Goal: Task Accomplishment & Management: Manage account settings

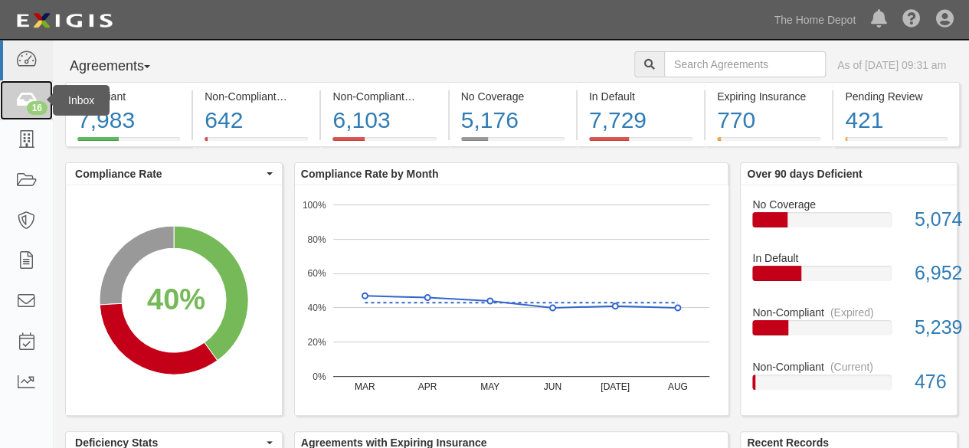
click at [27, 104] on div "16" at bounding box center [37, 108] width 21 height 14
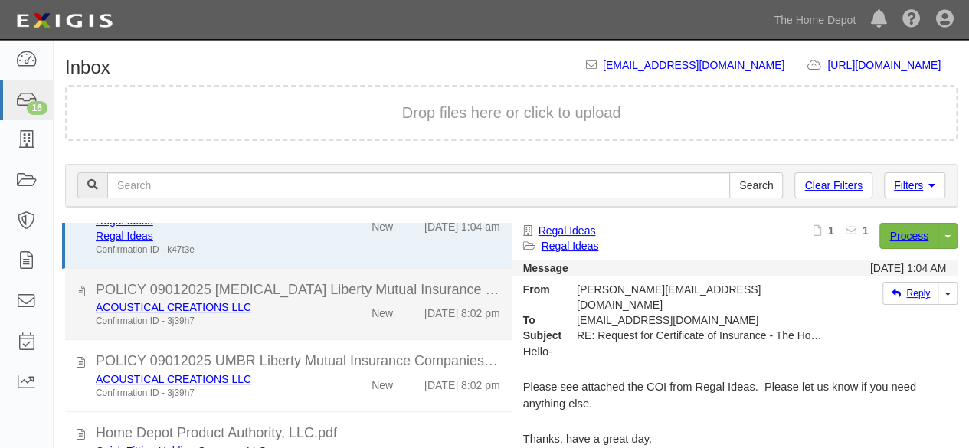
scroll to position [77, 0]
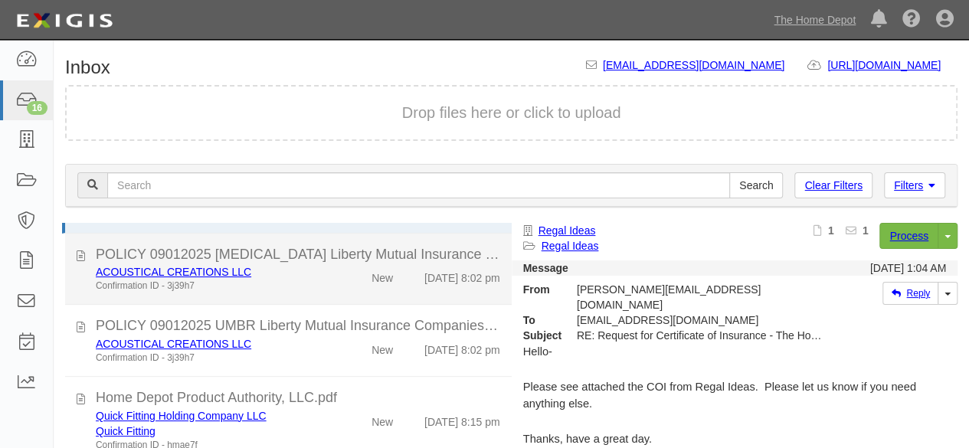
drag, startPoint x: 337, startPoint y: 280, endPoint x: 421, endPoint y: 275, distance: 84.5
click at [337, 280] on div "New" at bounding box center [368, 274] width 71 height 21
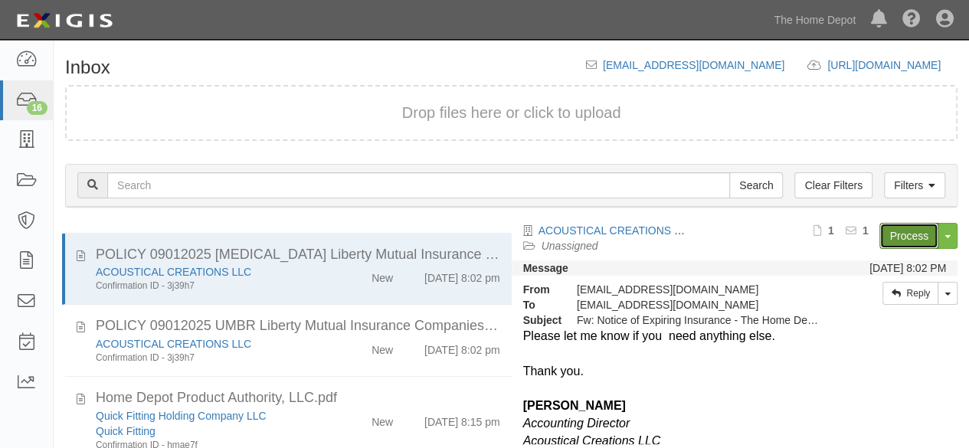
click at [912, 231] on link "Process" at bounding box center [909, 236] width 59 height 26
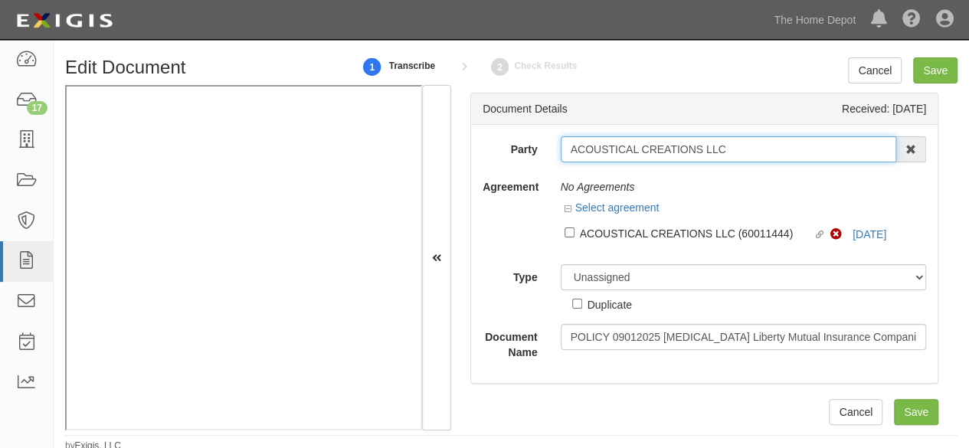
click at [729, 143] on input "ACOUSTICAL CREATIONS LLC" at bounding box center [729, 149] width 336 height 26
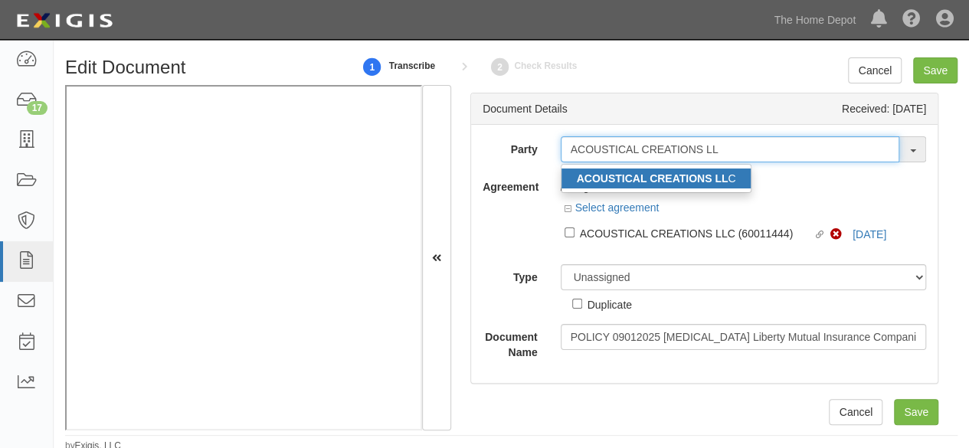
type input "ACOUSTICAL CREATIONS LL"
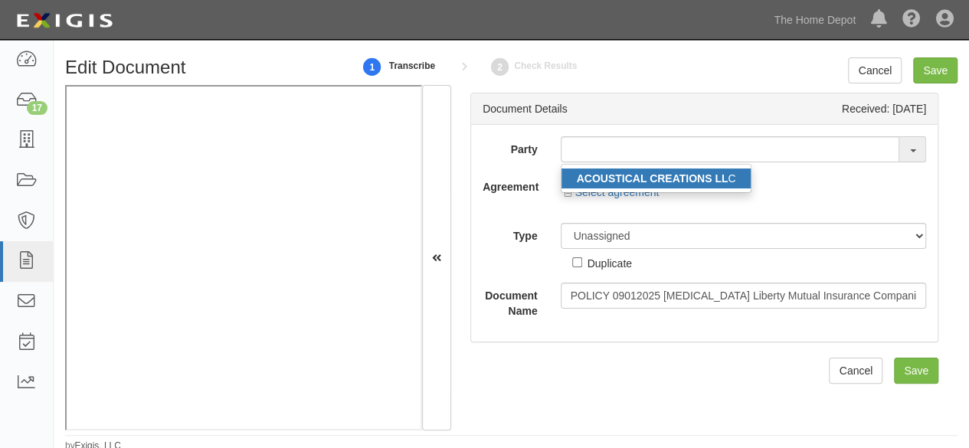
click at [704, 179] on strong "ACOUSTICAL CREATIONS LL" at bounding box center [653, 178] width 152 height 12
type input "ACOUSTICAL CREATIONS LLC"
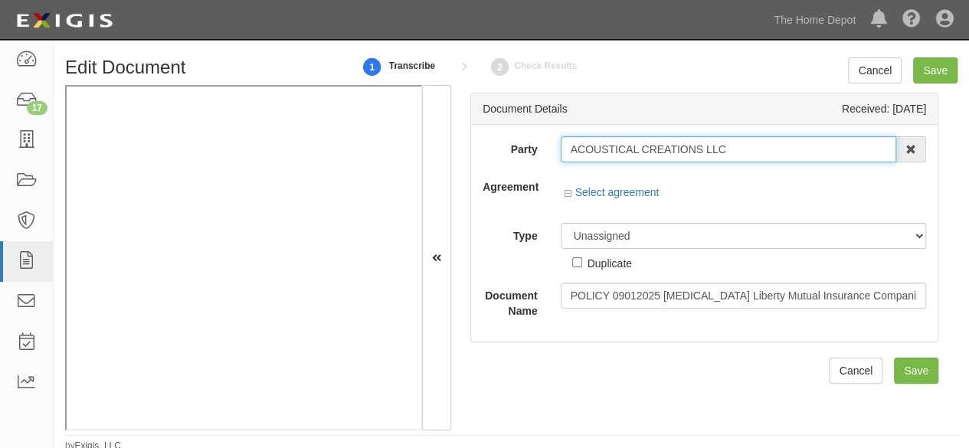
click at [631, 140] on input "ACOUSTICAL CREATIONS LLC" at bounding box center [729, 149] width 336 height 26
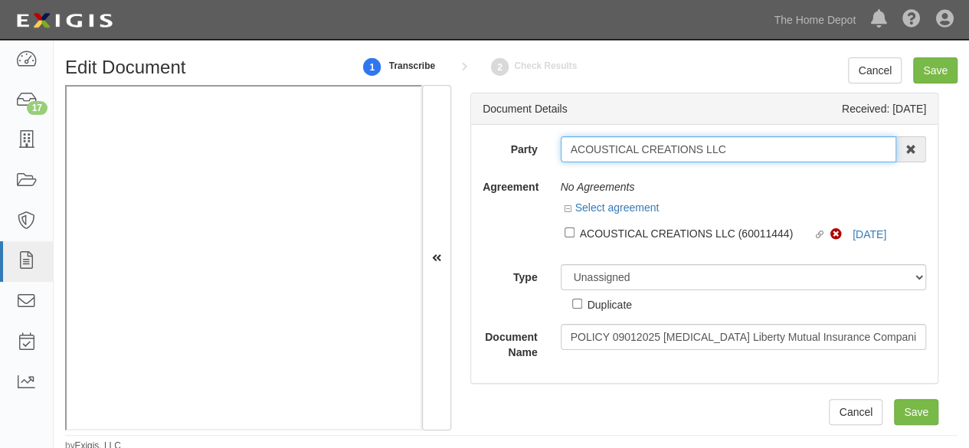
click at [631, 140] on input "ACOUSTICAL CREATIONS LLC" at bounding box center [729, 149] width 336 height 26
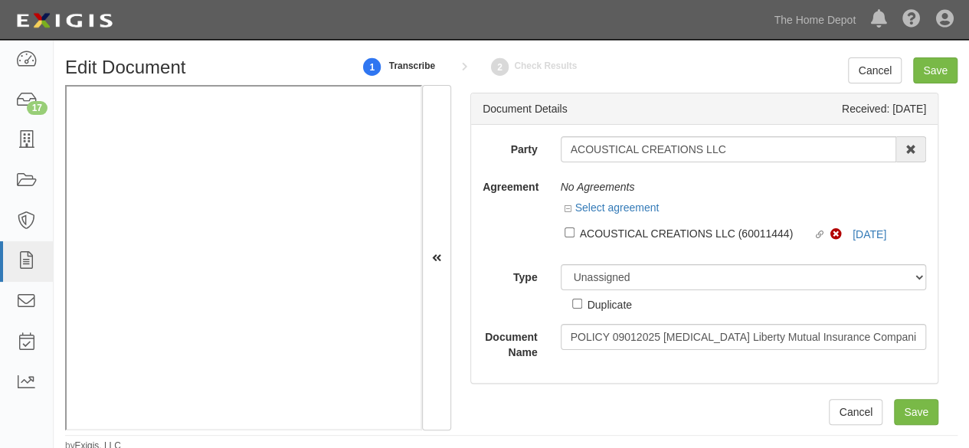
scroll to position [2, 0]
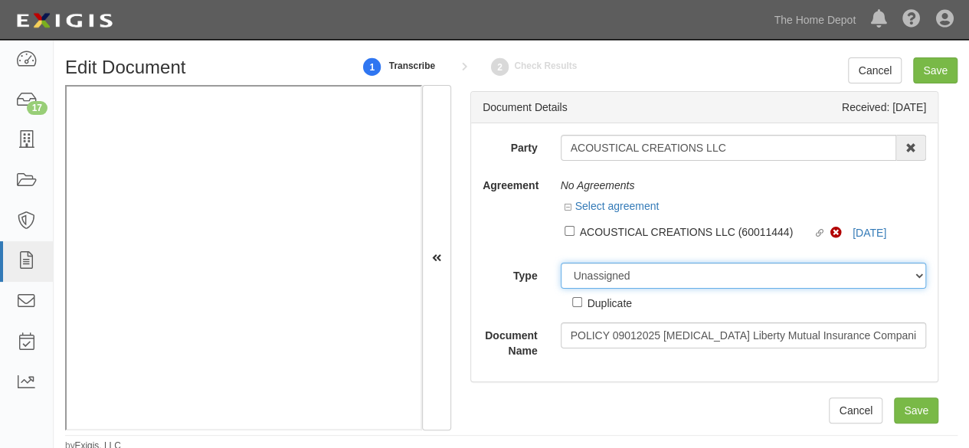
drag, startPoint x: 601, startPoint y: 277, endPoint x: 595, endPoint y: 271, distance: 8.7
click at [601, 277] on select "Unassigned Binder Cancellation Notice Certificate Contract Endorsement Insuranc…" at bounding box center [744, 276] width 366 height 26
select select "OtherDetail"
click at [561, 263] on select "Unassigned Binder Cancellation Notice Certificate Contract Endorsement Insuranc…" at bounding box center [744, 276] width 366 height 26
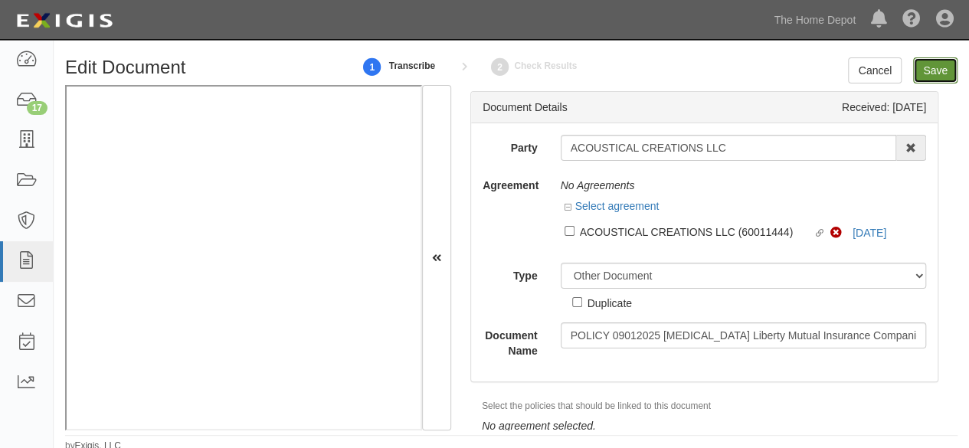
click at [938, 74] on input "Save" at bounding box center [935, 70] width 44 height 26
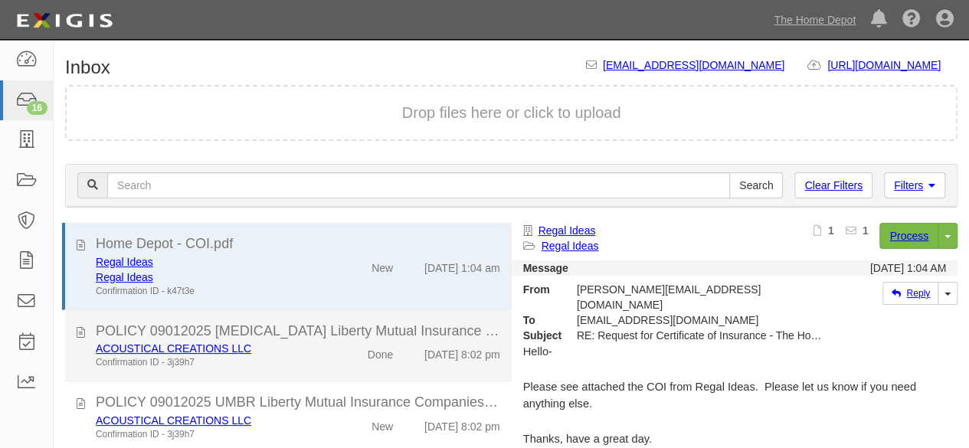
drag, startPoint x: 336, startPoint y: 383, endPoint x: 336, endPoint y: 369, distance: 13.8
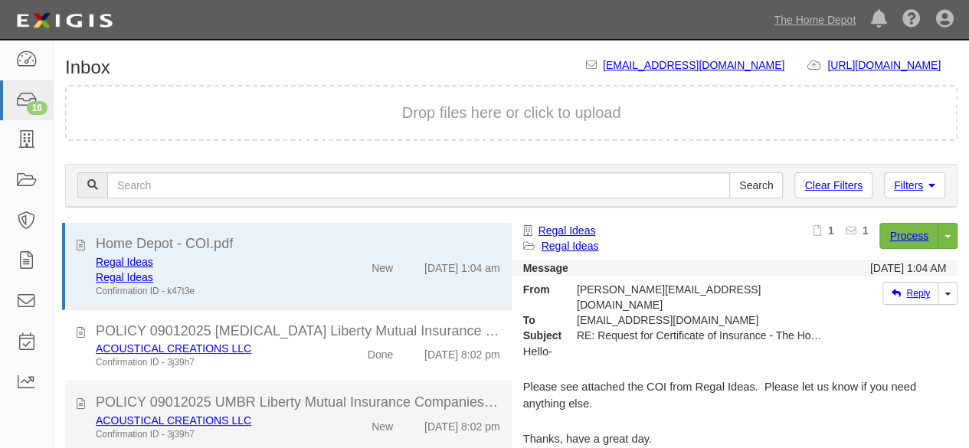
drag, startPoint x: 338, startPoint y: 439, endPoint x: 369, endPoint y: 416, distance: 38.3
click at [339, 438] on div "ACOUSTICAL CREATIONS LLC Confirmation ID - 3j39h7 New 9/10/25 8:02 pm" at bounding box center [298, 427] width 428 height 28
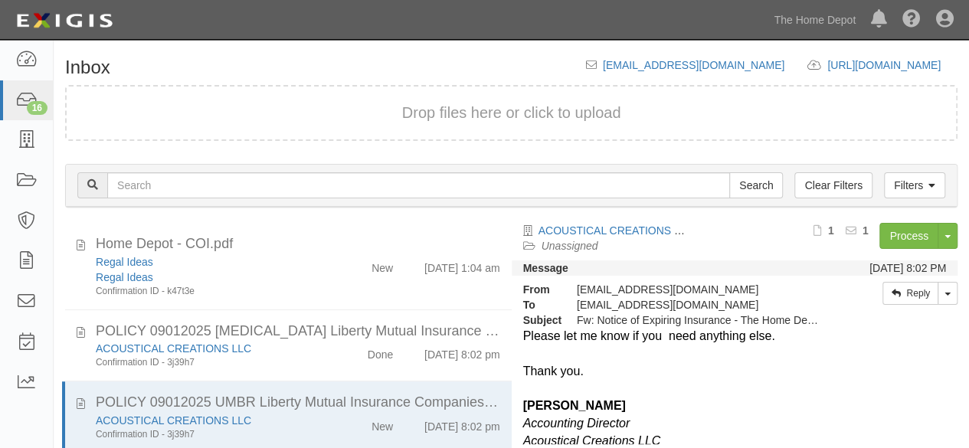
click at [885, 248] on div "Process Toggle Document Dropdown Archive Document Close Mark as Done Toggle Tas…" at bounding box center [827, 242] width 261 height 38
click at [900, 234] on link "Process" at bounding box center [909, 236] width 59 height 26
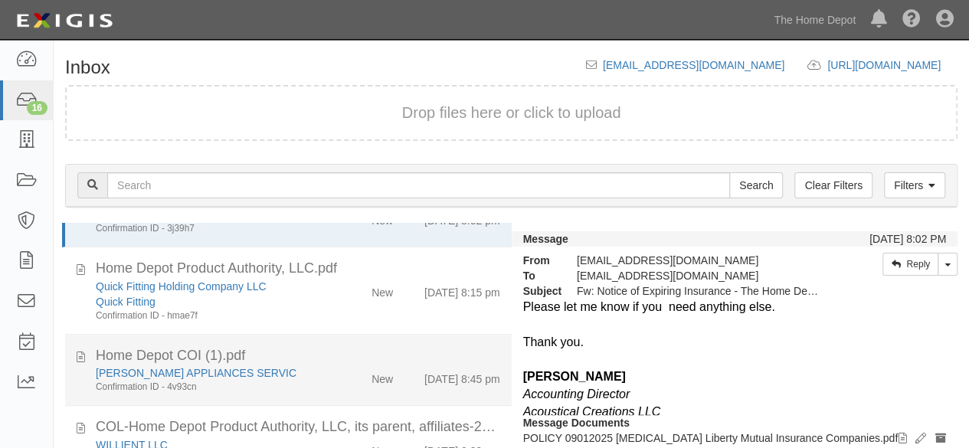
scroll to position [256, 0]
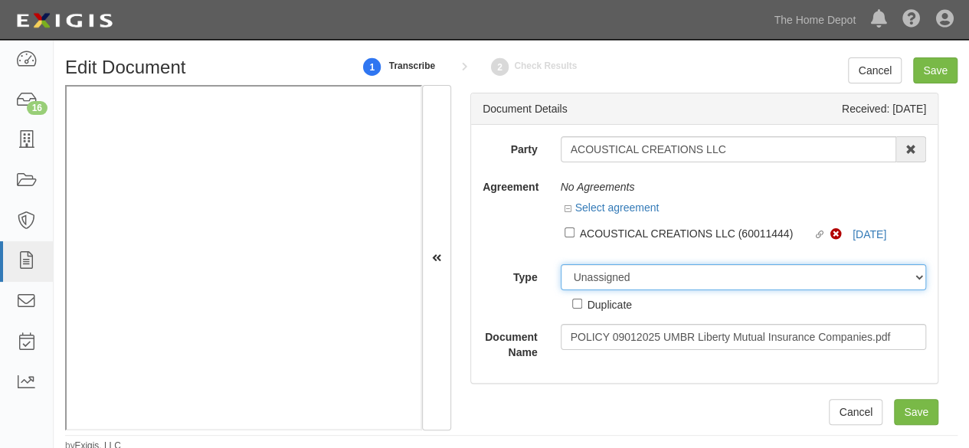
drag, startPoint x: 585, startPoint y: 280, endPoint x: 587, endPoint y: 268, distance: 12.4
click at [587, 278] on select "Unassigned Binder Cancellation Notice Certificate Contract Endorsement Insuranc…" at bounding box center [744, 277] width 366 height 26
select select "OtherDetail"
click at [561, 264] on select "Unassigned Binder Cancellation Notice Certificate Contract Endorsement Insuranc…" at bounding box center [744, 277] width 366 height 26
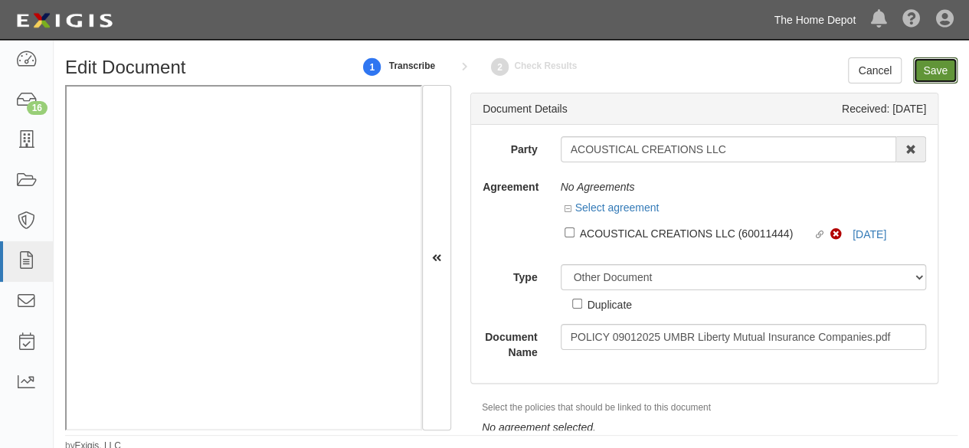
drag, startPoint x: 946, startPoint y: 73, endPoint x: 806, endPoint y: 29, distance: 146.9
click at [946, 73] on input "Save" at bounding box center [935, 70] width 44 height 26
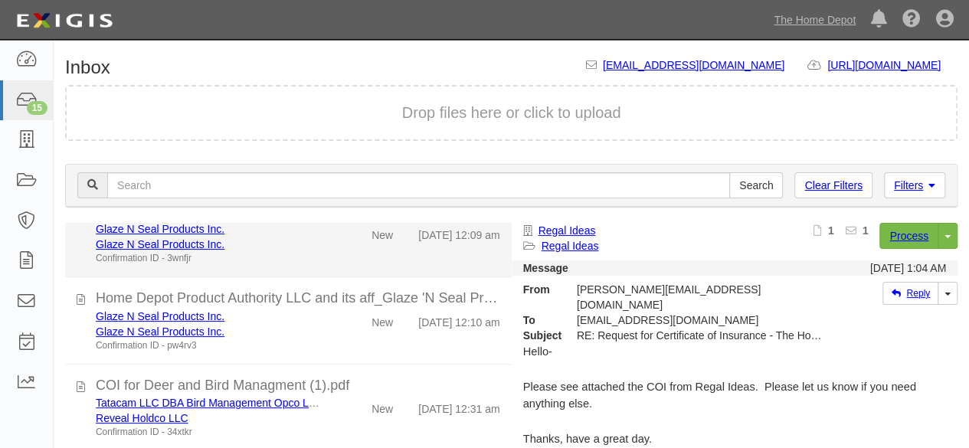
scroll to position [460, 0]
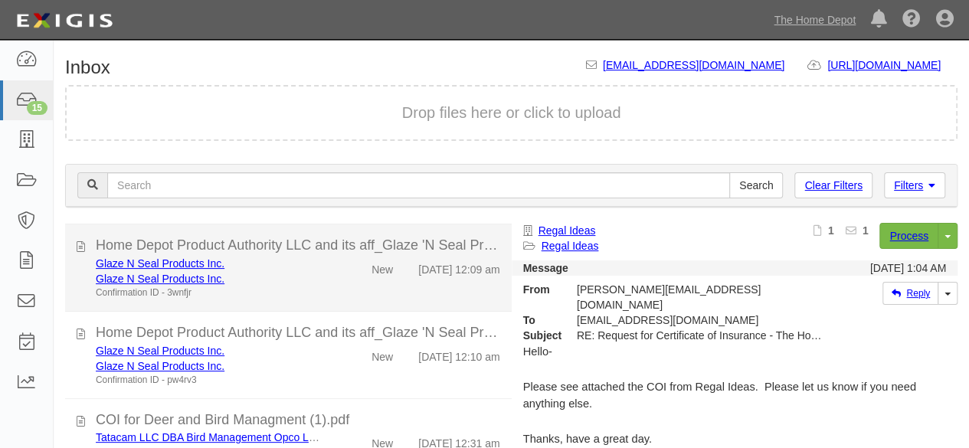
click at [310, 287] on div "Glaze N Seal Products Inc." at bounding box center [209, 278] width 226 height 15
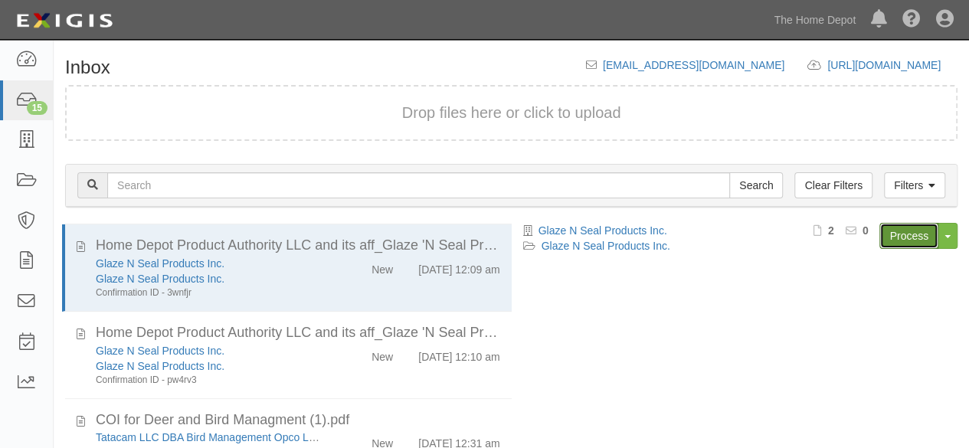
click at [908, 243] on link "Process" at bounding box center [909, 236] width 59 height 26
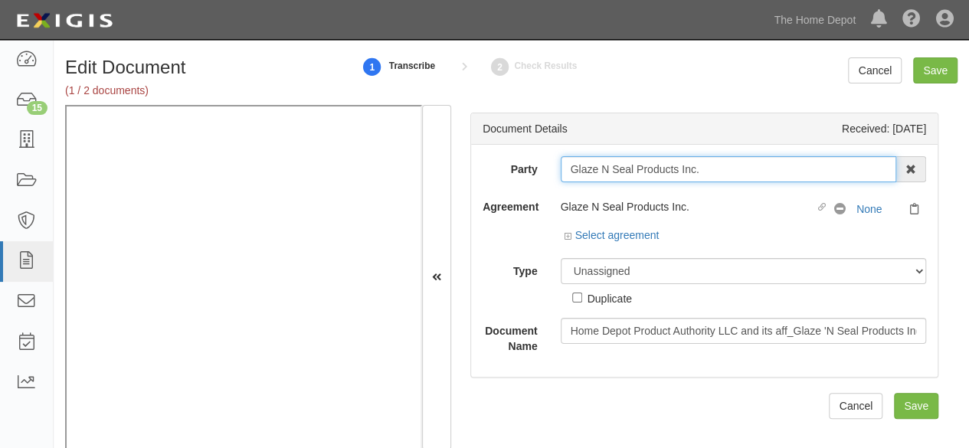
click at [705, 171] on input "Glaze N Seal Products Inc." at bounding box center [729, 169] width 336 height 26
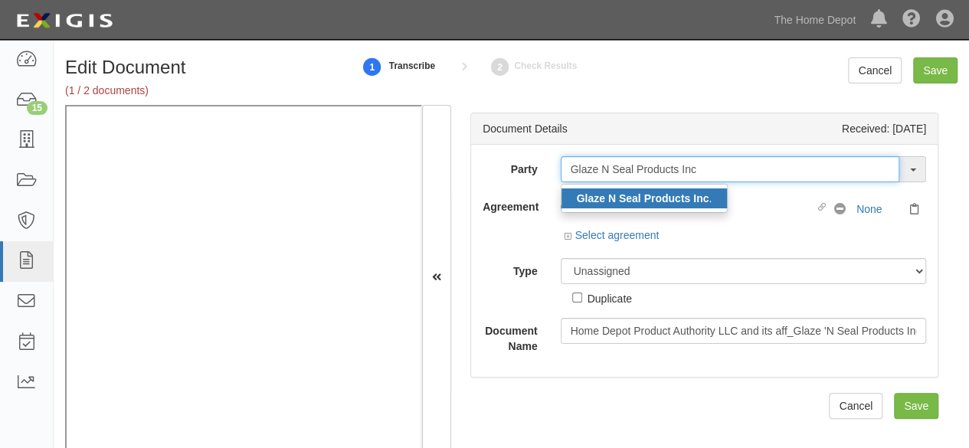
type input "Glaze N Seal Products Inc"
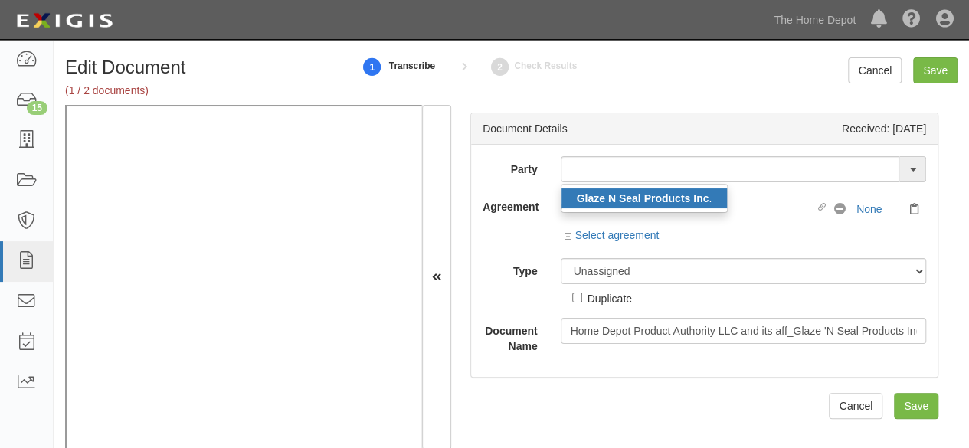
click at [654, 191] on link "Glaze N Seal Products Inc ." at bounding box center [645, 199] width 166 height 20
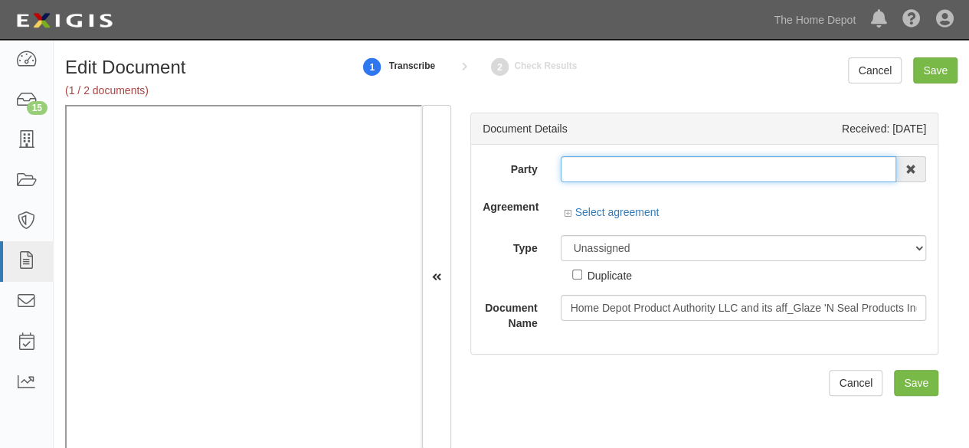
type input "Glaze N Seal Products Inc."
click at [625, 169] on input "Glaze N Seal Products Inc." at bounding box center [729, 169] width 336 height 26
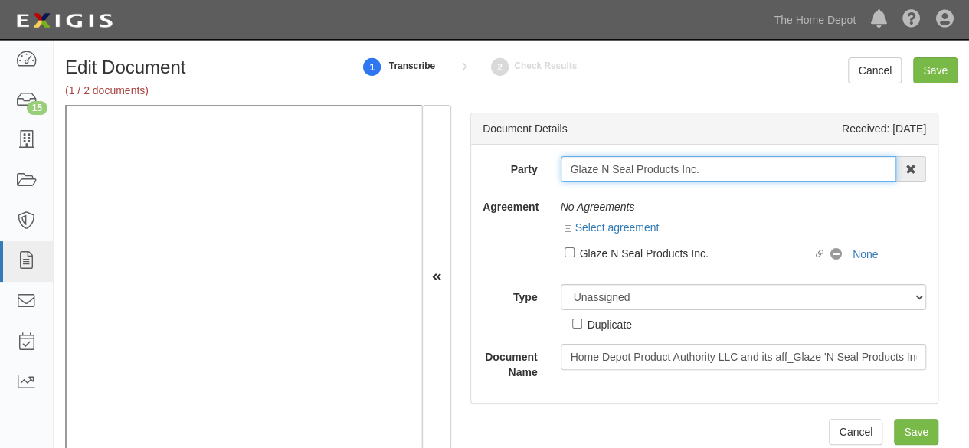
click at [625, 169] on input "Glaze N Seal Products Inc." at bounding box center [729, 169] width 336 height 26
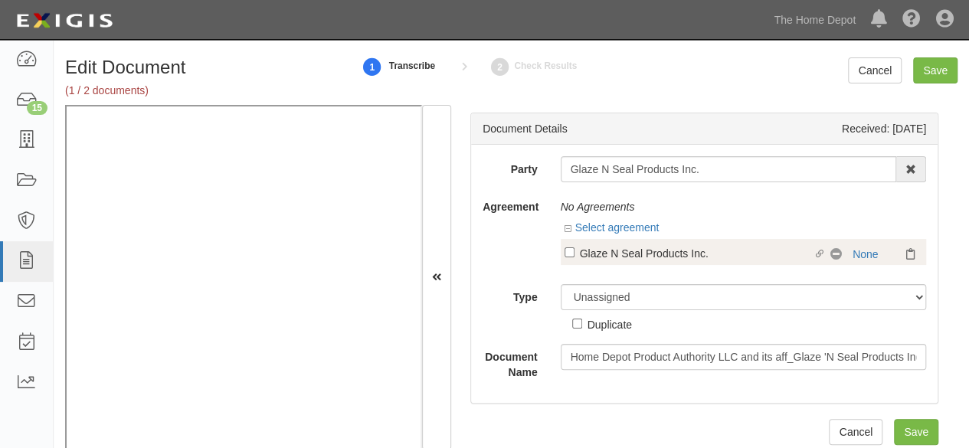
click at [689, 252] on div "Glaze N Seal Products Inc." at bounding box center [697, 252] width 234 height 17
click at [575, 252] on input "Linked agreement Glaze N Seal Products Inc. Linked agreement" at bounding box center [570, 253] width 10 height 10
checkbox input "true"
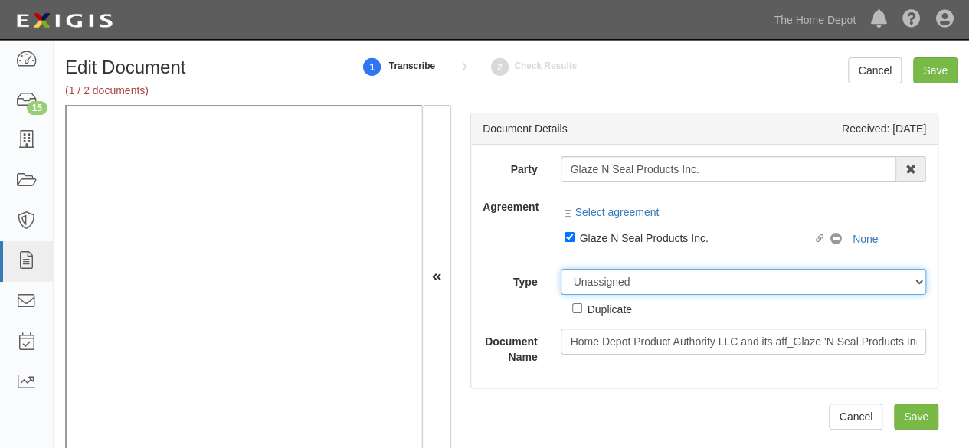
click at [601, 281] on div "Party Glaze N Seal Products Inc. Glaze N Seal Products Inc . 1000576868 Ontario…" at bounding box center [705, 260] width 444 height 208
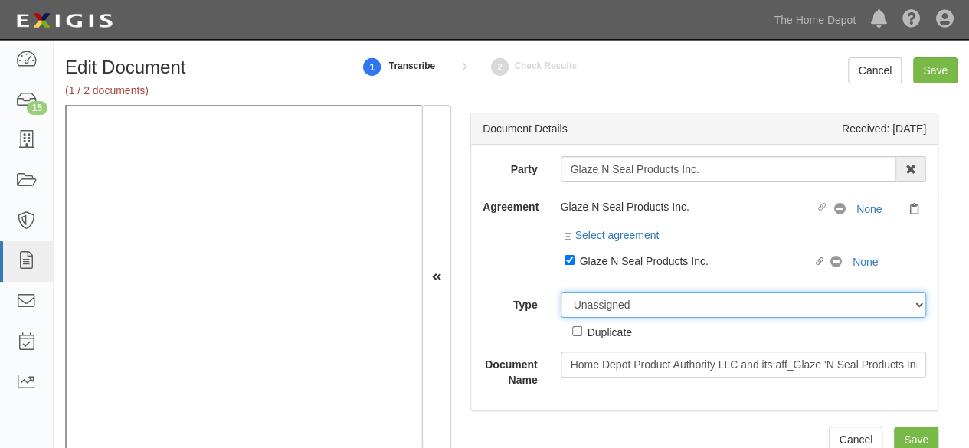
select select "CertificateDetail"
click at [561, 292] on select "Unassigned Binder Cancellation Notice Certificate Contract Endorsement Insuranc…" at bounding box center [744, 305] width 366 height 26
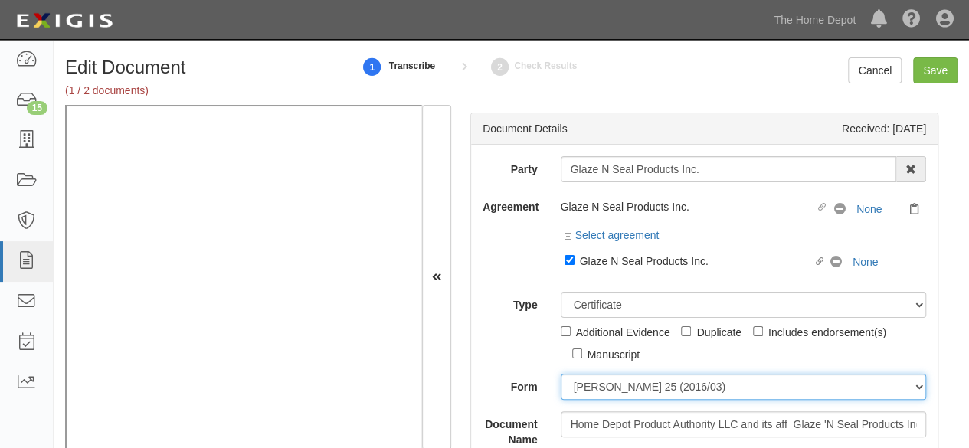
click at [601, 382] on select "ACORD 25 (2016/03) ACORD 101 ACORD 855 NY (2014/05) General" at bounding box center [744, 387] width 366 height 26
select select "GeneralFormDetail"
click at [561, 374] on select "ACORD 25 (2016/03) ACORD 101 ACORD 855 NY (2014/05) General" at bounding box center [744, 387] width 366 height 26
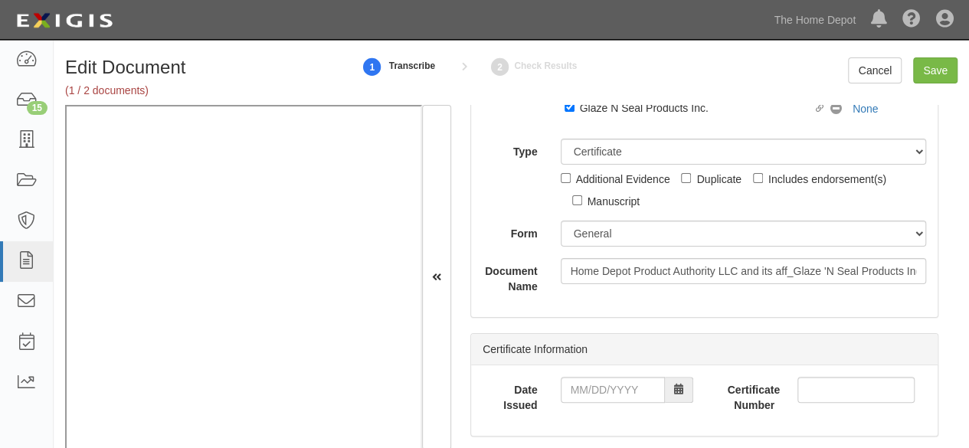
click at [638, 315] on div "Party Glaze N Seal Products Inc. Glaze N Seal Products Inc . 1000576868 Ontario…" at bounding box center [704, 155] width 467 height 326
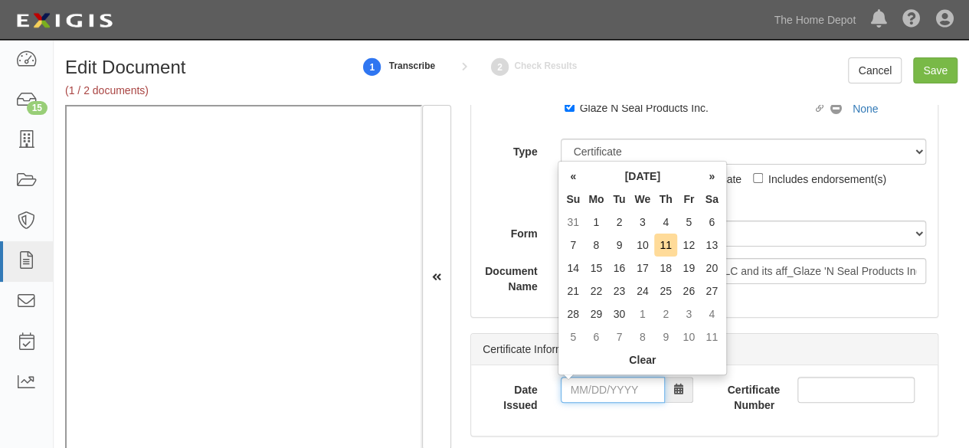
click at [582, 388] on input "Date Issued" at bounding box center [613, 390] width 104 height 26
drag, startPoint x: 576, startPoint y: 251, endPoint x: 582, endPoint y: 277, distance: 27.7
click at [575, 251] on td "7" at bounding box center [573, 245] width 23 height 23
drag, startPoint x: 592, startPoint y: 384, endPoint x: 612, endPoint y: 318, distance: 68.6
click at [593, 383] on input "09/07/2025" at bounding box center [613, 390] width 104 height 26
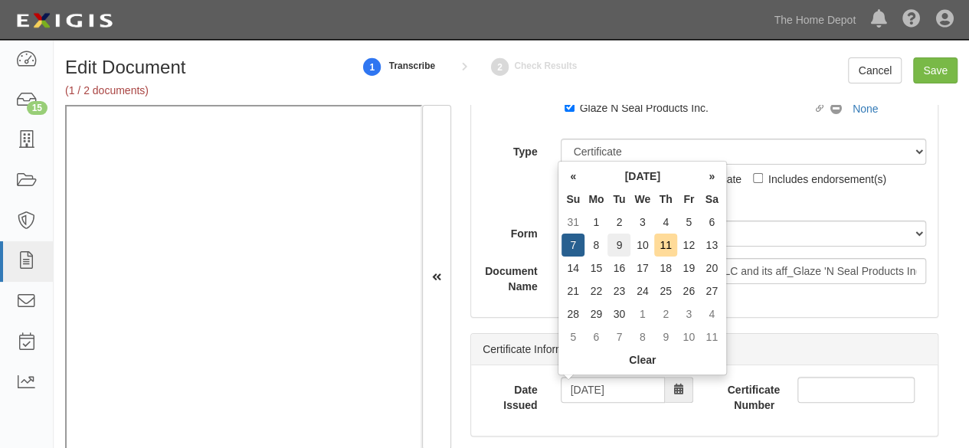
click at [619, 247] on td "9" at bounding box center [619, 245] width 23 height 23
type input "09/09/2025"
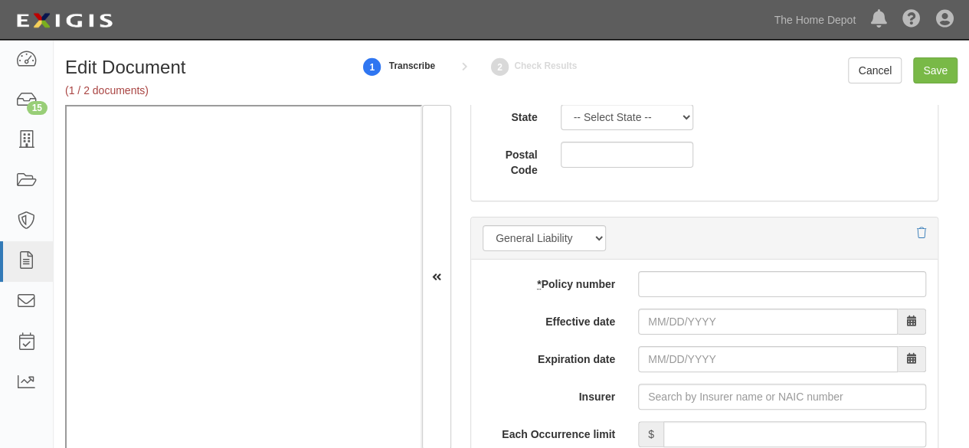
scroll to position [1303, 0]
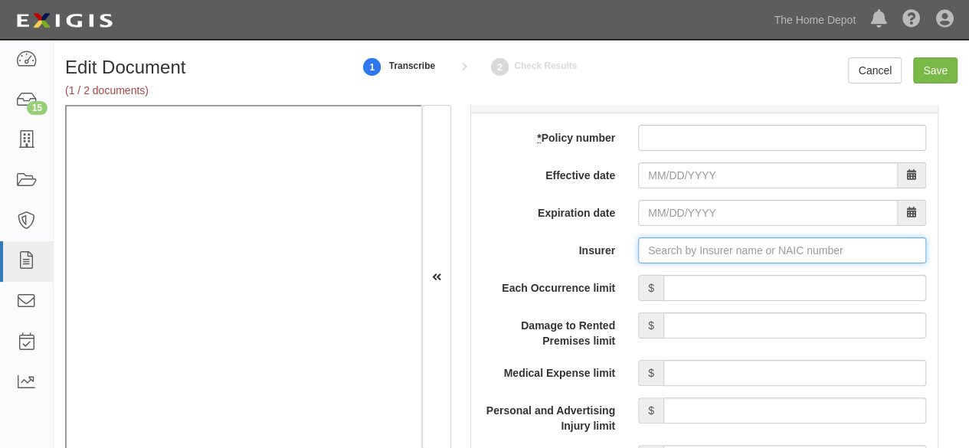
click at [665, 249] on input "Insurer" at bounding box center [782, 251] width 288 height 26
paste input "20427"
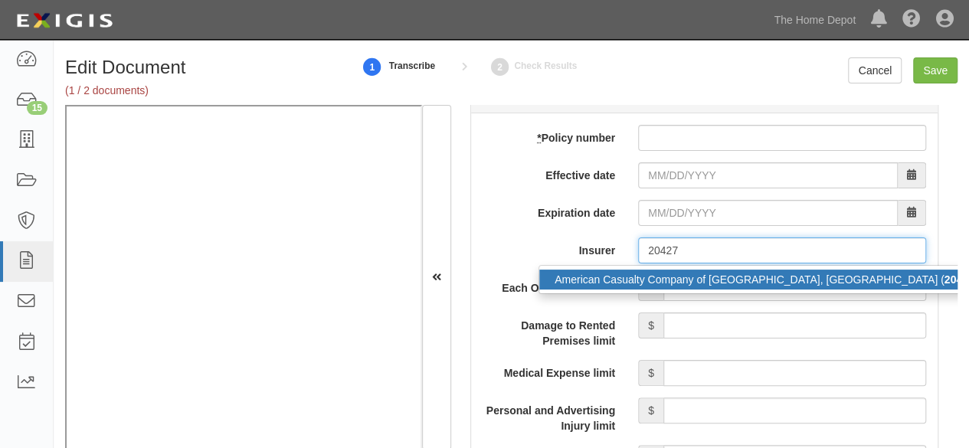
click at [654, 277] on div "American Casualty Company of Reading, PA ( 20427 ) A XV Rating" at bounding box center [797, 280] width 514 height 20
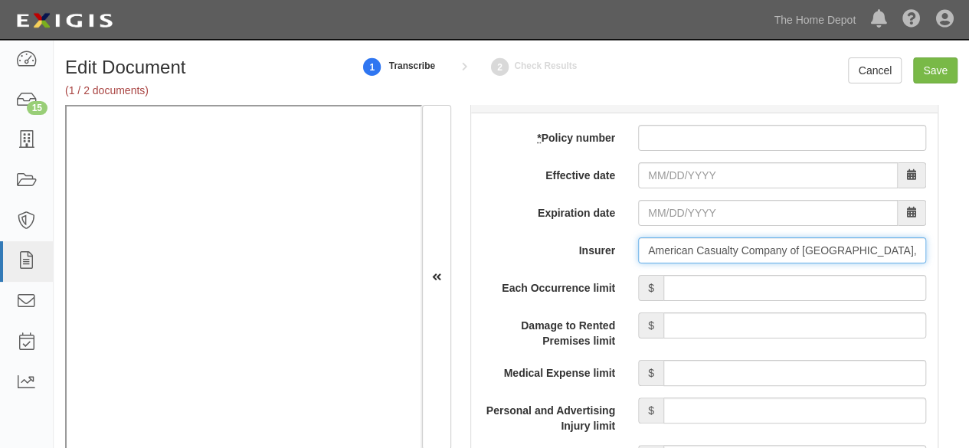
type input "American Casualty Company of Reading, PA (20427) A XV Rating"
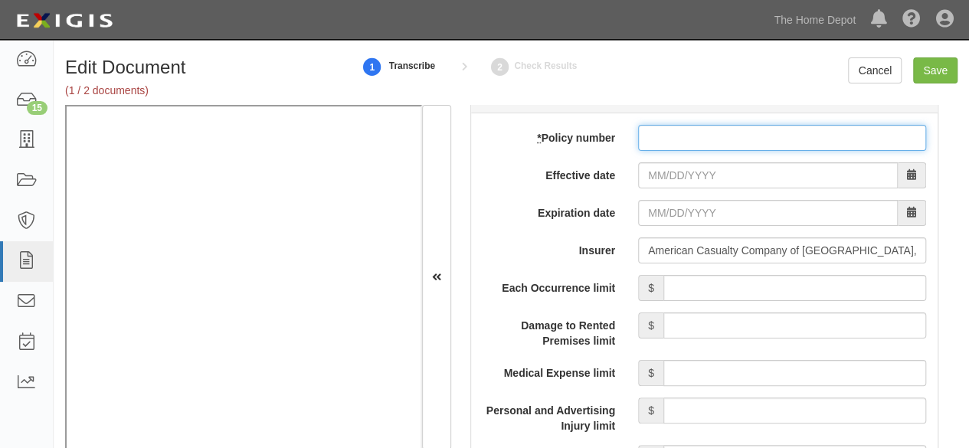
paste input "4034954111"
click at [662, 137] on input "4034954111" at bounding box center [782, 138] width 288 height 26
type input "4034954111"
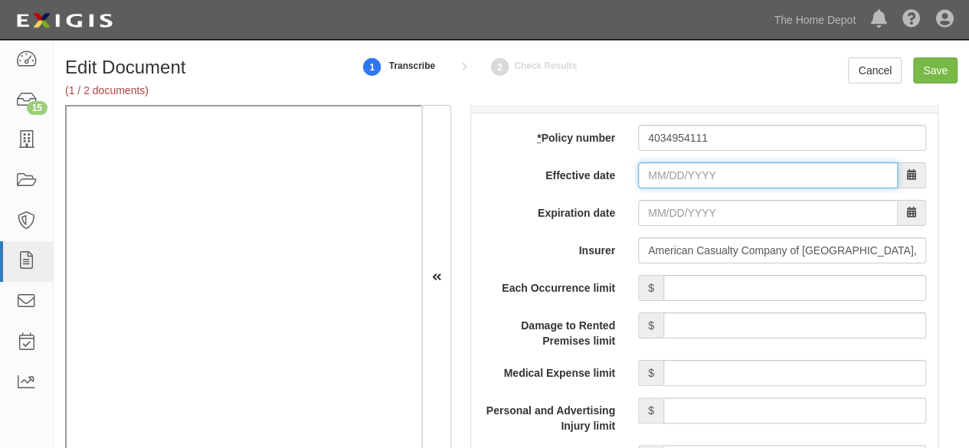
click at [662, 173] on input "Effective date" at bounding box center [768, 175] width 260 height 26
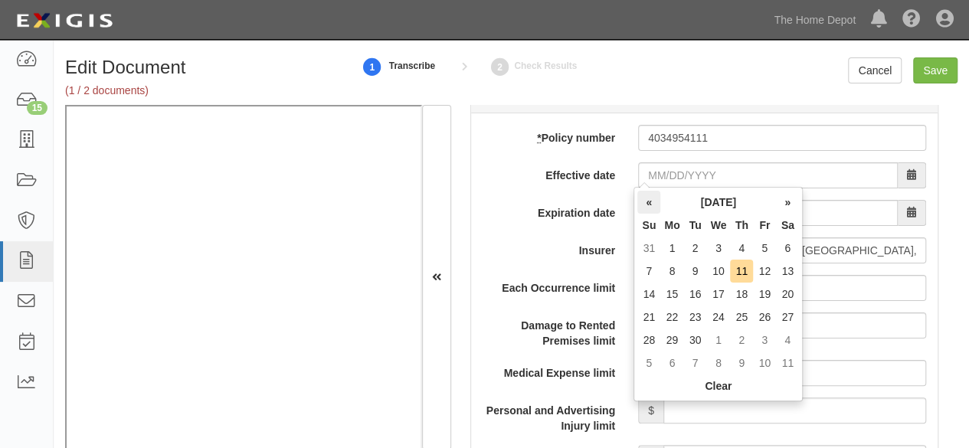
click at [649, 205] on th "«" at bounding box center [649, 202] width 23 height 23
click at [644, 202] on th "«" at bounding box center [649, 202] width 23 height 23
click at [742, 251] on td "3" at bounding box center [741, 248] width 23 height 23
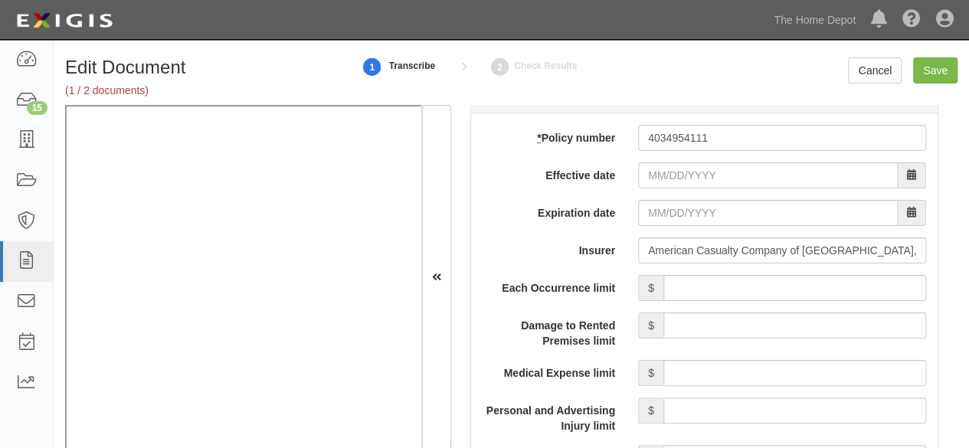
type input "07/03/2025"
type input "07/03/2026"
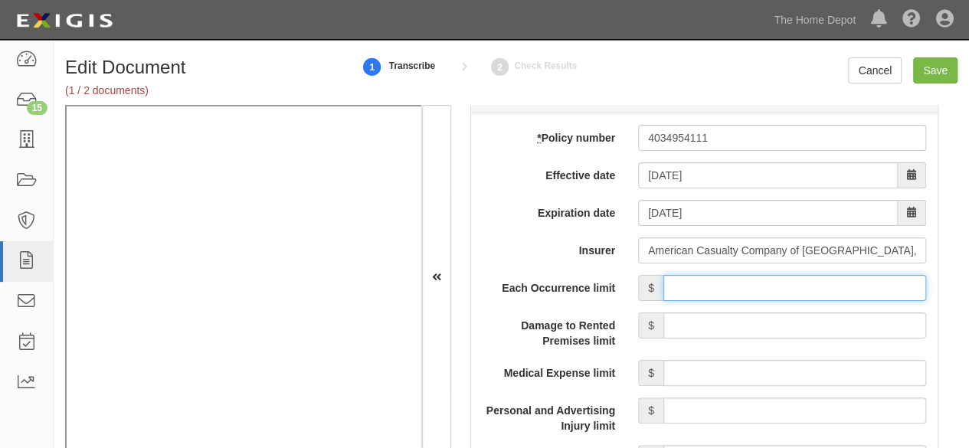
drag, startPoint x: 697, startPoint y: 287, endPoint x: 705, endPoint y: 269, distance: 19.9
click at [697, 287] on input "Each Occurrence limit" at bounding box center [795, 288] width 263 height 26
type input "1,000,000"
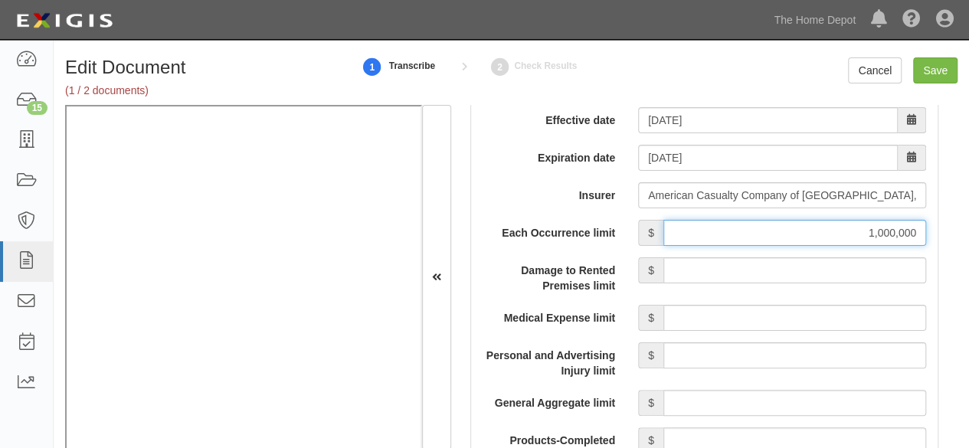
scroll to position [1379, 0]
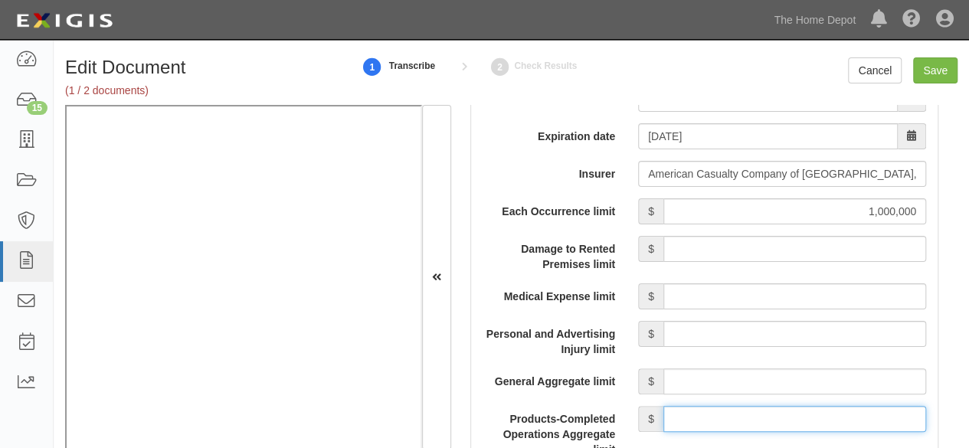
click at [711, 411] on input "Products-Completed Operations Aggregate limit" at bounding box center [795, 419] width 263 height 26
type input "2,000,000"
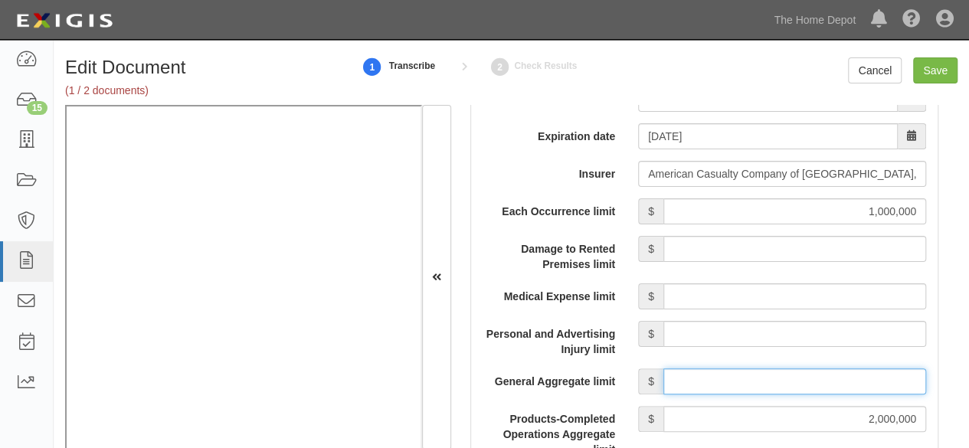
drag, startPoint x: 735, startPoint y: 372, endPoint x: 731, endPoint y: 365, distance: 7.9
click at [734, 373] on input "General Aggregate limit" at bounding box center [795, 382] width 263 height 26
type input "2,000,000"
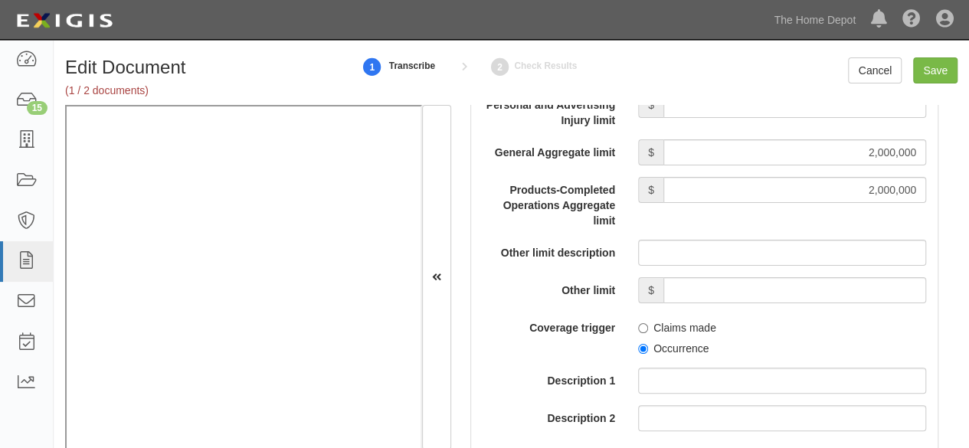
scroll to position [1609, 0]
click at [638, 344] on input "Occurrence" at bounding box center [643, 348] width 10 height 10
radio input "true"
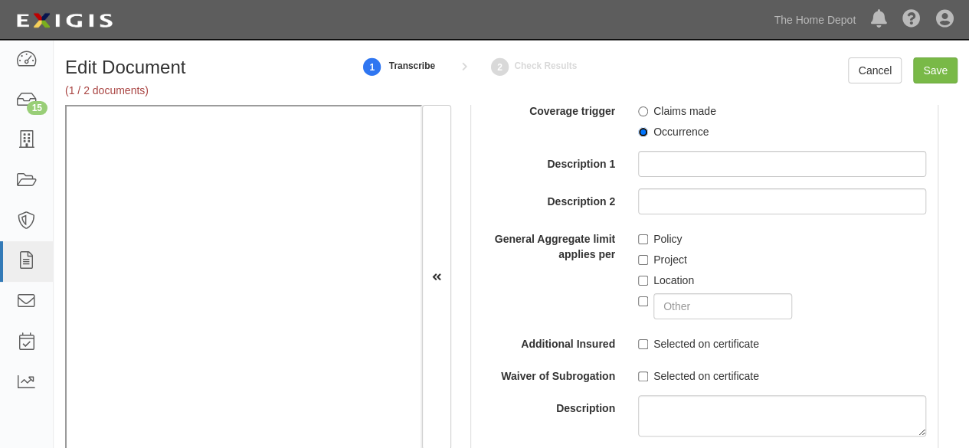
scroll to position [1839, 0]
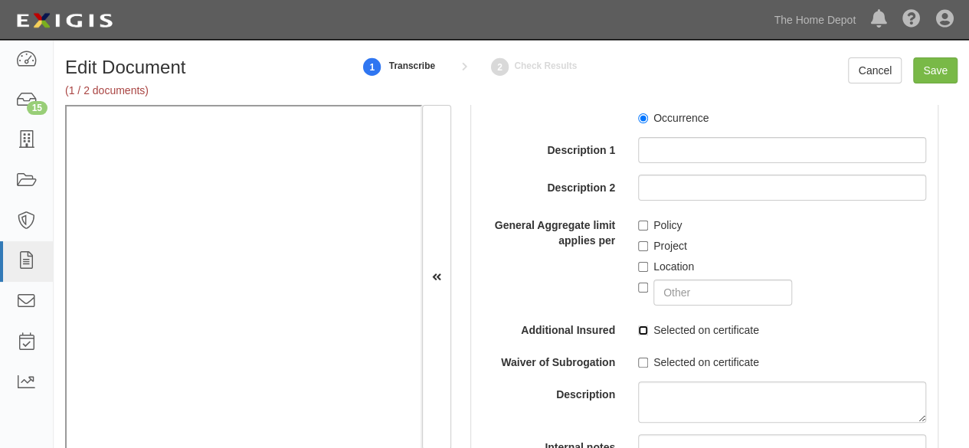
click at [638, 326] on input "Selected on certificate" at bounding box center [643, 331] width 10 height 10
checkbox input "true"
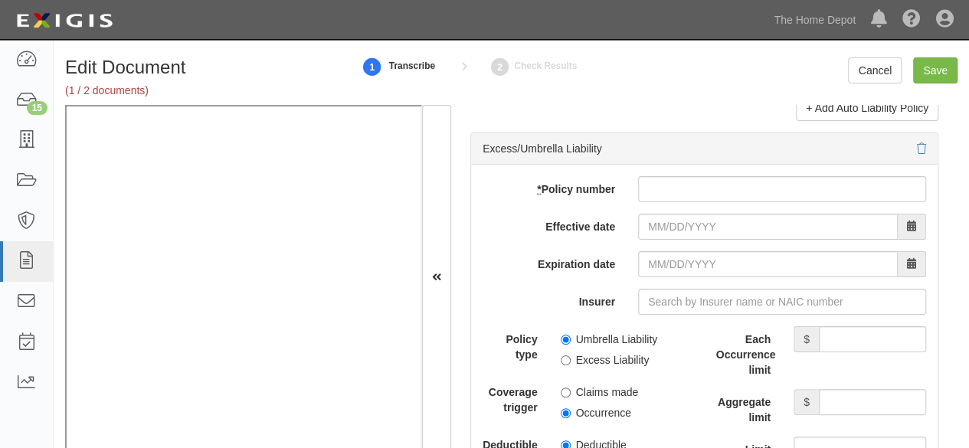
scroll to position [3219, 0]
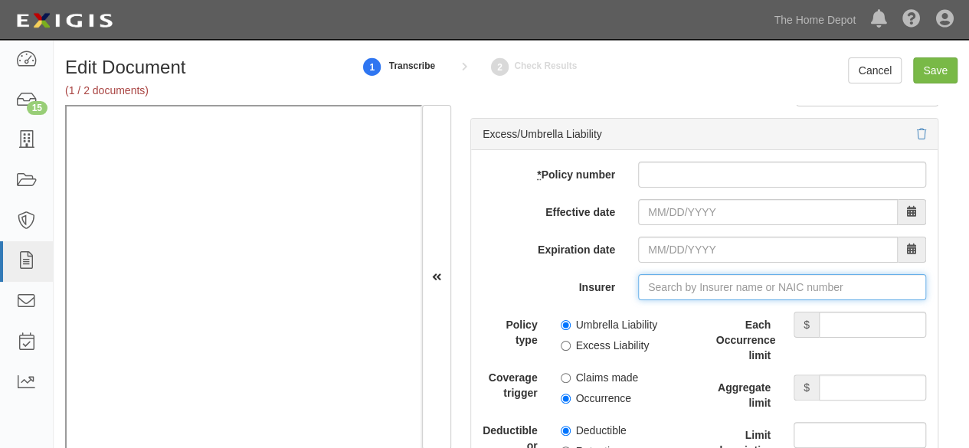
click at [654, 291] on input "Insurer" at bounding box center [782, 287] width 288 height 26
paste input "35289"
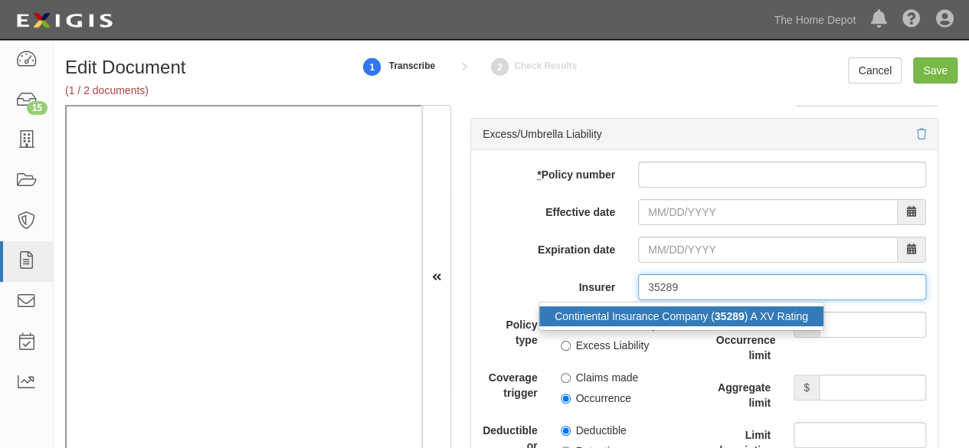
click at [664, 313] on div "Continental Insurance Company ( 35289 ) A XV Rating" at bounding box center [682, 317] width 284 height 20
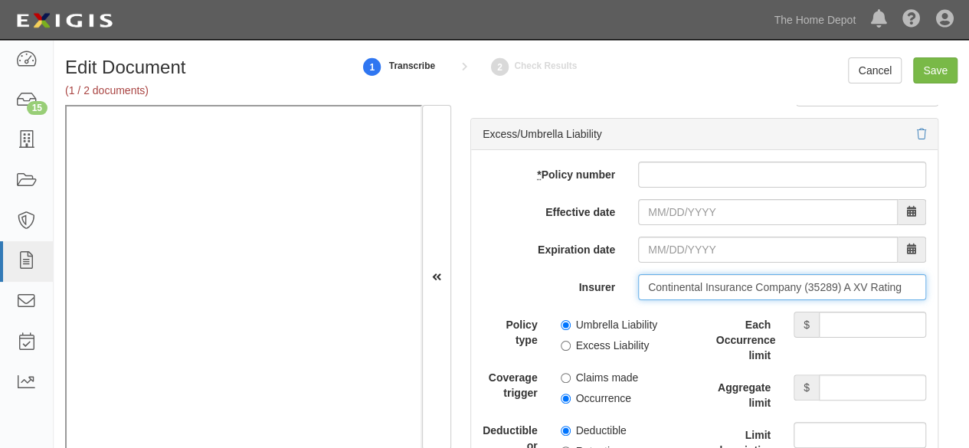
type input "Continental Insurance Company (35289) A XV Rating"
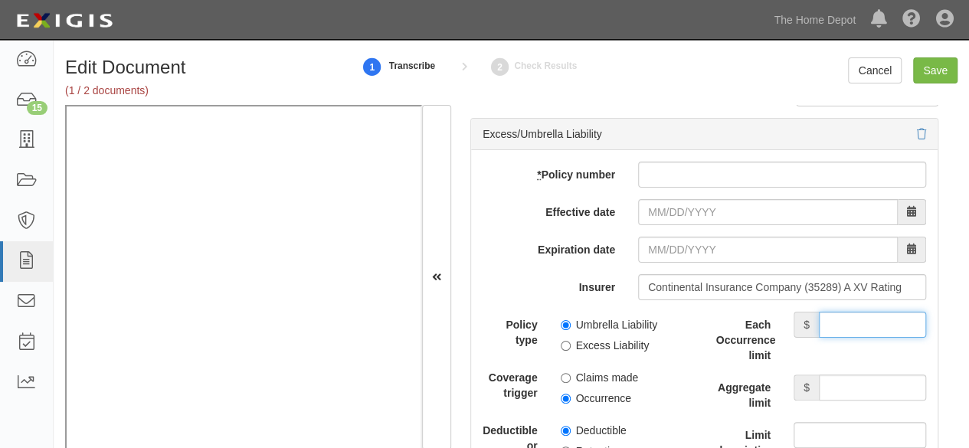
click at [846, 317] on input "Each Occurrence limit" at bounding box center [872, 325] width 107 height 26
type input "3,000,000"
click at [871, 376] on input "Aggregate limit" at bounding box center [872, 388] width 107 height 26
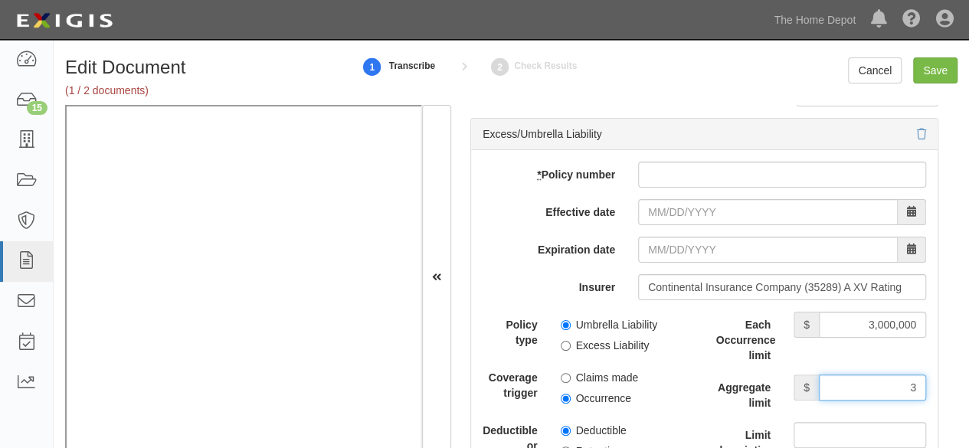
type input "3,000,000"
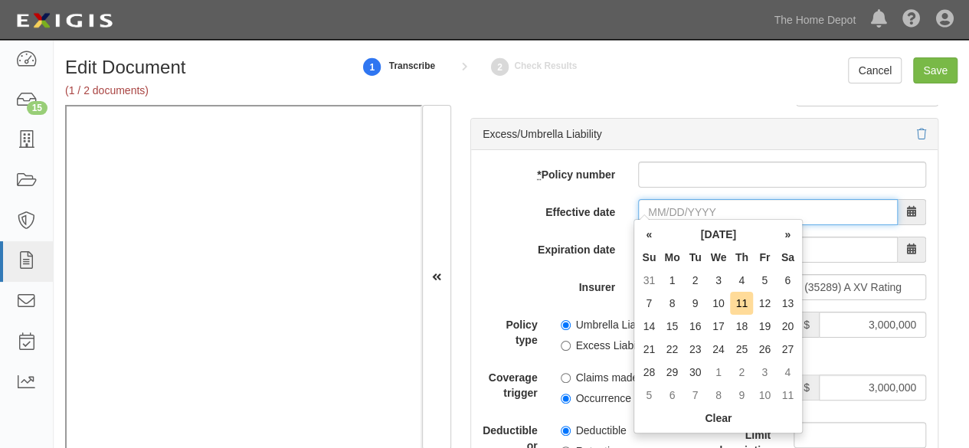
drag, startPoint x: 645, startPoint y: 216, endPoint x: 654, endPoint y: 203, distance: 16.4
click at [648, 212] on input "Effective date" at bounding box center [768, 212] width 260 height 26
click at [654, 231] on th "«" at bounding box center [649, 234] width 23 height 23
click at [651, 235] on th "«" at bounding box center [649, 234] width 23 height 23
click at [741, 277] on td "3" at bounding box center [741, 280] width 23 height 23
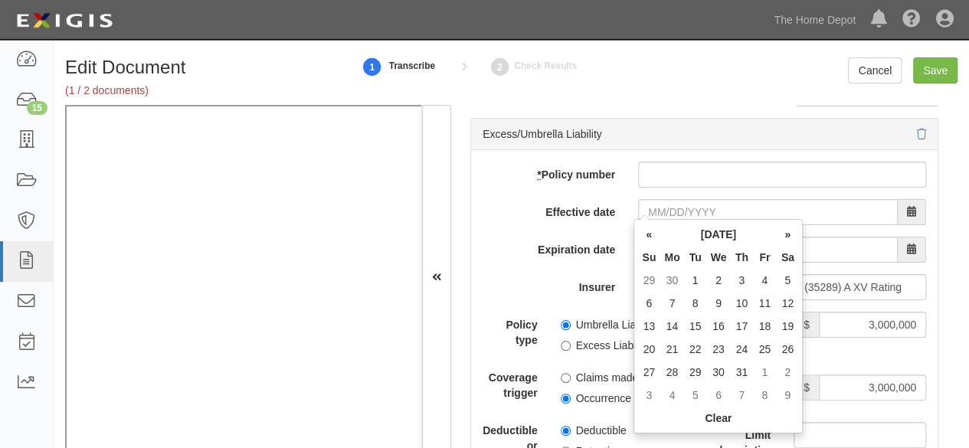
type input "07/03/2025"
type input "07/03/2026"
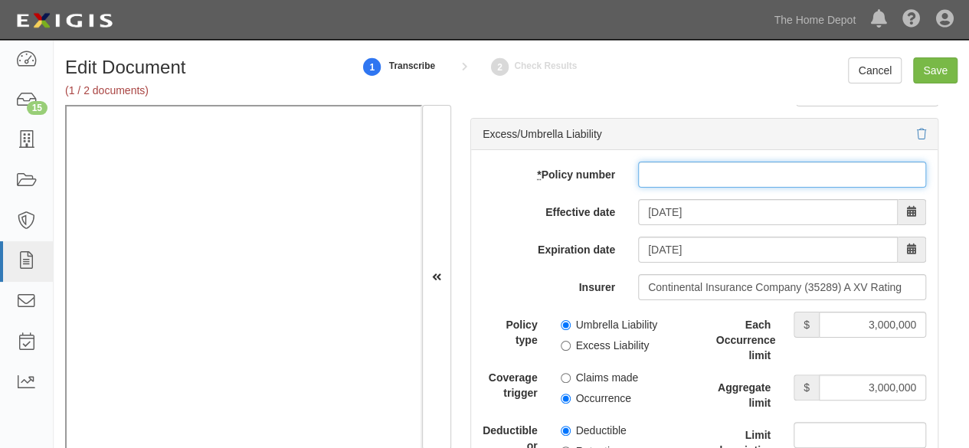
click at [662, 167] on input "* Policy number" at bounding box center [782, 175] width 288 height 26
paste input "6013814340"
type input "6013814340"
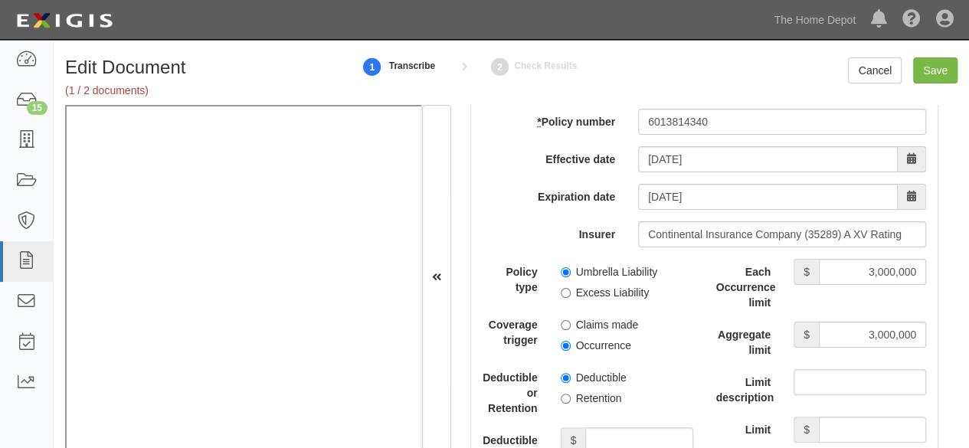
scroll to position [3295, 0]
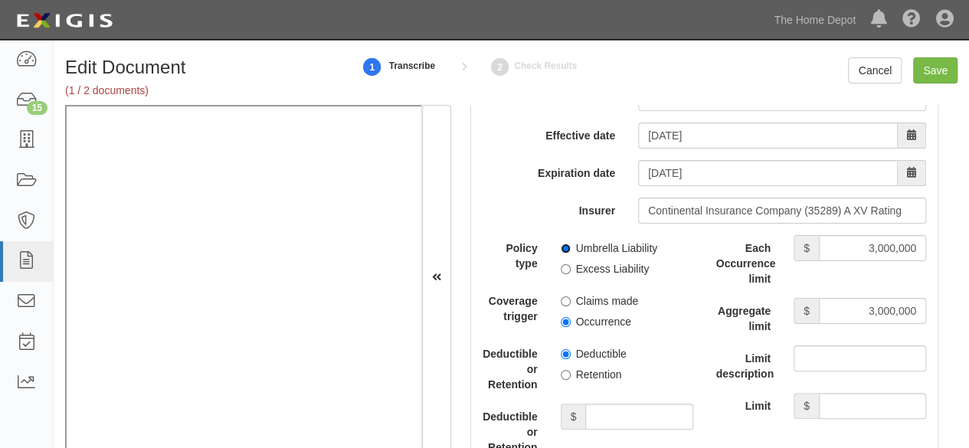
drag, startPoint x: 559, startPoint y: 240, endPoint x: 559, endPoint y: 308, distance: 68.2
click at [561, 244] on input "Umbrella Liability" at bounding box center [566, 249] width 10 height 10
radio input "true"
click at [565, 317] on input "Occurrence" at bounding box center [566, 322] width 10 height 10
radio input "true"
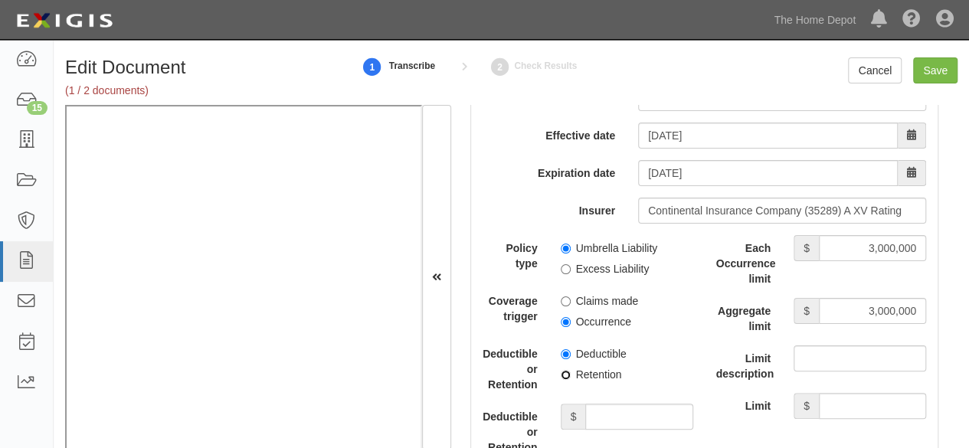
drag, startPoint x: 564, startPoint y: 369, endPoint x: 571, endPoint y: 372, distance: 7.9
click at [564, 370] on input "Retention" at bounding box center [566, 375] width 10 height 10
radio input "true"
click at [599, 395] on div "Policy type Umbrella Liability Excess Liability Coverage trigger Claims made Oc…" at bounding box center [588, 400] width 211 height 330
drag, startPoint x: 609, startPoint y: 415, endPoint x: 608, endPoint y: 399, distance: 16.2
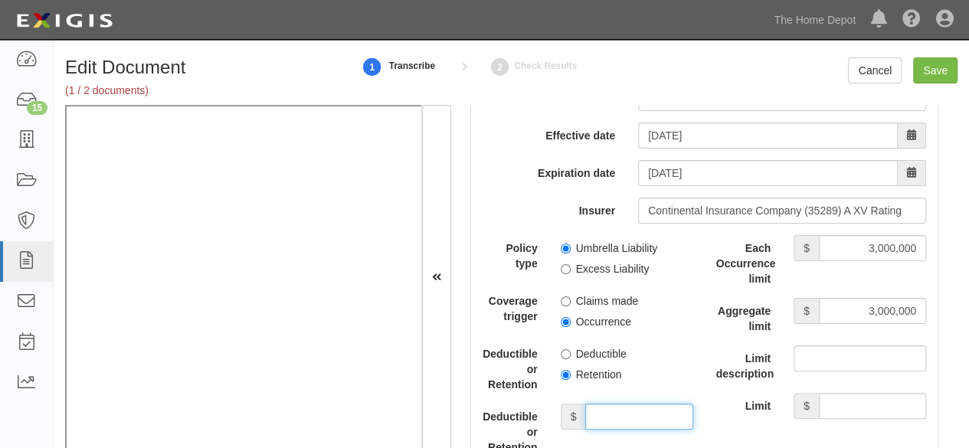
click at [608, 404] on input "Deductible or Retention amount" at bounding box center [638, 417] width 107 height 26
type input "10,000"
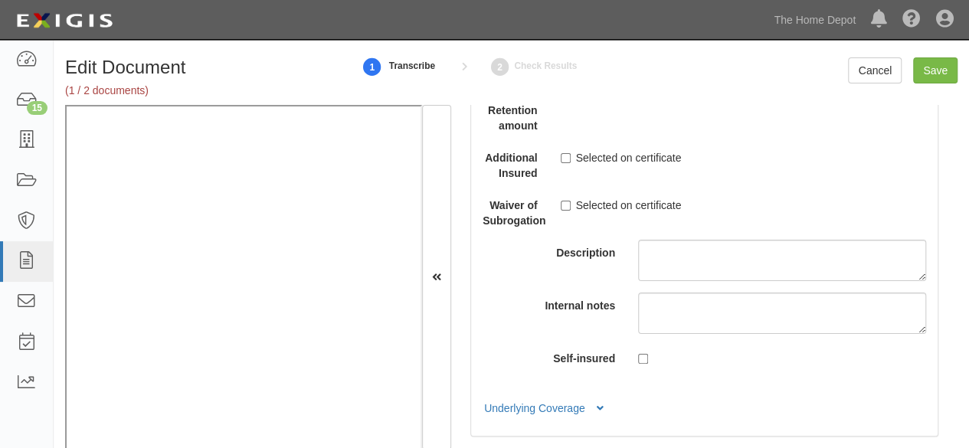
scroll to position [3755, 0]
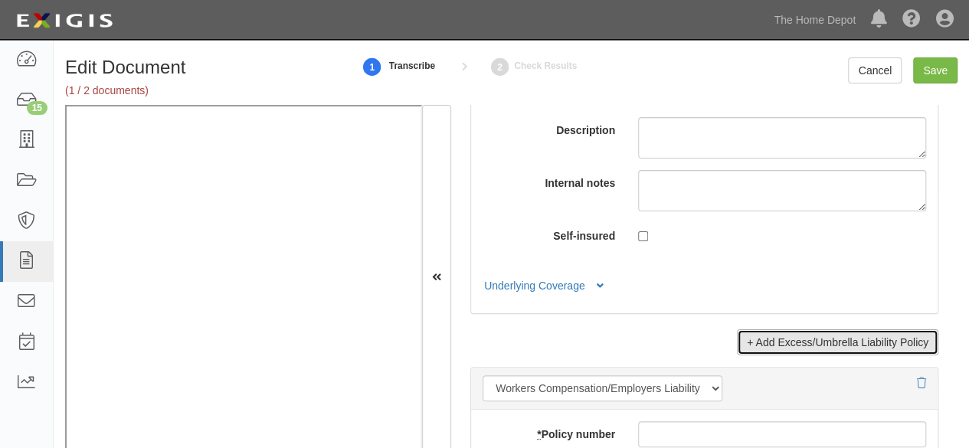
click at [815, 335] on link "+ Add Excess/Umbrella Liability Policy" at bounding box center [838, 343] width 202 height 26
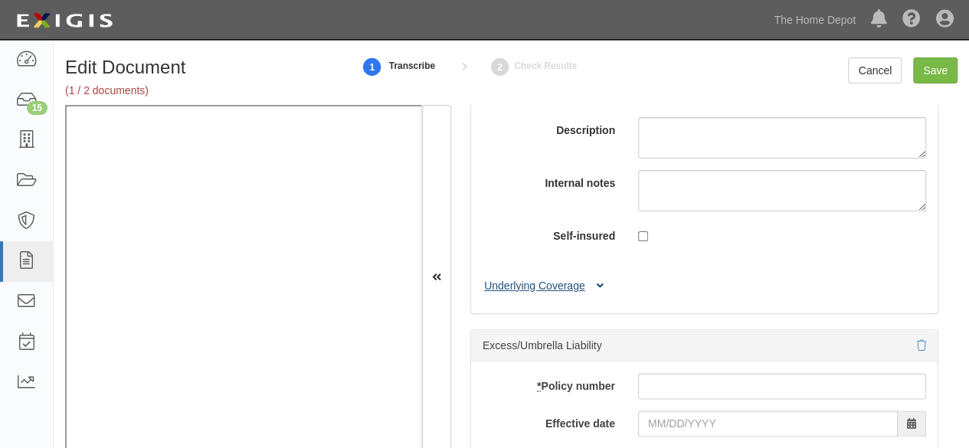
click at [526, 284] on button "Underlying Coverage" at bounding box center [546, 286] width 127 height 16
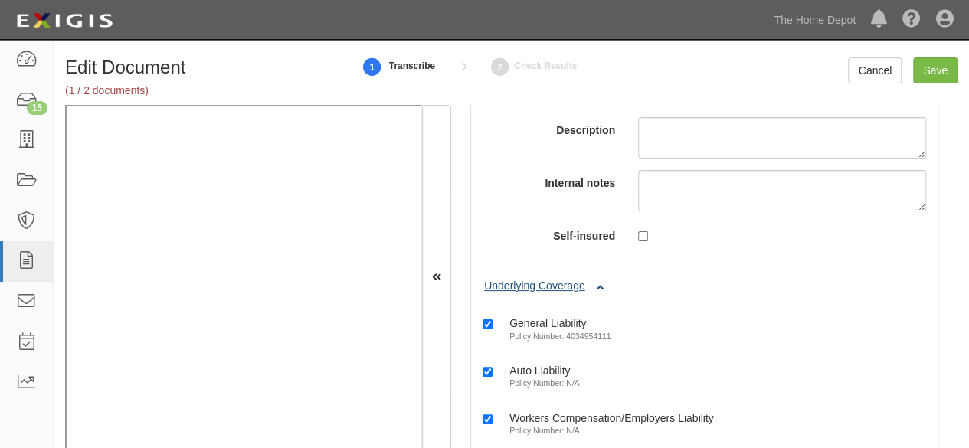
scroll to position [3985, 0]
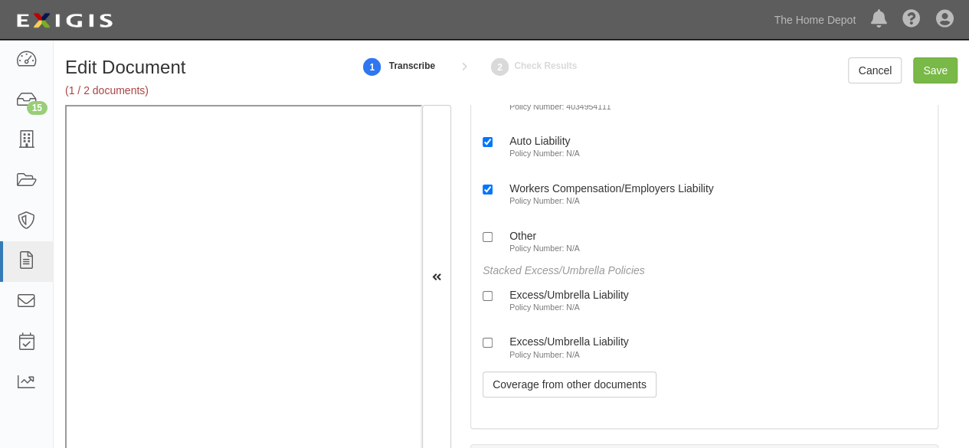
drag, startPoint x: 541, startPoint y: 294, endPoint x: 538, endPoint y: 338, distance: 43.8
click at [541, 298] on label "Excess/Umbrella Liability Policy Number: N/A" at bounding box center [556, 300] width 146 height 25
click at [493, 298] on input "Excess/Umbrella Liability Policy Number: N/A" at bounding box center [488, 296] width 10 height 10
checkbox input "true"
click at [538, 350] on small "Policy Number: N/A" at bounding box center [545, 354] width 71 height 9
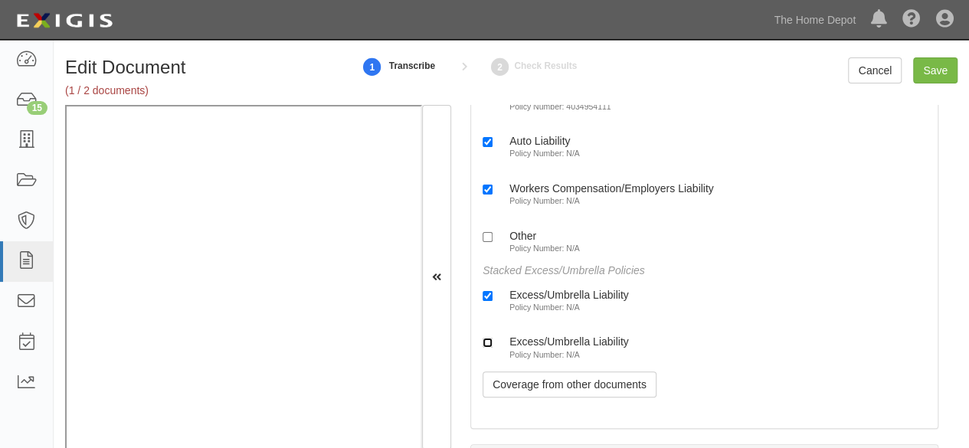
click at [493, 346] on input "Excess/Umbrella Liability Policy Number: N/A" at bounding box center [488, 343] width 10 height 10
checkbox input "true"
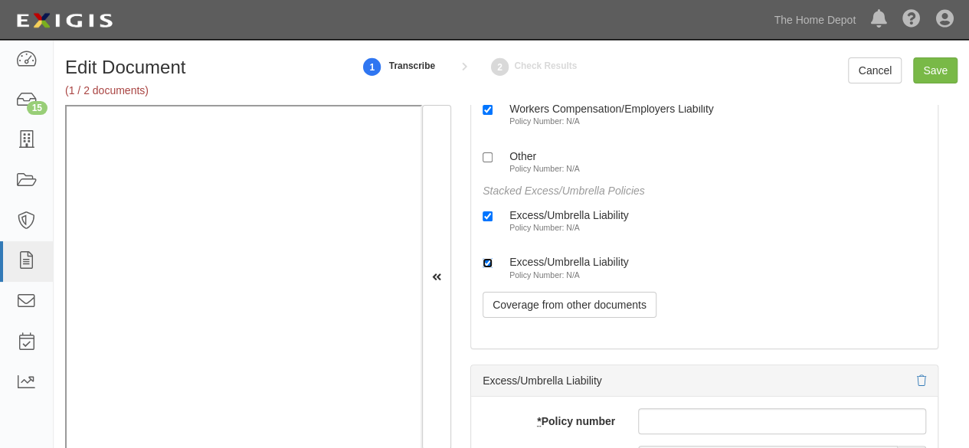
scroll to position [4292, 0]
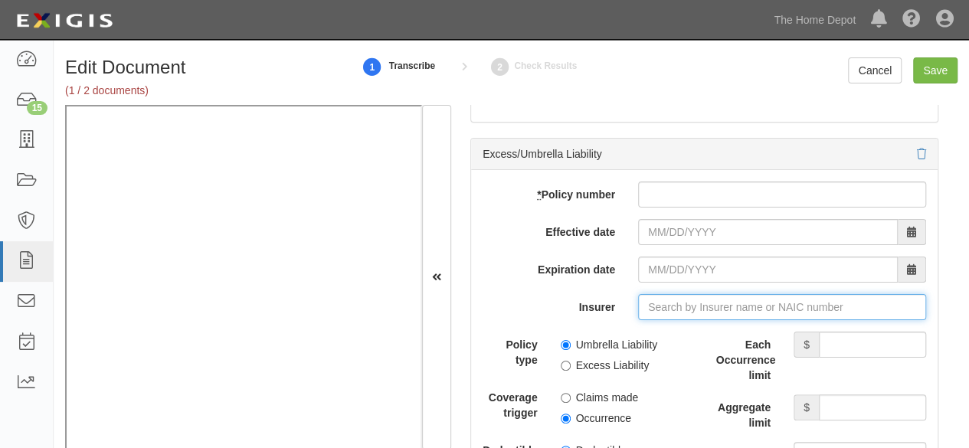
click at [673, 303] on input "Insurer" at bounding box center [782, 307] width 288 height 26
paste input "33138"
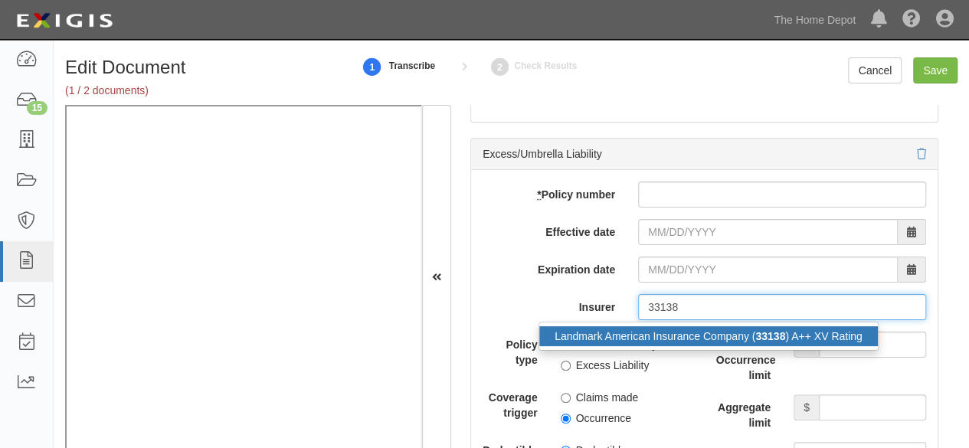
click at [653, 327] on div "Landmark American Insurance Company ( 33138 ) A++ XV Rating" at bounding box center [709, 336] width 339 height 20
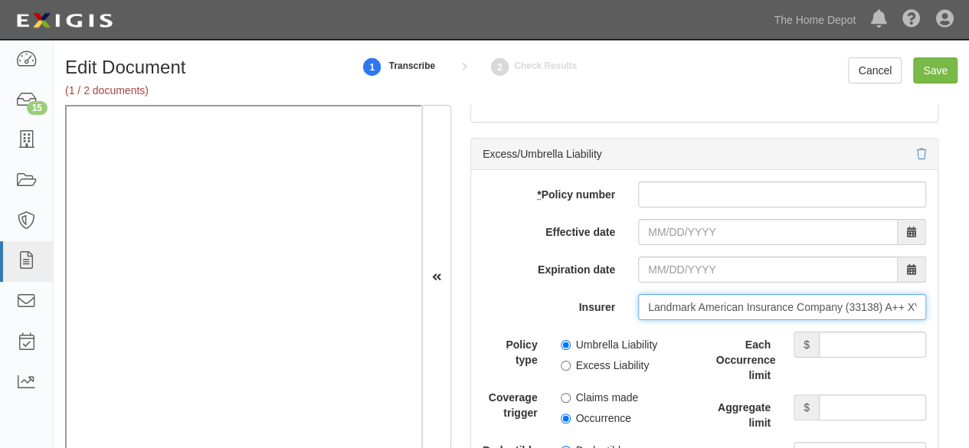
type input "Landmark American Insurance Company (33138) A++ XV Rating"
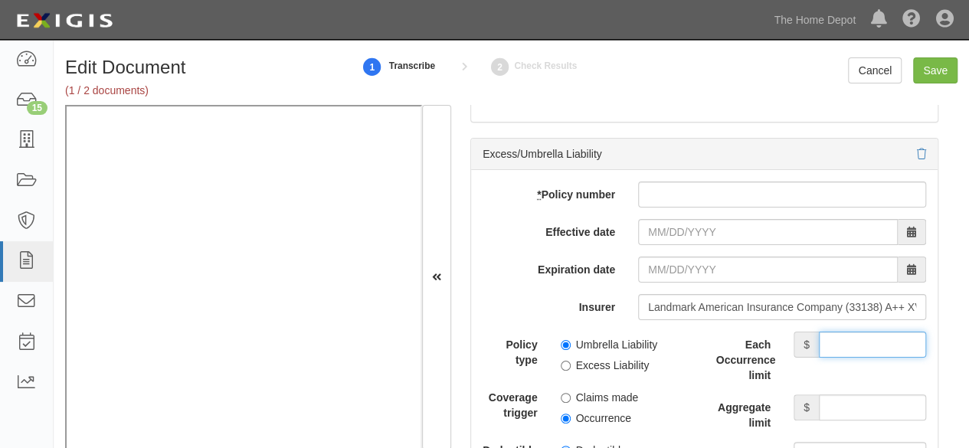
click at [830, 333] on input "Each Occurrence limit" at bounding box center [872, 345] width 107 height 26
type input "4,000,000"
click at [853, 395] on input "Aggregate limit" at bounding box center [872, 408] width 107 height 26
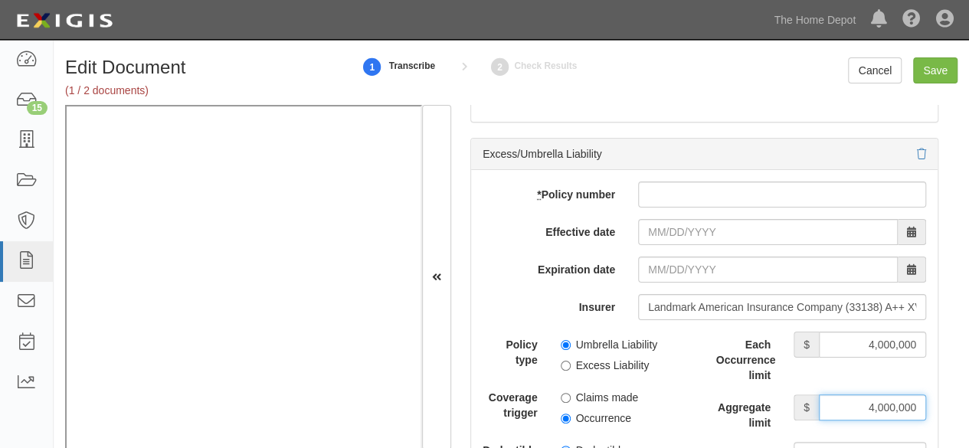
type input "4,000,000"
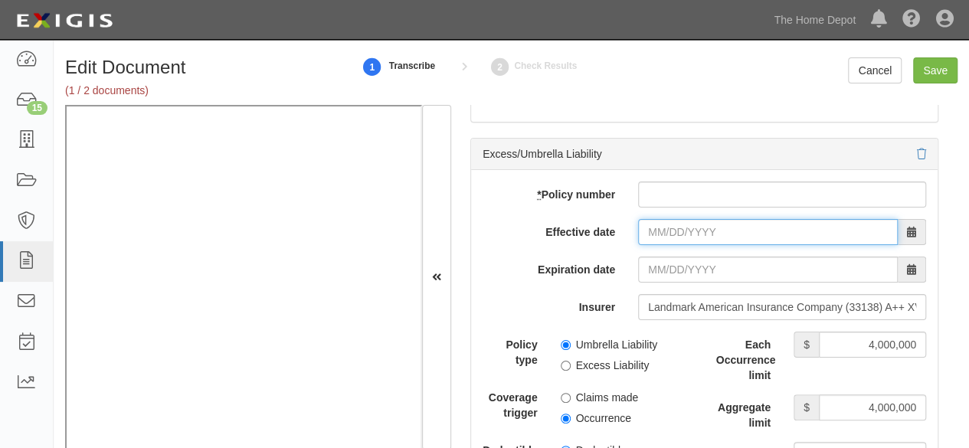
click at [667, 222] on input "Effective date" at bounding box center [768, 232] width 260 height 26
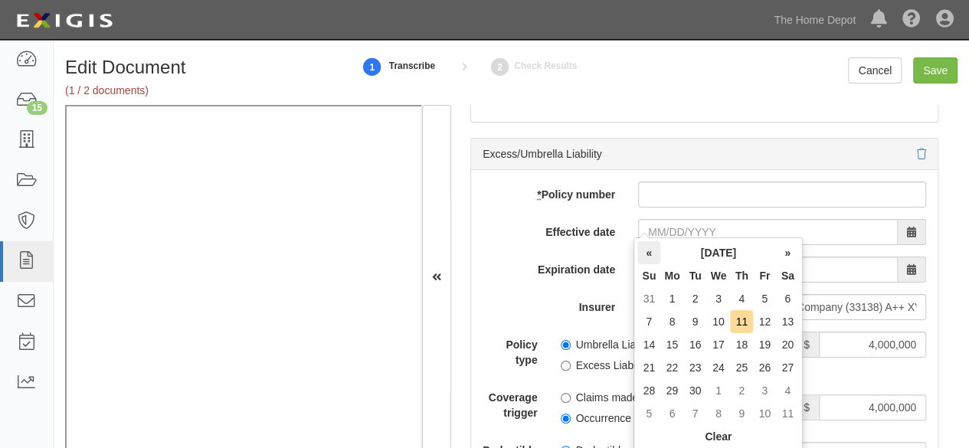
click at [642, 254] on th "«" at bounding box center [649, 252] width 23 height 23
click at [644, 253] on th "«" at bounding box center [649, 252] width 23 height 23
click at [739, 292] on td "3" at bounding box center [741, 298] width 23 height 23
type input "07/03/2025"
type input "07/03/2026"
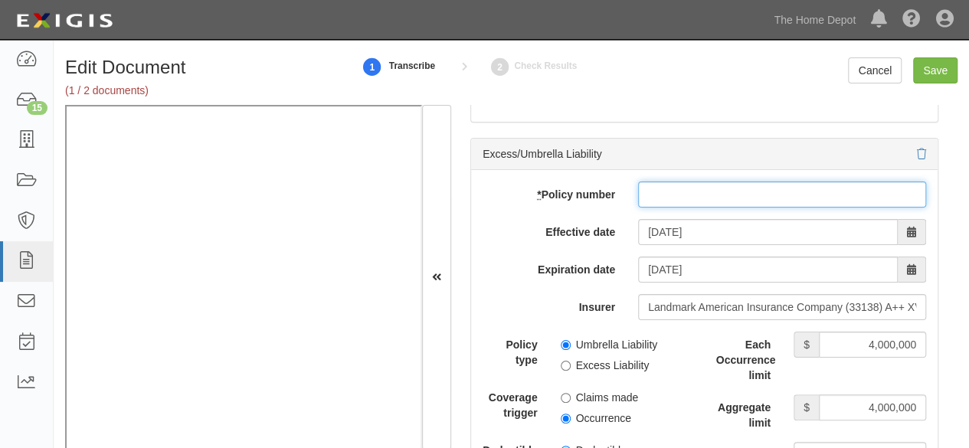
click at [677, 190] on input "* Policy number" at bounding box center [782, 195] width 288 height 26
paste input "LHA607769"
type input "LHA607769"
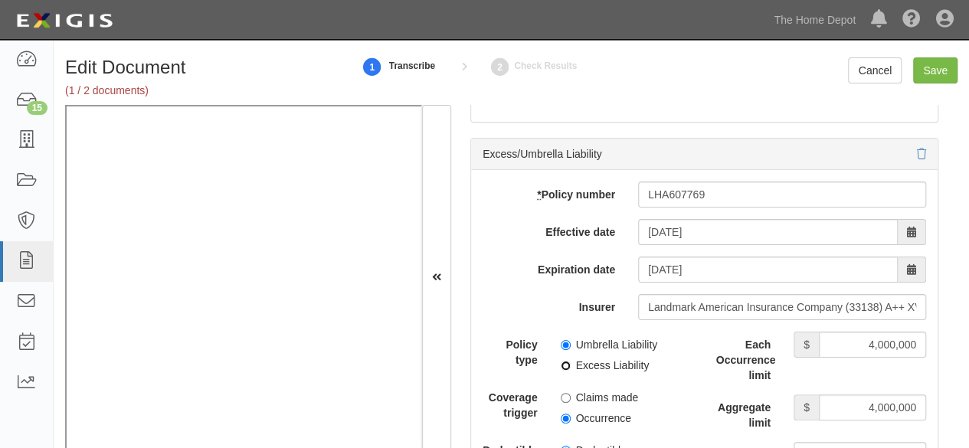
click at [561, 361] on input "Excess Liability" at bounding box center [566, 366] width 10 height 10
radio input "true"
click at [931, 73] on input "Save" at bounding box center [935, 70] width 44 height 26
type input "1000000"
type input "2000000"
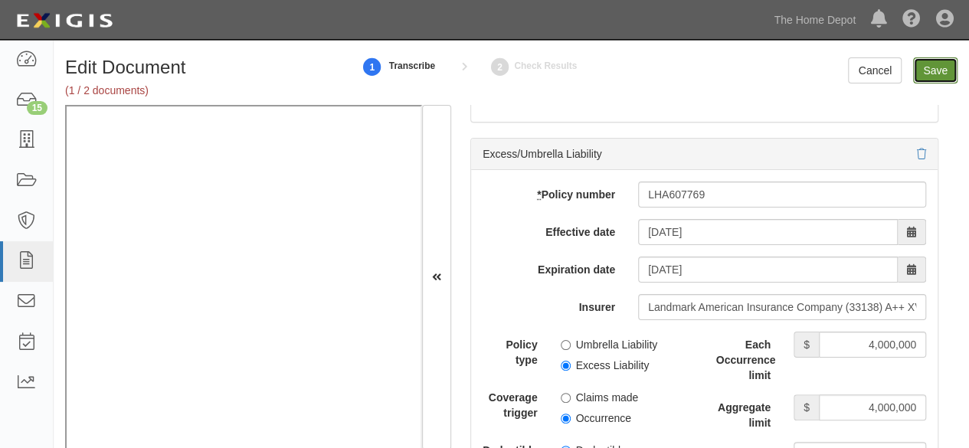
type input "2000000"
type input "10000"
type input "3000000"
type input "4000000"
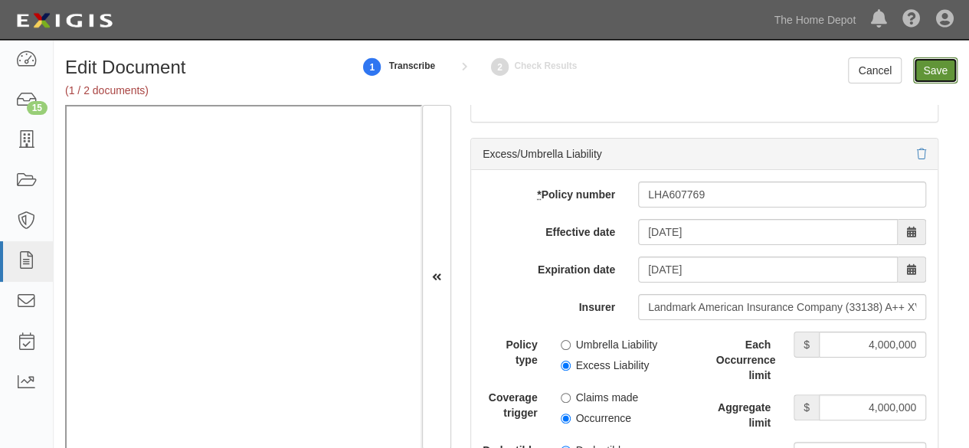
type input "4000000"
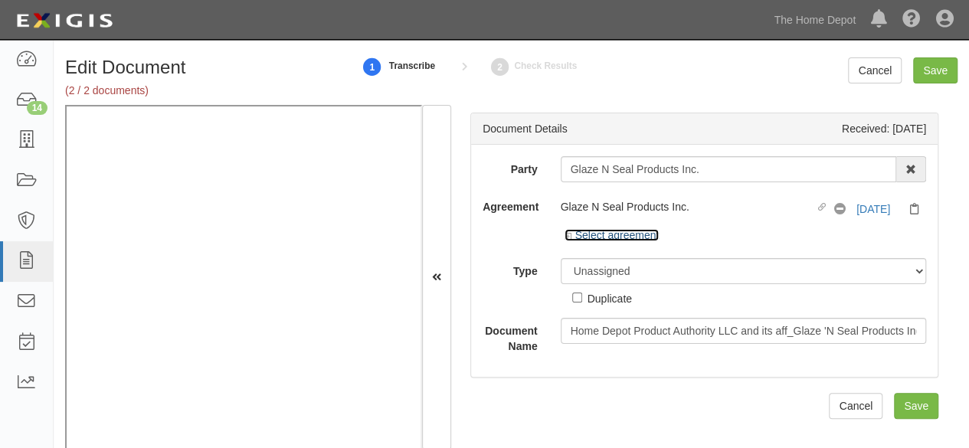
click at [602, 238] on link "Select agreement" at bounding box center [612, 235] width 95 height 12
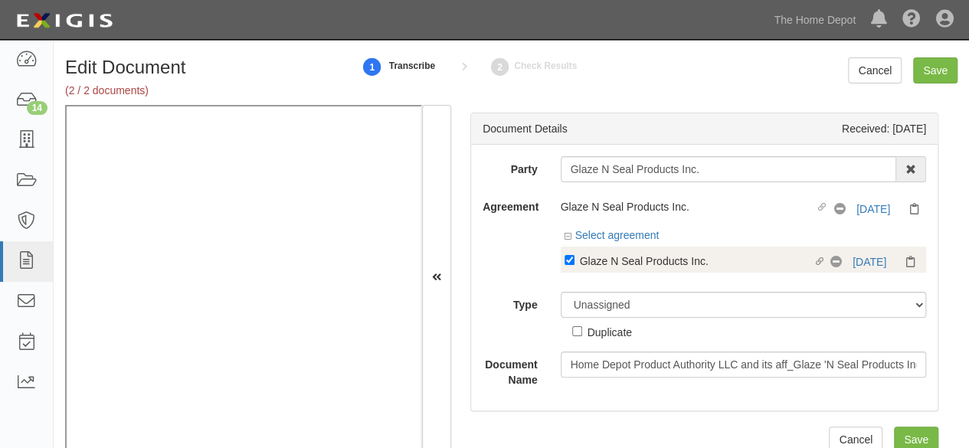
click at [616, 266] on div "Glaze N Seal Products Inc." at bounding box center [697, 260] width 234 height 17
click at [575, 265] on input "Linked agreement Glaze N Seal Products Inc. Linked agreement" at bounding box center [570, 260] width 10 height 10
checkbox input "false"
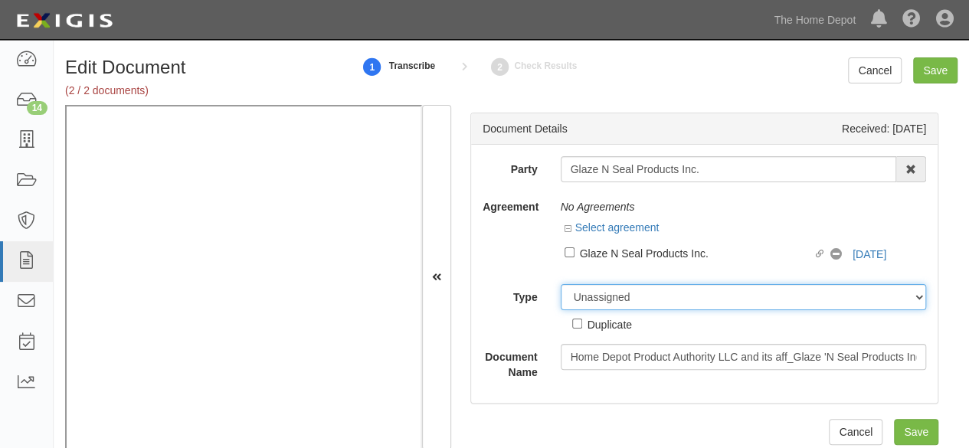
click at [602, 299] on div "Unassigned Binder Cancellation Notice Certificate Contract Endorsement Insuranc…" at bounding box center [743, 308] width 389 height 48
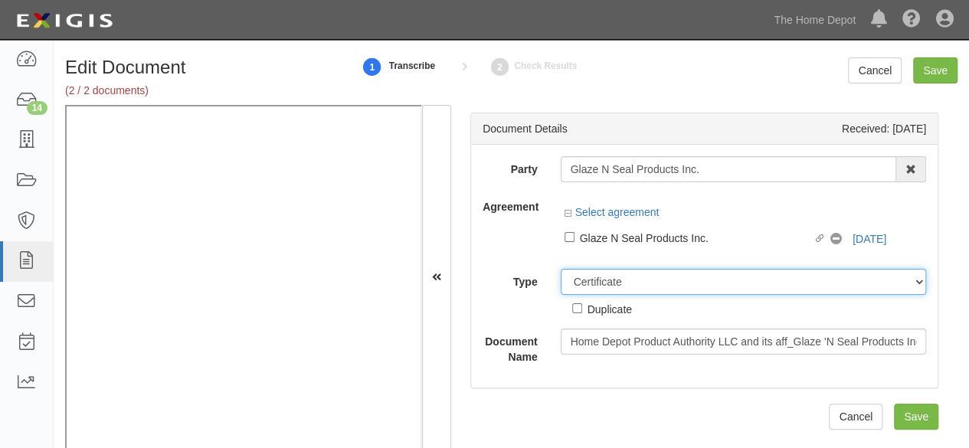
click at [561, 269] on select "Unassigned Binder Cancellation Notice Certificate Contract Endorsement Insuranc…" at bounding box center [744, 282] width 366 height 26
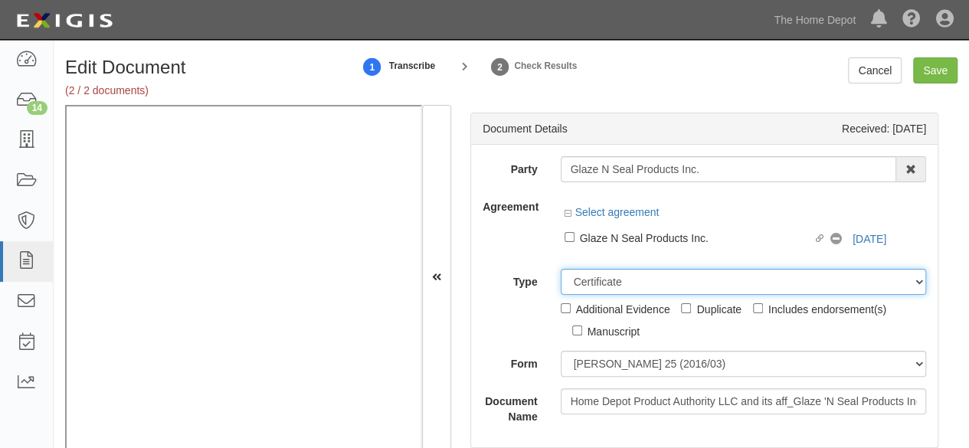
click at [610, 278] on select "Unassigned Binder Cancellation Notice Certificate Contract Endorsement Insuranc…" at bounding box center [744, 282] width 366 height 26
select select "OtherDetail"
click at [561, 269] on select "Unassigned Binder Cancellation Notice Certificate Contract Endorsement Insuranc…" at bounding box center [744, 282] width 366 height 26
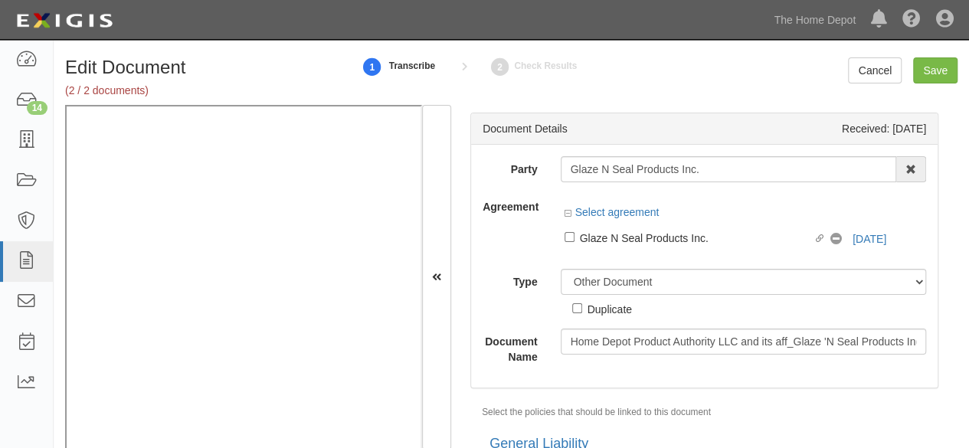
drag, startPoint x: 607, startPoint y: 310, endPoint x: 661, endPoint y: 280, distance: 61.8
click at [608, 310] on div "Duplicate" at bounding box center [610, 308] width 44 height 17
drag, startPoint x: 615, startPoint y: 312, endPoint x: 663, endPoint y: 283, distance: 56.4
click at [616, 310] on div "Duplicate" at bounding box center [610, 308] width 44 height 17
click at [582, 310] on input "Duplicate" at bounding box center [577, 308] width 10 height 10
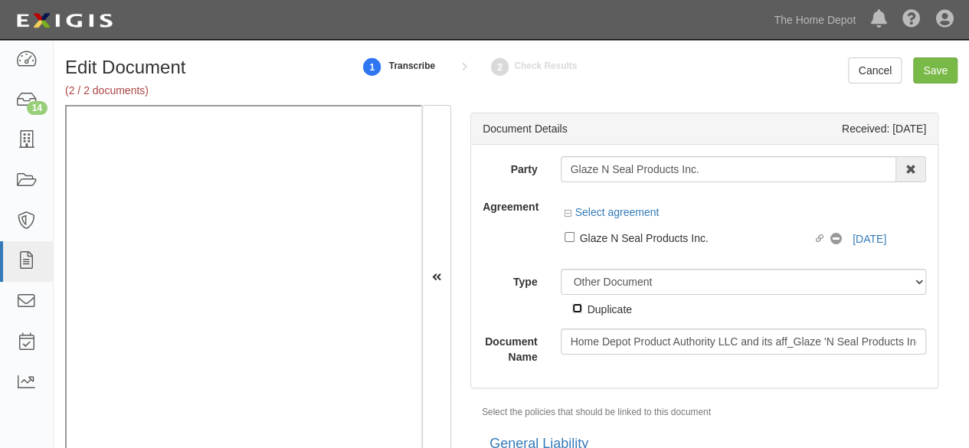
checkbox input "true"
click at [922, 77] on input "Save" at bounding box center [935, 70] width 44 height 26
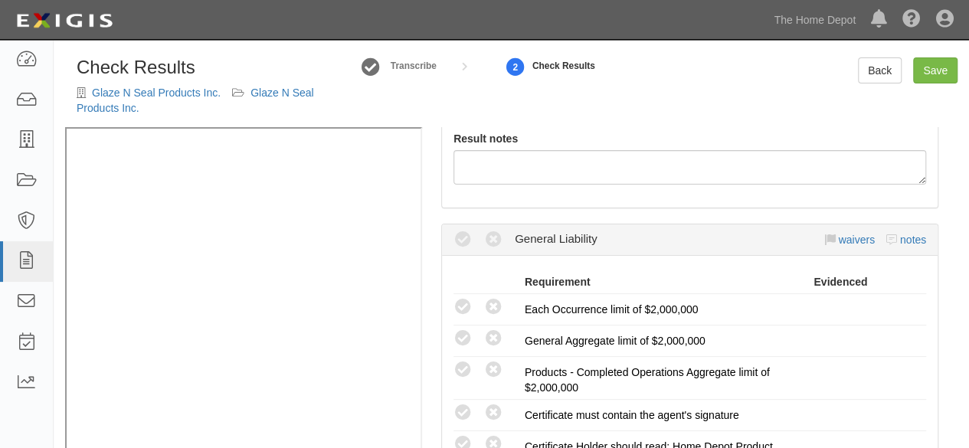
radio input "true"
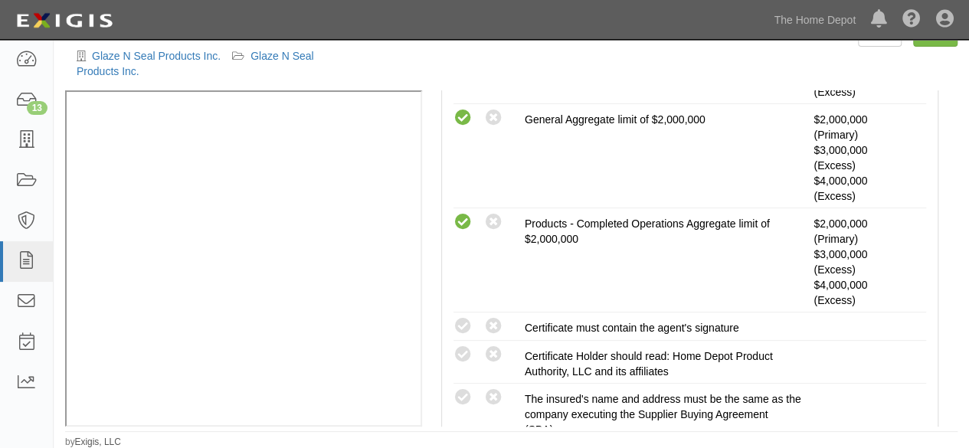
scroll to position [547, 0]
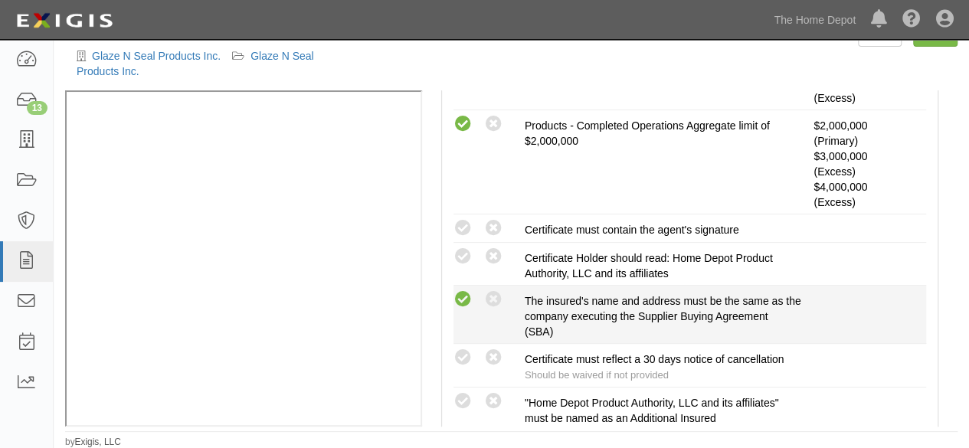
click at [459, 295] on icon at bounding box center [463, 299] width 19 height 19
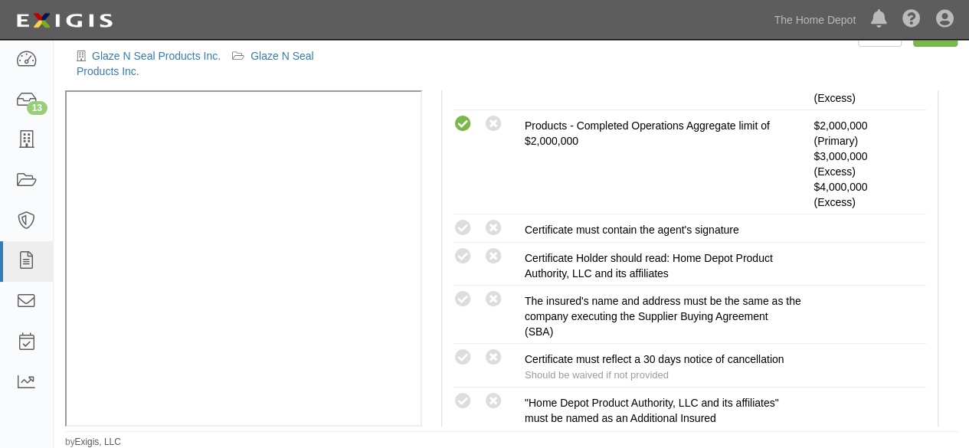
radio input "true"
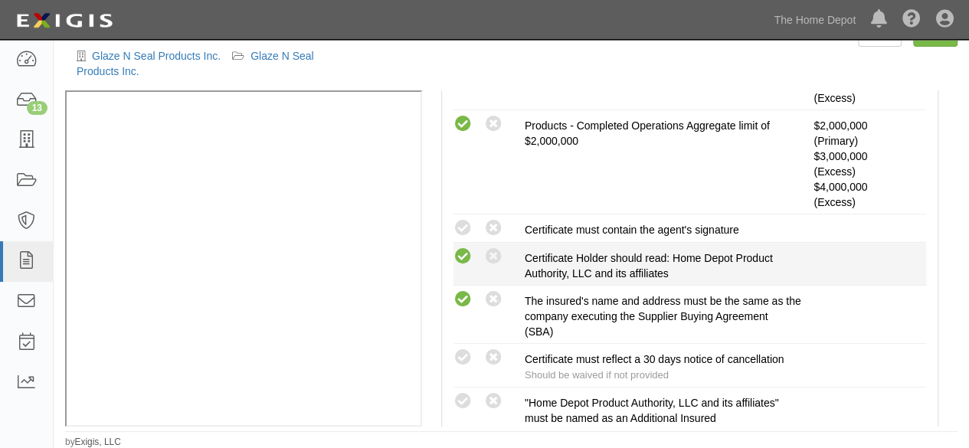
drag, startPoint x: 461, startPoint y: 225, endPoint x: 463, endPoint y: 260, distance: 35.3
click at [461, 227] on icon at bounding box center [463, 228] width 19 height 19
radio input "true"
click at [466, 254] on icon at bounding box center [463, 257] width 19 height 19
radio input "true"
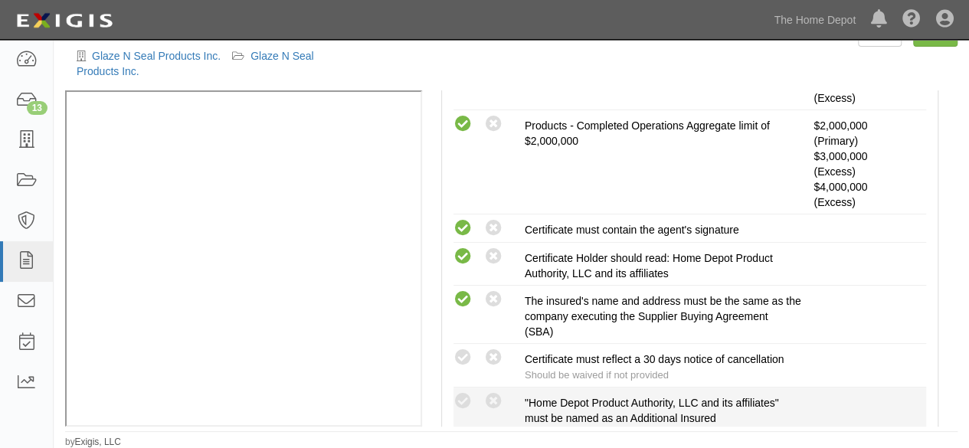
click at [471, 388] on li "Compliant Waived: Non-Compliant "Home Depot Product Authority, LLC and its affi…" at bounding box center [690, 409] width 473 height 43
click at [461, 395] on icon at bounding box center [463, 401] width 19 height 19
radio input "true"
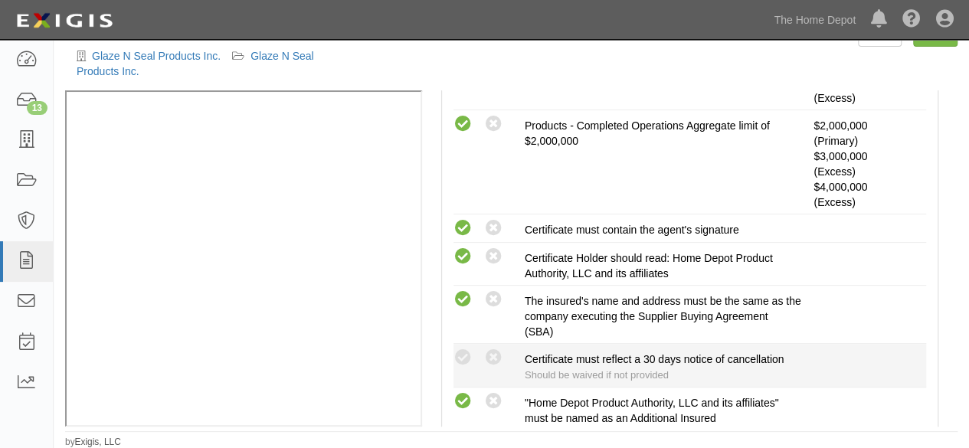
scroll to position [700, 0]
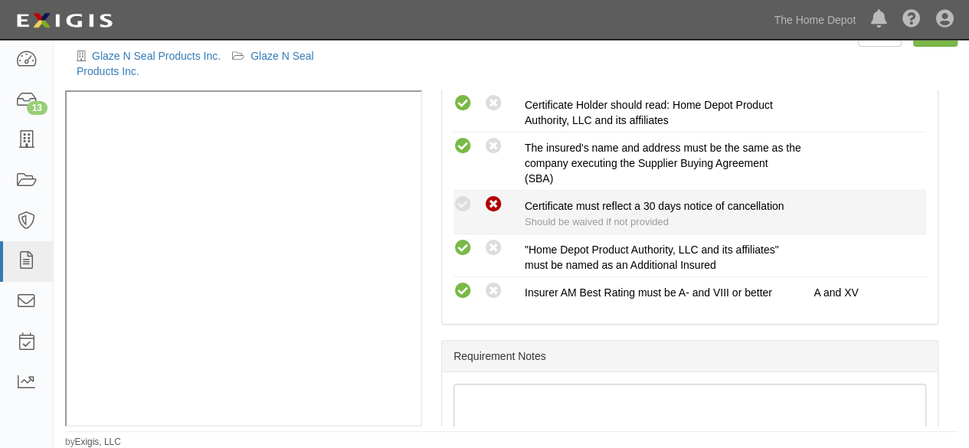
click at [500, 202] on icon at bounding box center [493, 204] width 19 height 19
radio input "true"
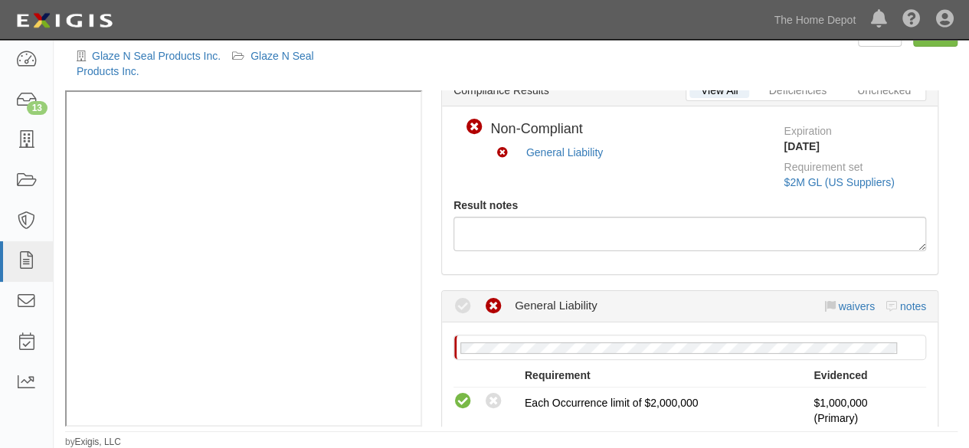
scroll to position [11, 0]
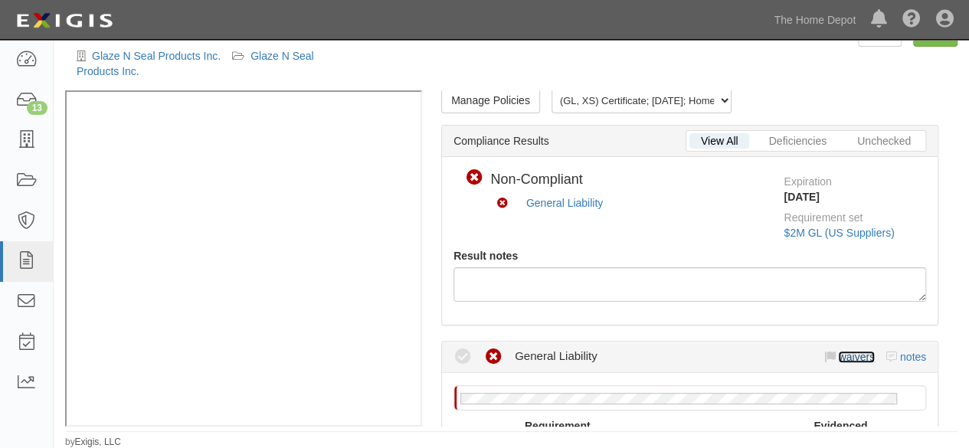
click at [841, 351] on link "waivers" at bounding box center [856, 357] width 36 height 12
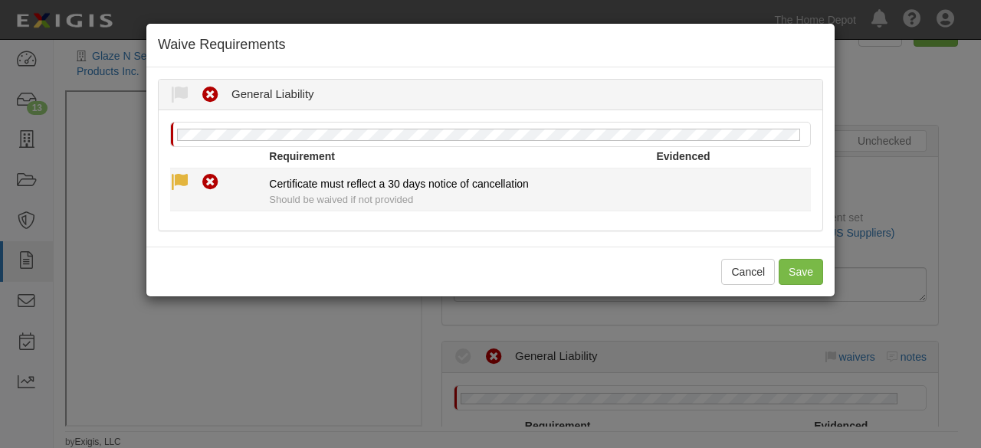
click at [179, 182] on icon at bounding box center [179, 182] width 19 height 19
radio input "true"
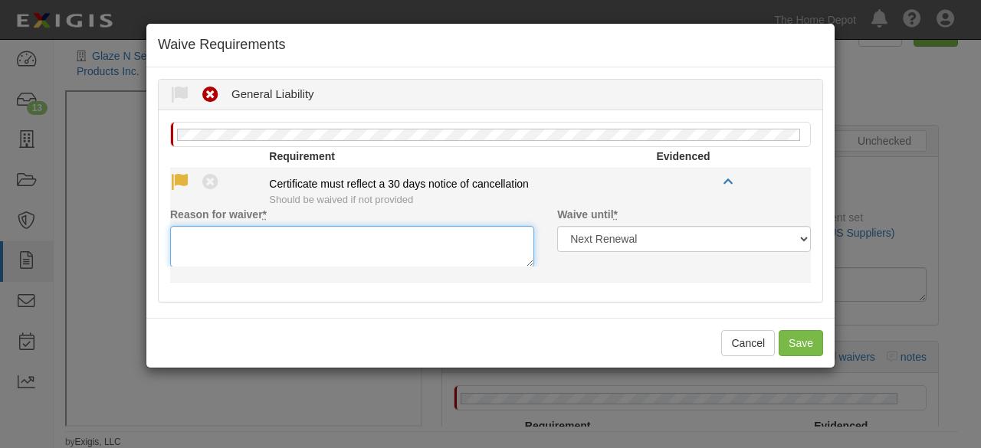
click at [202, 231] on textarea "Reason for waiver *" at bounding box center [352, 246] width 364 height 41
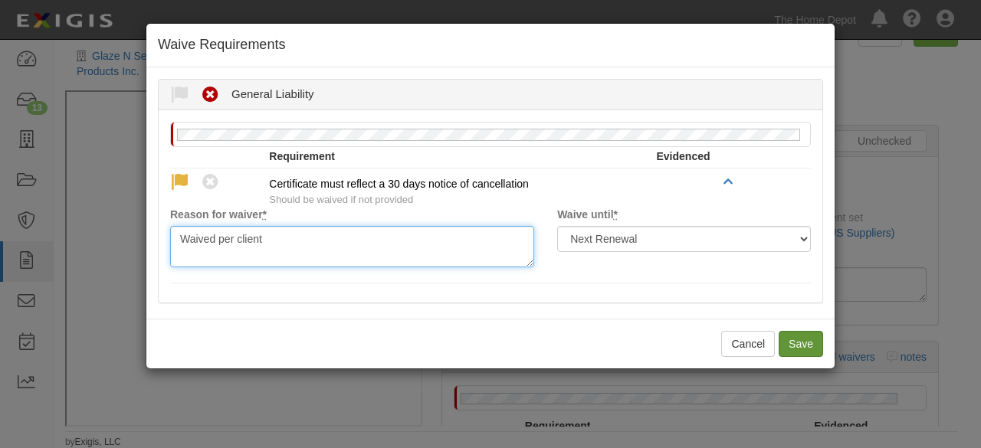
type textarea "Waived per client"
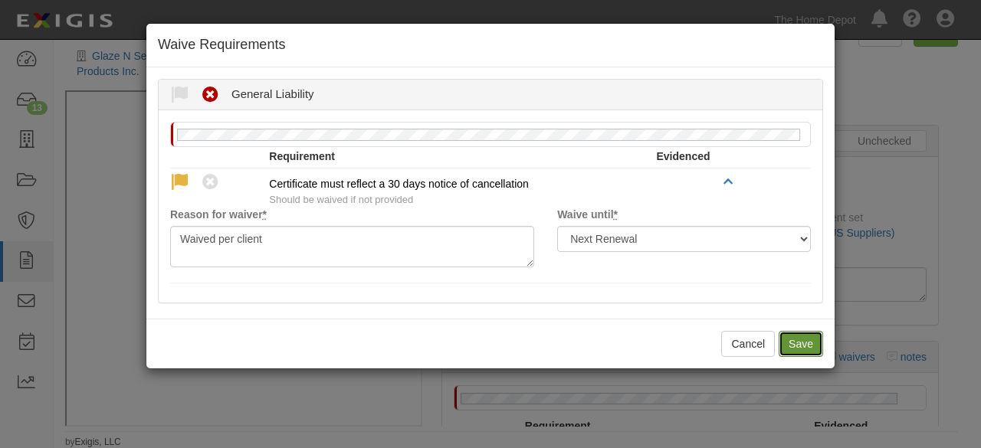
click at [807, 343] on button "Save" at bounding box center [801, 344] width 44 height 26
radio input "true"
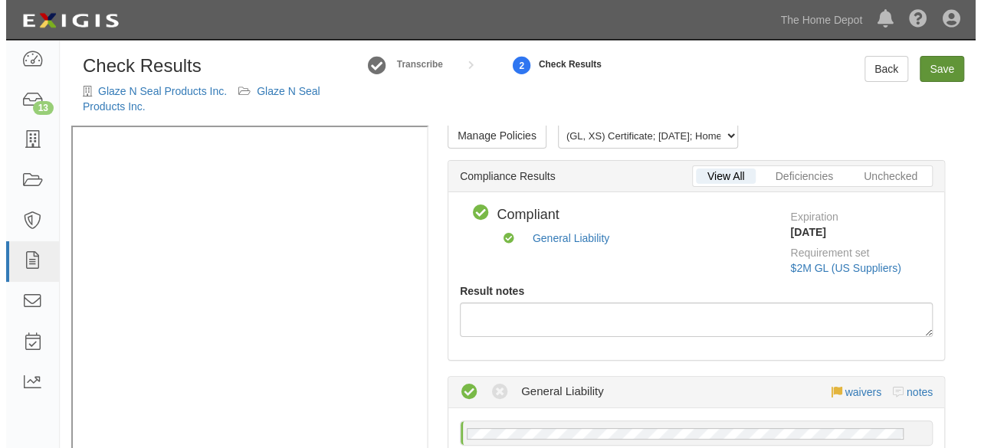
scroll to position [0, 0]
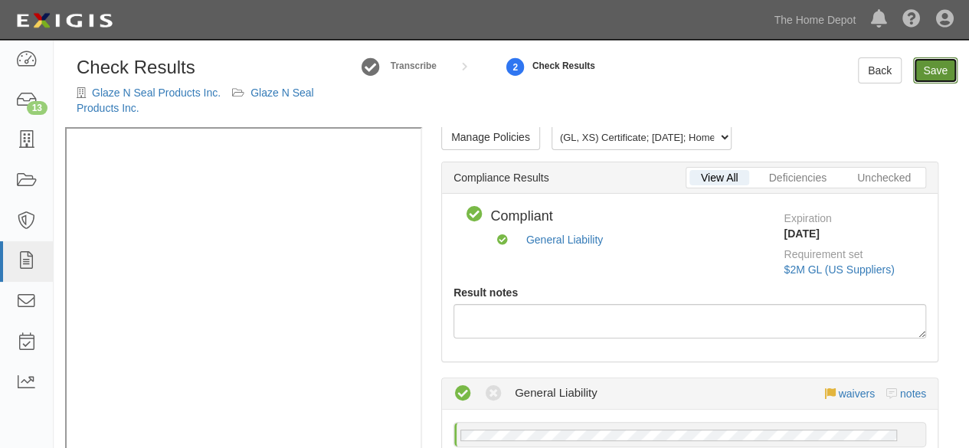
click at [940, 71] on link "Save" at bounding box center [935, 70] width 44 height 26
radio input "true"
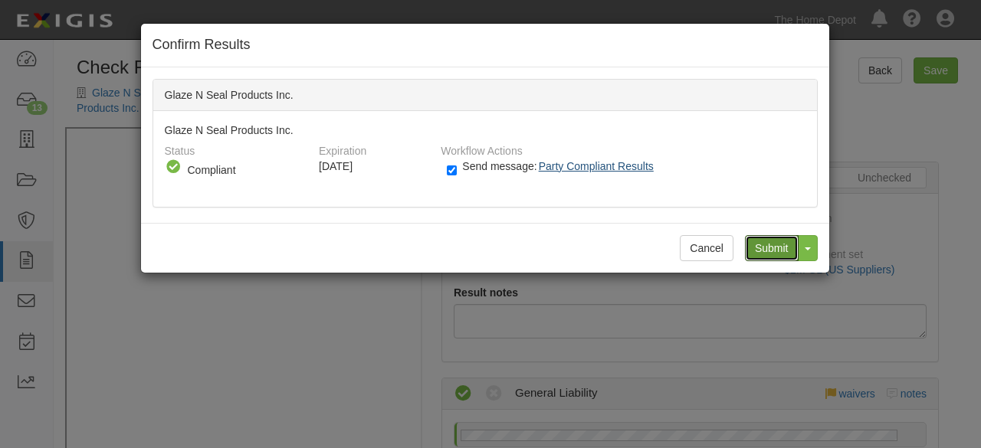
drag, startPoint x: 774, startPoint y: 252, endPoint x: 600, endPoint y: 171, distance: 192.0
click at [772, 251] on input "Submit" at bounding box center [772, 248] width 54 height 26
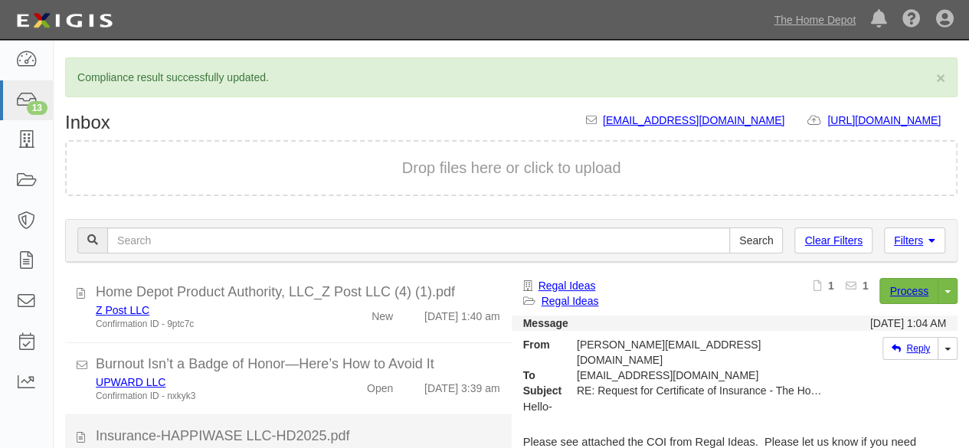
scroll to position [676, 0]
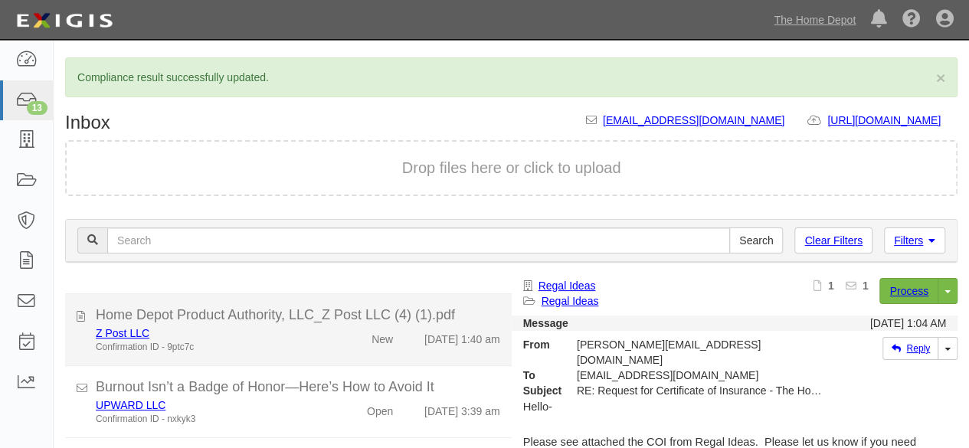
drag, startPoint x: 279, startPoint y: 355, endPoint x: 294, endPoint y: 349, distance: 15.8
click at [280, 354] on div "Confirmation ID - 9ptc7c" at bounding box center [209, 347] width 226 height 13
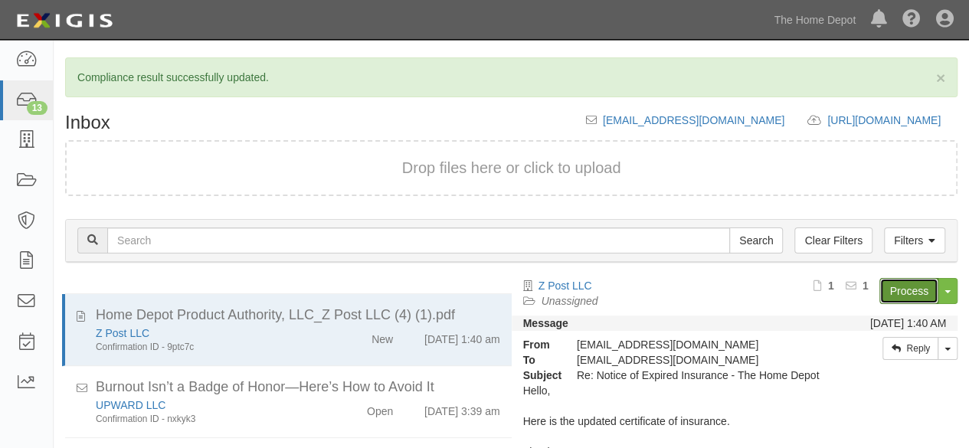
click at [884, 296] on link "Process" at bounding box center [909, 291] width 59 height 26
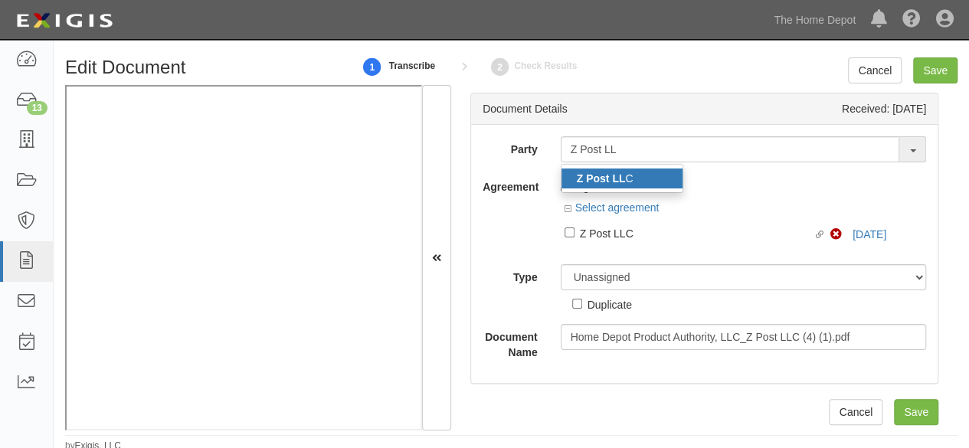
type input "Z Post LL"
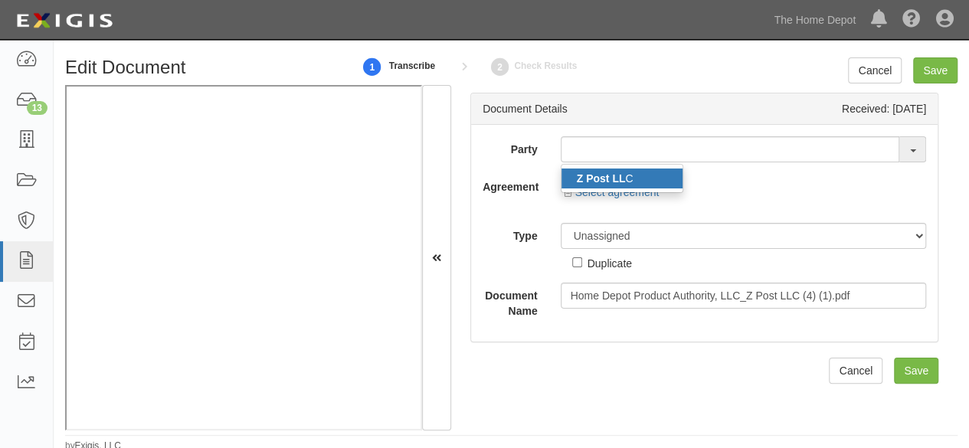
click at [610, 179] on strong "Z Post LL" at bounding box center [601, 178] width 49 height 12
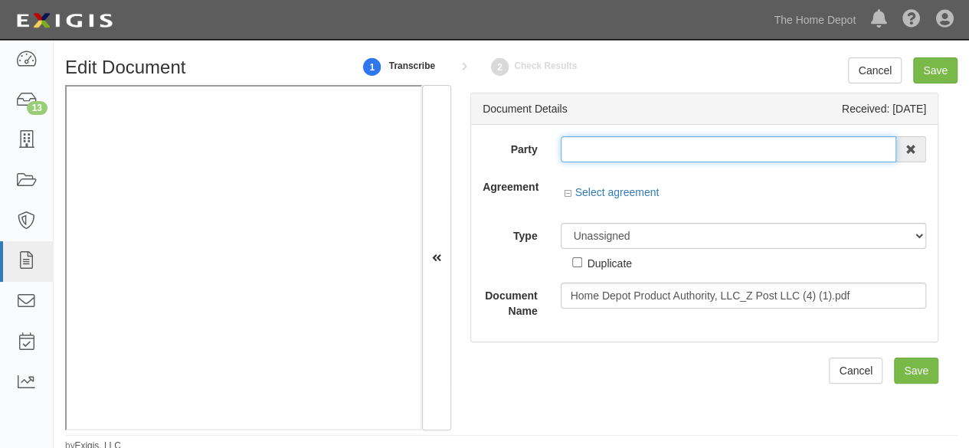
type input "Z Post LLC"
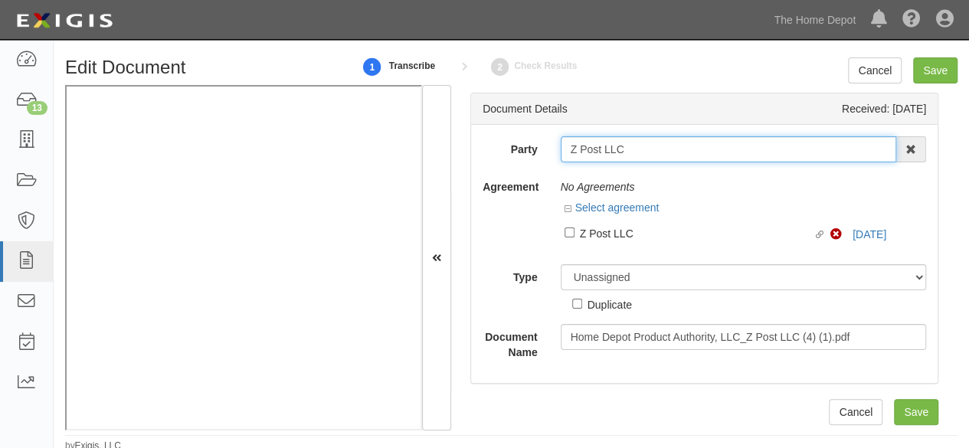
click at [599, 149] on input "Z Post LLC" at bounding box center [729, 149] width 336 height 26
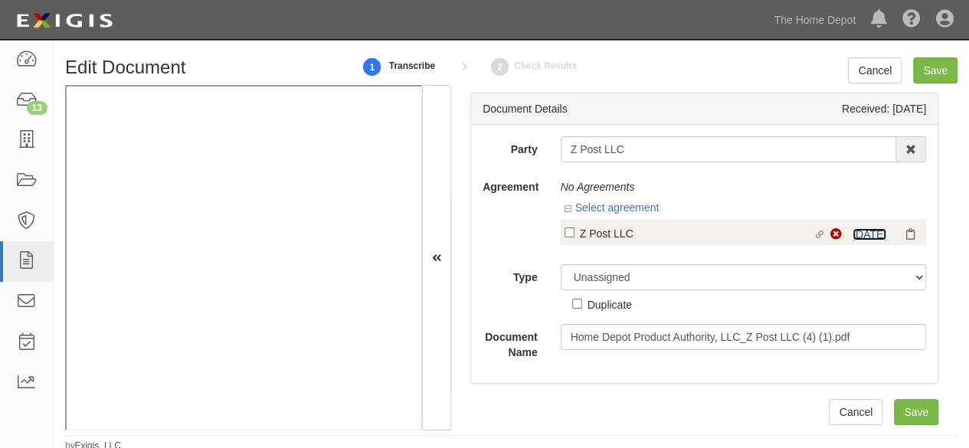
click at [853, 236] on link "[DATE]" at bounding box center [870, 234] width 34 height 12
click at [599, 238] on div "Z Post LLC" at bounding box center [697, 233] width 234 height 17
click at [575, 238] on input "Linked agreement Z Post LLC Linked agreement" at bounding box center [570, 233] width 10 height 10
checkbox input "true"
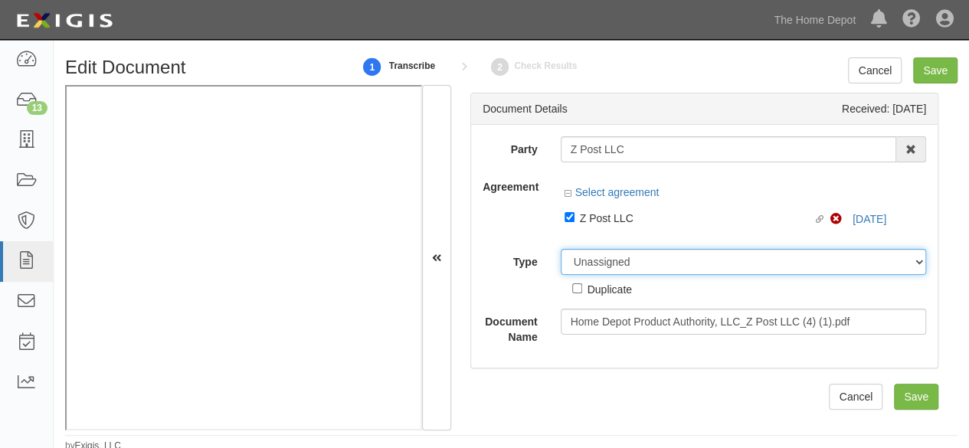
click at [590, 261] on select "Unassigned Binder Cancellation Notice Certificate Contract Endorsement Insuranc…" at bounding box center [744, 262] width 366 height 26
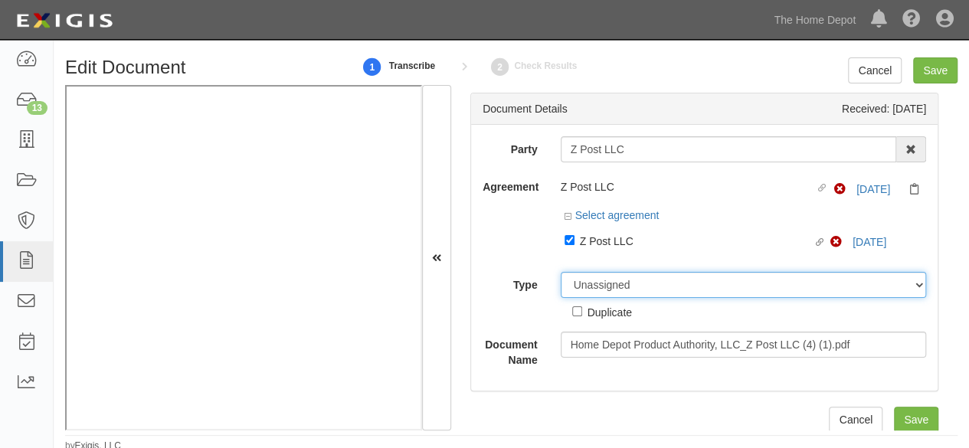
select select "CertificateDetail"
click at [561, 272] on select "Unassigned Binder Cancellation Notice Certificate Contract Endorsement Insuranc…" at bounding box center [744, 285] width 366 height 26
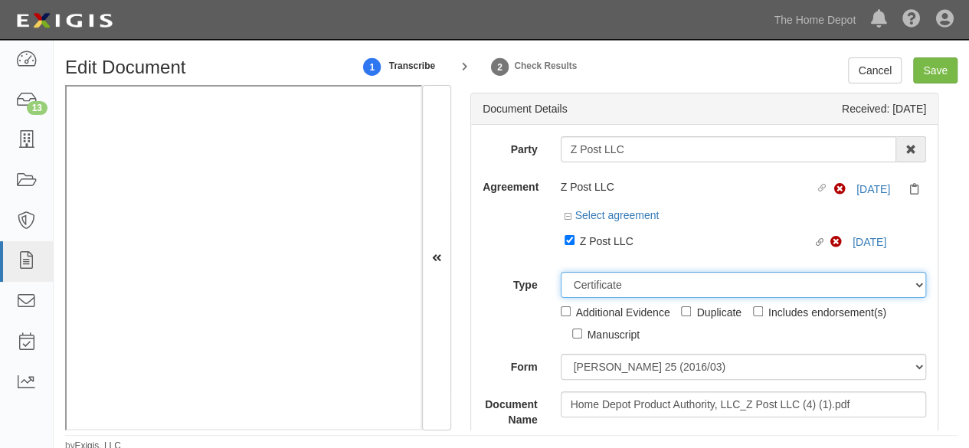
scroll to position [9, 0]
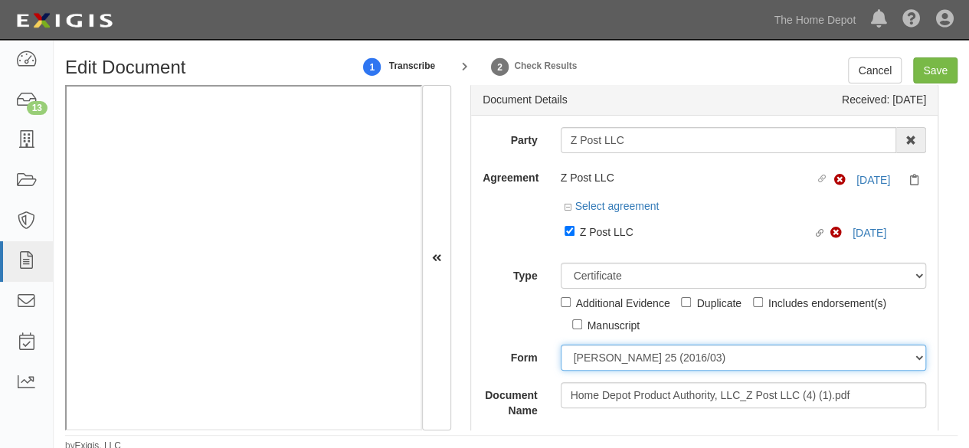
click at [585, 356] on select "[PERSON_NAME] 25 (2016/03) [PERSON_NAME] 101 [PERSON_NAME] 855 NY (2014/05) Gen…" at bounding box center [744, 358] width 366 height 26
select select "GeneralFormDetail"
click at [561, 345] on select "[PERSON_NAME] 25 (2016/03) [PERSON_NAME] 101 [PERSON_NAME] 855 NY (2014/05) Gen…" at bounding box center [744, 358] width 366 height 26
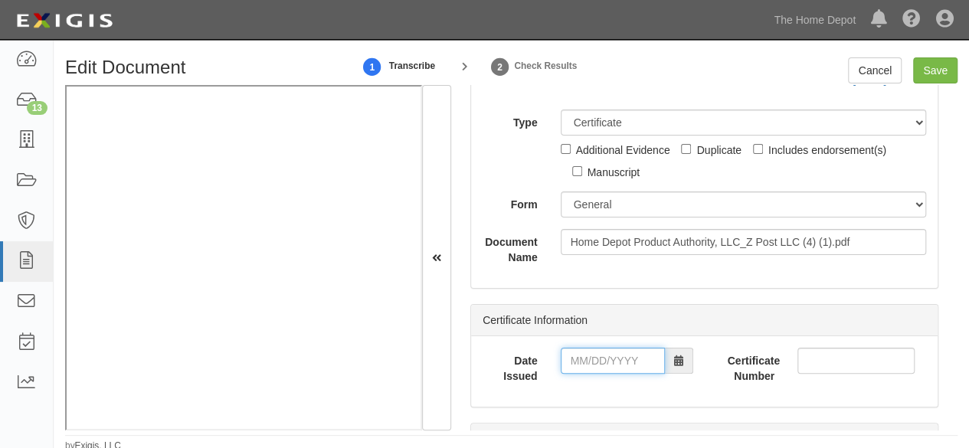
click at [608, 358] on input "Date Issued" at bounding box center [613, 361] width 104 height 26
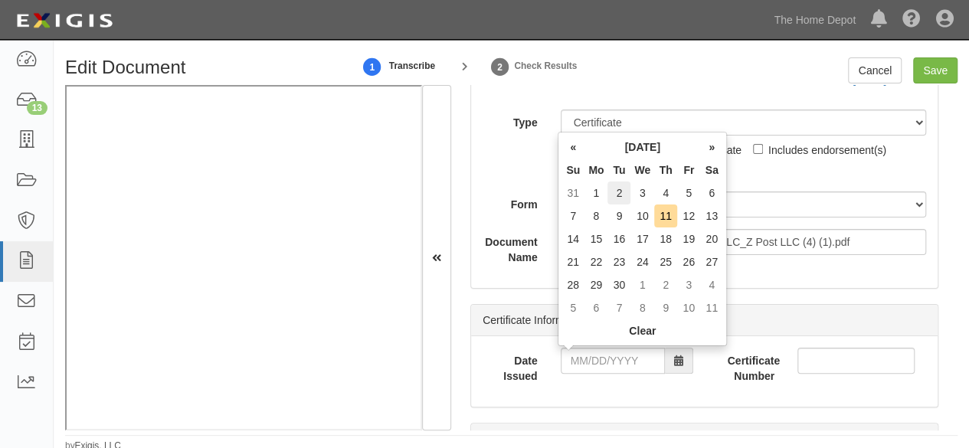
click at [621, 192] on td "2" at bounding box center [619, 193] width 23 height 23
type input "[DATE]"
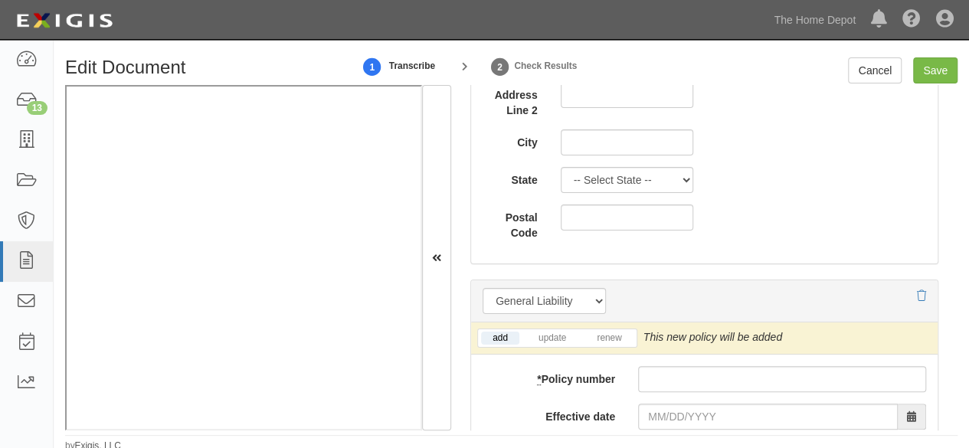
scroll to position [1235, 0]
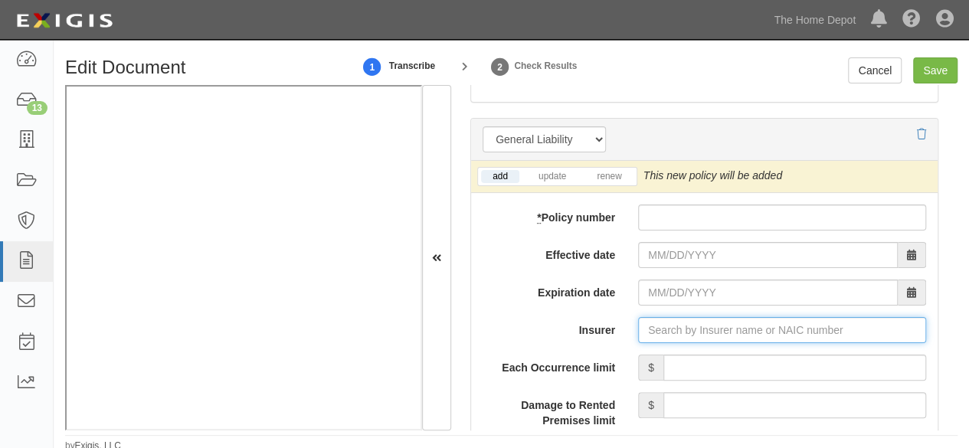
click at [676, 334] on input "Insurer" at bounding box center [782, 330] width 288 height 26
paste input "44393"
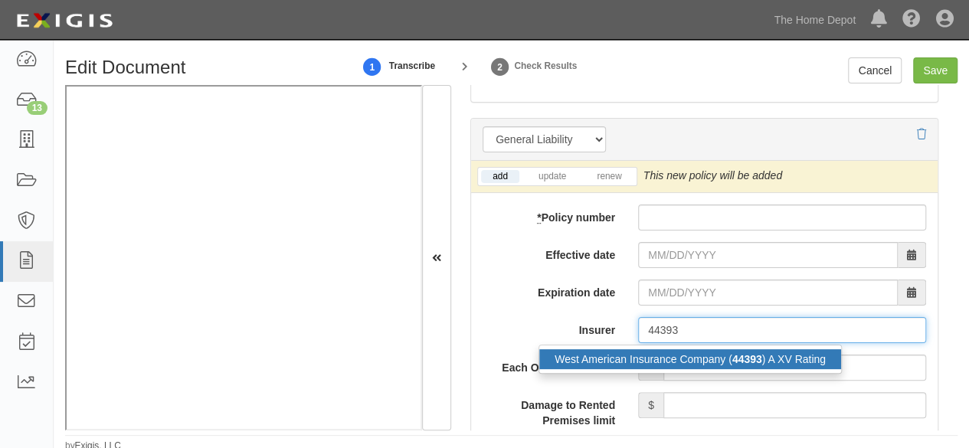
click at [656, 356] on div "West American Insurance Company ( 44393 ) A XV Rating" at bounding box center [691, 359] width 302 height 20
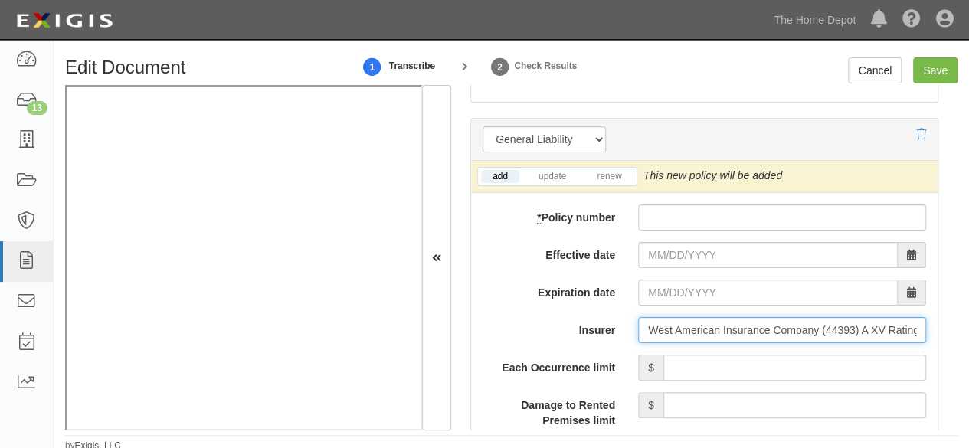
type input "West American Insurance Company (44393) A XV Rating"
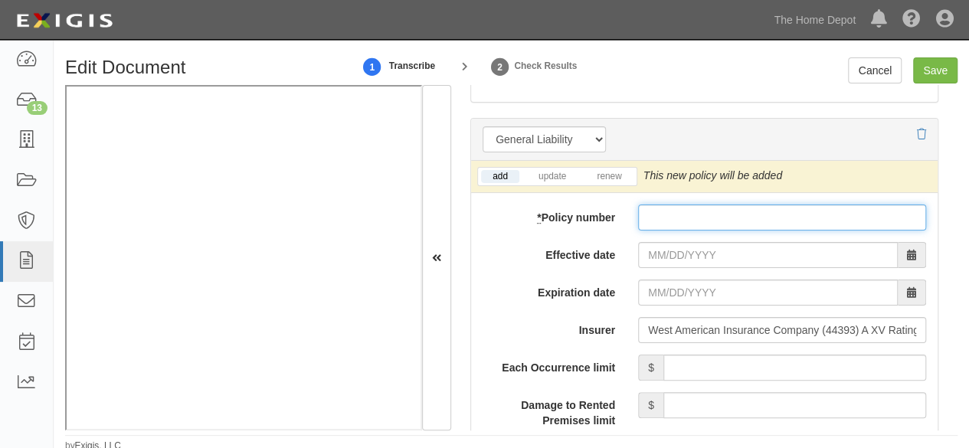
drag, startPoint x: 661, startPoint y: 222, endPoint x: 660, endPoint y: 237, distance: 14.6
click at [661, 221] on input "* Policy number" at bounding box center [782, 218] width 288 height 26
paste input "BLW66641869"
type input "BLW66641869"
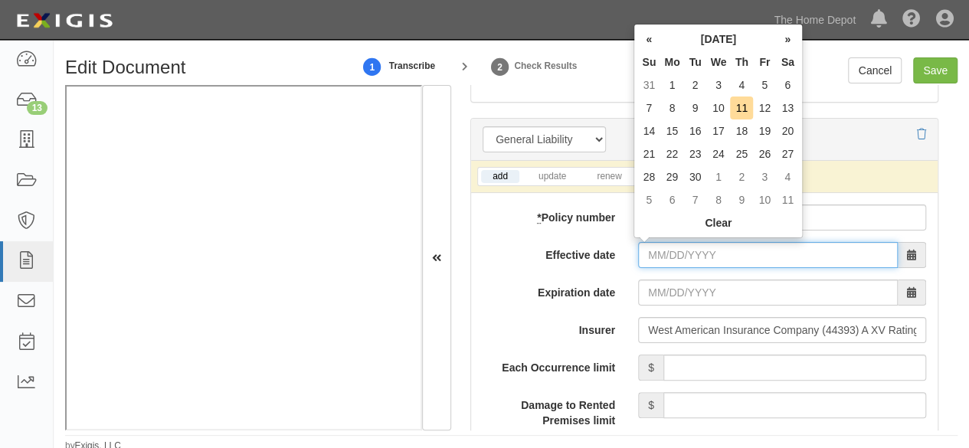
drag, startPoint x: 648, startPoint y: 250, endPoint x: 651, endPoint y: 239, distance: 11.2
click at [648, 250] on input "Effective date" at bounding box center [768, 255] width 260 height 26
drag, startPoint x: 669, startPoint y: 89, endPoint x: 663, endPoint y: 106, distance: 17.9
click at [669, 89] on td "1" at bounding box center [672, 85] width 23 height 23
type input "[DATE]"
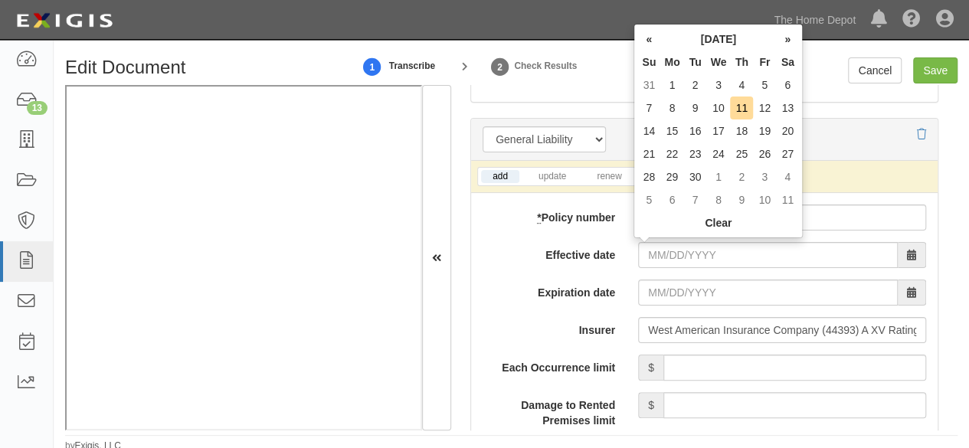
type input "[DATE]"
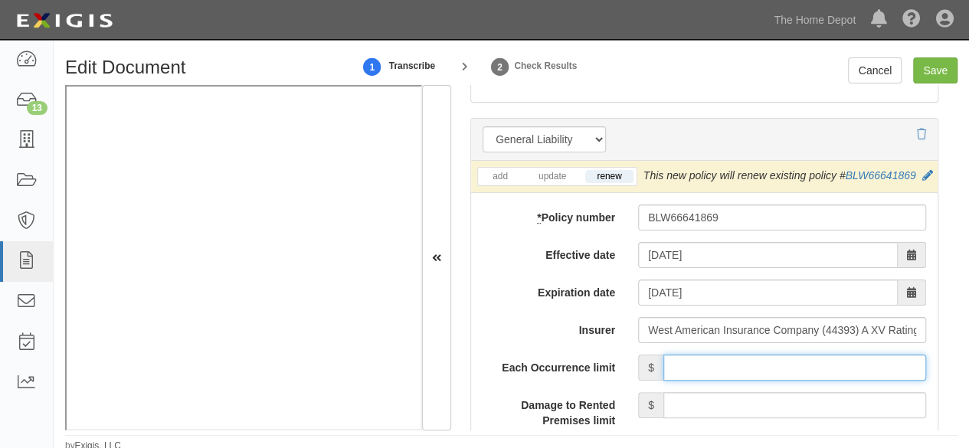
drag, startPoint x: 738, startPoint y: 382, endPoint x: 739, endPoint y: 367, distance: 15.3
click at [738, 381] on input "Each Occurrence limit" at bounding box center [795, 368] width 263 height 26
type input "1,000,000"
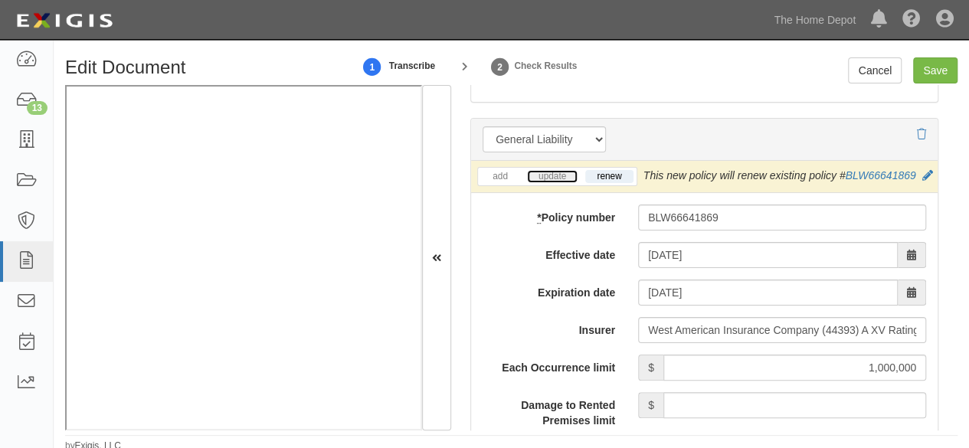
drag, startPoint x: 553, startPoint y: 168, endPoint x: 569, endPoint y: 179, distance: 18.7
click at [554, 170] on link "update" at bounding box center [552, 176] width 51 height 13
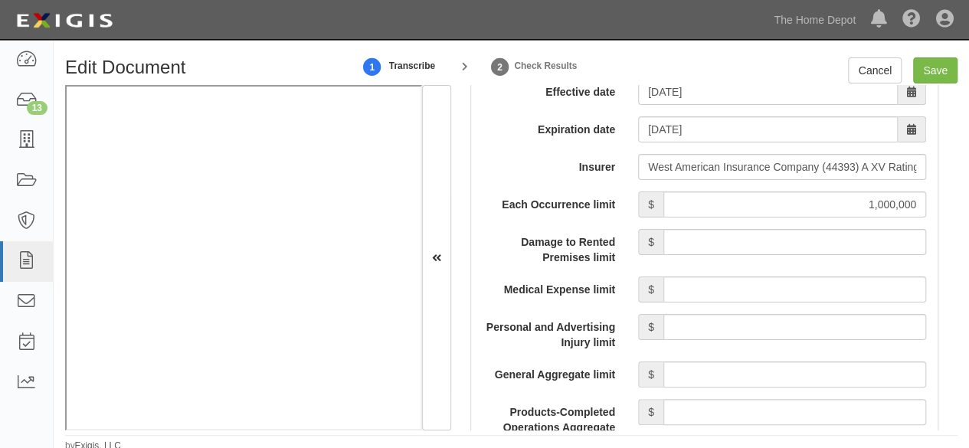
scroll to position [1465, 0]
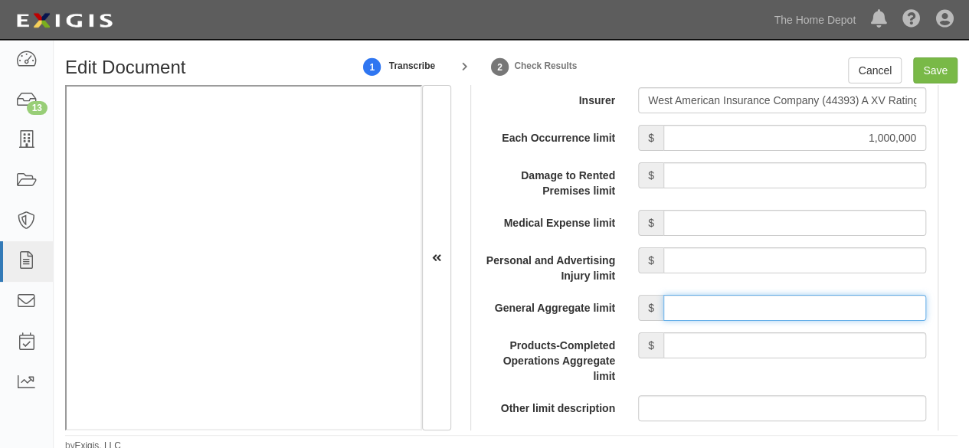
drag, startPoint x: 706, startPoint y: 310, endPoint x: 713, endPoint y: 279, distance: 31.4
click at [706, 309] on input "General Aggregate limit" at bounding box center [795, 308] width 263 height 26
type input "2,000,000"
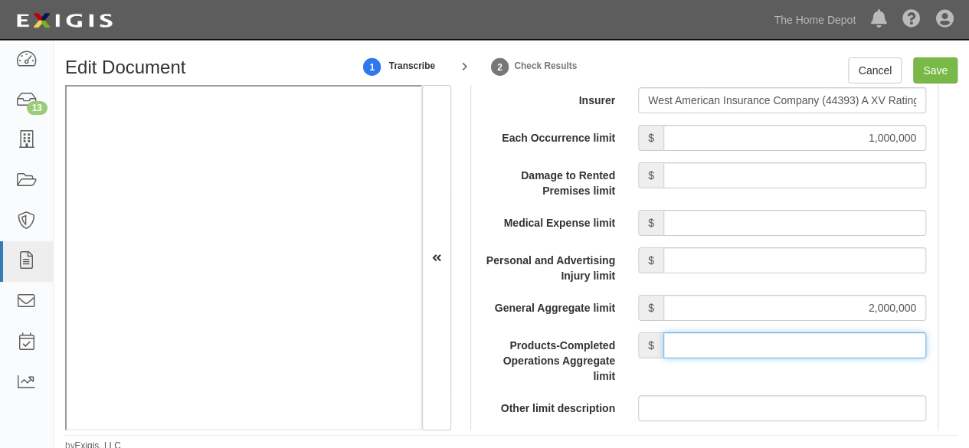
drag, startPoint x: 724, startPoint y: 355, endPoint x: 720, endPoint y: 343, distance: 13.1
type input "2,000,000"
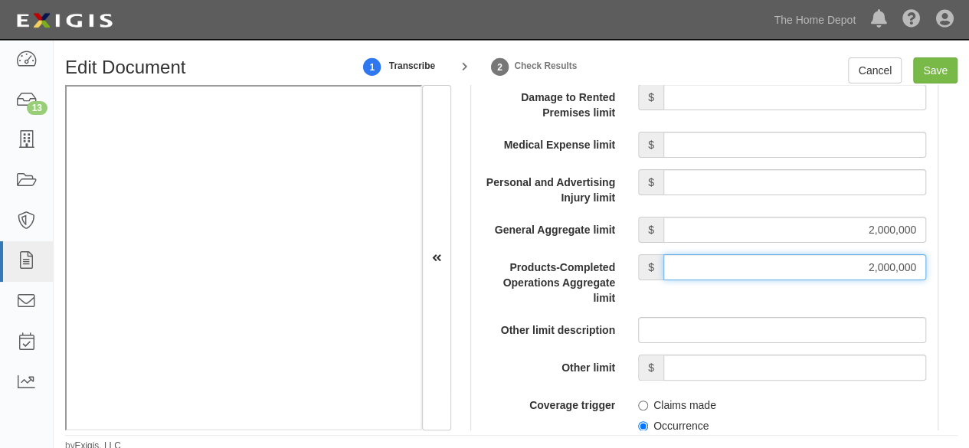
scroll to position [1619, 0]
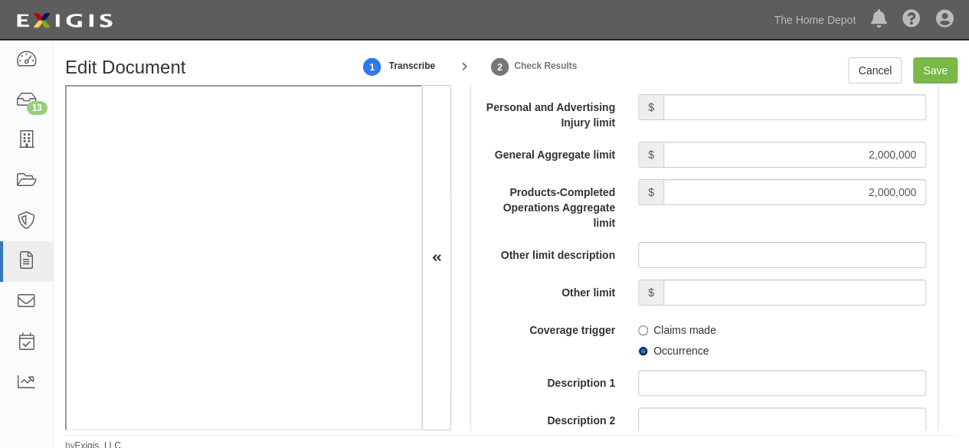
click at [638, 356] on input "Occurrence" at bounding box center [643, 351] width 10 height 10
radio input "true"
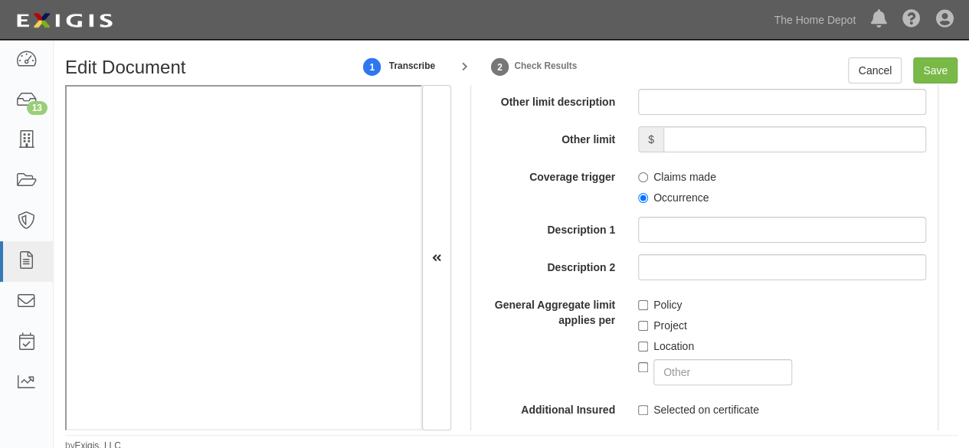
click at [641, 313] on label "Policy" at bounding box center [660, 304] width 44 height 15
click at [641, 310] on input "Policy" at bounding box center [643, 305] width 10 height 10
checkbox input "true"
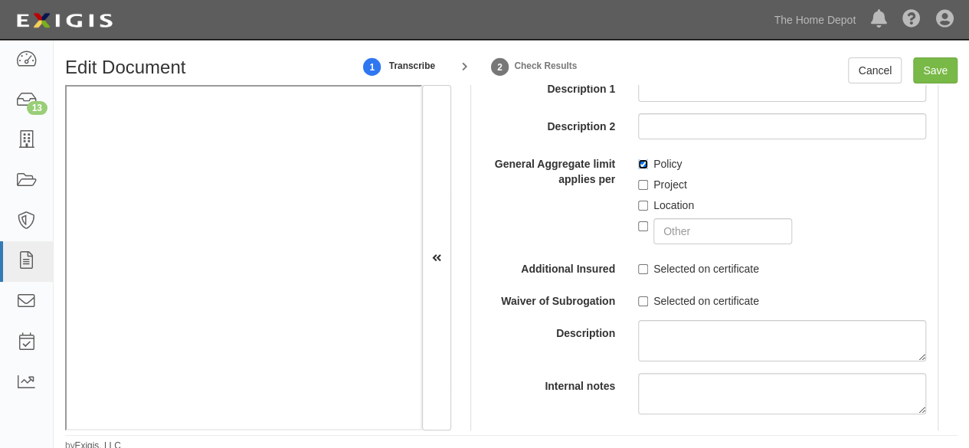
scroll to position [1925, 0]
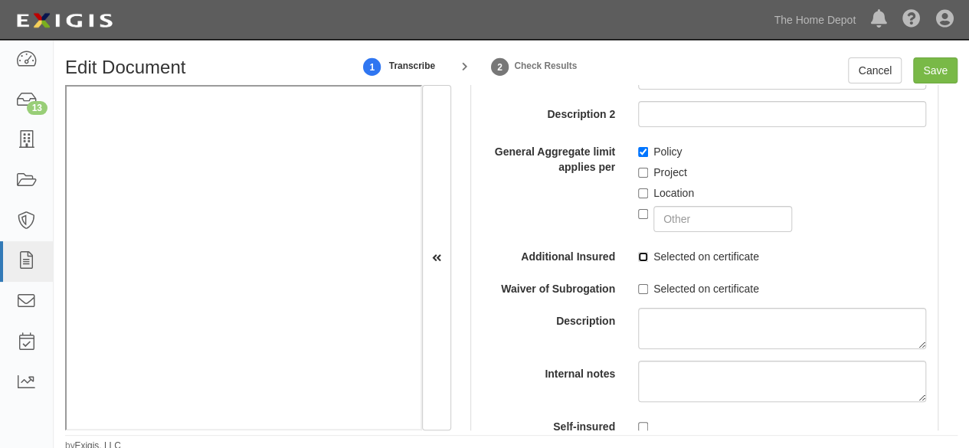
drag, startPoint x: 637, startPoint y: 271, endPoint x: 631, endPoint y: 296, distance: 25.9
click at [638, 264] on label "Selected on certificate" at bounding box center [698, 256] width 121 height 15
click at [638, 262] on input "Selected on certificate" at bounding box center [643, 257] width 10 height 10
checkbox input "true"
click at [639, 294] on input "Selected on certificate" at bounding box center [643, 289] width 10 height 10
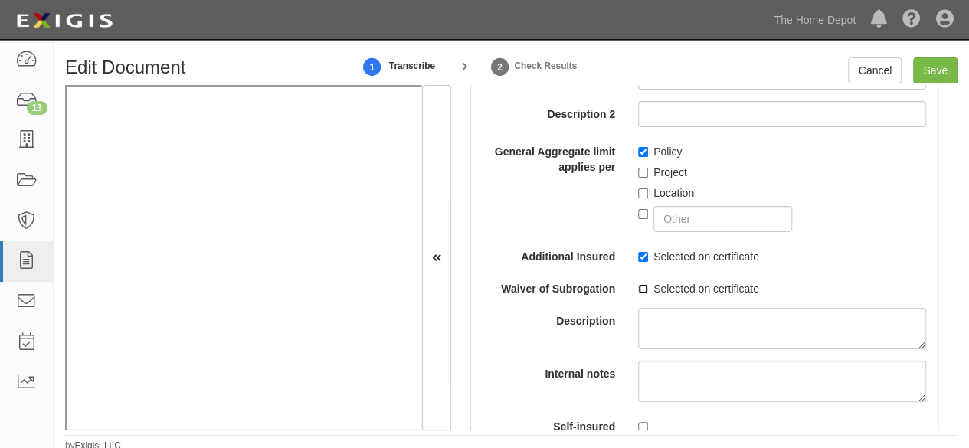
checkbox input "true"
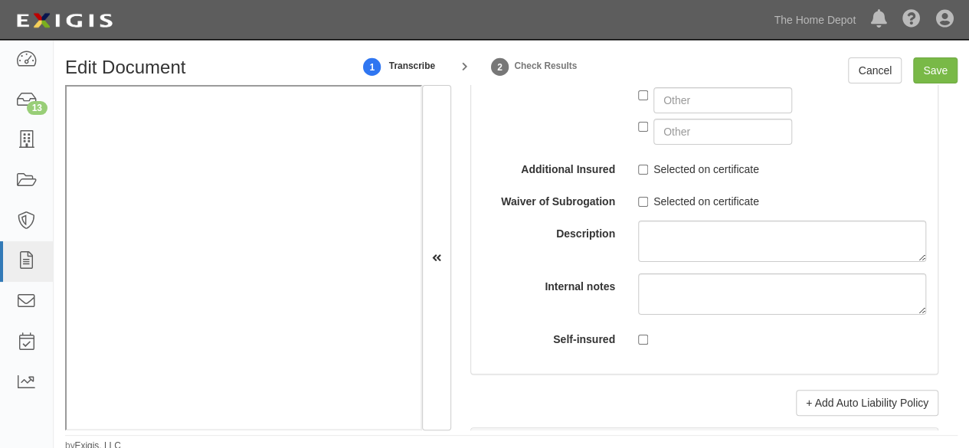
scroll to position [3151, 0]
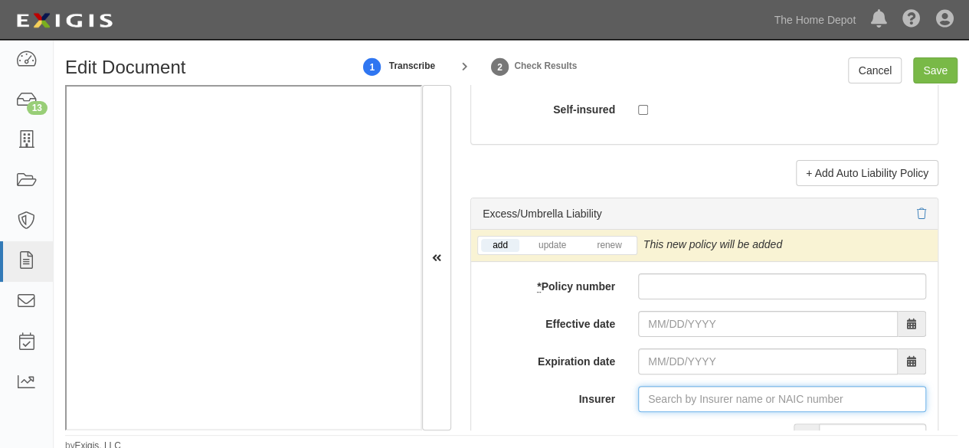
click at [645, 404] on input "Insurer" at bounding box center [782, 399] width 288 height 26
paste input "24066"
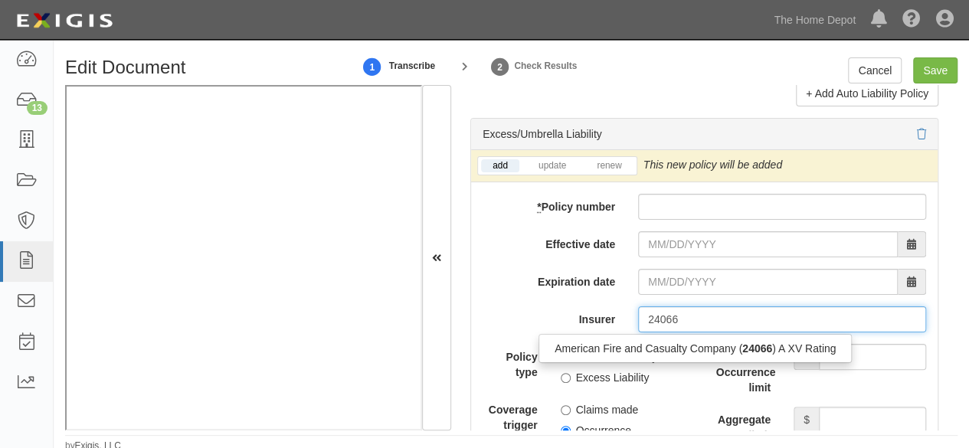
scroll to position [3305, 0]
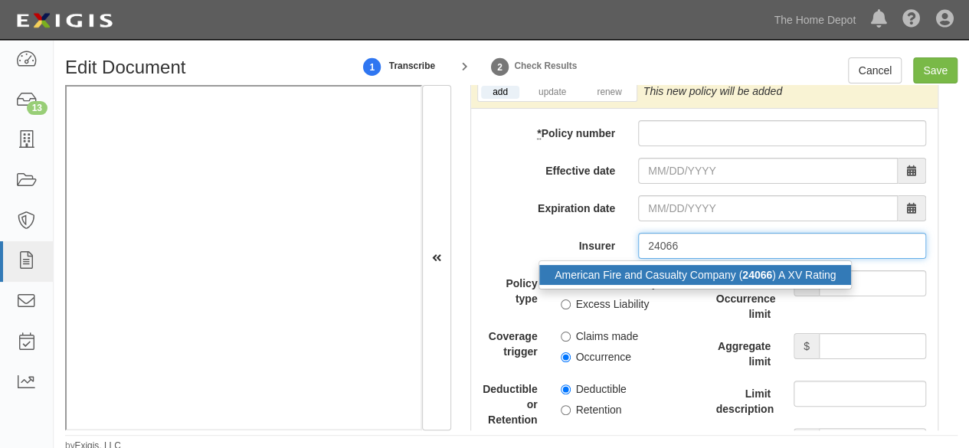
click at [643, 285] on div "American Fire and Casualty Company ( 24066 ) A XV Rating" at bounding box center [696, 275] width 312 height 20
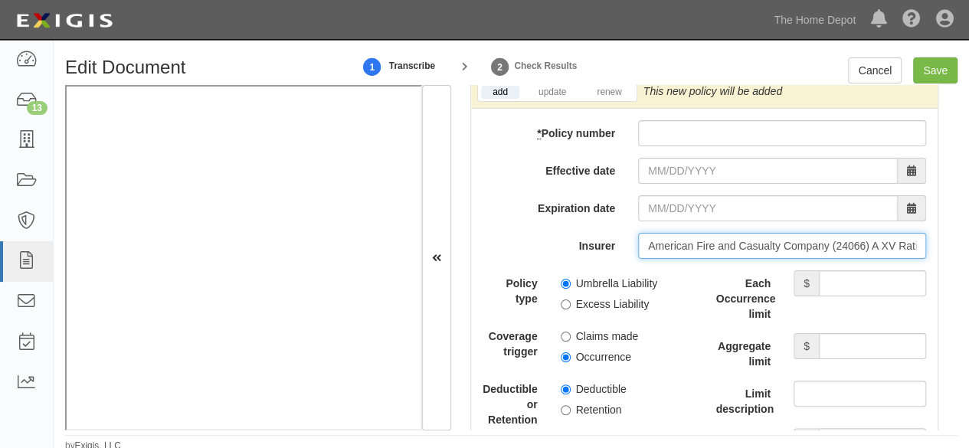
type input "American Fire and Casualty Company (24066) A XV Rating"
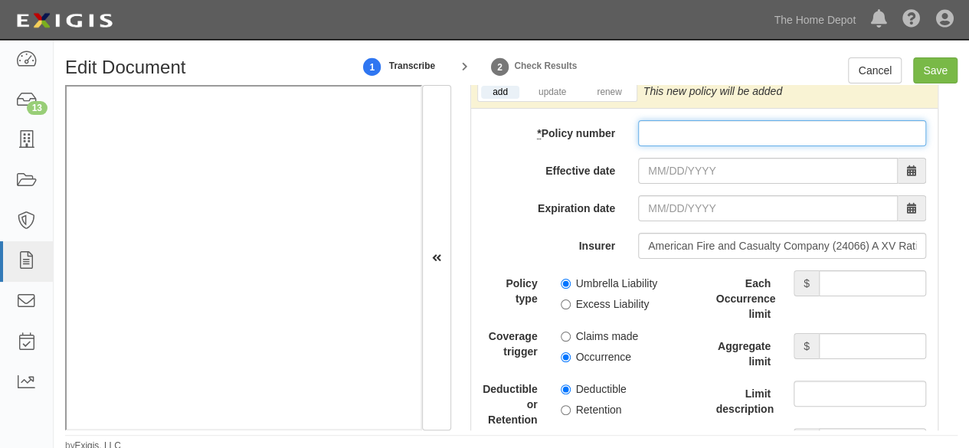
drag, startPoint x: 682, startPoint y: 131, endPoint x: 682, endPoint y: 150, distance: 19.2
click at [683, 131] on input "* Policy number" at bounding box center [782, 133] width 288 height 26
paste input "ESA66641869"
type input "ESA66641869"
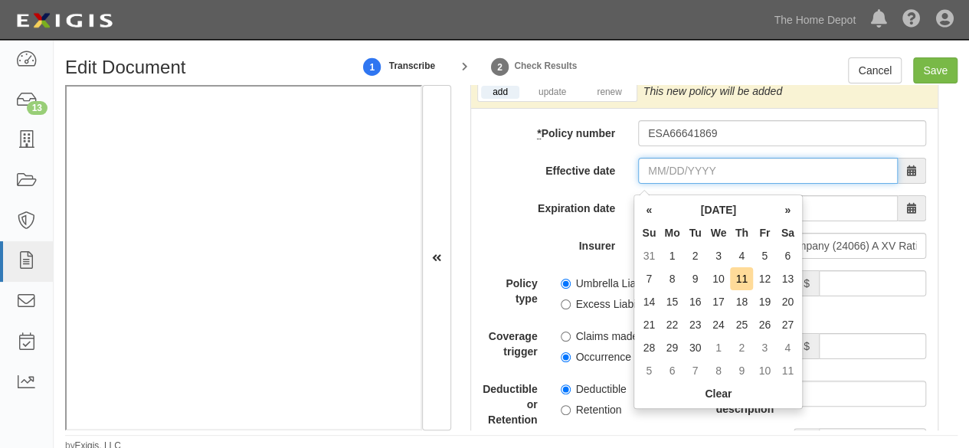
click at [672, 182] on input "Effective date" at bounding box center [768, 171] width 260 height 26
click at [675, 258] on td "1" at bounding box center [672, 255] width 23 height 23
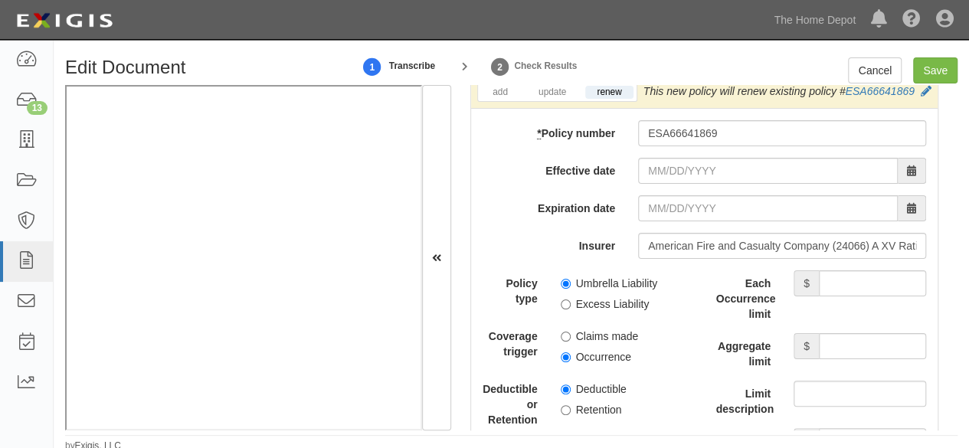
type input "[DATE]"
click at [554, 99] on link "update" at bounding box center [552, 92] width 51 height 13
click at [828, 297] on input "Each Occurrence limit" at bounding box center [872, 284] width 107 height 26
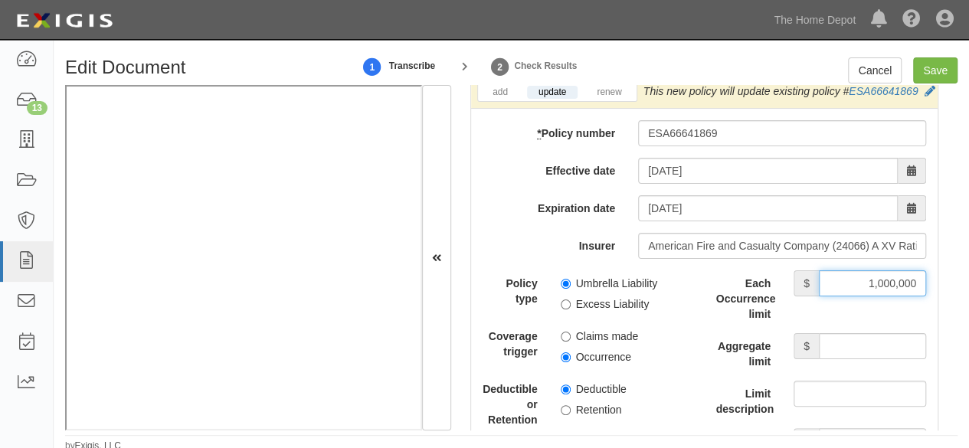
type input "1,000,000"
click at [834, 359] on input "Aggregate limit" at bounding box center [872, 346] width 107 height 26
type input "1,000,000"
click at [565, 310] on input "Excess Liability" at bounding box center [566, 305] width 10 height 10
radio input "true"
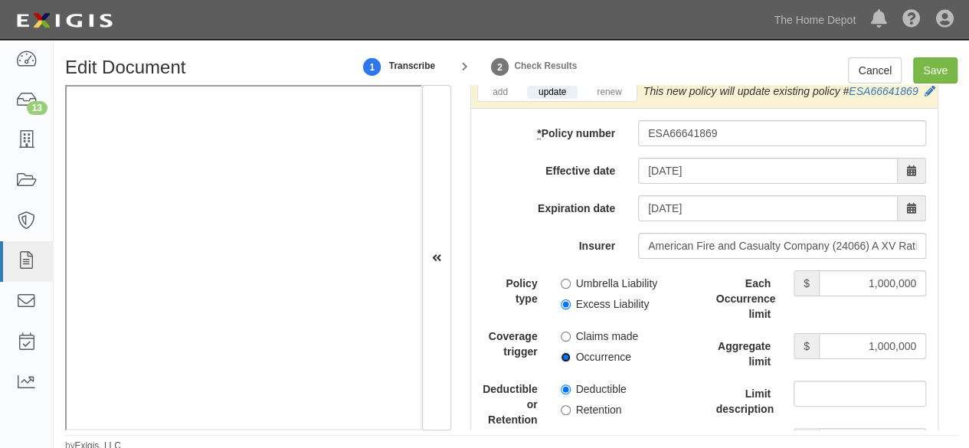
click at [564, 362] on input "Occurrence" at bounding box center [566, 358] width 10 height 10
radio input "true"
click at [936, 71] on input "Save" at bounding box center [935, 70] width 44 height 26
type input "1000000"
type input "2000000"
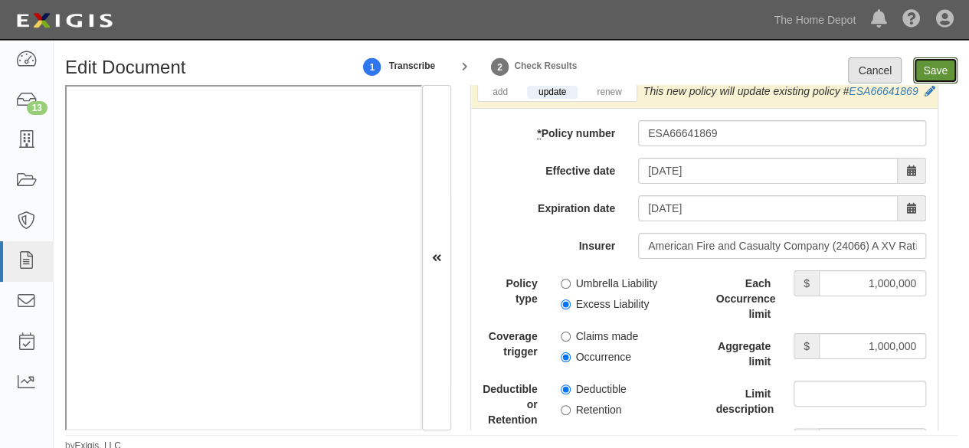
type input "2000000"
type input "1000000"
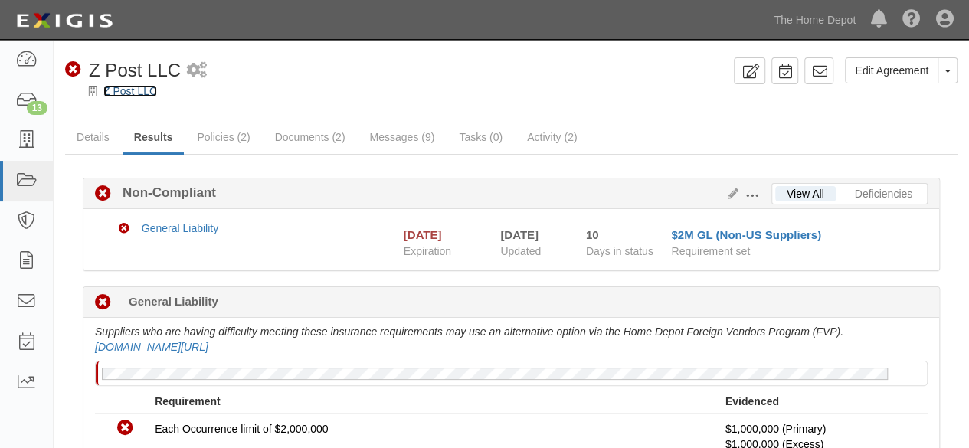
click at [133, 88] on link "Z Post LLC" at bounding box center [130, 91] width 54 height 12
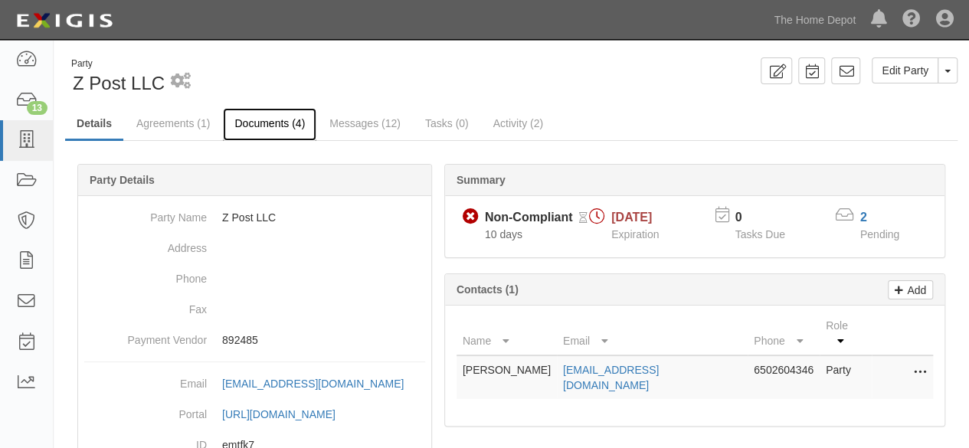
click at [274, 120] on link "Documents (4)" at bounding box center [269, 124] width 93 height 33
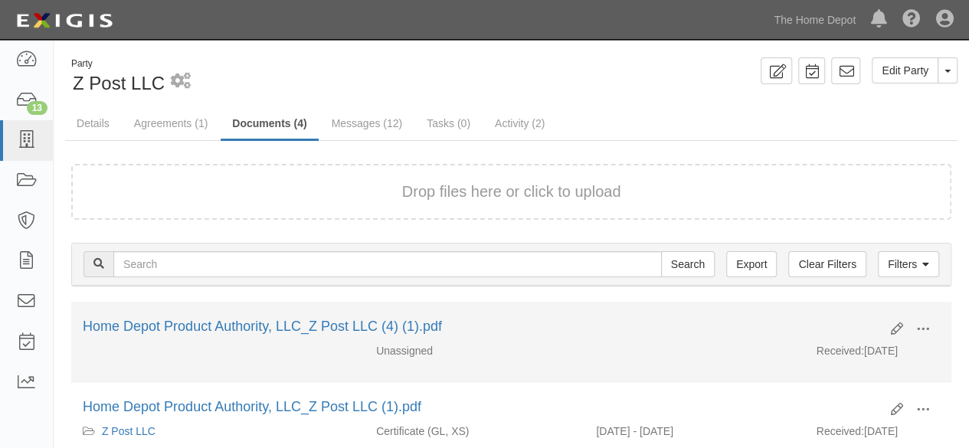
scroll to position [153, 0]
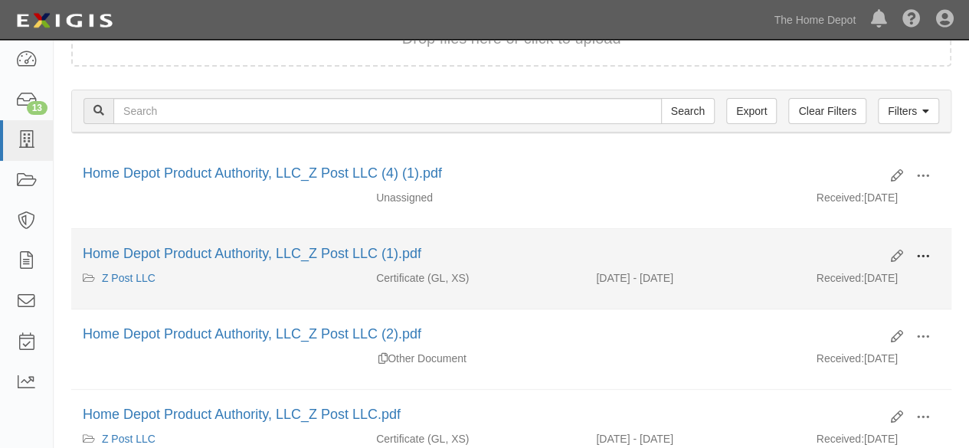
drag, startPoint x: 923, startPoint y: 254, endPoint x: 881, endPoint y: 278, distance: 48.1
click at [920, 255] on span at bounding box center [924, 257] width 14 height 14
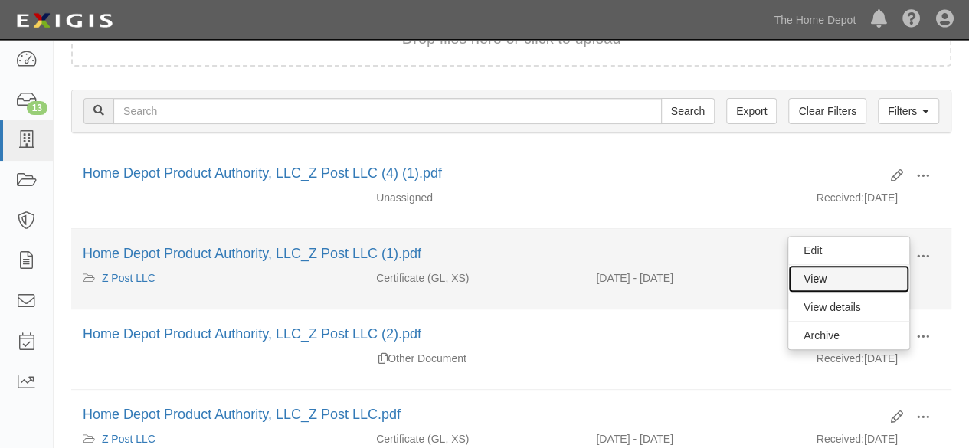
click at [881, 278] on link "View" at bounding box center [849, 279] width 121 height 28
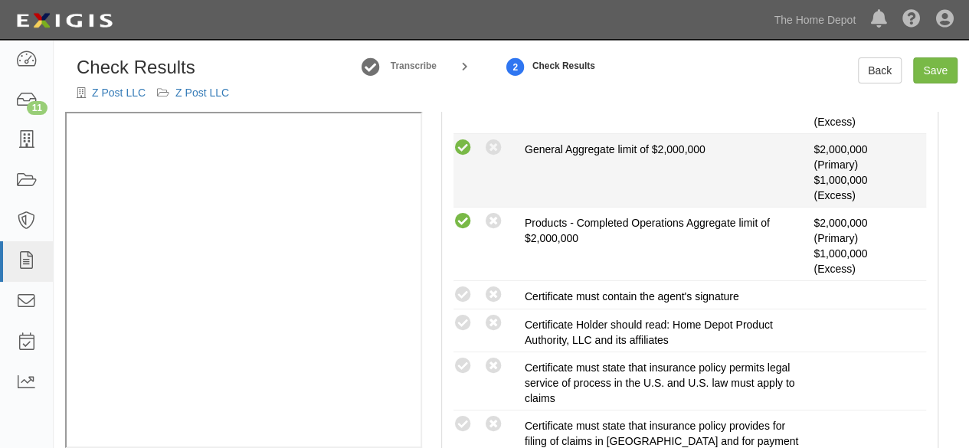
scroll to position [536, 0]
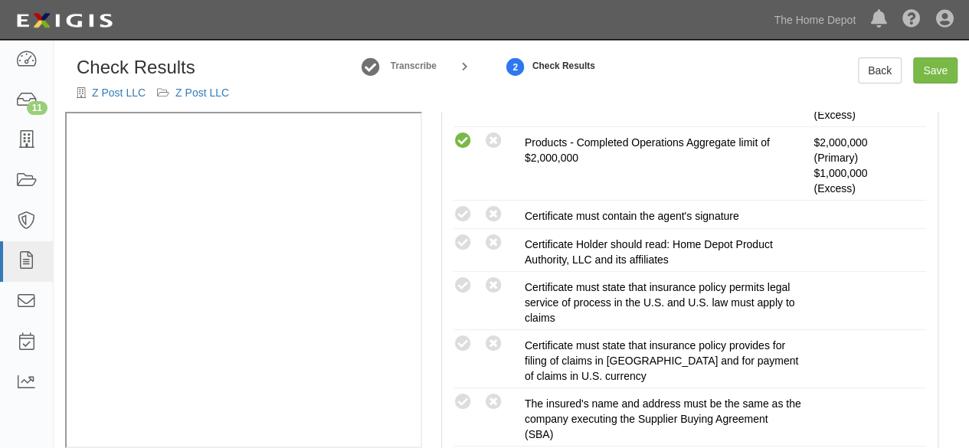
drag, startPoint x: 468, startPoint y: 399, endPoint x: 432, endPoint y: 393, distance: 36.5
click at [463, 399] on icon at bounding box center [463, 402] width 19 height 19
radio input "true"
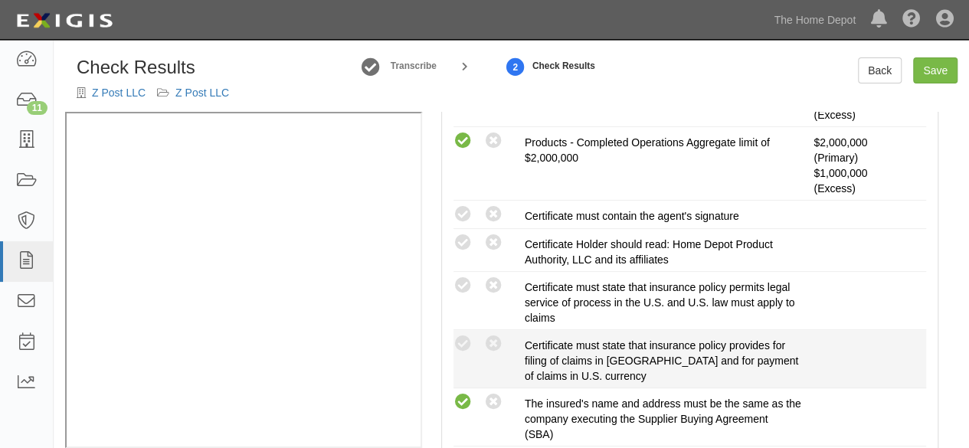
drag, startPoint x: 465, startPoint y: 287, endPoint x: 460, endPoint y: 330, distance: 44.0
click at [462, 297] on div "Compliant Waived: Non-Compliant Certificate must state that insurance policy pe…" at bounding box center [690, 301] width 496 height 50
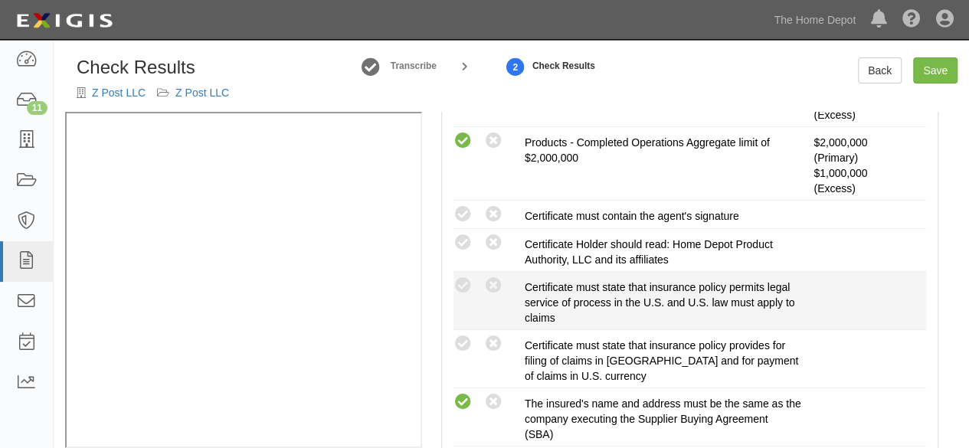
drag, startPoint x: 466, startPoint y: 339, endPoint x: 460, endPoint y: 317, distance: 23.8
click at [465, 335] on icon at bounding box center [463, 344] width 19 height 19
radio input "true"
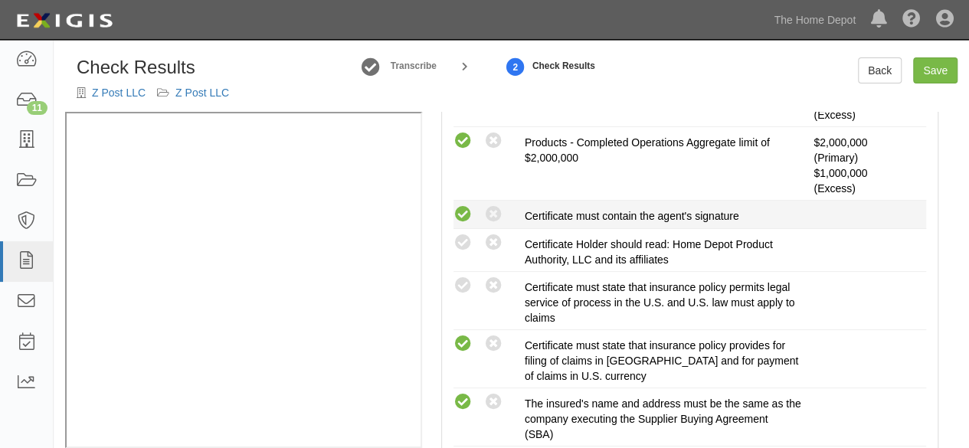
click at [462, 214] on icon at bounding box center [463, 214] width 19 height 19
radio input "true"
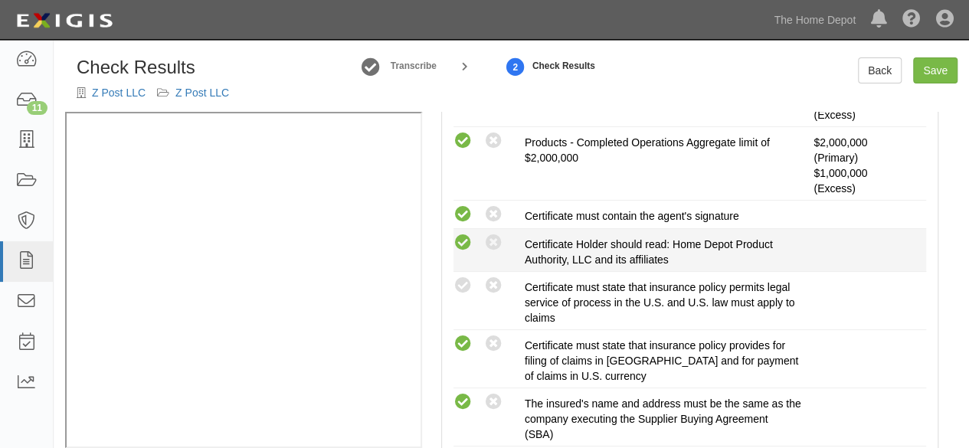
click at [466, 241] on icon at bounding box center [463, 243] width 19 height 19
radio input "true"
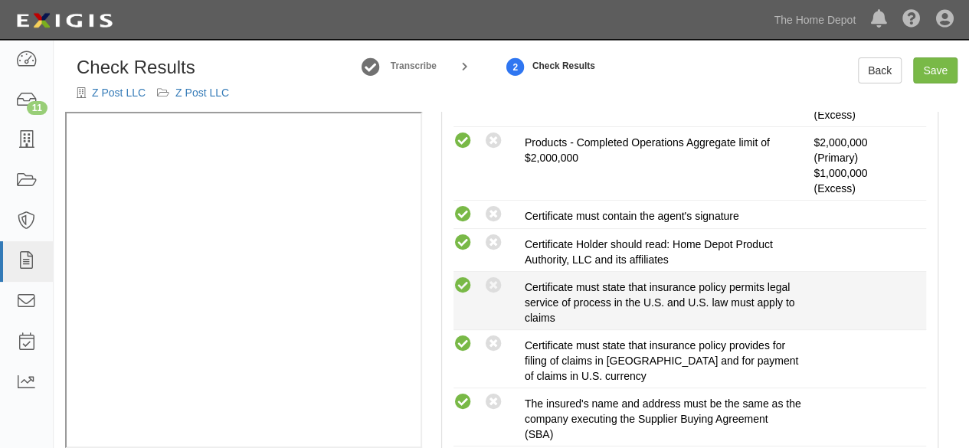
click at [462, 280] on icon at bounding box center [463, 286] width 19 height 19
radio input "true"
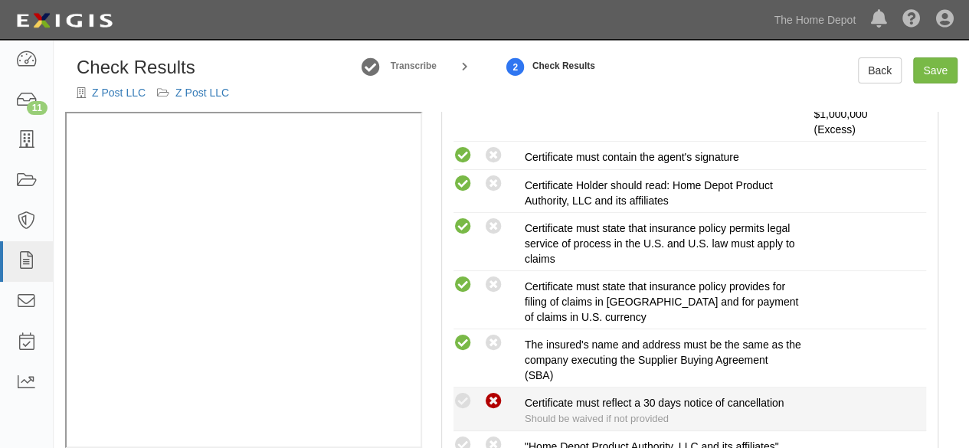
scroll to position [690, 0]
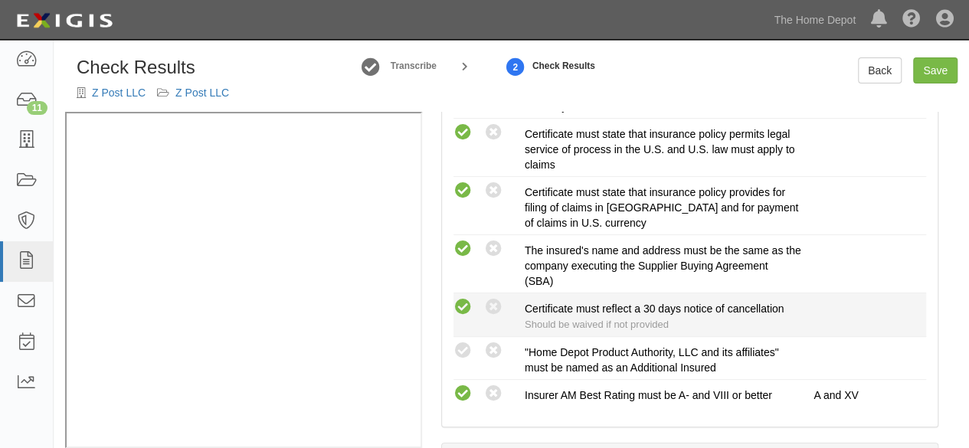
drag, startPoint x: 465, startPoint y: 301, endPoint x: 471, endPoint y: 329, distance: 28.1
click at [466, 301] on icon at bounding box center [463, 307] width 19 height 19
radio input "true"
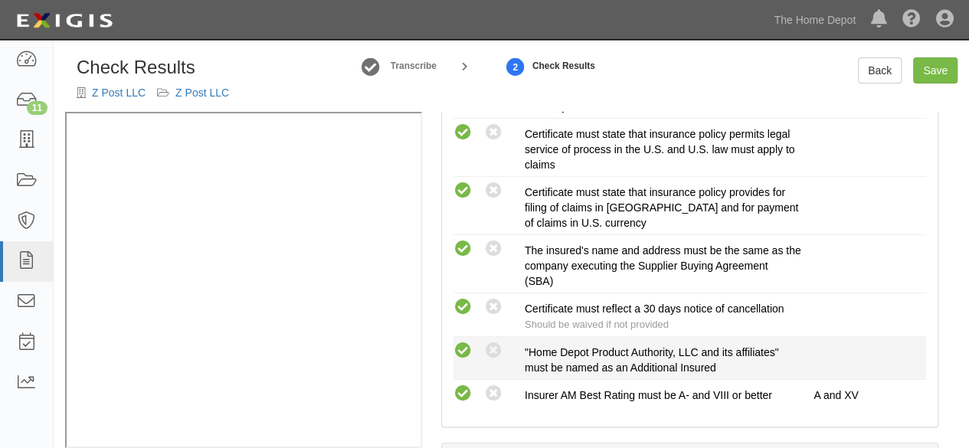
click at [466, 343] on icon at bounding box center [463, 351] width 19 height 19
radio input "true"
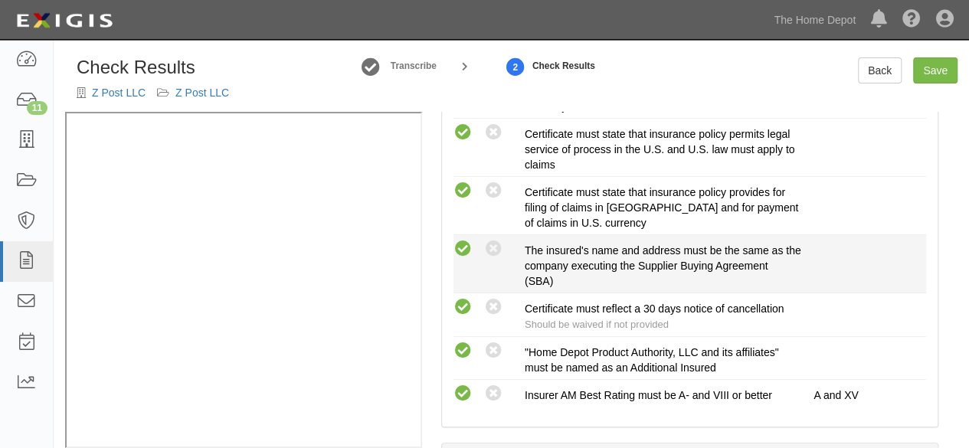
drag, startPoint x: 496, startPoint y: 303, endPoint x: 616, endPoint y: 285, distance: 121.6
click at [497, 303] on icon at bounding box center [493, 307] width 19 height 19
radio input "true"
radio input "false"
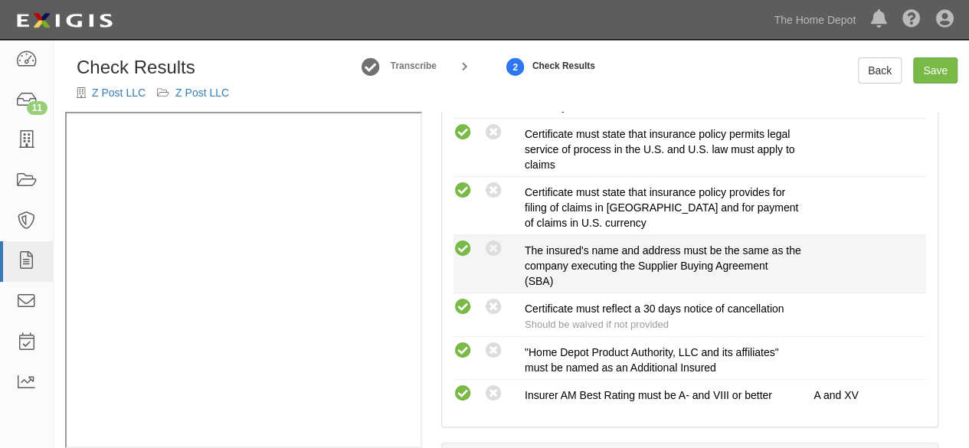
radio input "true"
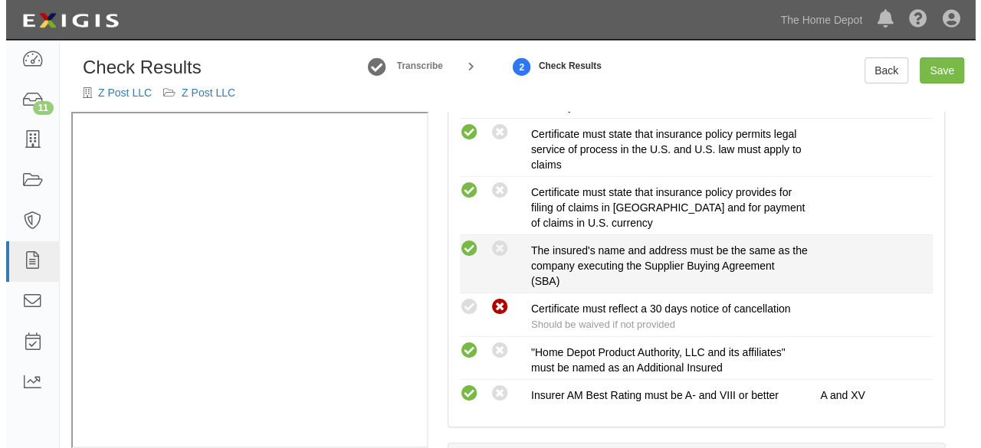
scroll to position [230, 0]
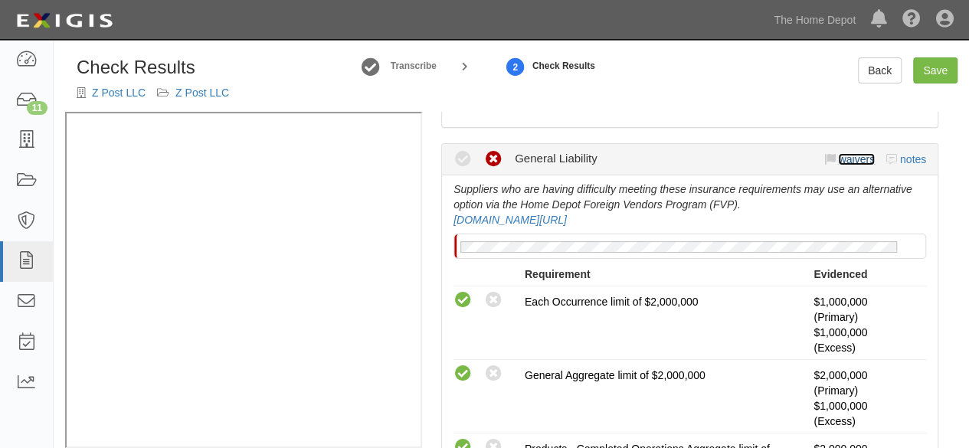
click at [839, 163] on link "waivers" at bounding box center [856, 159] width 36 height 12
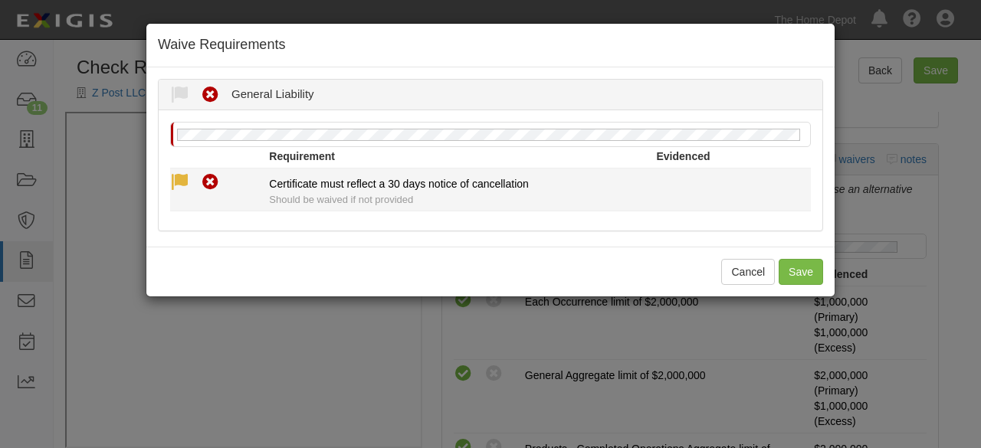
click at [182, 185] on icon at bounding box center [179, 182] width 19 height 19
radio input "true"
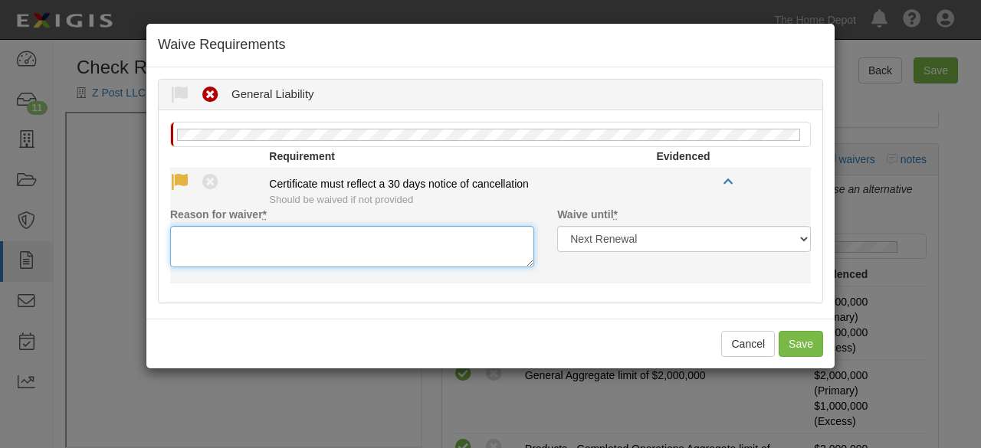
click at [225, 242] on textarea "Reason for waiver *" at bounding box center [352, 246] width 364 height 41
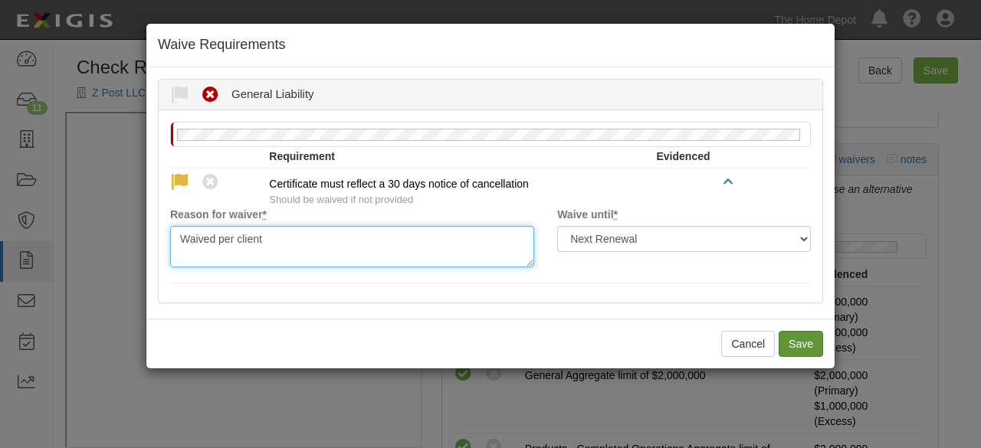
type textarea "Waived per client"
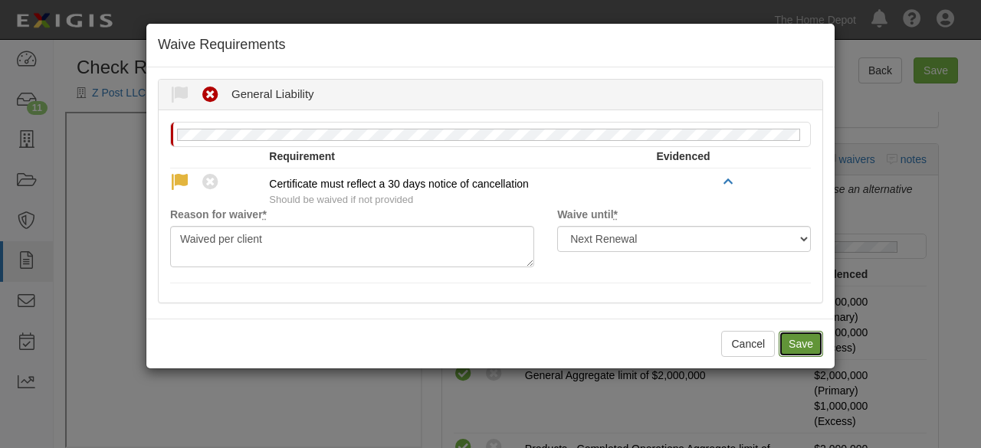
click at [808, 340] on button "Save" at bounding box center [801, 344] width 44 height 26
radio input "true"
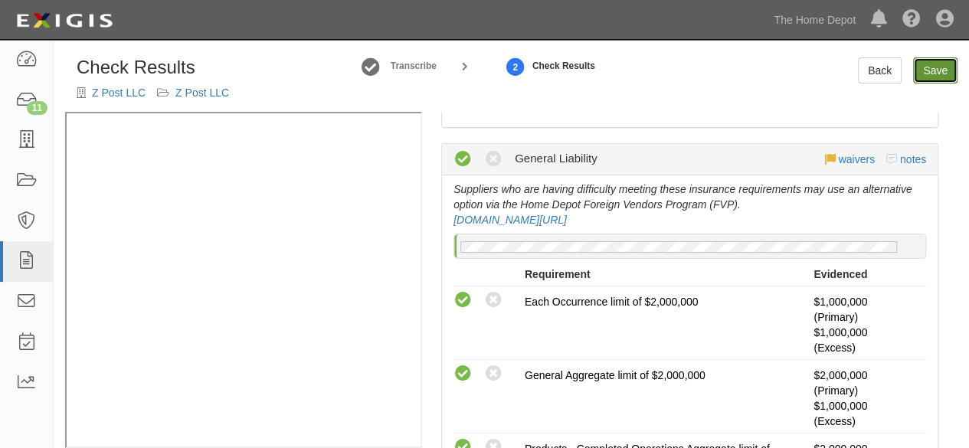
click at [942, 74] on link "Save" at bounding box center [935, 70] width 44 height 26
radio input "true"
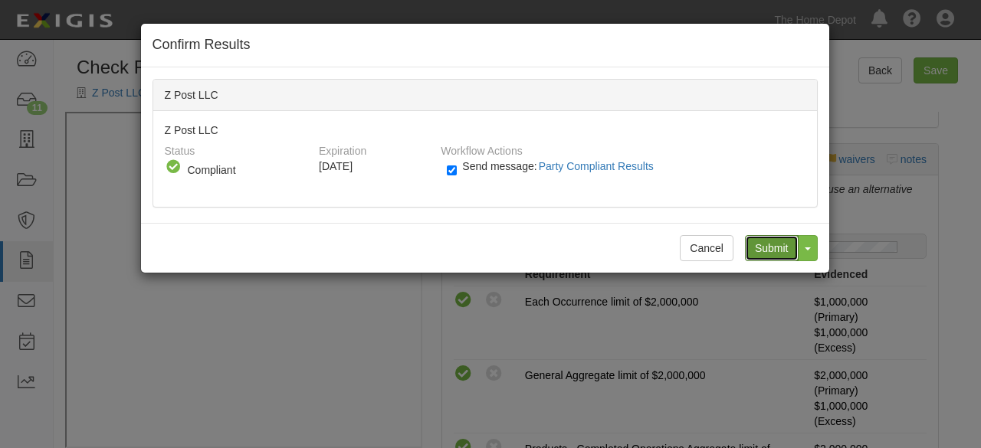
click at [766, 241] on input "Submit" at bounding box center [772, 248] width 54 height 26
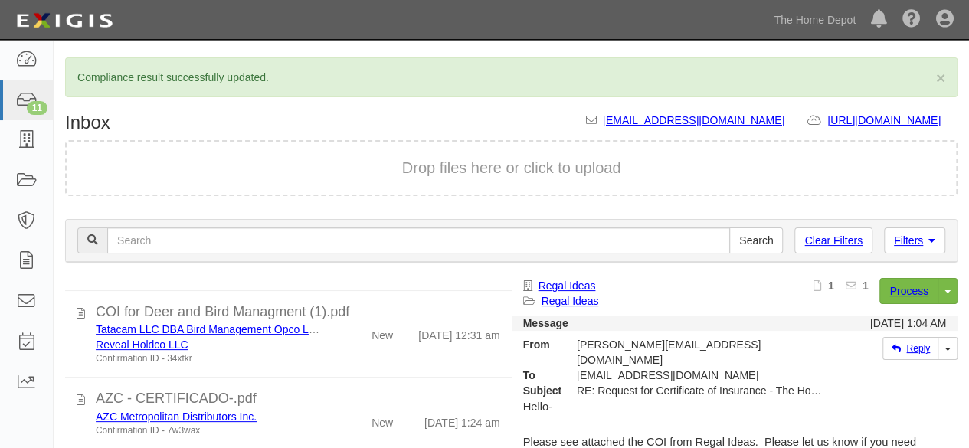
scroll to position [460, 0]
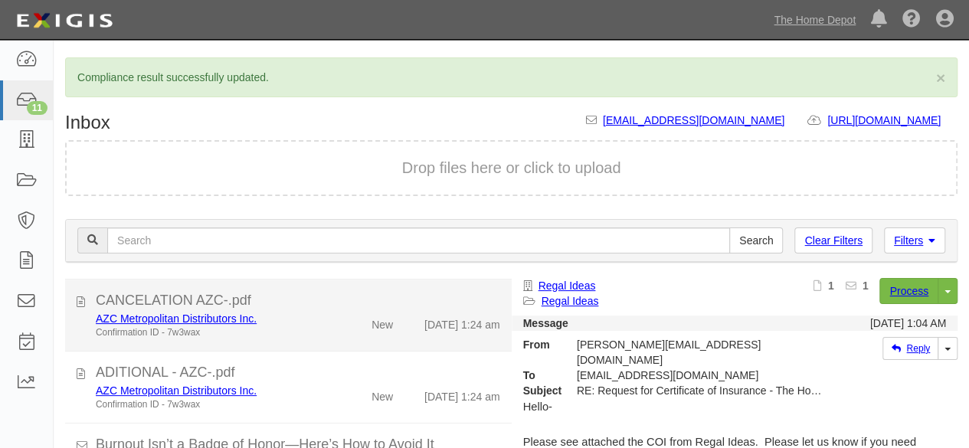
click at [336, 322] on div "New" at bounding box center [368, 321] width 71 height 21
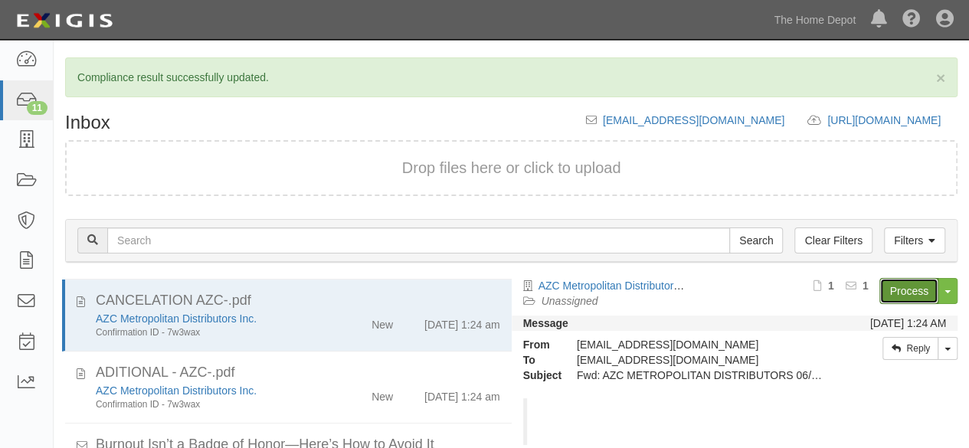
click at [880, 289] on link "Process" at bounding box center [909, 291] width 59 height 26
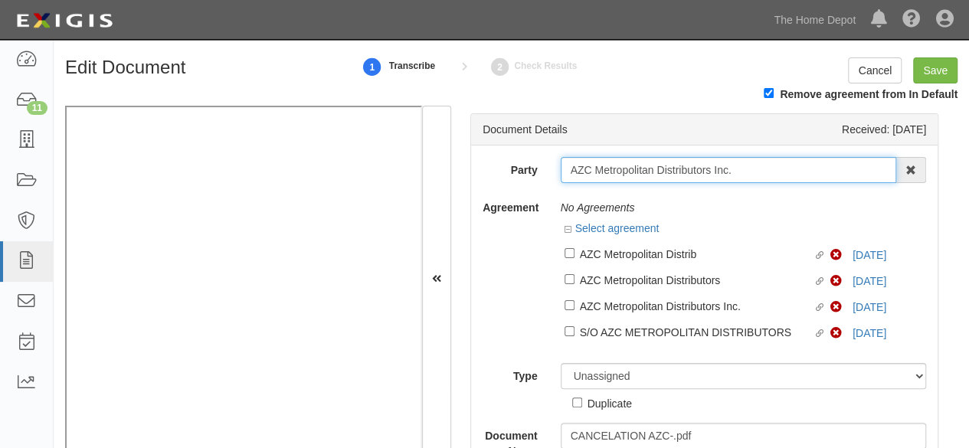
drag, startPoint x: 737, startPoint y: 167, endPoint x: 724, endPoint y: 167, distance: 13.0
click at [736, 167] on input "AZC Metropolitan Distributors Inc." at bounding box center [729, 170] width 336 height 26
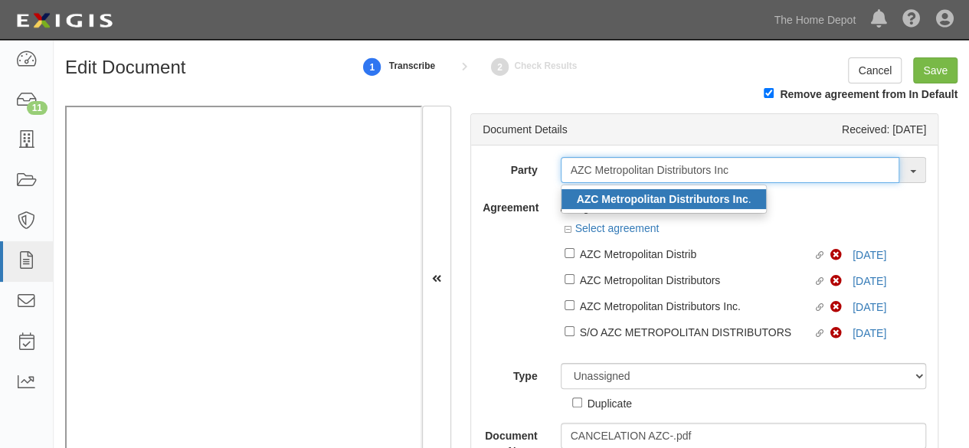
type input "AZC Metropolitan Distributors Inc"
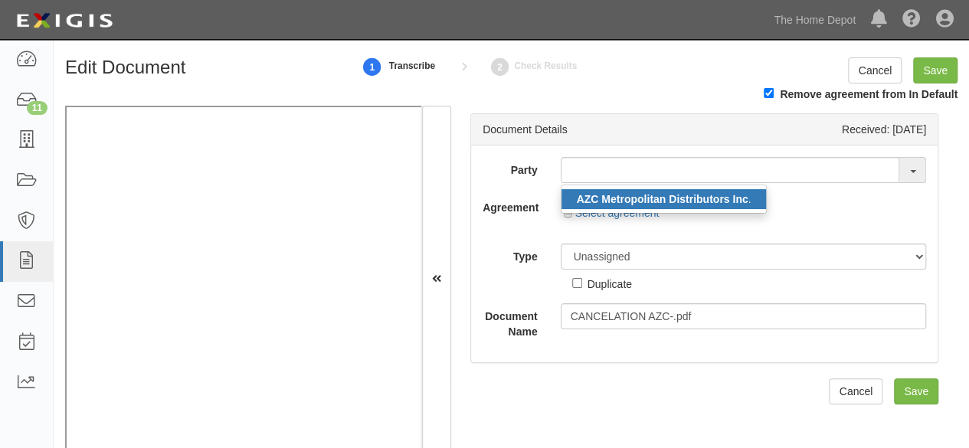
click at [674, 200] on strong "AZC Metropolitan Distributors Inc" at bounding box center [663, 199] width 172 height 12
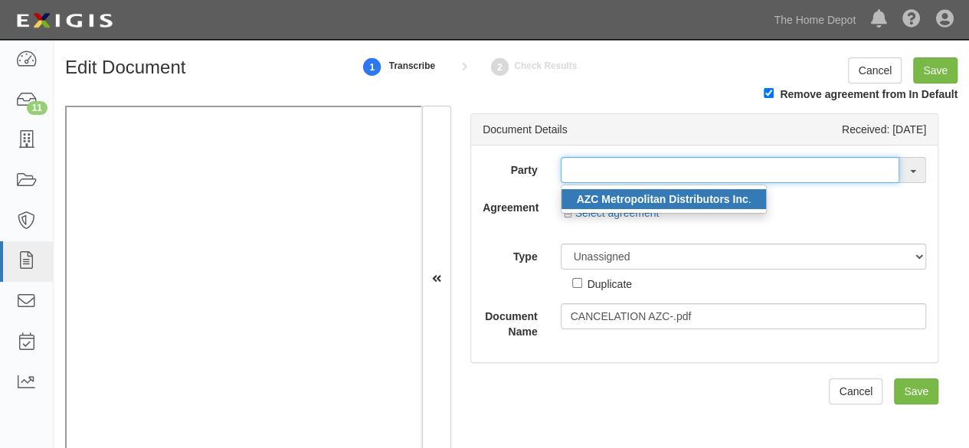
type input "AZC Metropolitan Distributors Inc."
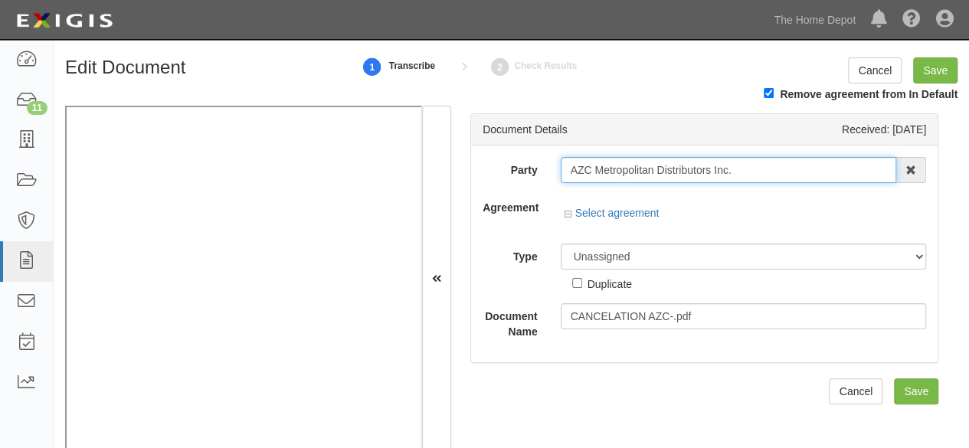
click at [625, 175] on input "AZC Metropolitan Distributors Inc." at bounding box center [729, 170] width 336 height 26
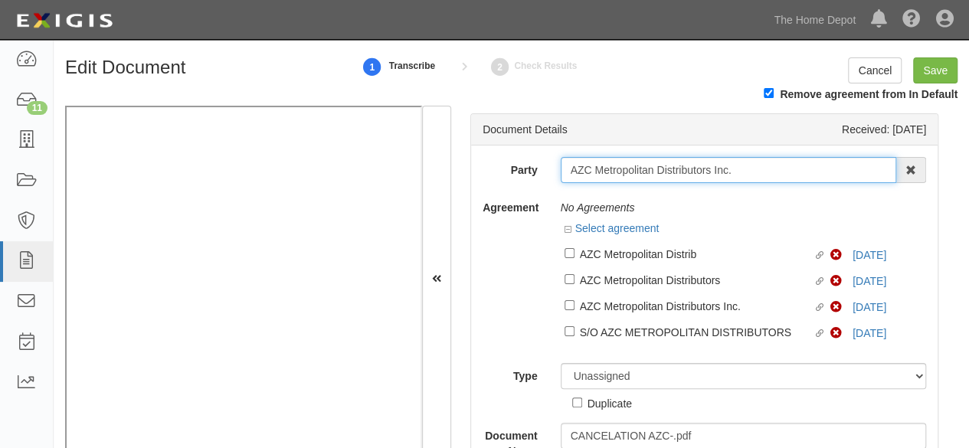
click at [625, 175] on input "AZC Metropolitan Distributors Inc." at bounding box center [729, 170] width 336 height 26
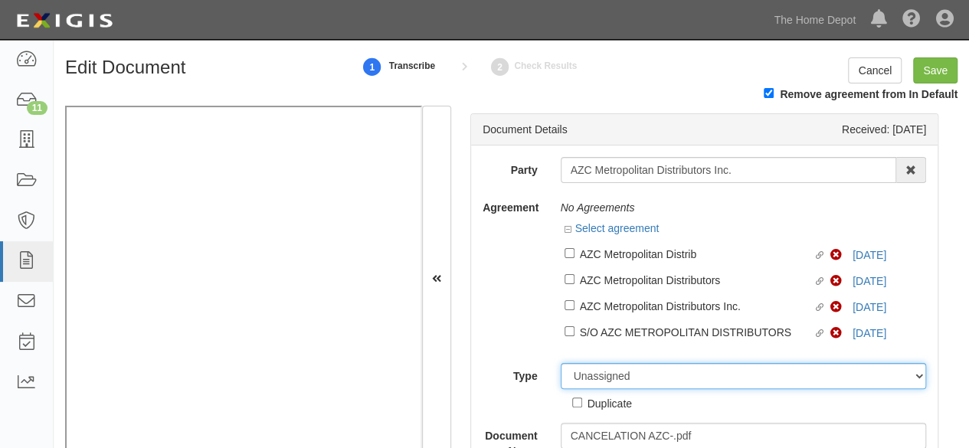
click at [637, 378] on select "Unassigned Binder Cancellation Notice Certificate Contract Endorsement Insuranc…" at bounding box center [744, 376] width 366 height 26
select select "OtherDetail"
click at [561, 364] on select "Unassigned Binder Cancellation Notice Certificate Contract Endorsement Insuranc…" at bounding box center [744, 376] width 366 height 26
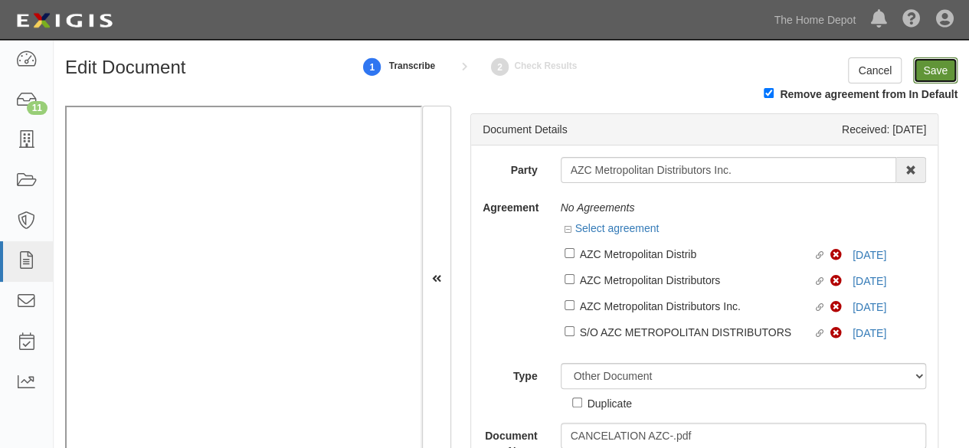
click at [940, 71] on input "Save" at bounding box center [935, 70] width 44 height 26
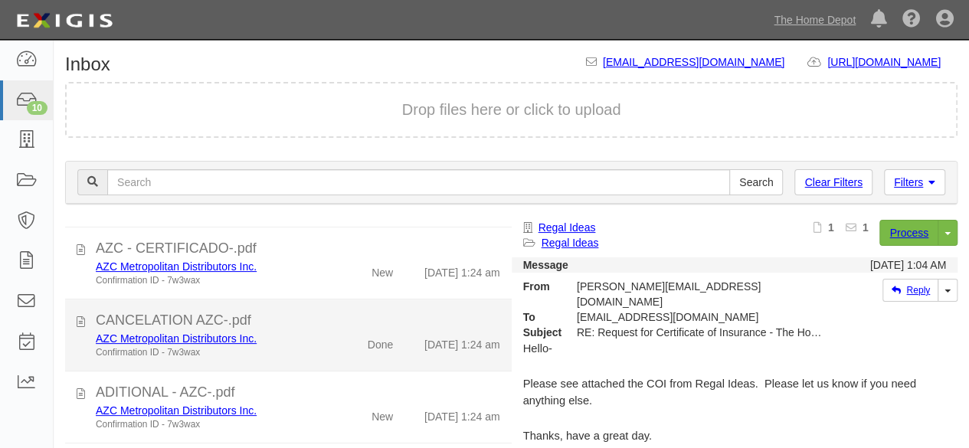
scroll to position [383, 0]
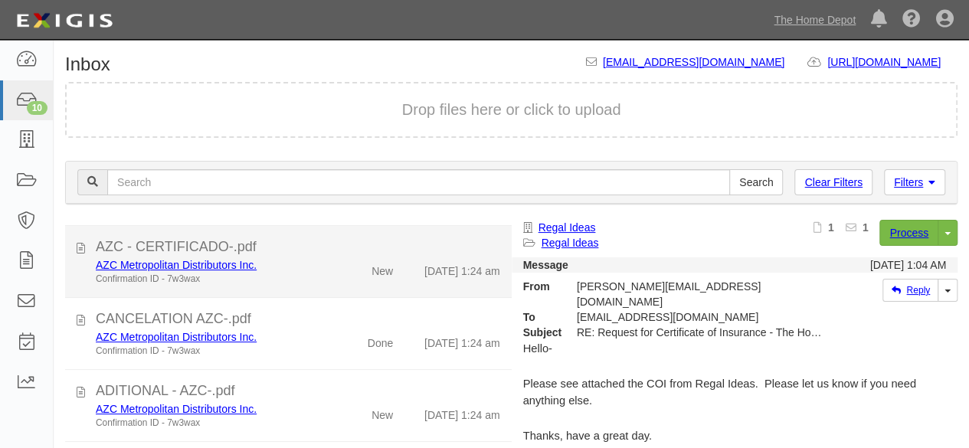
drag, startPoint x: 312, startPoint y: 280, endPoint x: 405, endPoint y: 277, distance: 92.8
click at [313, 280] on div "Confirmation ID - 7w3wax" at bounding box center [209, 279] width 226 height 13
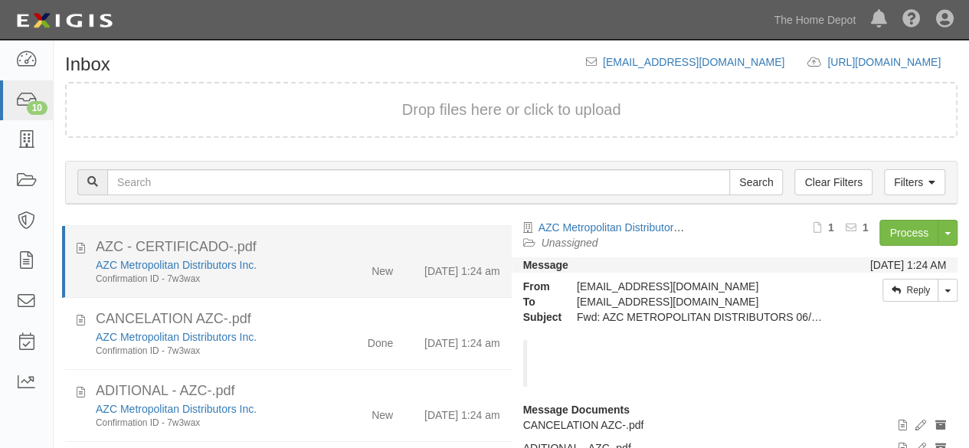
scroll to position [307, 0]
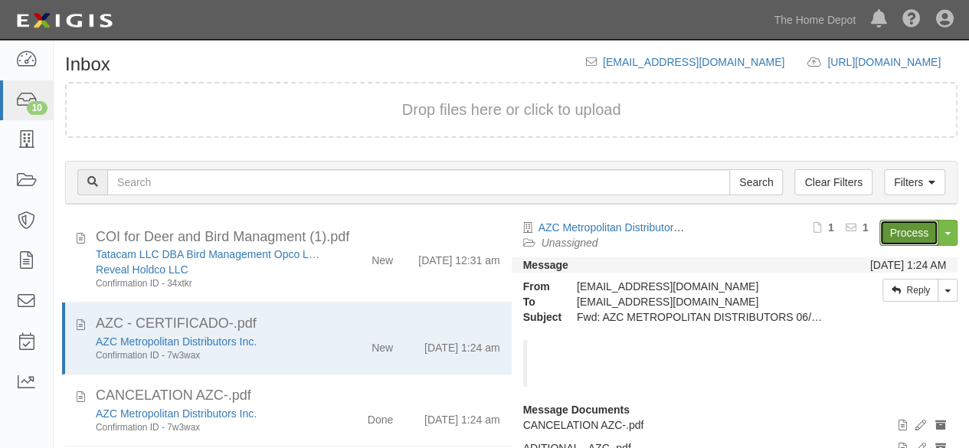
click at [894, 231] on link "Process" at bounding box center [909, 233] width 59 height 26
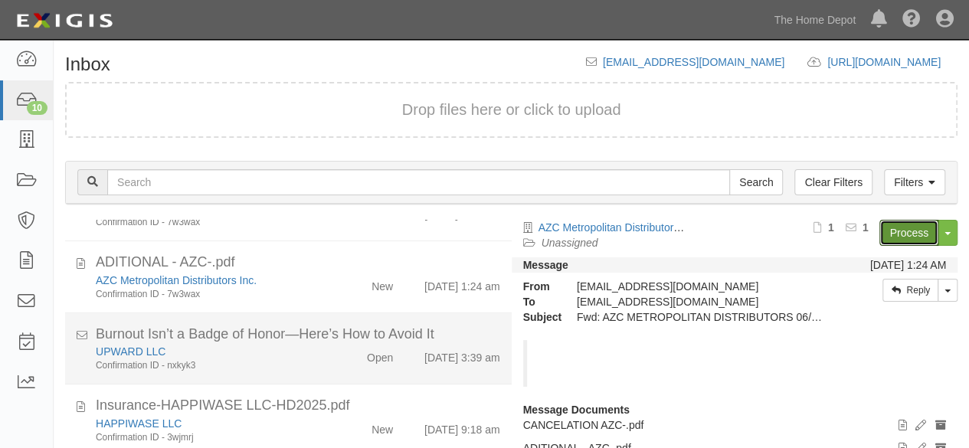
scroll to position [536, 0]
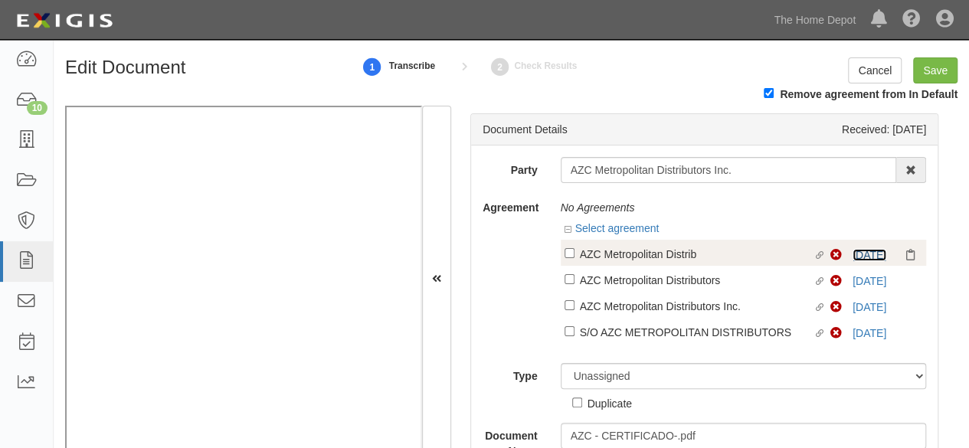
click at [854, 258] on link "6/20/25" at bounding box center [870, 255] width 34 height 12
drag, startPoint x: 628, startPoint y: 241, endPoint x: 627, endPoint y: 252, distance: 11.6
click at [628, 242] on div "Linked agreement AZC Metropolitan Distrib Linked agreement Non-Compliant 6/20/25" at bounding box center [744, 253] width 366 height 26
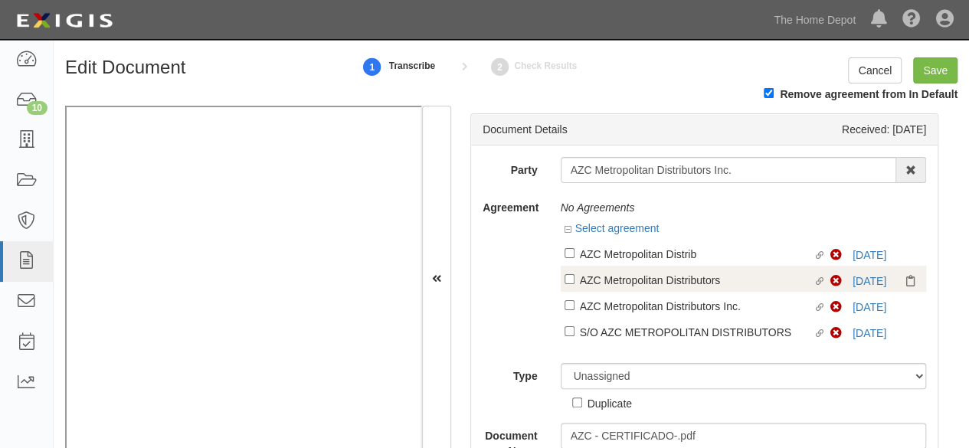
drag, startPoint x: 638, startPoint y: 255, endPoint x: 633, endPoint y: 274, distance: 19.7
click at [638, 255] on div "AZC Metropolitan Distrib" at bounding box center [697, 253] width 234 height 17
click at [575, 255] on input "Linked agreement AZC Metropolitan Distrib Linked agreement" at bounding box center [570, 253] width 10 height 10
checkbox input "true"
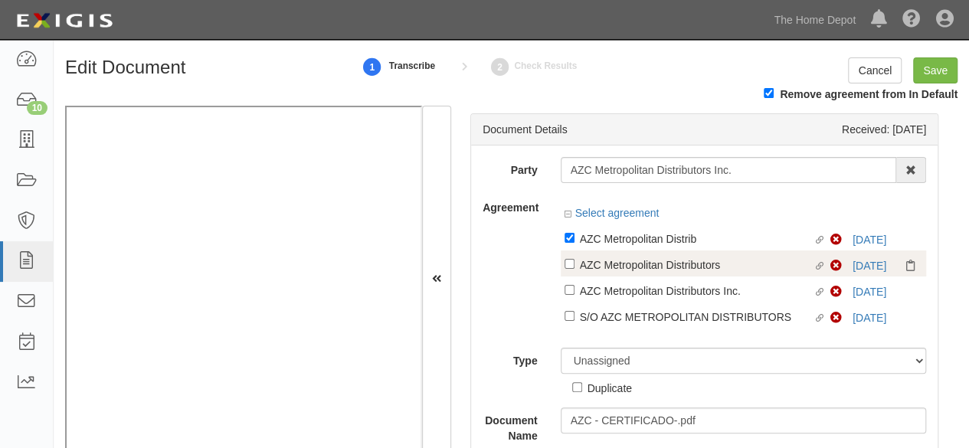
click at [625, 271] on div "AZC Metropolitan Distributors" at bounding box center [697, 264] width 234 height 17
click at [575, 269] on input "Linked agreement AZC Metropolitan Distributors Linked agreement" at bounding box center [570, 264] width 10 height 10
checkbox input "true"
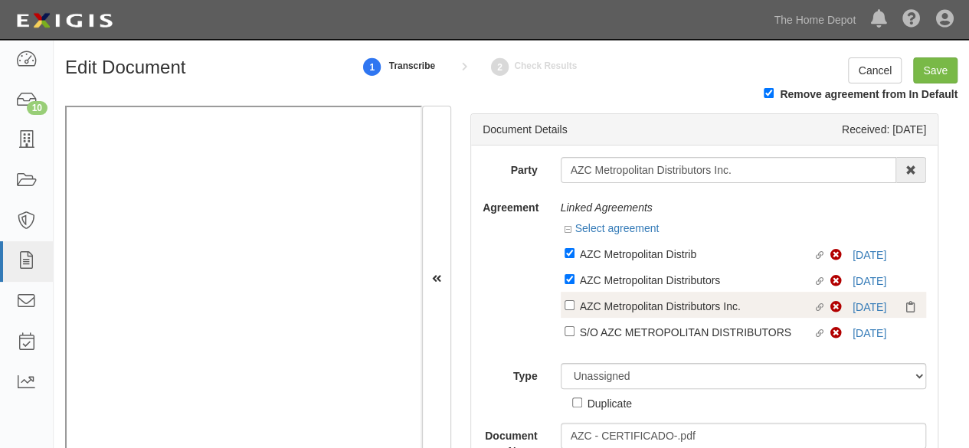
drag, startPoint x: 619, startPoint y: 306, endPoint x: 619, endPoint y: 333, distance: 26.8
click at [619, 307] on div "AZC Metropolitan Distributors Inc." at bounding box center [697, 305] width 234 height 17
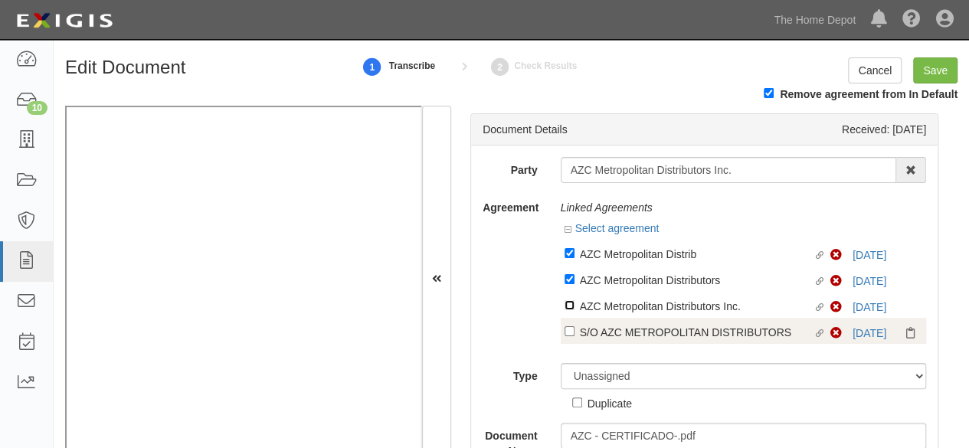
click at [575, 307] on input "Linked agreement AZC Metropolitan Distributors Inc. Linked agreement" at bounding box center [570, 305] width 10 height 10
checkbox input "true"
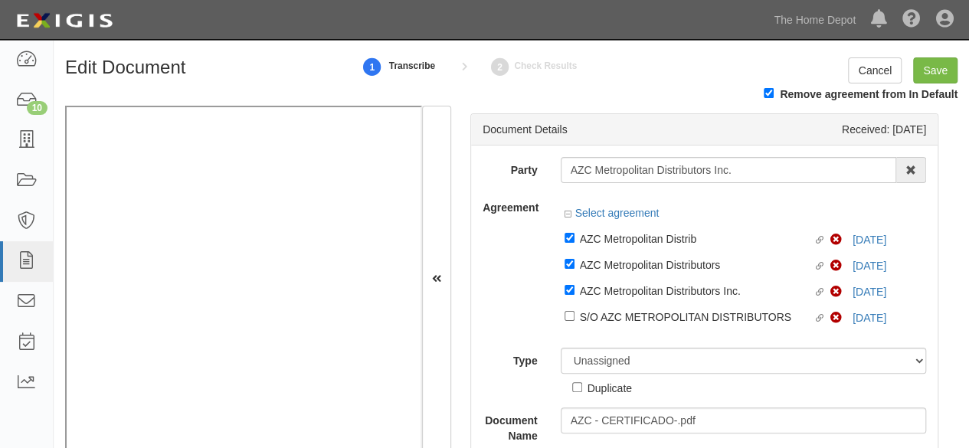
click at [619, 336] on div at bounding box center [744, 333] width 366 height 8
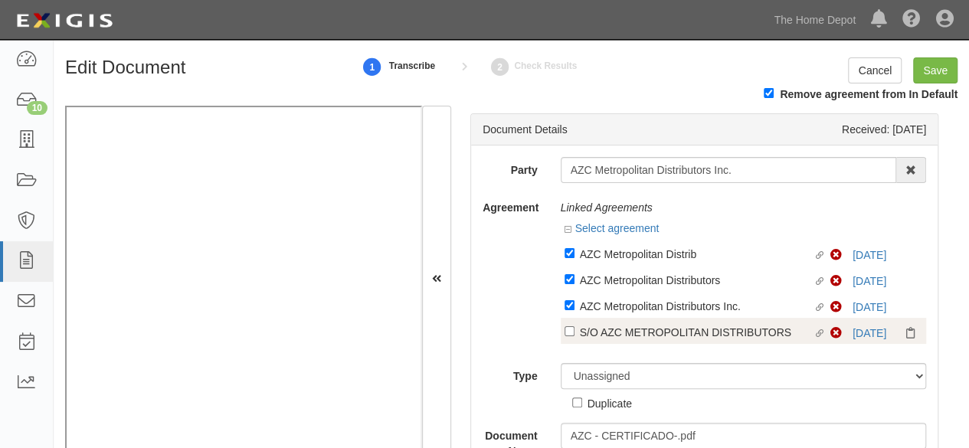
drag, startPoint x: 624, startPoint y: 326, endPoint x: 613, endPoint y: 353, distance: 28.9
click at [624, 327] on div "S/O AZC METROPOLITAN DISTRIBUTORS" at bounding box center [697, 331] width 234 height 17
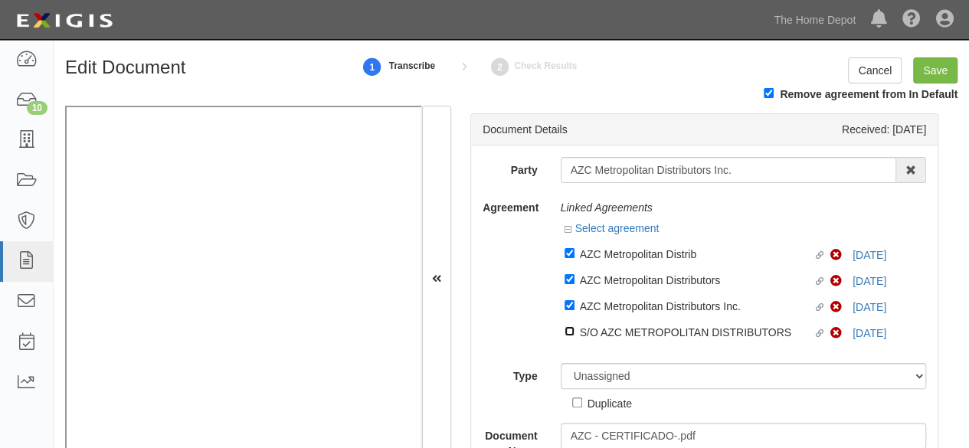
click at [575, 327] on input "Linked agreement S/O AZC METROPOLITAN DISTRIBUTORS Linked agreement" at bounding box center [570, 331] width 10 height 10
checkbox input "true"
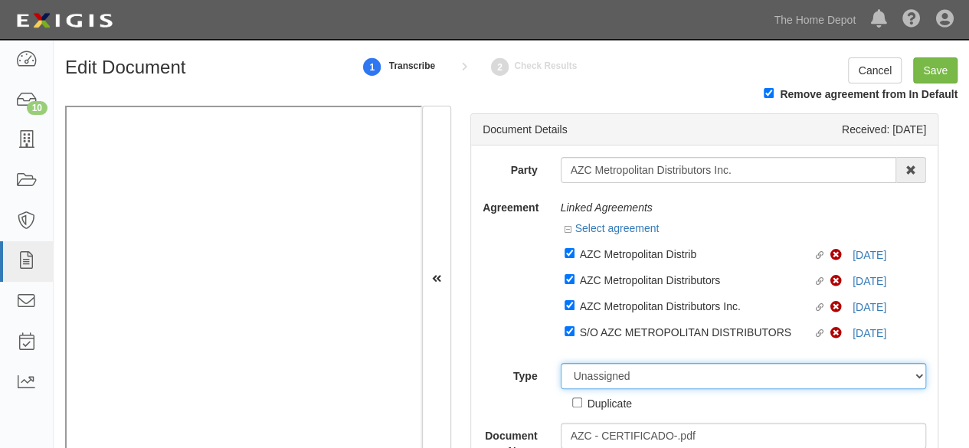
click at [607, 373] on select "Unassigned Binder Cancellation Notice Certificate Contract Endorsement Insuranc…" at bounding box center [744, 376] width 366 height 26
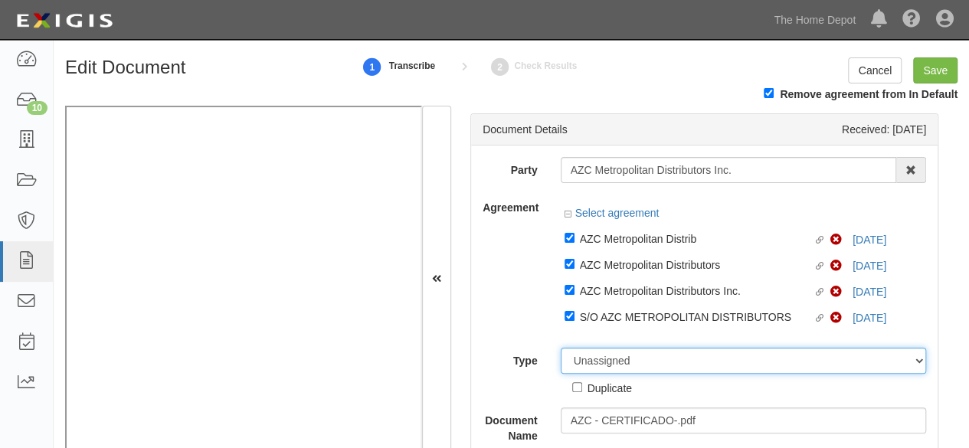
select select "CertificateDetail"
click at [561, 349] on select "Unassigned Binder Cancellation Notice Certificate Contract Endorsement Insuranc…" at bounding box center [744, 361] width 366 height 26
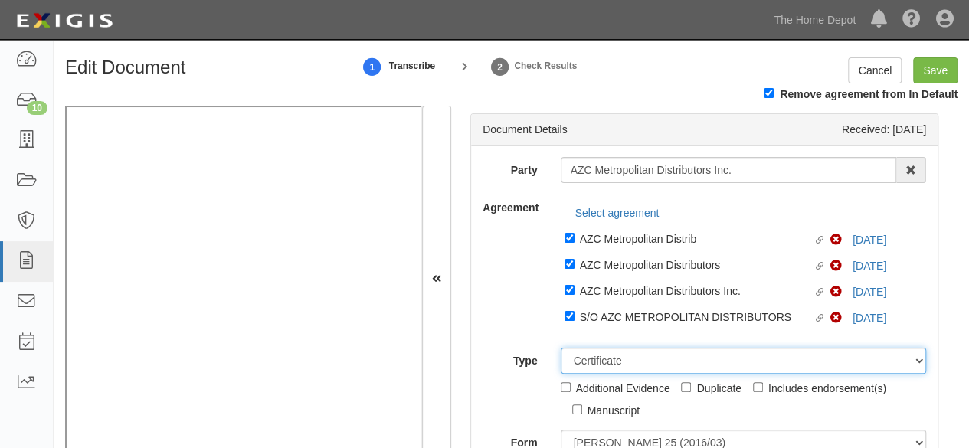
scroll to position [65, 0]
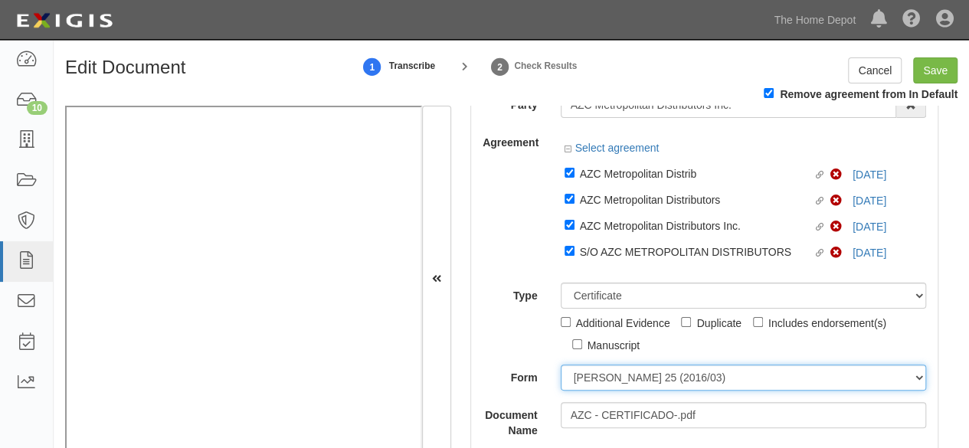
click at [611, 382] on select "ACORD 25 (2016/03) ACORD 101 ACORD 855 NY (2014/05) General" at bounding box center [744, 378] width 366 height 26
select select "GeneralFormDetail"
click at [561, 366] on select "ACORD 25 (2016/03) ACORD 101 ACORD 855 NY (2014/05) General" at bounding box center [744, 378] width 366 height 26
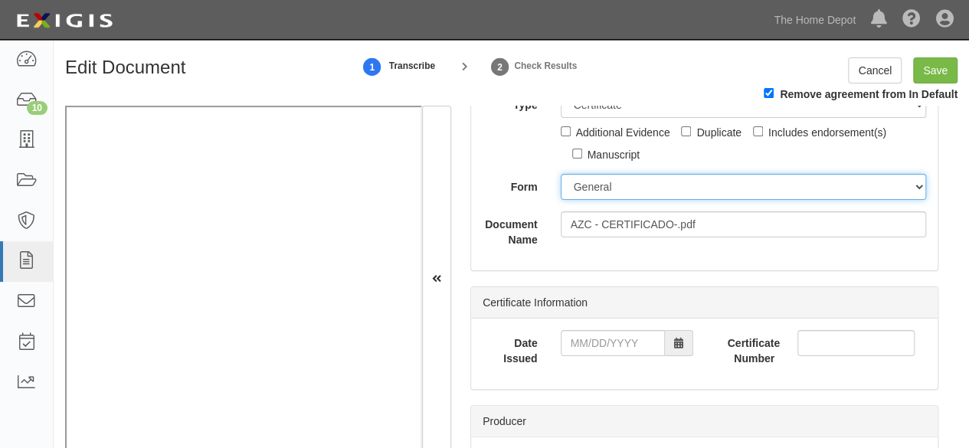
scroll to position [295, 0]
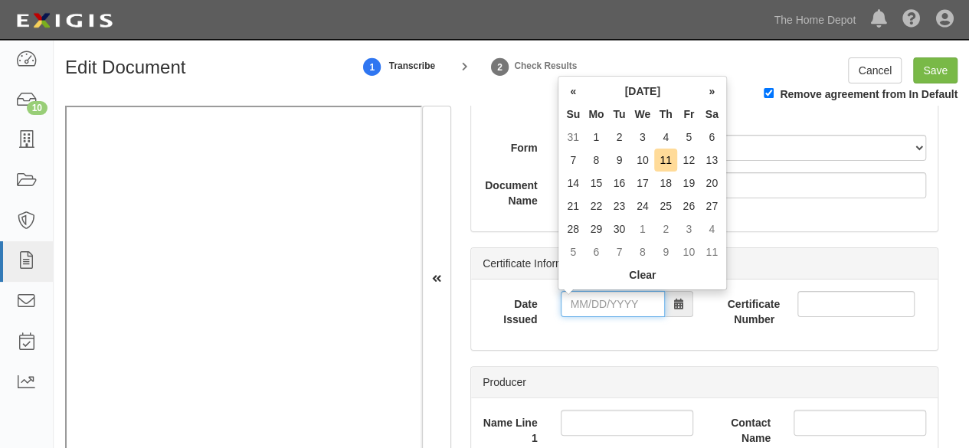
drag, startPoint x: 605, startPoint y: 307, endPoint x: 607, endPoint y: 294, distance: 13.9
click at [605, 306] on input "Date Issued" at bounding box center [613, 304] width 104 height 26
click at [566, 156] on td "7" at bounding box center [573, 160] width 23 height 23
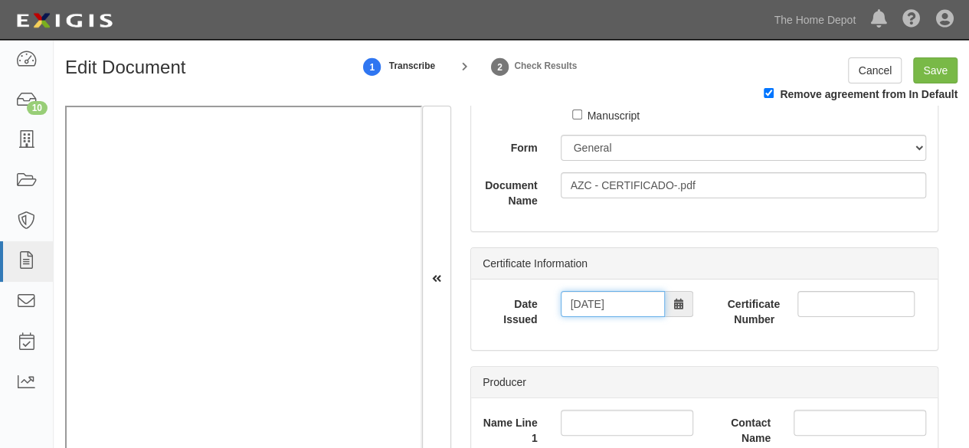
click at [584, 301] on input "09/07/2025" at bounding box center [613, 304] width 104 height 26
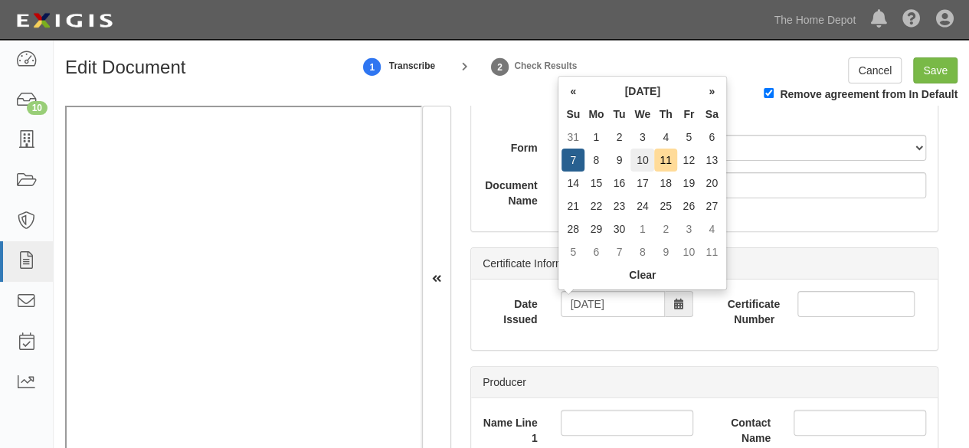
click at [644, 159] on td "10" at bounding box center [643, 160] width 24 height 23
type input "09/10/2025"
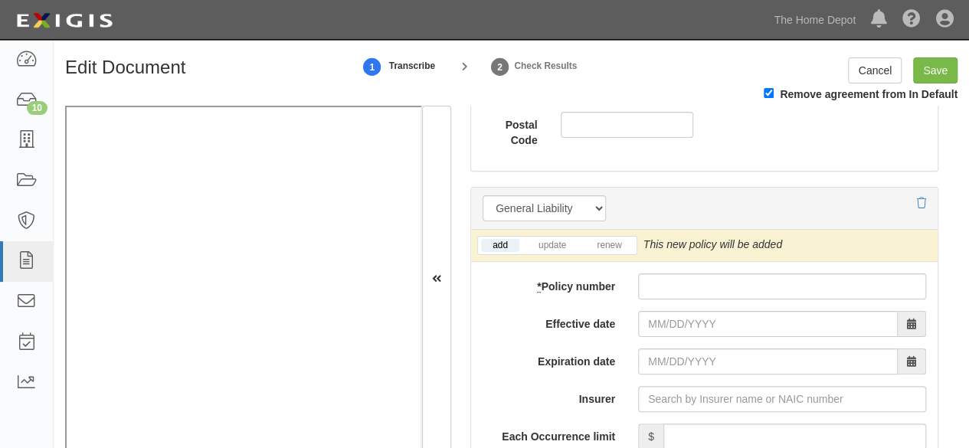
scroll to position [1368, 0]
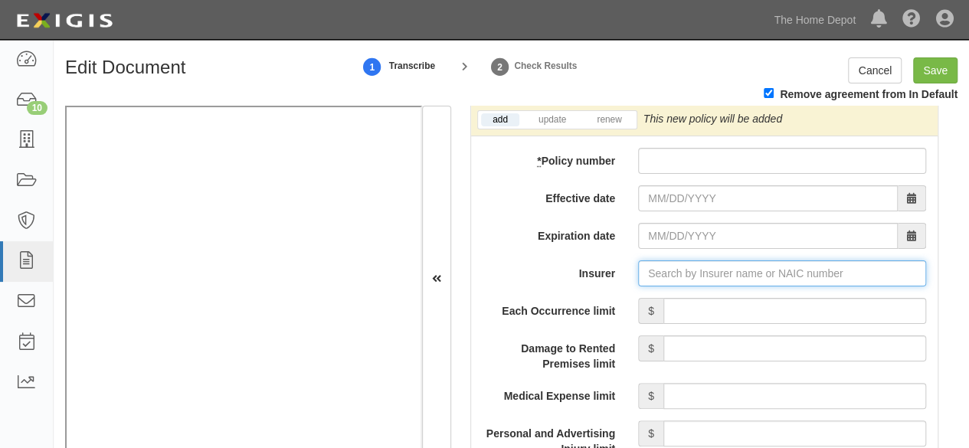
click at [665, 277] on input "Insurer" at bounding box center [782, 274] width 288 height 26
paste input "JOSE A MORENO ROMAN"
type input "JOSE A MORENO ROMAN"
click at [671, 267] on input "Insurer" at bounding box center [782, 274] width 288 height 26
paste input "44941"
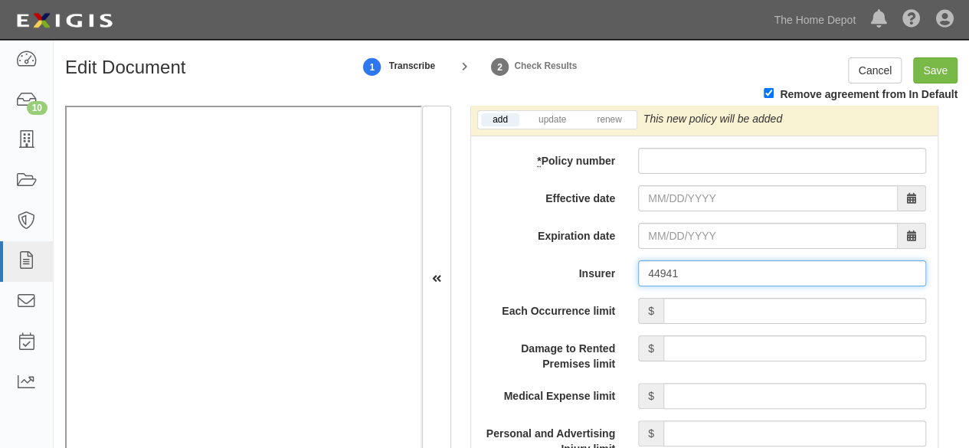
type input "44941"
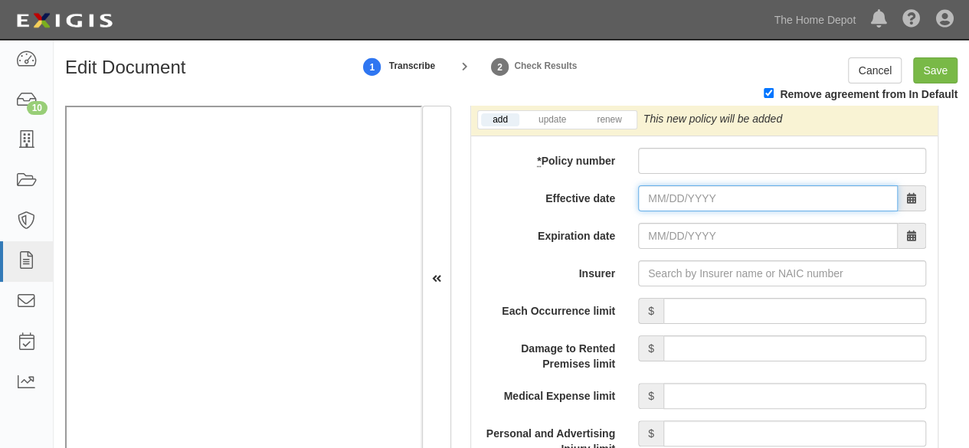
click at [657, 196] on input "Effective date" at bounding box center [768, 198] width 260 height 26
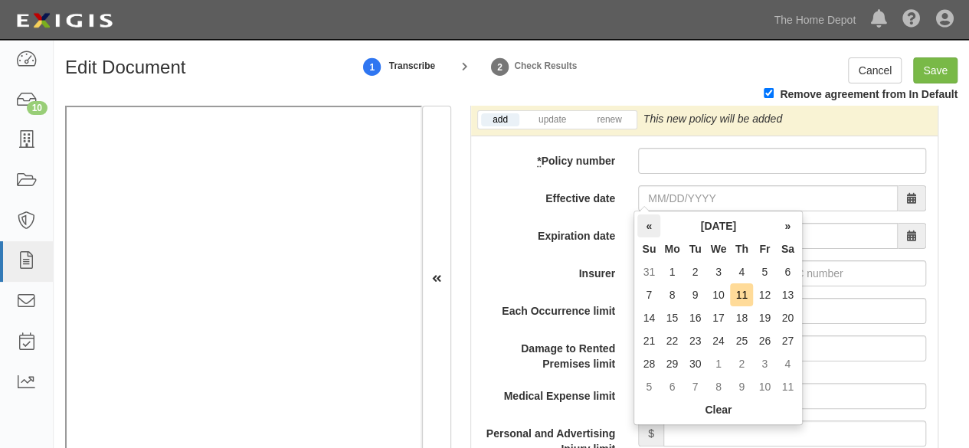
click at [651, 226] on th "«" at bounding box center [649, 226] width 23 height 23
click at [646, 221] on th "«" at bounding box center [649, 226] width 23 height 23
click at [764, 341] on td "20" at bounding box center [764, 341] width 23 height 23
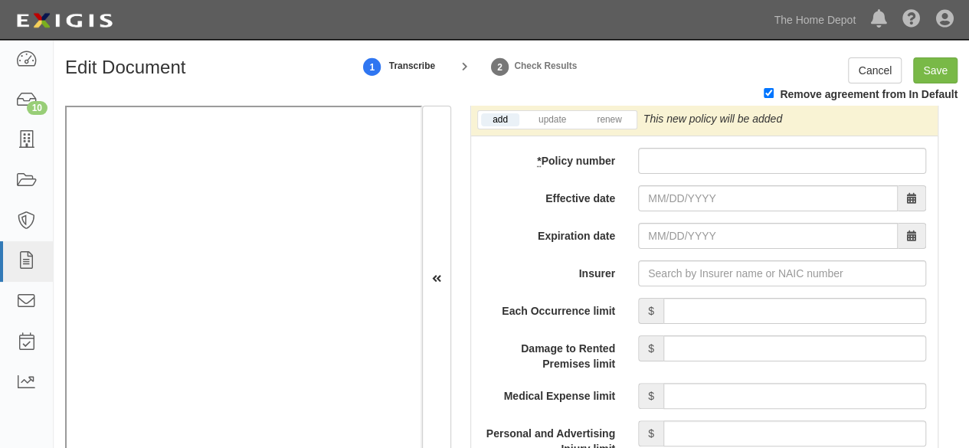
type input "06/20/2025"
type input "06/20/2026"
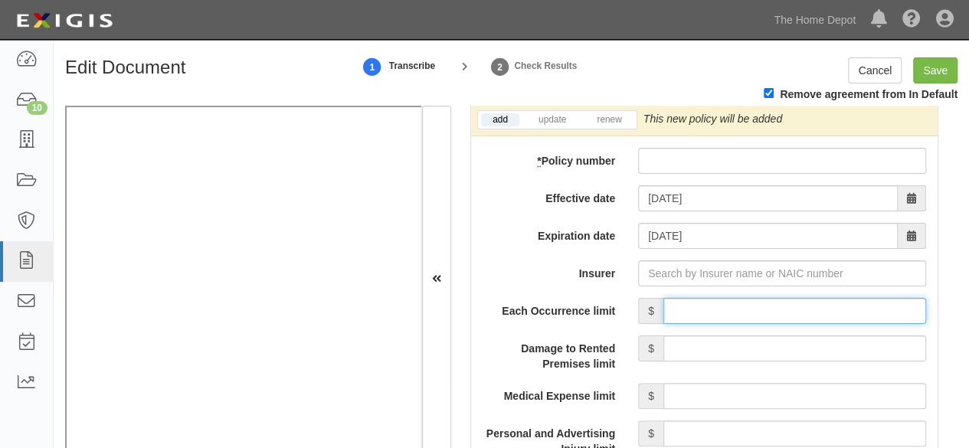
click at [681, 307] on input "Each Occurrence limit" at bounding box center [795, 311] width 263 height 26
type input "2,000,000"
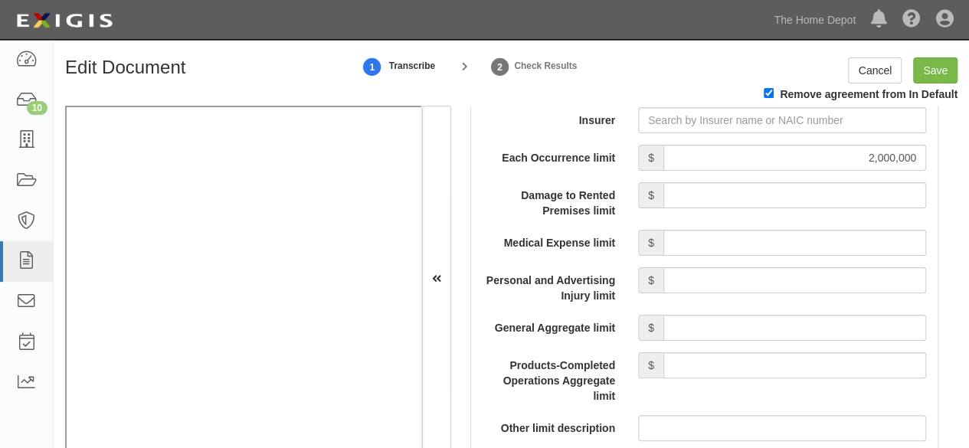
click at [720, 320] on input "General Aggregate limit" at bounding box center [795, 328] width 263 height 26
type input "2,000,000"
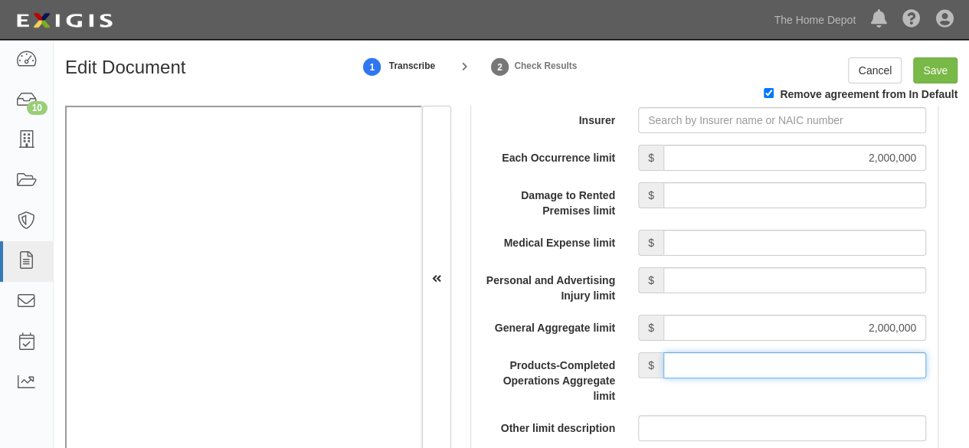
drag, startPoint x: 802, startPoint y: 369, endPoint x: 795, endPoint y: 350, distance: 19.6
click at [802, 369] on input "Products-Completed Operations Aggregate limit" at bounding box center [795, 366] width 263 height 26
type input "2,000,000"
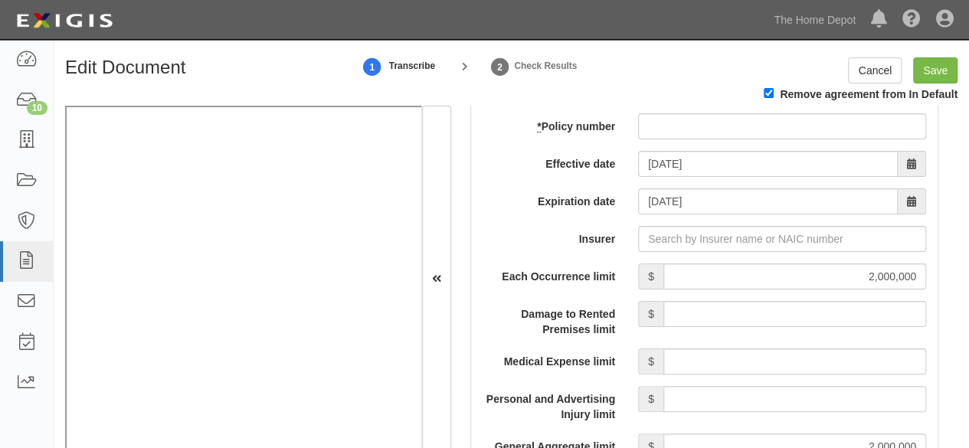
scroll to position [1368, 0]
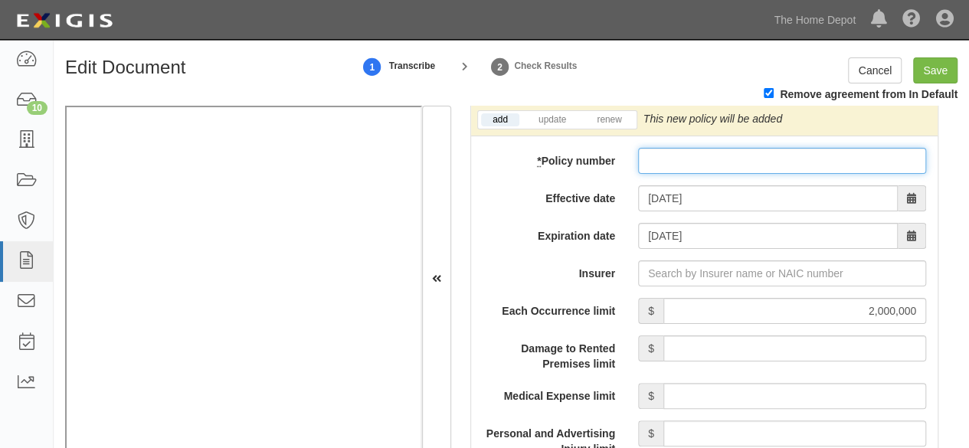
click at [641, 153] on input "* Policy number" at bounding box center [782, 161] width 288 height 26
paste input "1600258002215"
type input "1600258002215"
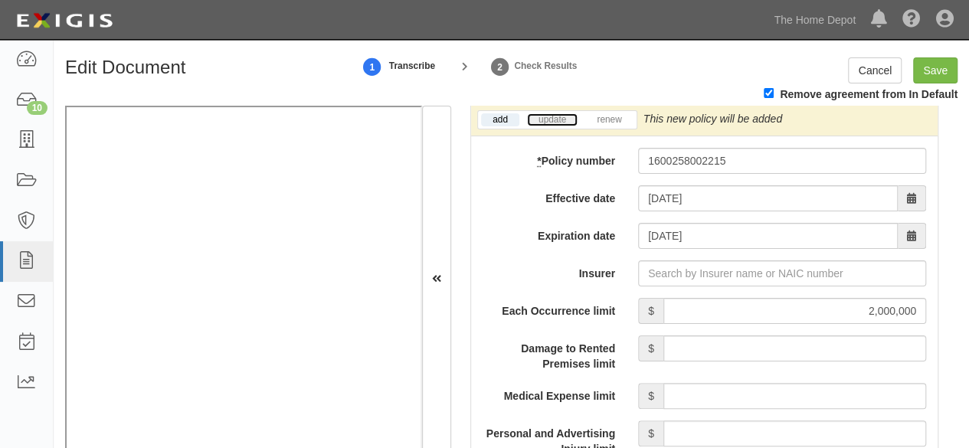
click at [544, 116] on link "update" at bounding box center [552, 119] width 51 height 13
click at [855, 114] on icon at bounding box center [860, 119] width 11 height 11
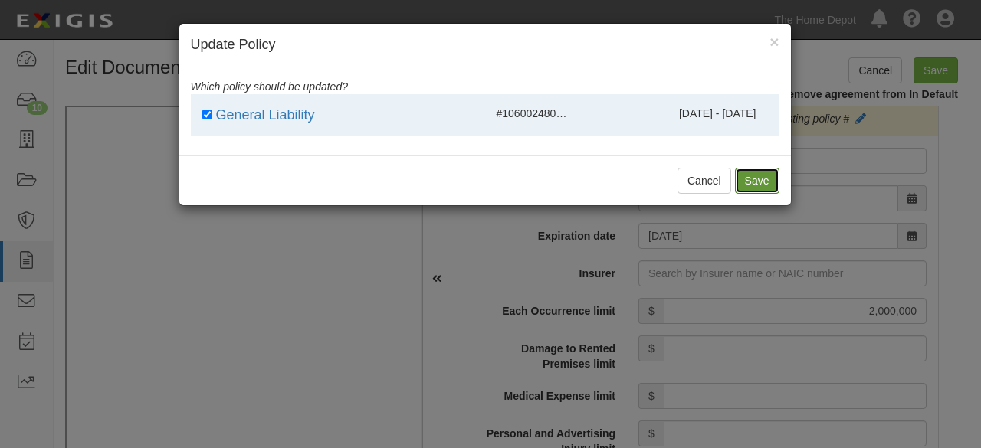
click at [759, 179] on button "Save" at bounding box center [757, 181] width 44 height 26
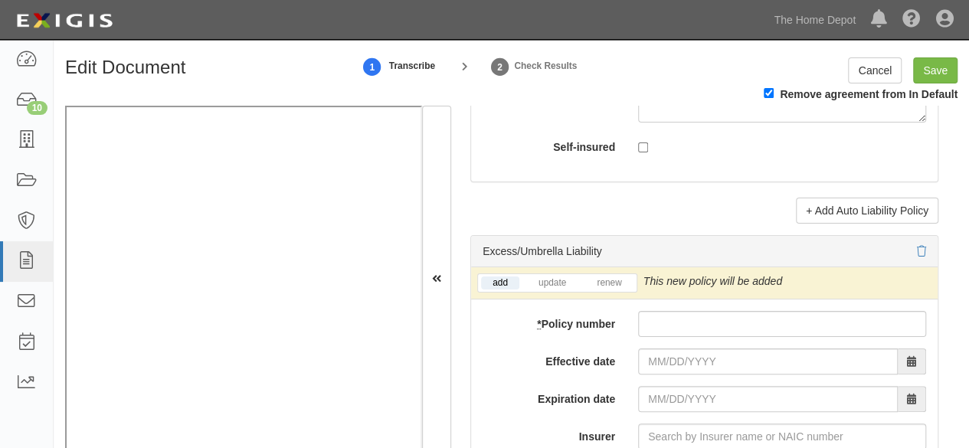
scroll to position [3284, 0]
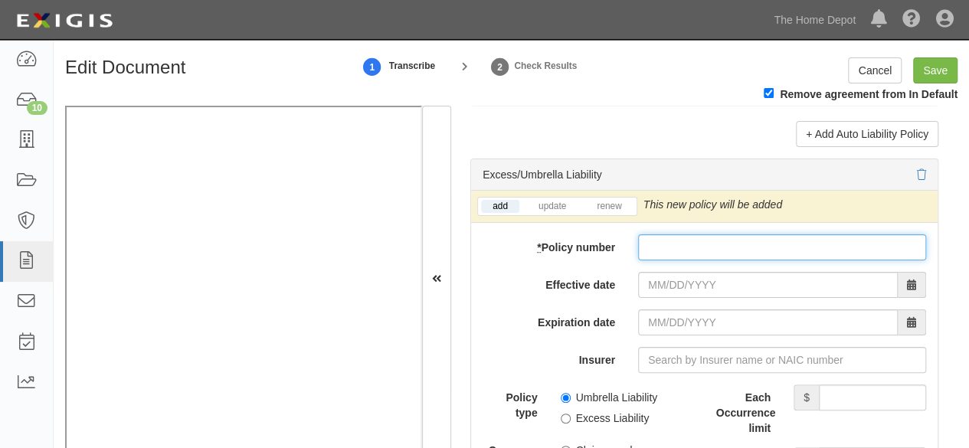
click at [654, 244] on input "* Policy number" at bounding box center [782, 248] width 288 height 26
paste input "1912258001009"
type input "1912258001009"
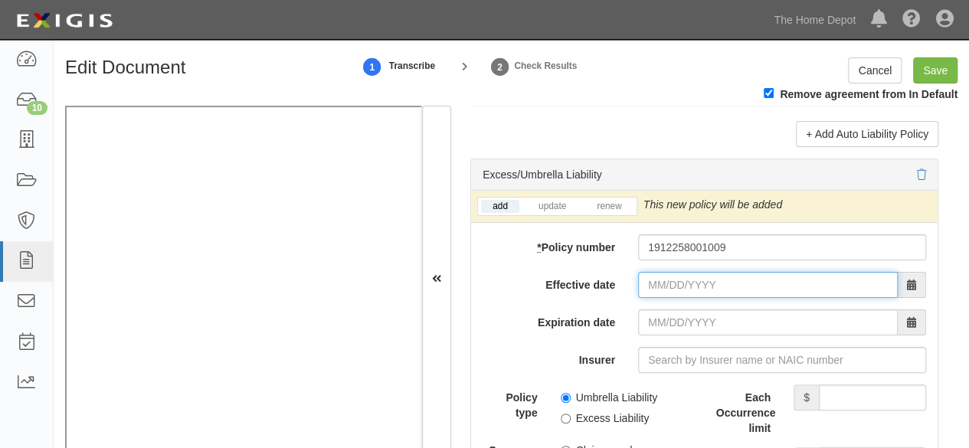
click at [743, 272] on input "Effective date" at bounding box center [768, 285] width 260 height 26
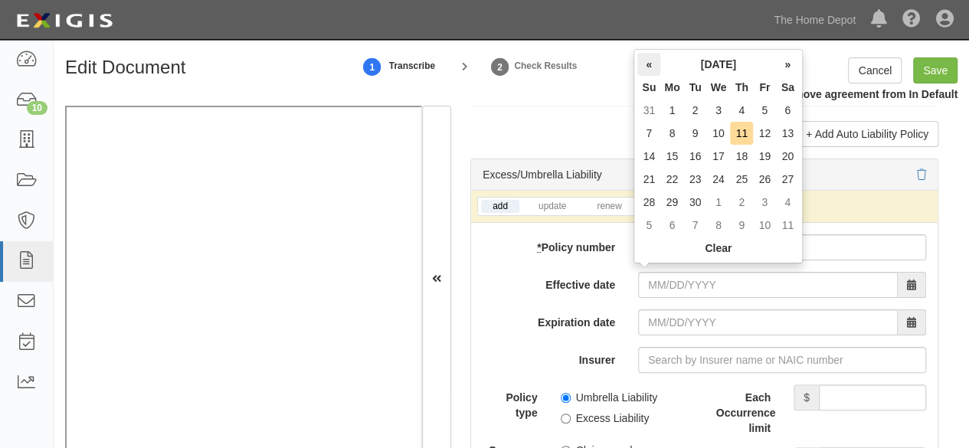
click at [651, 66] on th "«" at bounding box center [649, 64] width 23 height 23
click at [760, 179] on td "20" at bounding box center [764, 179] width 23 height 23
type input "06/20/2025"
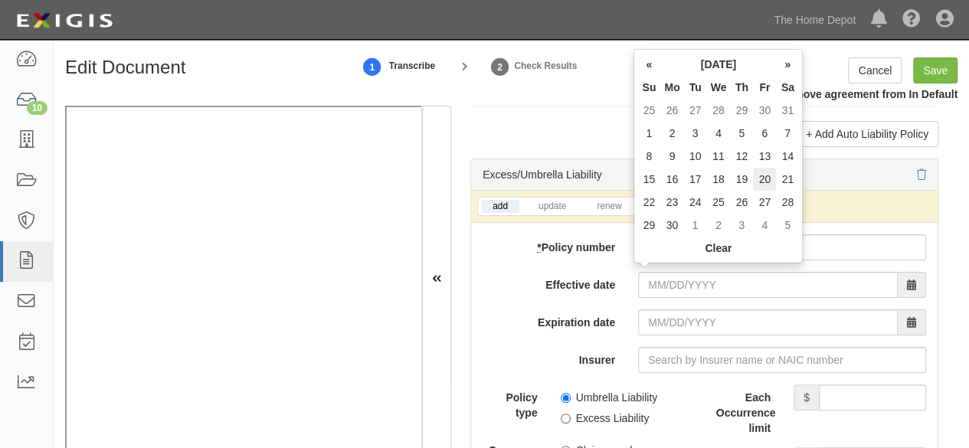
type input "06/20/2026"
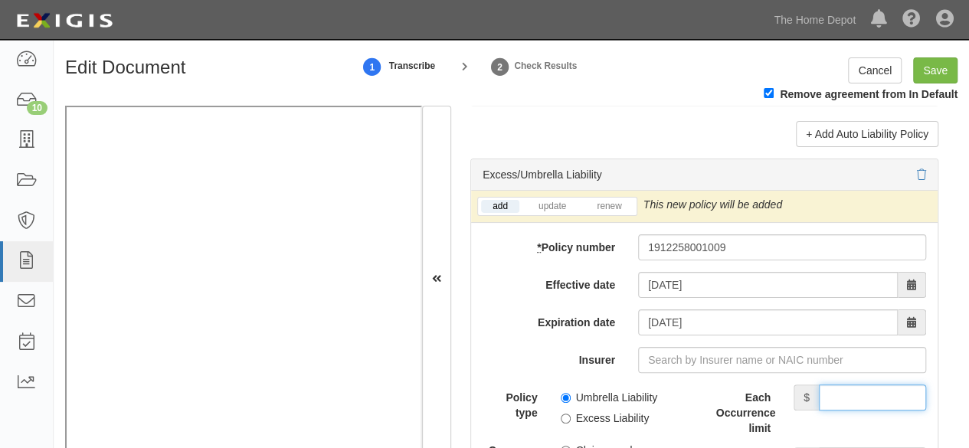
click at [825, 392] on input "Each Occurrence limit" at bounding box center [872, 398] width 107 height 26
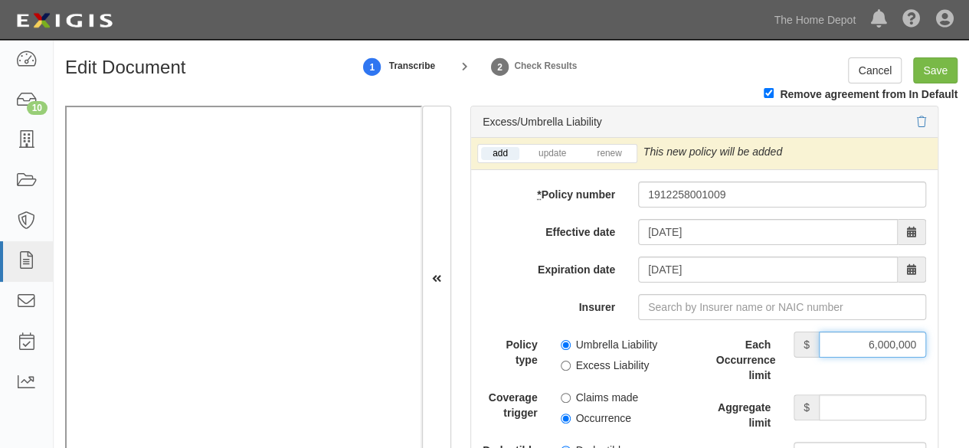
scroll to position [3360, 0]
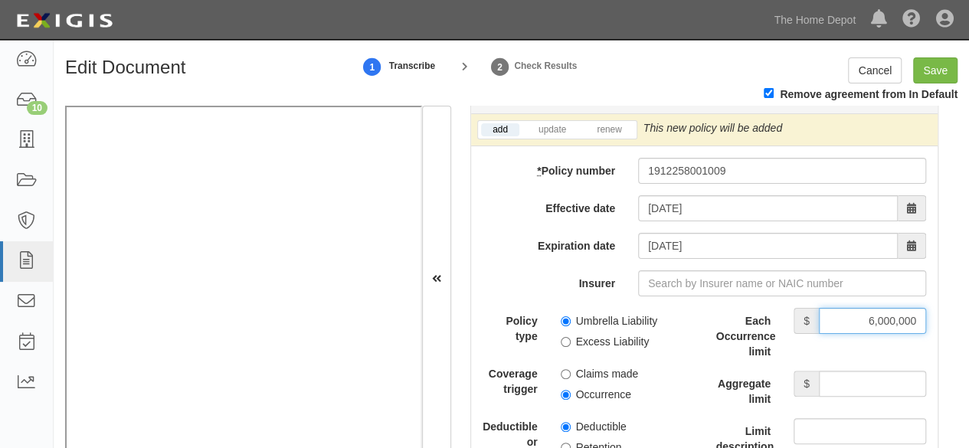
type input "6,000,000"
click at [861, 371] on input "Aggregate limit" at bounding box center [872, 384] width 107 height 26
type input "6,000,000"
click at [562, 337] on input "Excess Liability" at bounding box center [566, 342] width 10 height 10
radio input "true"
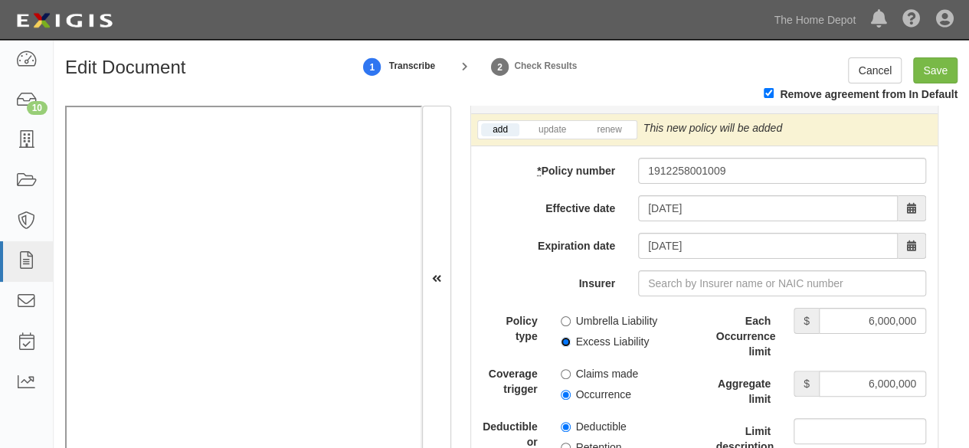
scroll to position [2977, 0]
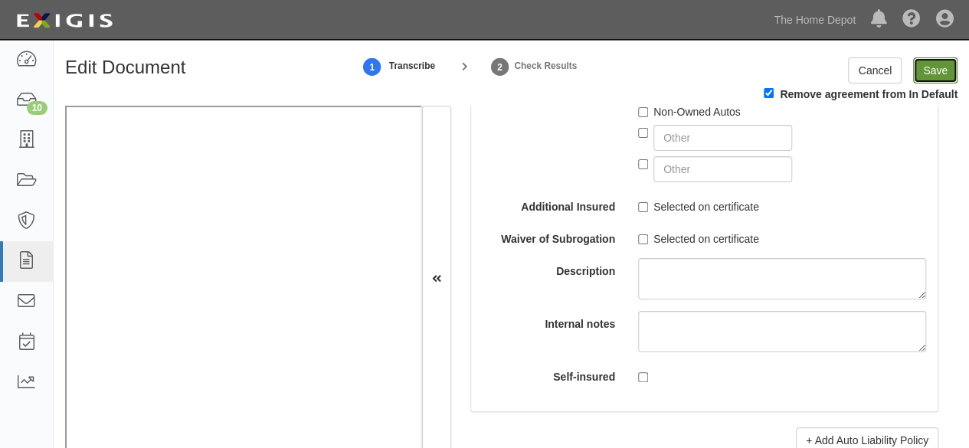
click at [927, 69] on input "Save" at bounding box center [935, 70] width 44 height 26
type input "2000000"
type input "6000000"
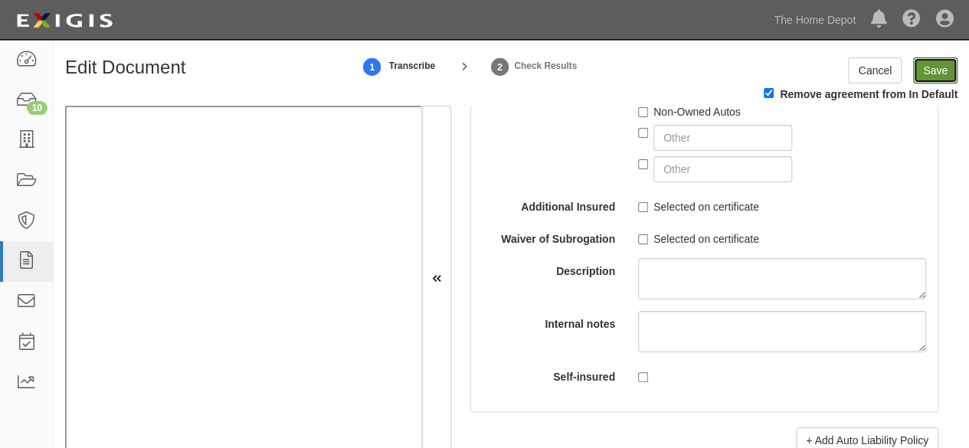
type input "6000000"
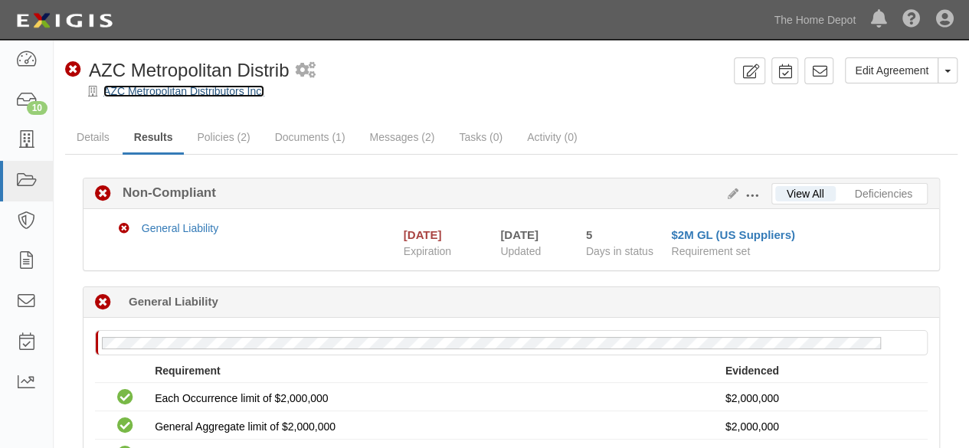
click at [136, 97] on link "AZC Metropolitan Distributors Inc." at bounding box center [183, 91] width 161 height 12
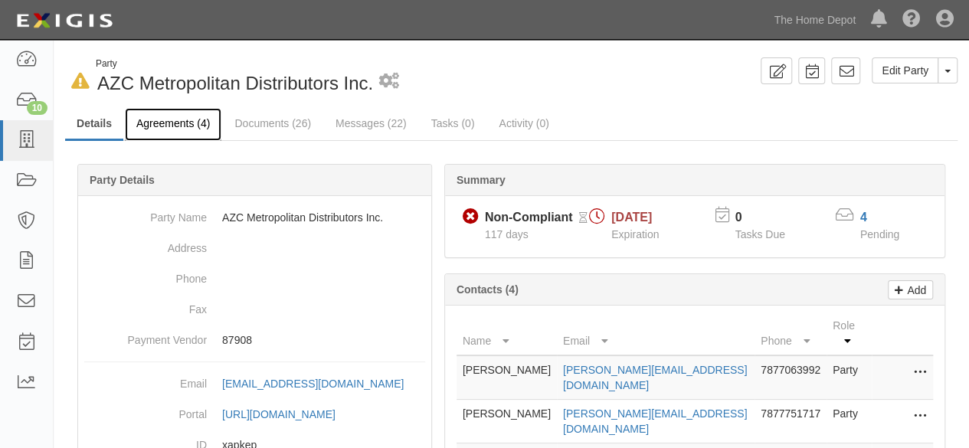
click at [143, 130] on link "Agreements (4)" at bounding box center [173, 124] width 97 height 33
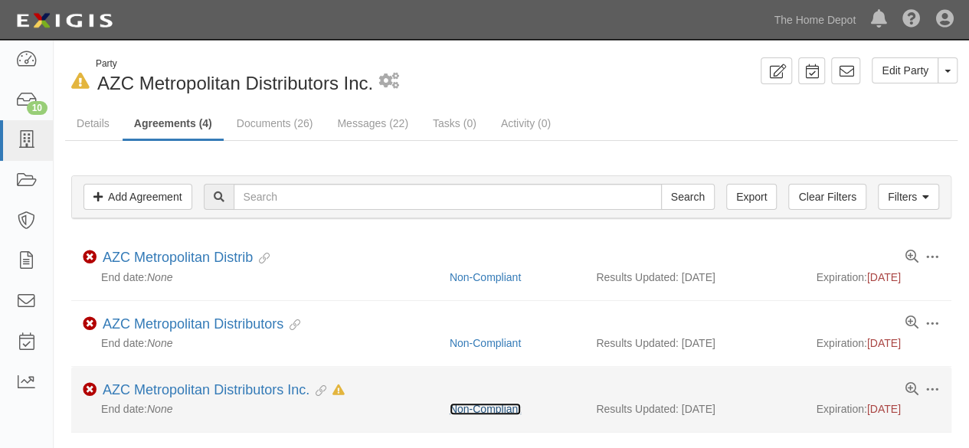
click at [477, 409] on link "Non-Compliant" at bounding box center [485, 409] width 71 height 12
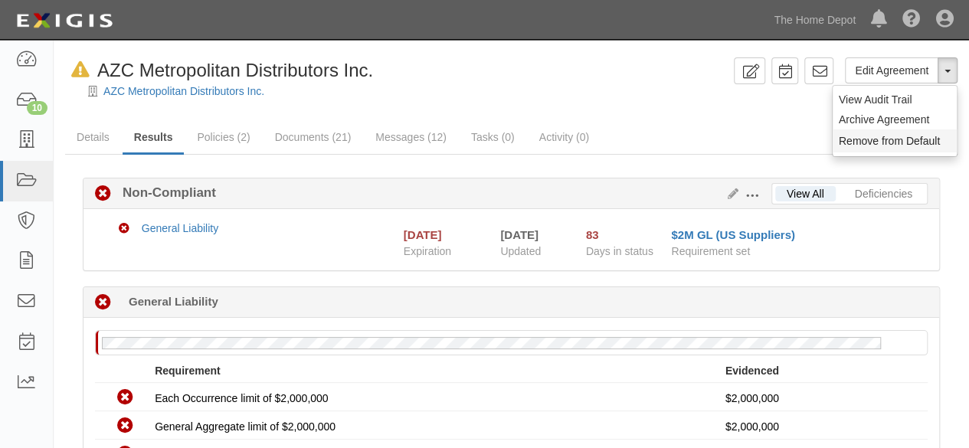
click at [915, 139] on button "Remove from Default" at bounding box center [895, 141] width 124 height 23
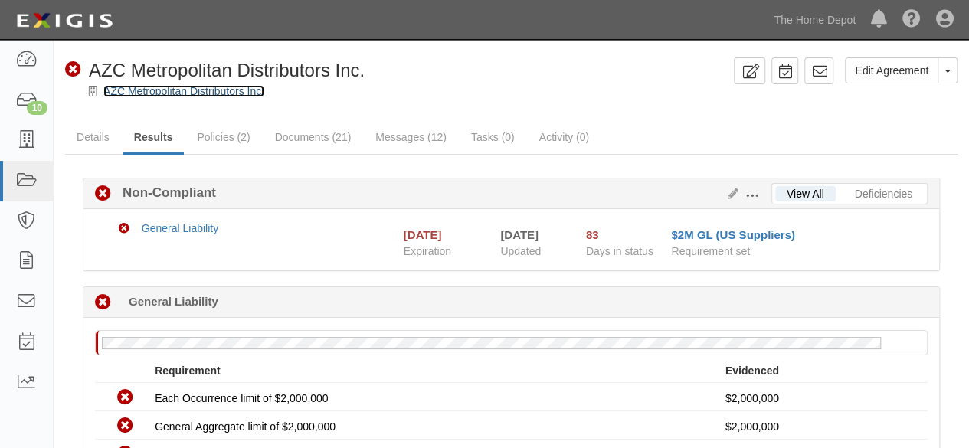
click at [143, 91] on link "AZC Metropolitan Distributors Inc." at bounding box center [183, 91] width 161 height 12
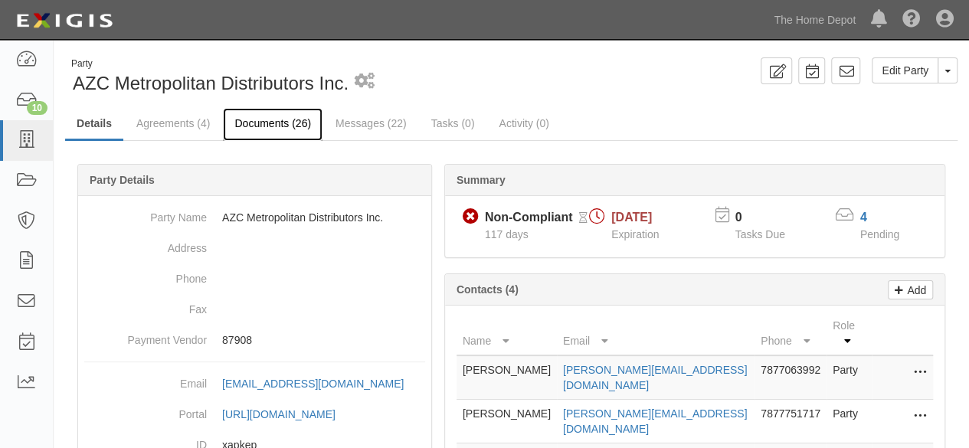
click at [268, 130] on link "Documents (26)" at bounding box center [273, 124] width 100 height 33
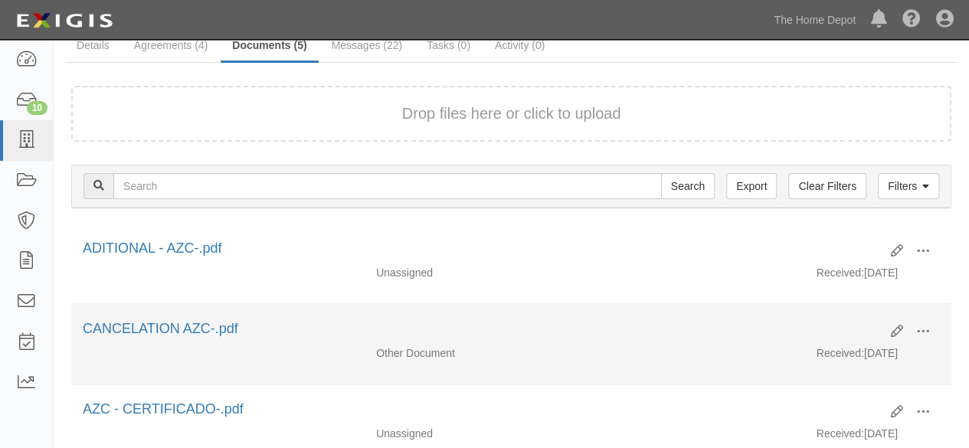
scroll to position [153, 0]
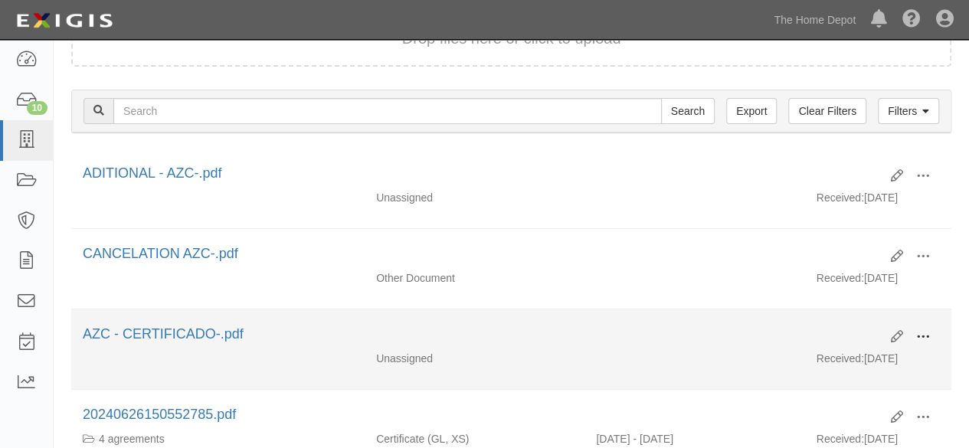
drag, startPoint x: 926, startPoint y: 333, endPoint x: 866, endPoint y: 357, distance: 64.3
click at [925, 333] on span at bounding box center [924, 337] width 14 height 14
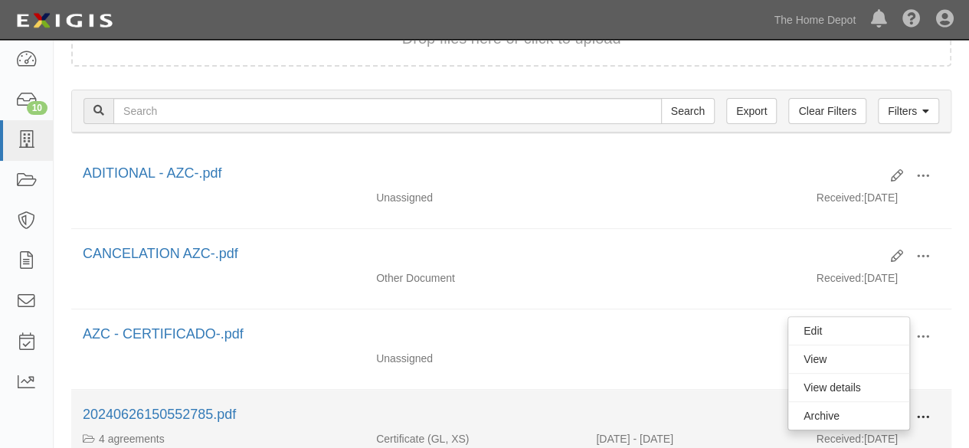
click at [929, 412] on span at bounding box center [924, 418] width 14 height 14
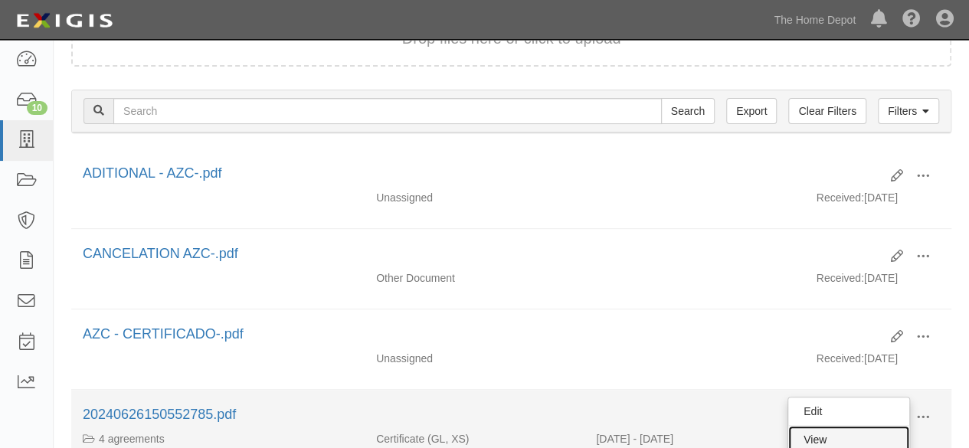
click at [825, 435] on link "View" at bounding box center [849, 440] width 121 height 28
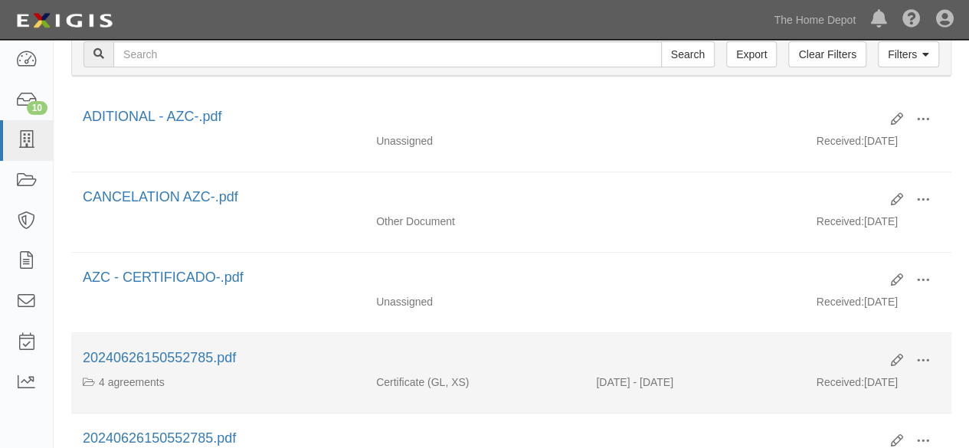
scroll to position [230, 0]
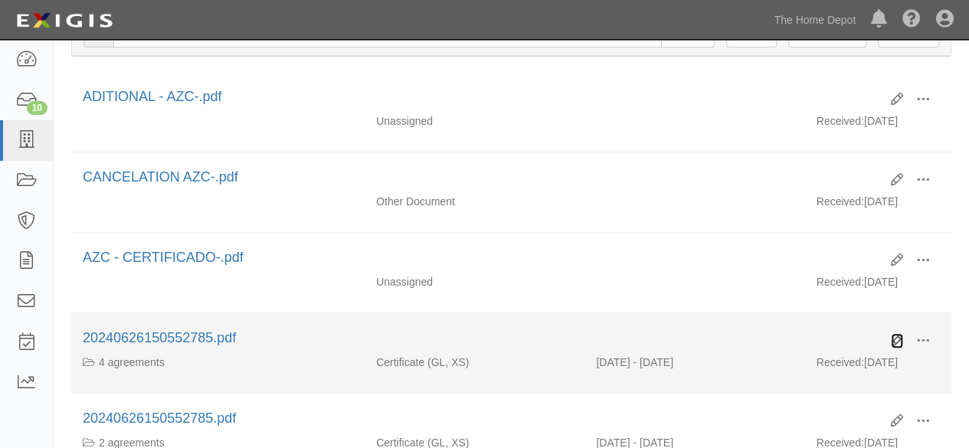
click at [895, 337] on icon at bounding box center [897, 341] width 12 height 12
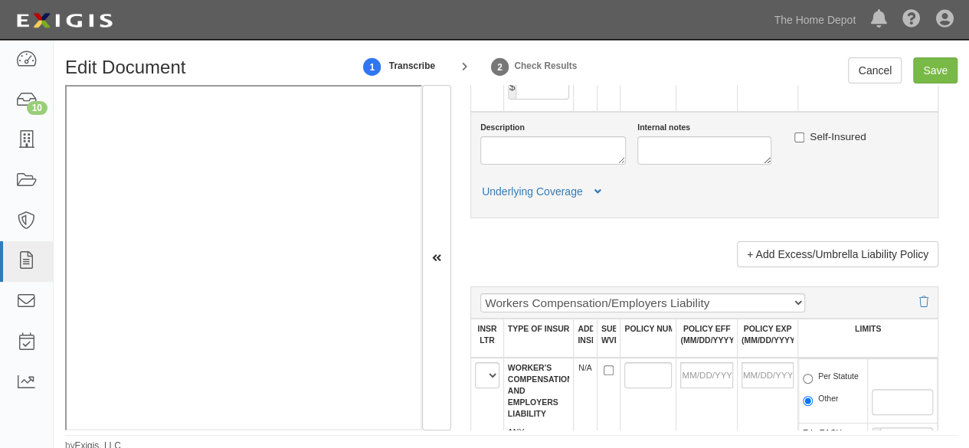
scroll to position [1993, 0]
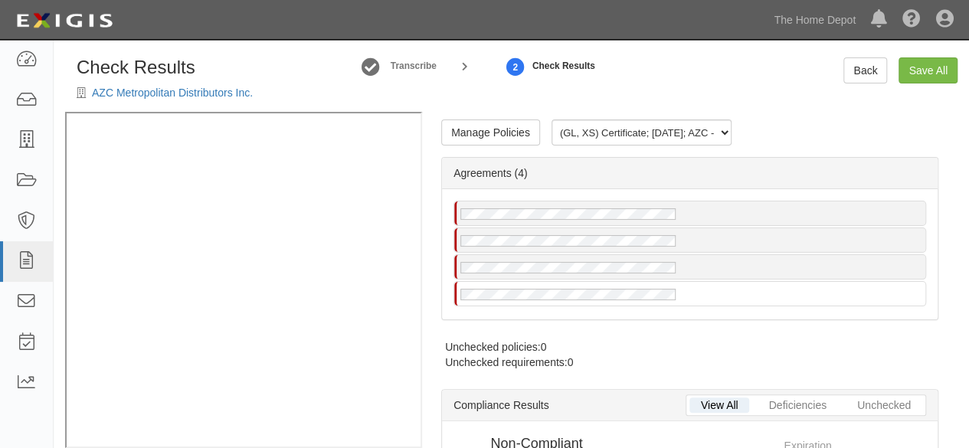
radio input "true"
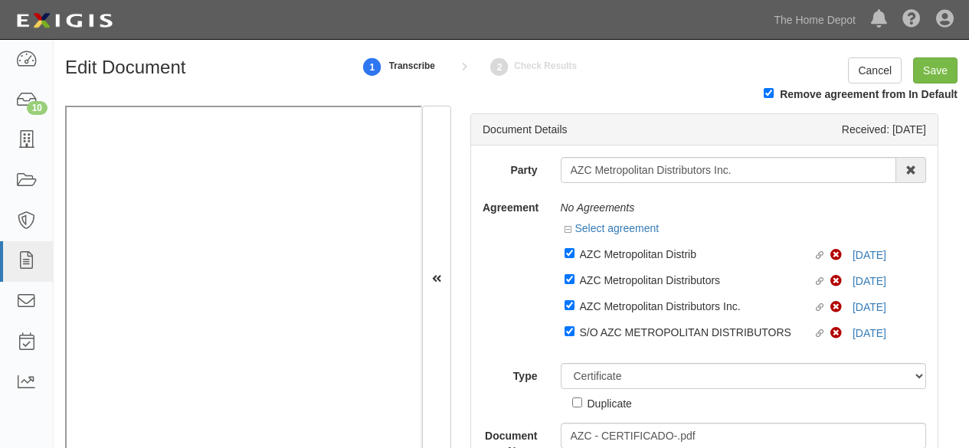
select select "CertificateDetail"
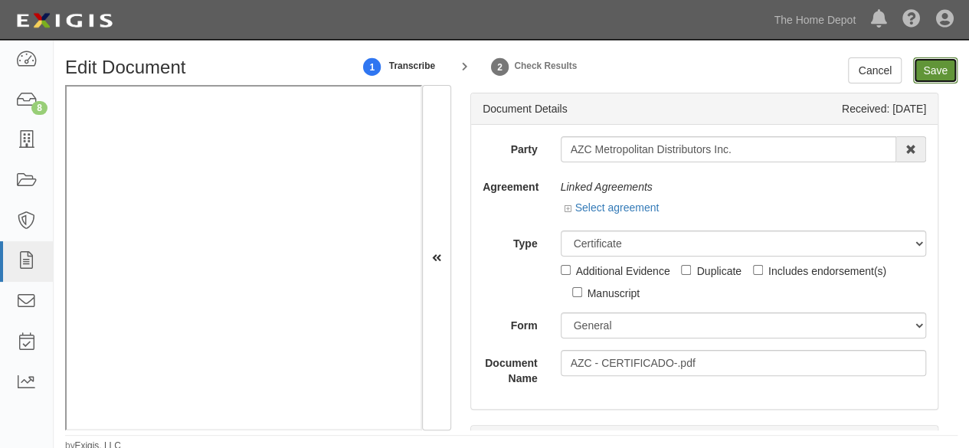
click at [932, 63] on input "Save" at bounding box center [935, 70] width 44 height 26
type input "2000000"
type input "6000000"
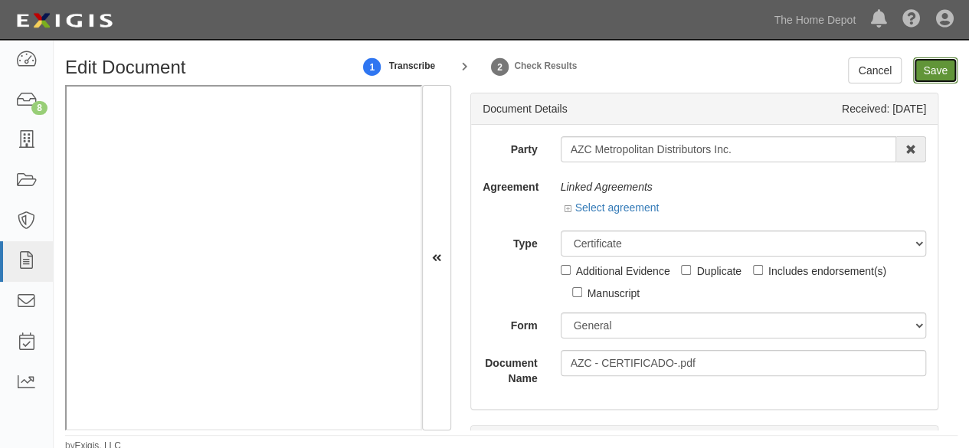
type input "6000000"
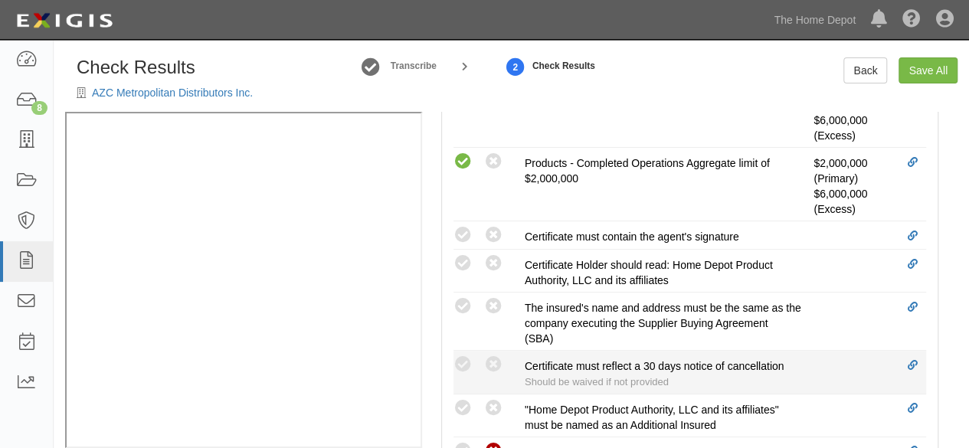
scroll to position [690, 0]
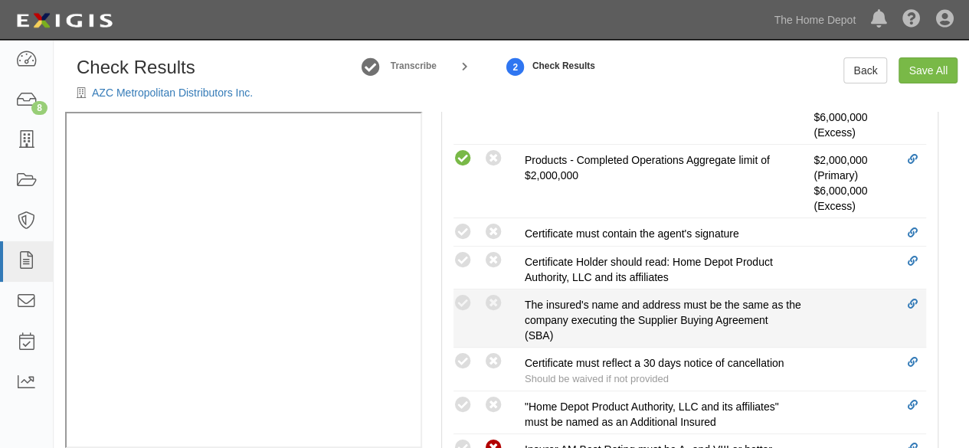
drag, startPoint x: 465, startPoint y: 303, endPoint x: 452, endPoint y: 309, distance: 14.4
click at [465, 303] on icon at bounding box center [463, 303] width 19 height 19
radio input "true"
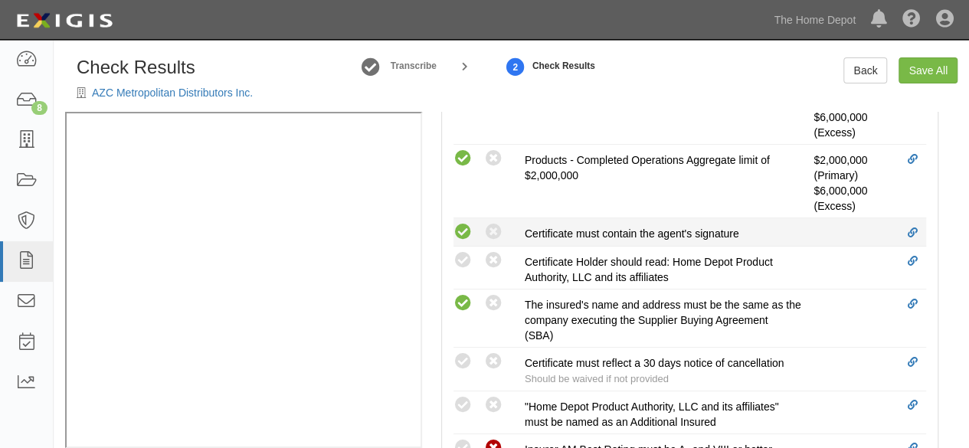
click at [464, 231] on icon at bounding box center [463, 232] width 19 height 19
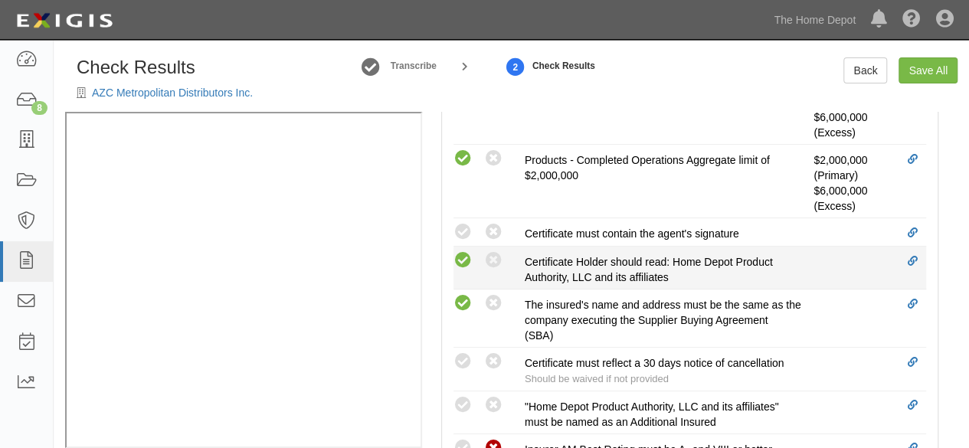
radio input "true"
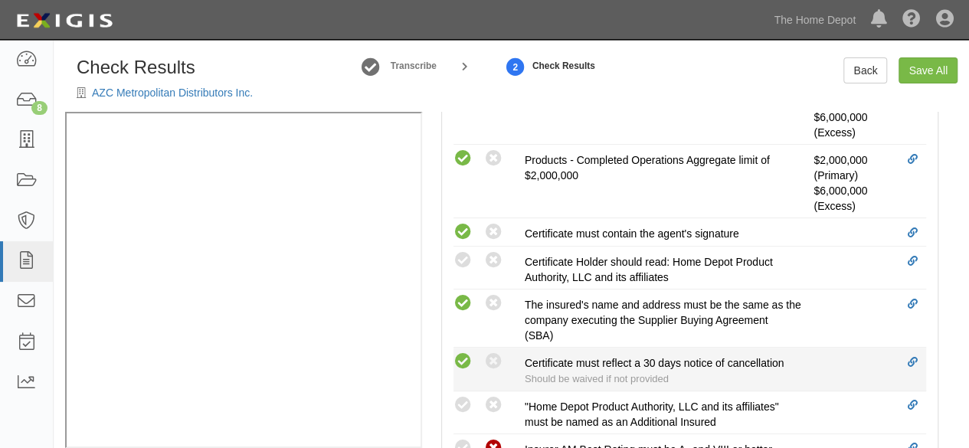
click at [467, 360] on icon at bounding box center [463, 362] width 19 height 19
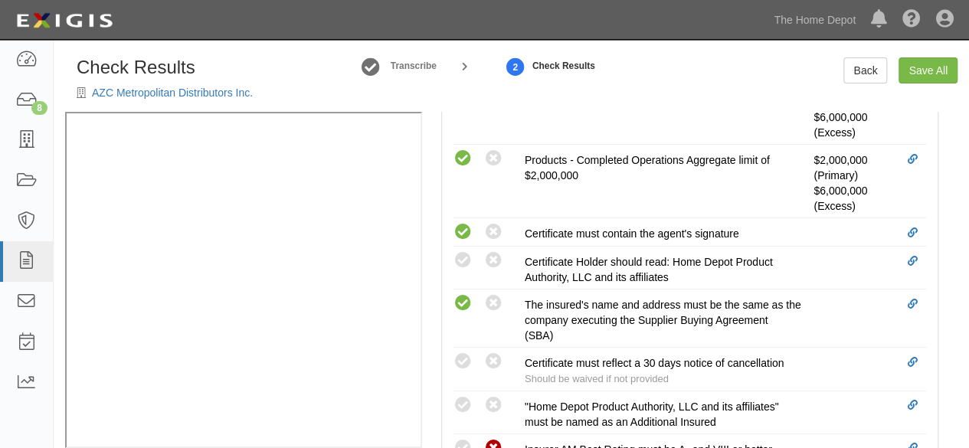
radio input "true"
drag, startPoint x: 463, startPoint y: 258, endPoint x: 407, endPoint y: 282, distance: 60.8
click at [463, 259] on icon at bounding box center [463, 260] width 19 height 19
radio input "true"
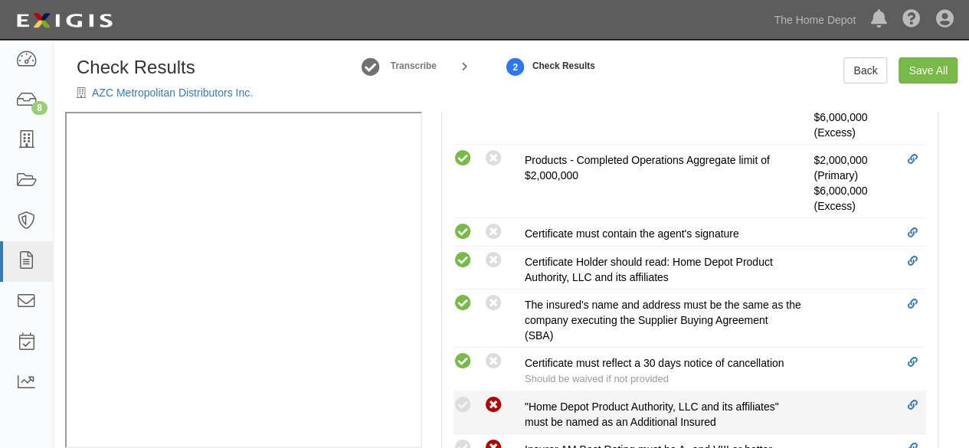
click at [492, 403] on icon at bounding box center [493, 405] width 19 height 19
radio input "true"
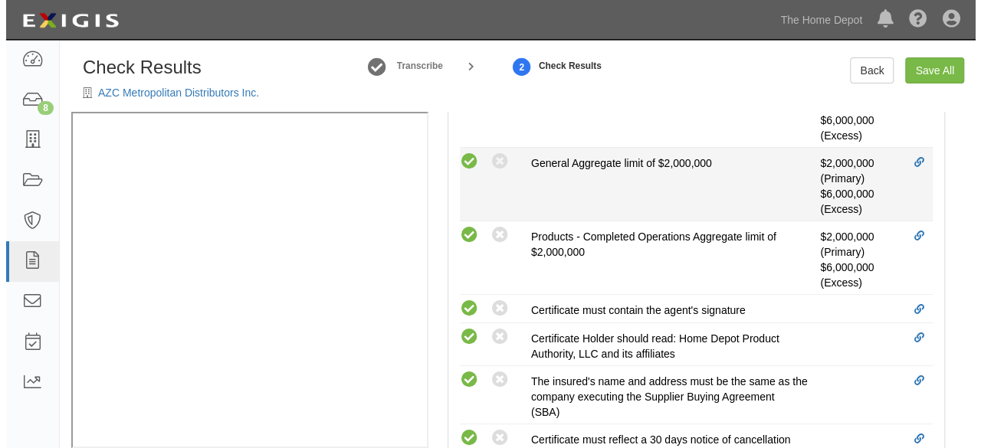
scroll to position [115, 0]
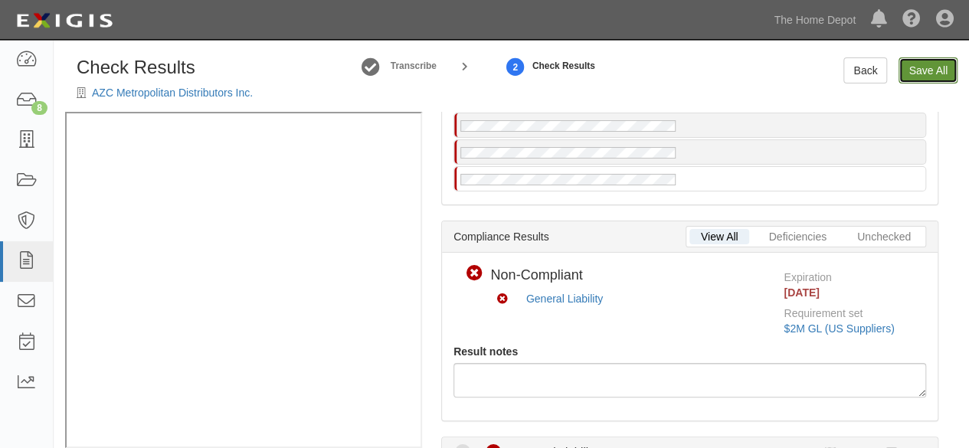
click at [923, 71] on link "Save All" at bounding box center [928, 70] width 59 height 26
radio input "false"
radio input "true"
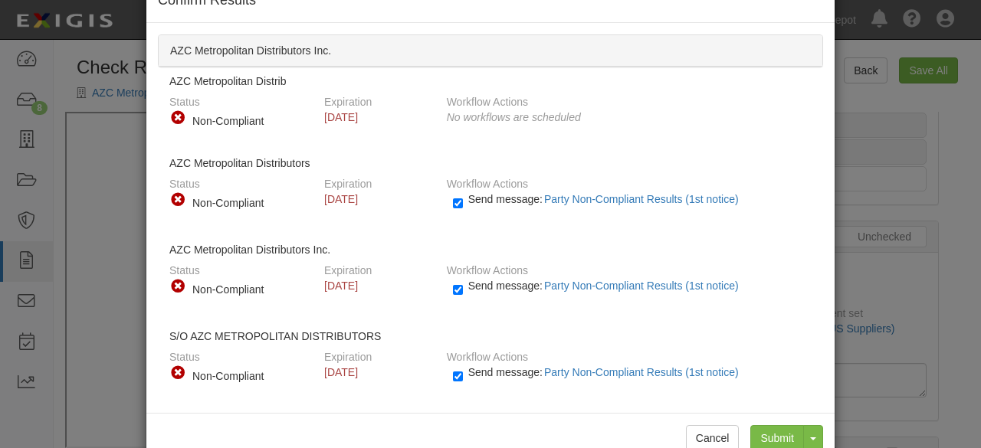
scroll to position [80, 0]
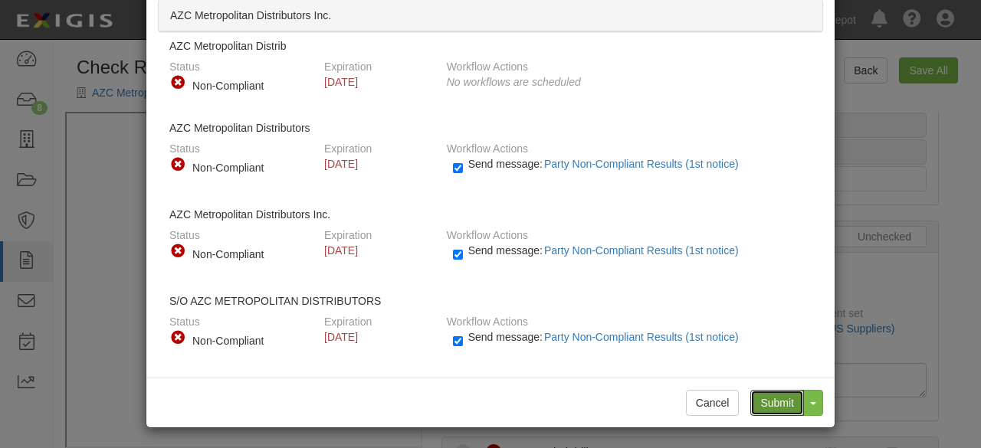
drag, startPoint x: 772, startPoint y: 402, endPoint x: 612, endPoint y: 310, distance: 184.7
click at [768, 399] on input "Submit" at bounding box center [777, 403] width 54 height 26
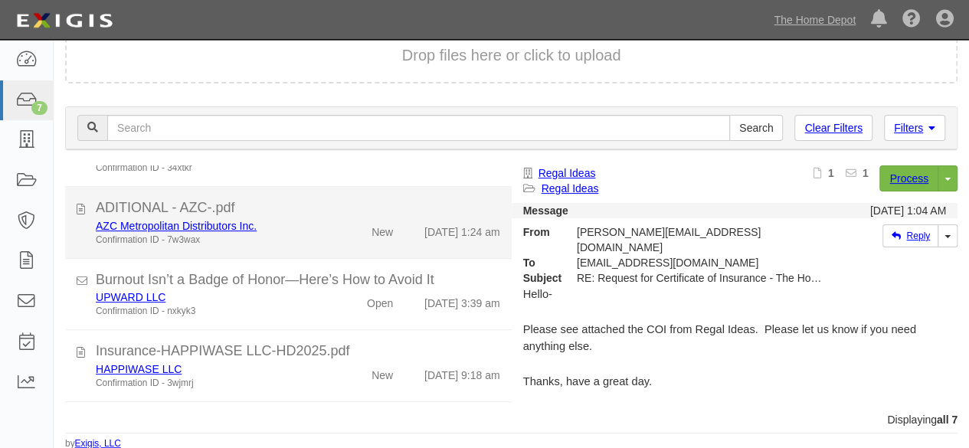
scroll to position [221, 0]
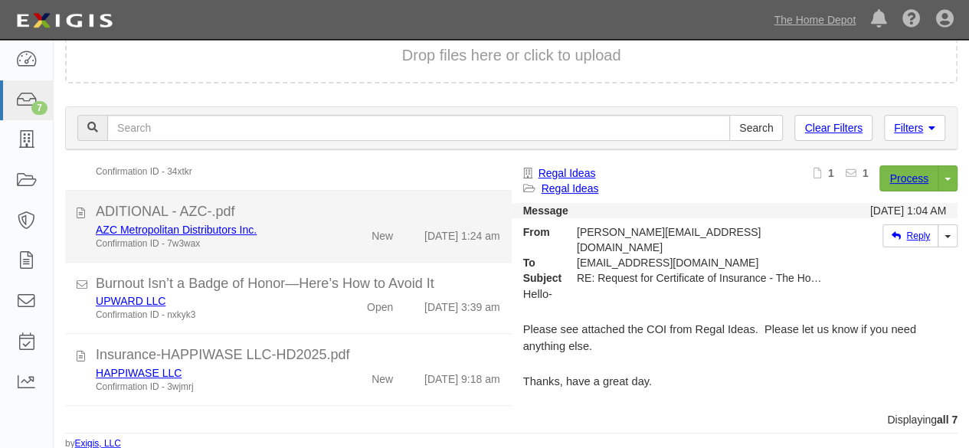
click at [342, 242] on div "New" at bounding box center [368, 232] width 71 height 21
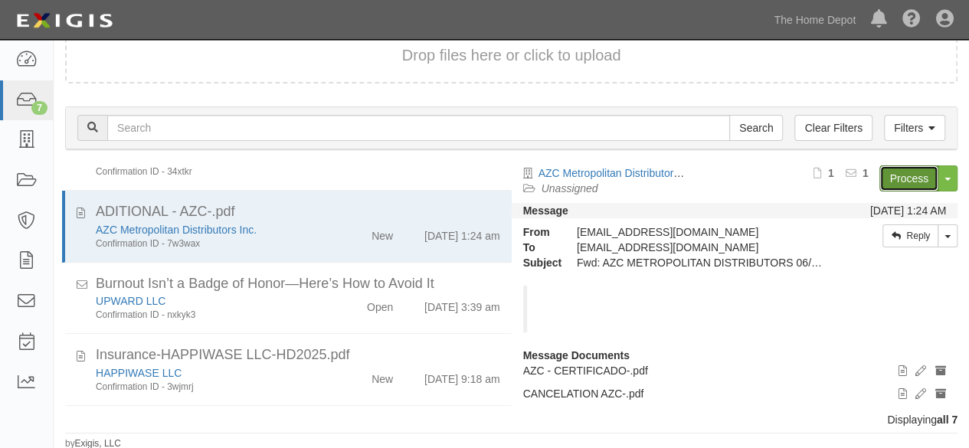
click at [886, 171] on link "Process" at bounding box center [909, 179] width 59 height 26
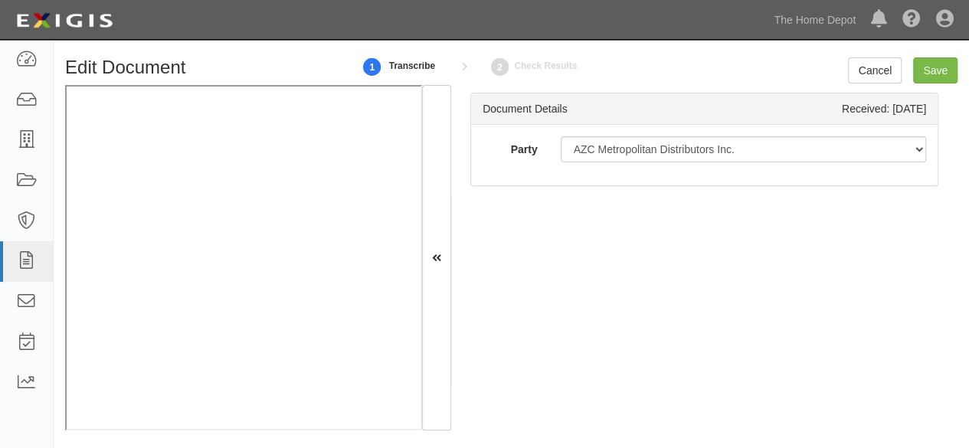
click at [388, 12] on div "Dashboard Inbox Parties Agreements Coverages Documents Messages Tasks Reports T…" at bounding box center [484, 19] width 946 height 39
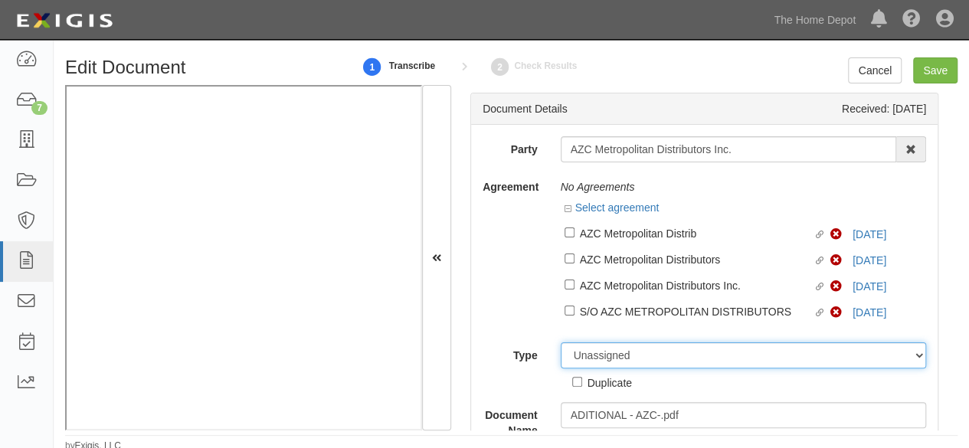
click at [604, 352] on select "Unassigned Binder Cancellation Notice Certificate Contract Endorsement Insuranc…" at bounding box center [744, 356] width 366 height 26
select select "OtherDetail"
click at [561, 343] on select "Unassigned Binder Cancellation Notice Certificate Contract Endorsement Insuranc…" at bounding box center [744, 356] width 366 height 26
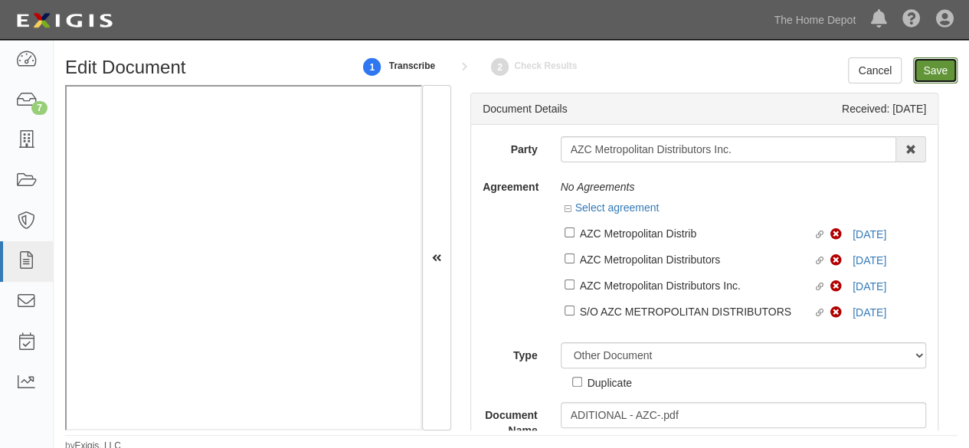
drag, startPoint x: 940, startPoint y: 71, endPoint x: 918, endPoint y: 76, distance: 21.9
click at [940, 71] on input "Save" at bounding box center [935, 70] width 44 height 26
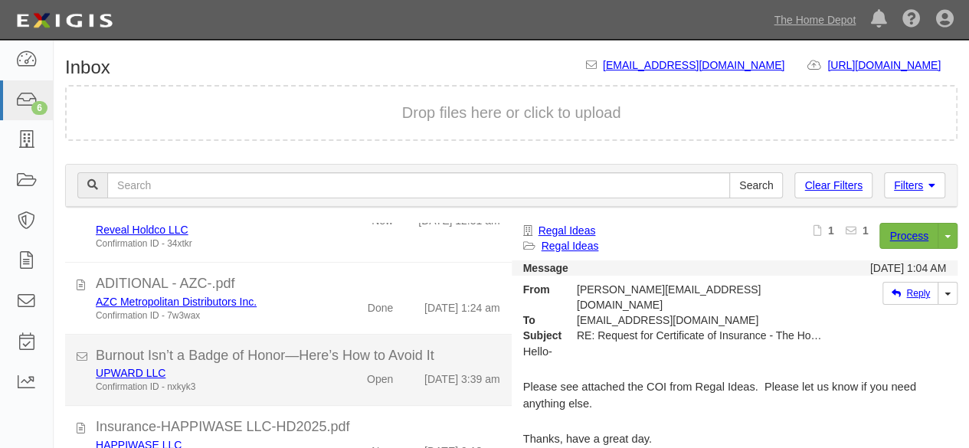
scroll to position [230, 0]
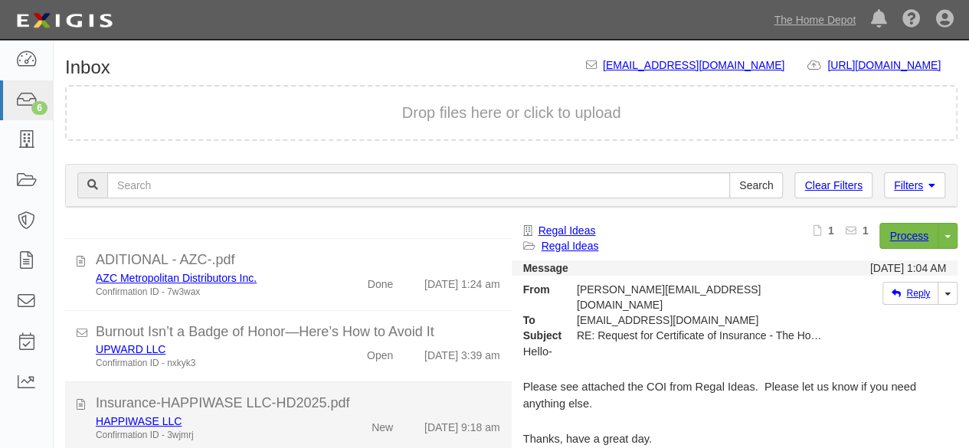
click at [324, 428] on div "HAPPIWASE LLC Confirmation ID - 3wjmrj" at bounding box center [208, 428] width 249 height 28
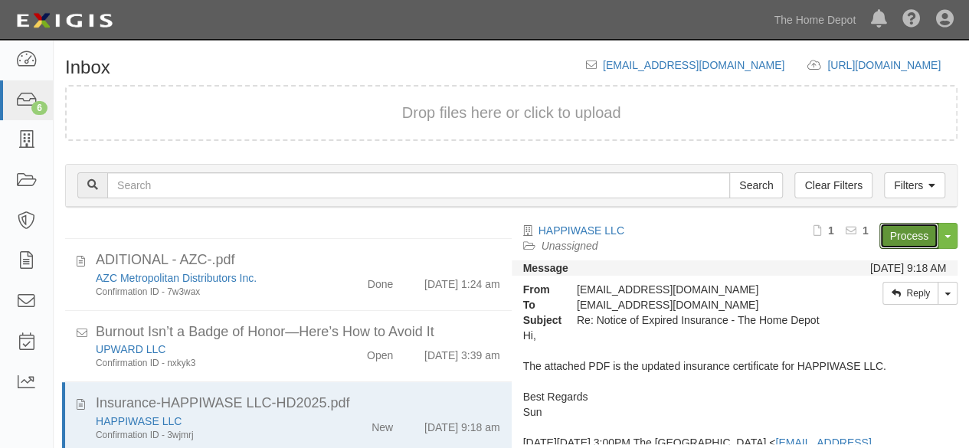
drag, startPoint x: 896, startPoint y: 235, endPoint x: 705, endPoint y: 277, distance: 195.4
click at [895, 235] on link "Process" at bounding box center [909, 236] width 59 height 26
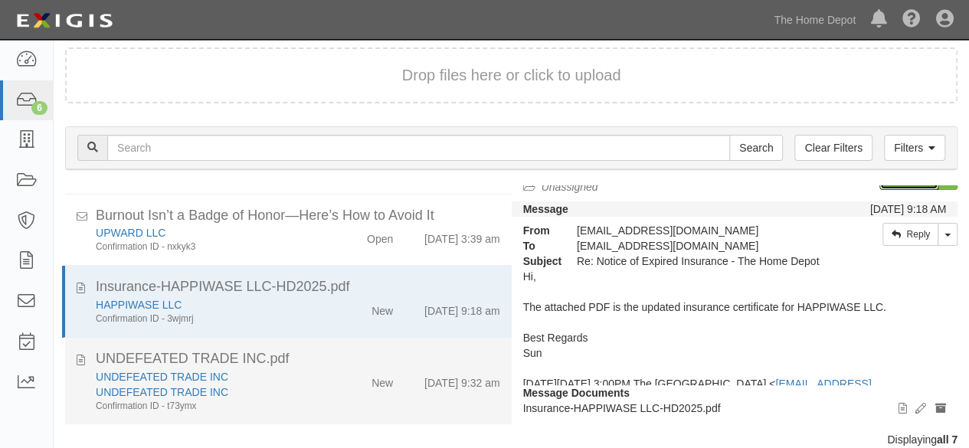
scroll to position [58, 0]
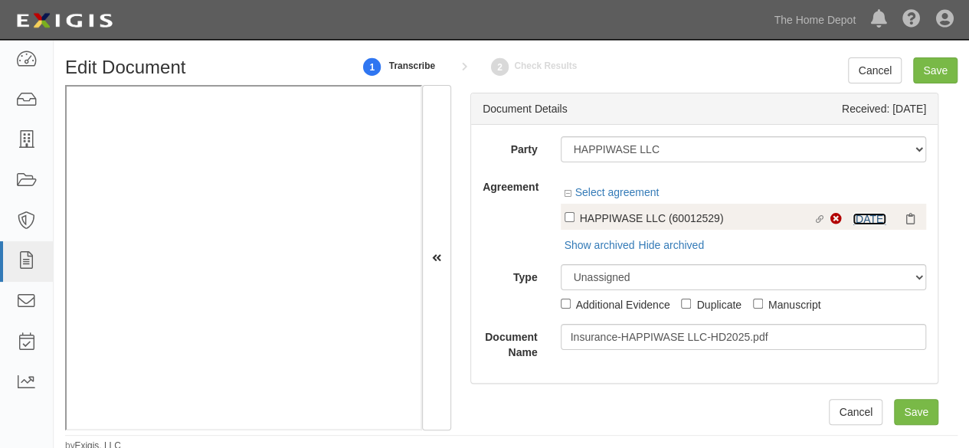
click at [853, 218] on link "[DATE]" at bounding box center [870, 219] width 34 height 12
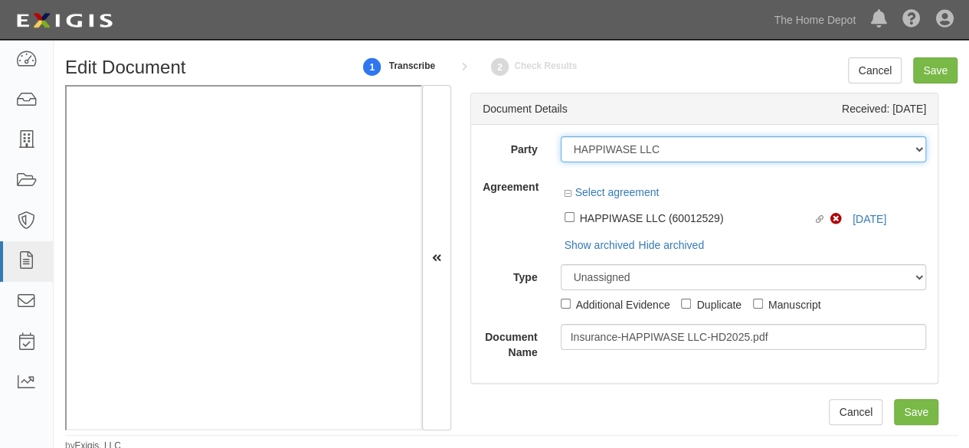
click at [669, 149] on select "1000576868 Ontario Inc. [STREET_ADDRESS] LTEE 11947907 Canada Inc. (MOD LIGHTIN…" at bounding box center [744, 149] width 366 height 26
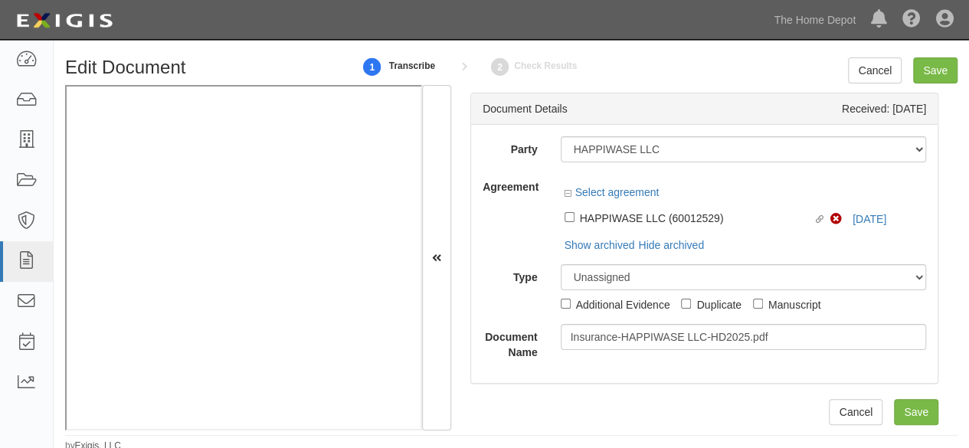
drag, startPoint x: 543, startPoint y: 130, endPoint x: 682, endPoint y: 155, distance: 141.6
click at [544, 131] on div "Party 1000576868 Ontario Inc. [STREET_ADDRESS] LTEE 11947907 Canada Inc. (MOD L…" at bounding box center [704, 254] width 467 height 258
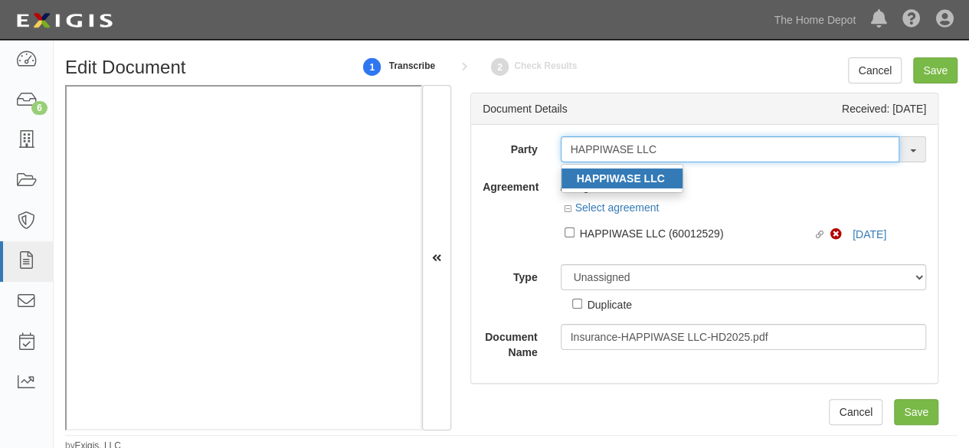
type input "HAPPIWASE LLC"
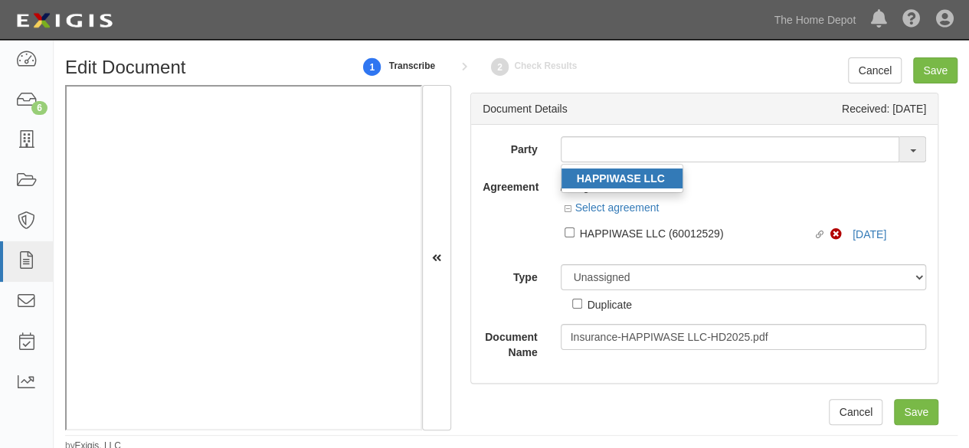
drag, startPoint x: 601, startPoint y: 176, endPoint x: 605, endPoint y: 146, distance: 30.1
click at [601, 175] on strong "HAPPIWASE LLC" at bounding box center [621, 178] width 88 height 12
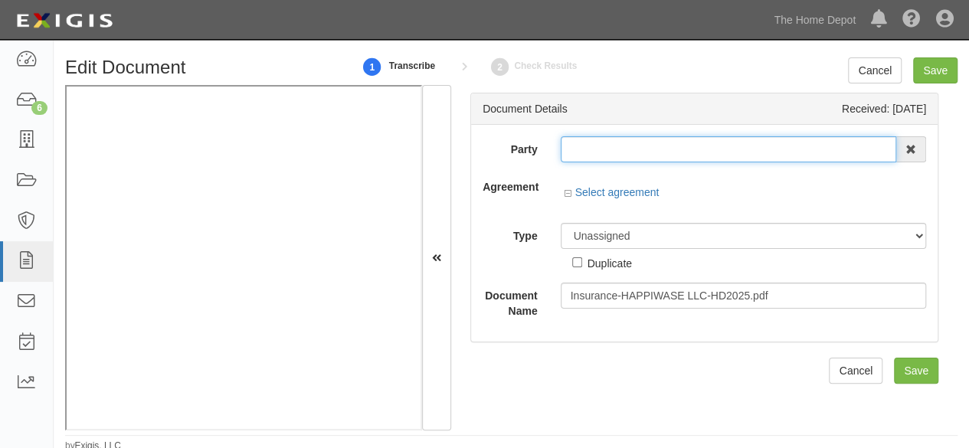
type input "HAPPIWASE LLC"
click at [602, 146] on input "HAPPIWASE LLC" at bounding box center [729, 149] width 336 height 26
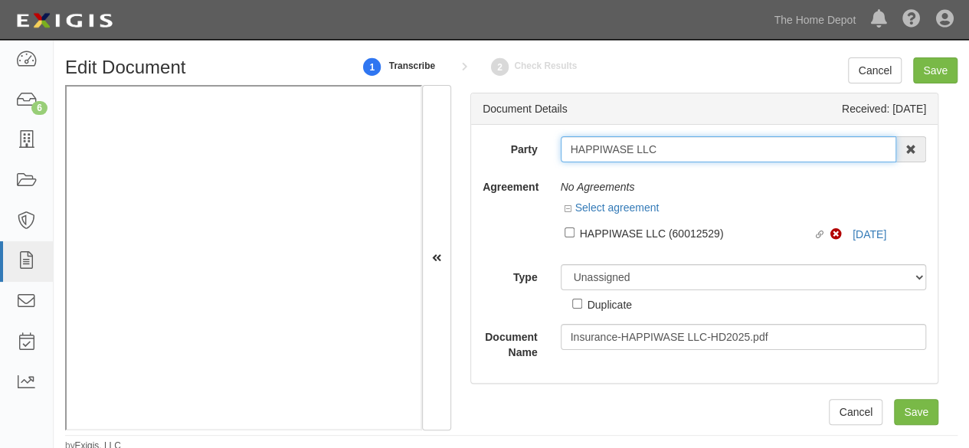
click at [602, 146] on input "HAPPIWASE LLC" at bounding box center [729, 149] width 336 height 26
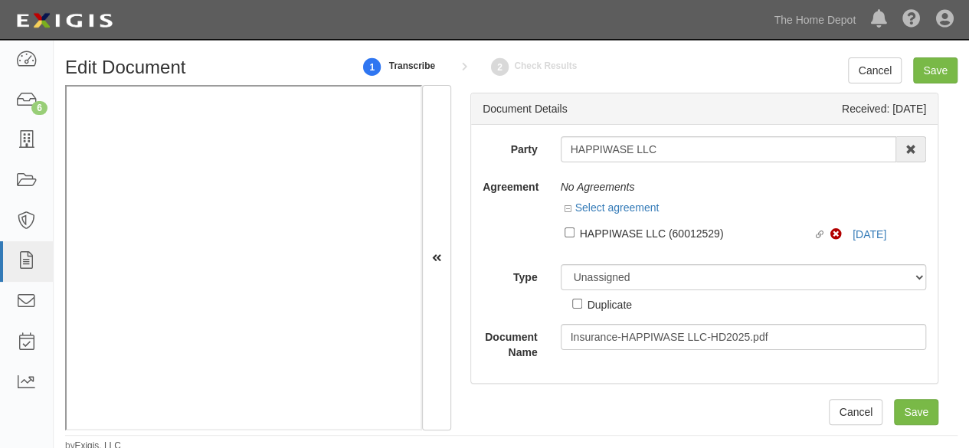
click at [601, 231] on div "HAPPIWASE LLC (60012529)" at bounding box center [697, 233] width 234 height 17
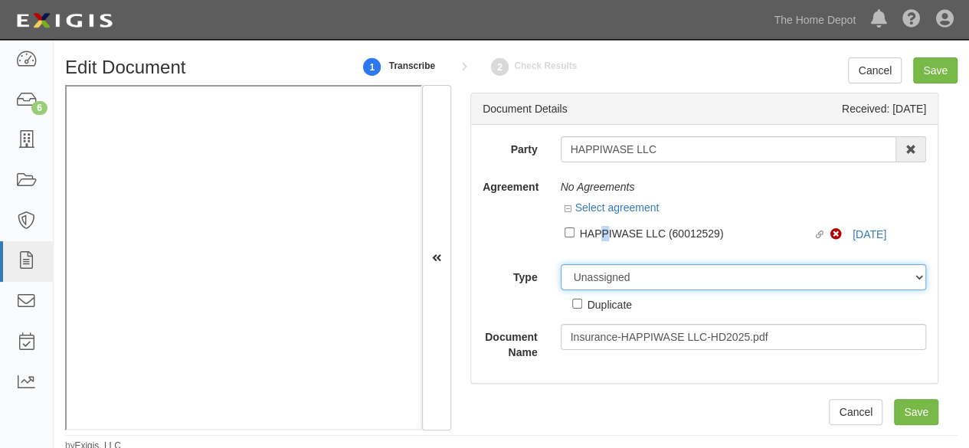
click at [587, 274] on select "Unassigned Binder Cancellation Notice Certificate Contract Endorsement Insuranc…" at bounding box center [744, 277] width 366 height 26
select select "CertificateDetail"
click at [561, 264] on select "Unassigned Binder Cancellation Notice Certificate Contract Endorsement Insuranc…" at bounding box center [744, 277] width 366 height 26
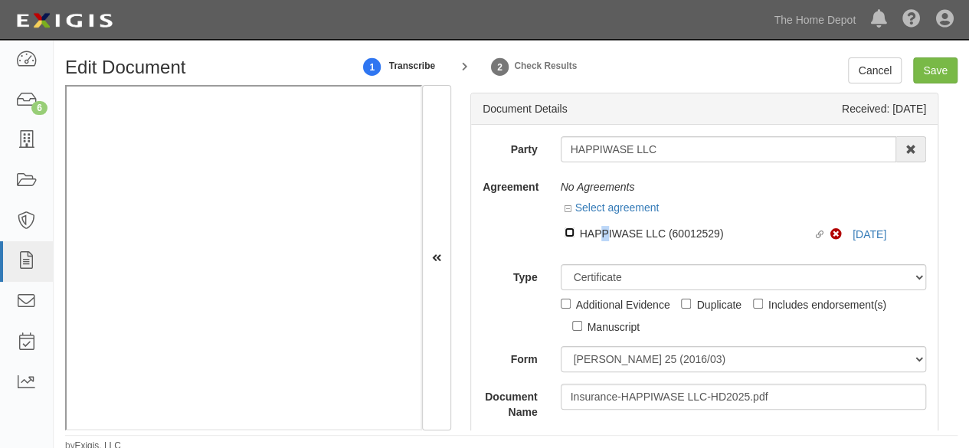
drag, startPoint x: 567, startPoint y: 236, endPoint x: 590, endPoint y: 333, distance: 100.0
click at [567, 238] on label "Linked agreement HAPPIWASE LLC (60012529) Linked agreement" at bounding box center [698, 235] width 267 height 21
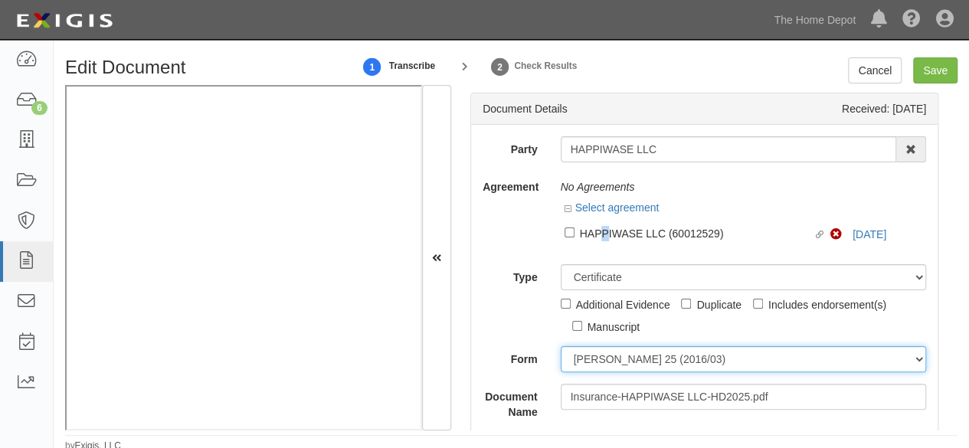
drag, startPoint x: 589, startPoint y: 356, endPoint x: 592, endPoint y: 341, distance: 15.6
click at [589, 356] on select "ACORD 25 (2016/03) ACORD 101 ACORD 855 NY (2014/05) General" at bounding box center [744, 359] width 366 height 26
select select "GeneralFormDetail"
click at [561, 346] on select "ACORD 25 (2016/03) ACORD 101 ACORD 855 NY (2014/05) General" at bounding box center [744, 359] width 366 height 26
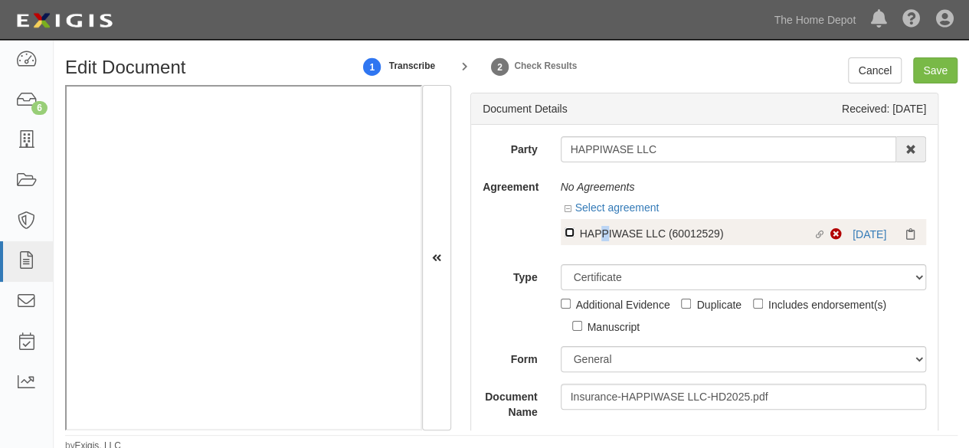
drag, startPoint x: 564, startPoint y: 232, endPoint x: 643, endPoint y: 287, distance: 96.3
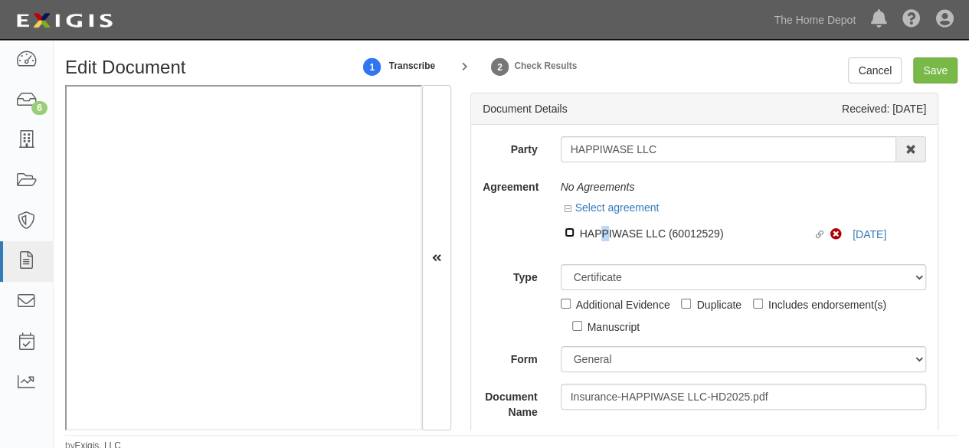
click at [565, 232] on input "Linked agreement HAPPIWASE LLC (60012529) Linked agreement" at bounding box center [570, 233] width 10 height 10
checkbox input "true"
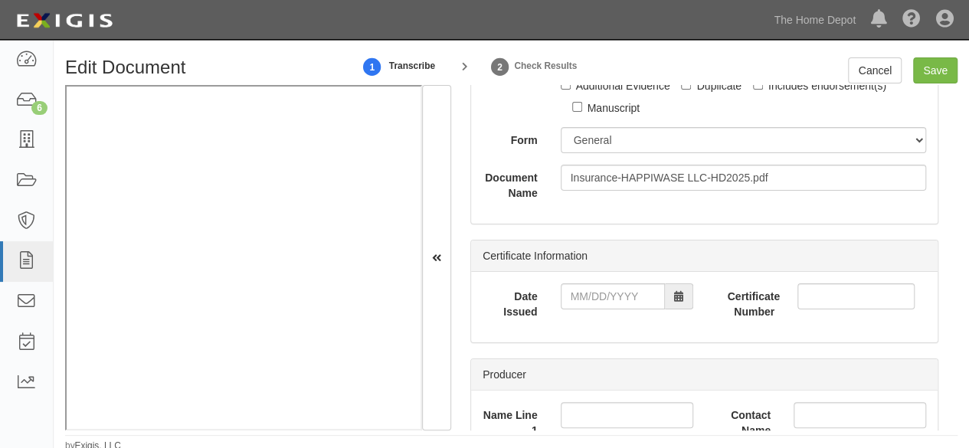
scroll to position [230, 0]
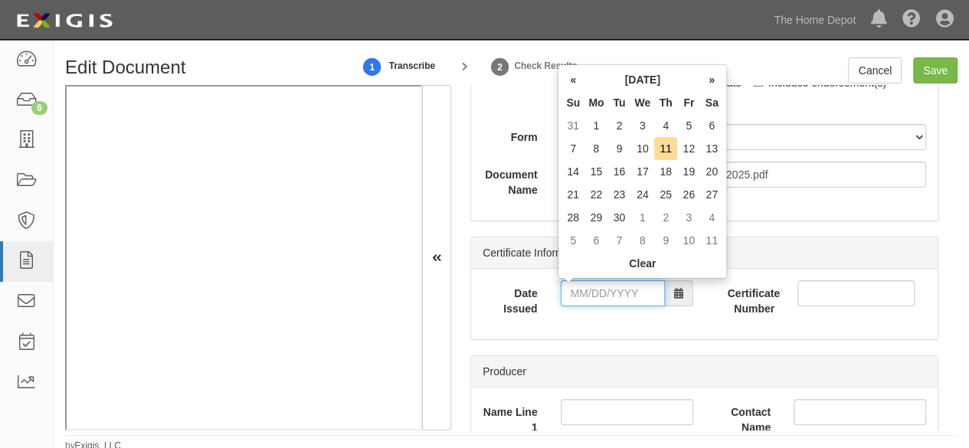
click at [585, 290] on input "Date Issued" at bounding box center [613, 293] width 104 height 26
drag, startPoint x: 577, startPoint y: 151, endPoint x: 581, endPoint y: 170, distance: 19.5
click at [577, 151] on td "7" at bounding box center [573, 148] width 23 height 23
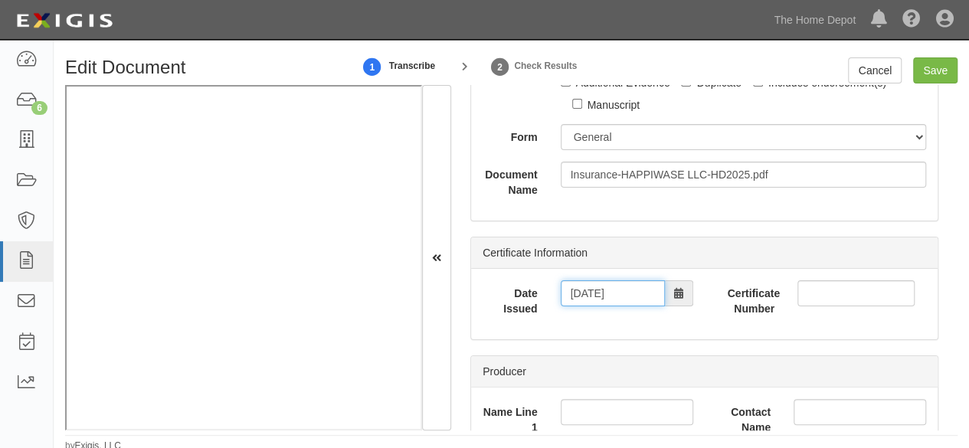
click at [588, 289] on input "[DATE]" at bounding box center [613, 293] width 104 height 26
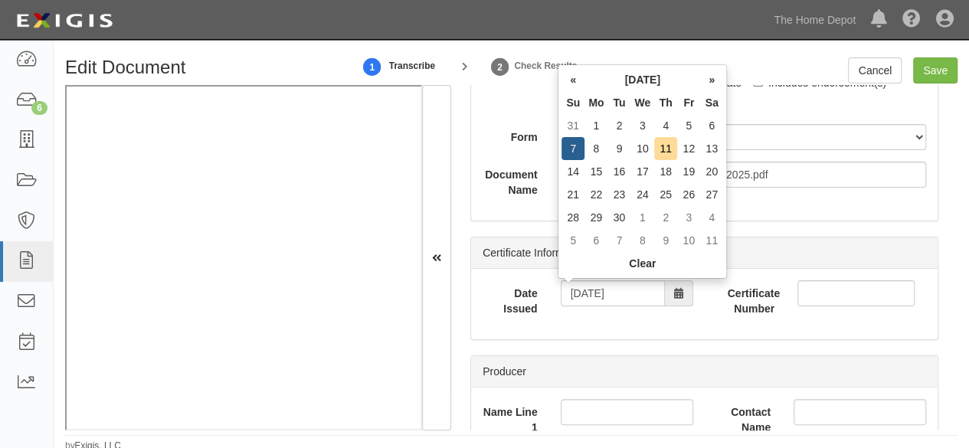
drag, startPoint x: 644, startPoint y: 153, endPoint x: 641, endPoint y: 161, distance: 9.0
click at [644, 156] on td "10" at bounding box center [643, 148] width 24 height 23
type input "09/10/2025"
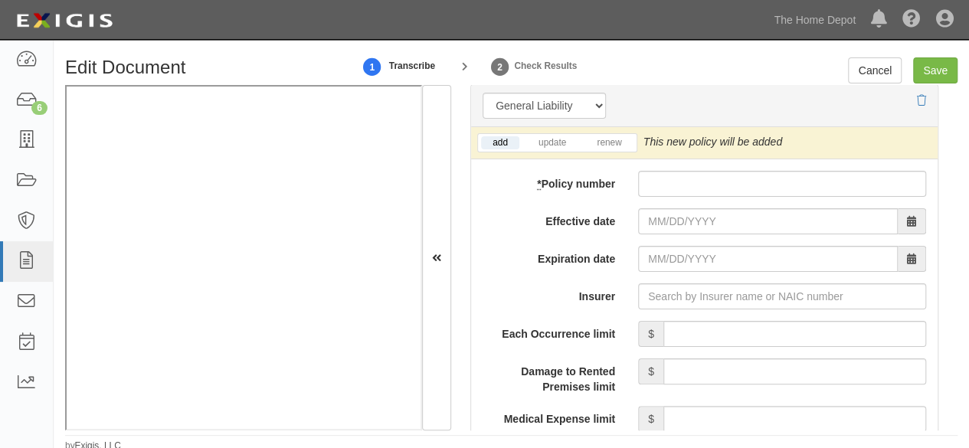
scroll to position [1379, 0]
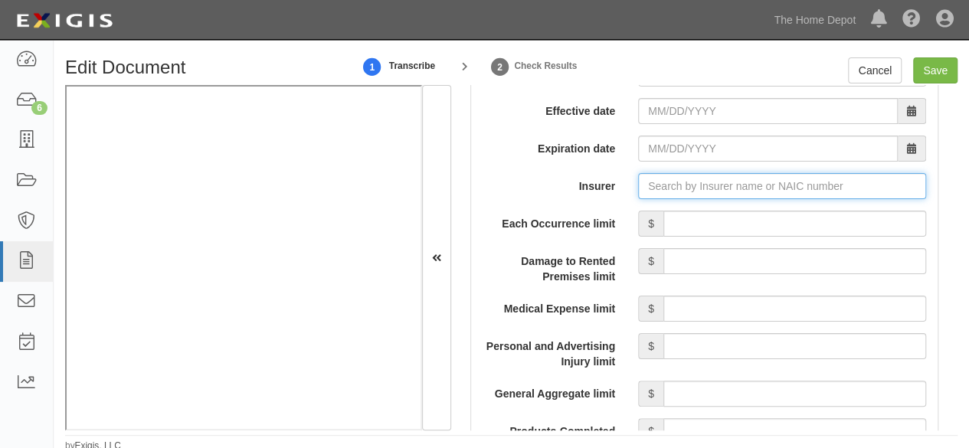
click at [667, 188] on input "Insurer" at bounding box center [782, 186] width 288 height 26
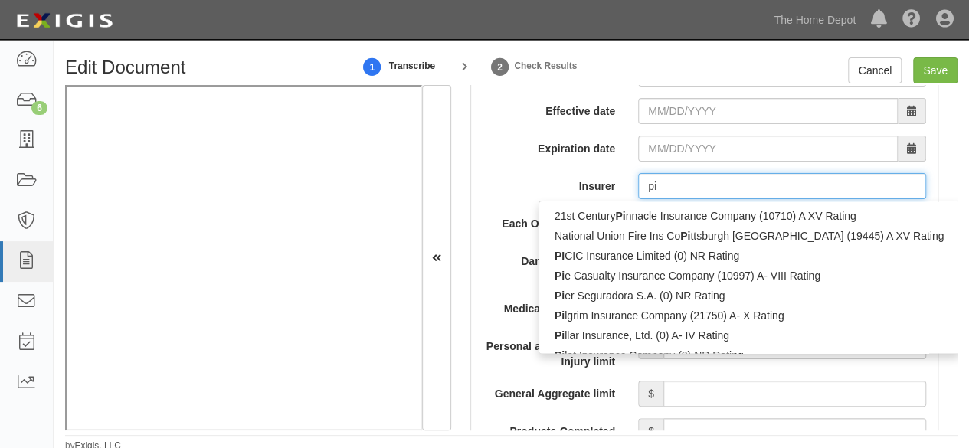
type input "pin"
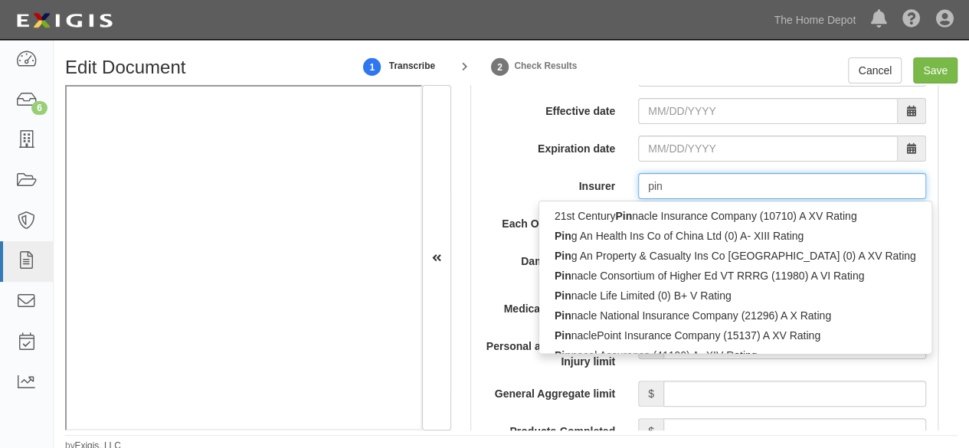
type input "ping An Health Ins Co of China Ltd (0) A- XIII Rating"
type input "ping"
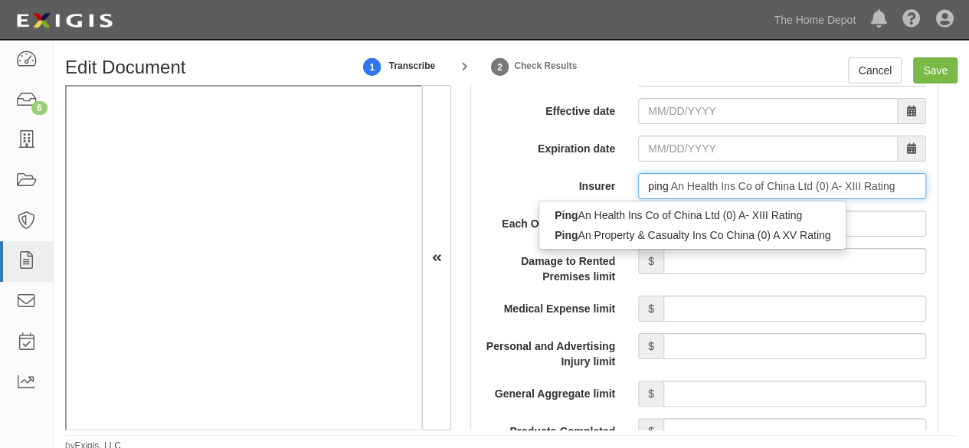
drag, startPoint x: 614, startPoint y: 229, endPoint x: 401, endPoint y: 247, distance: 213.8
click at [612, 229] on div "Ping An Property & Casualty Ins Co China (0) A XV Rating" at bounding box center [693, 235] width 307 height 20
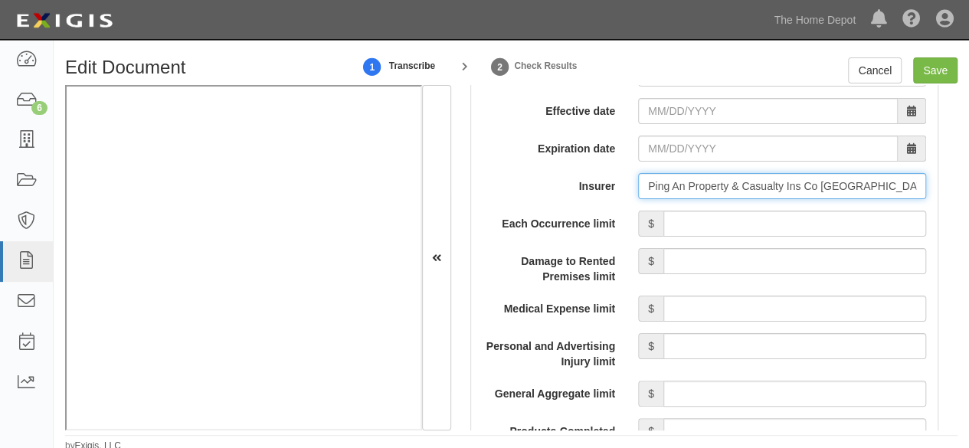
type input "Ping An Property & Casualty Ins Co China (0) A XV Rating"
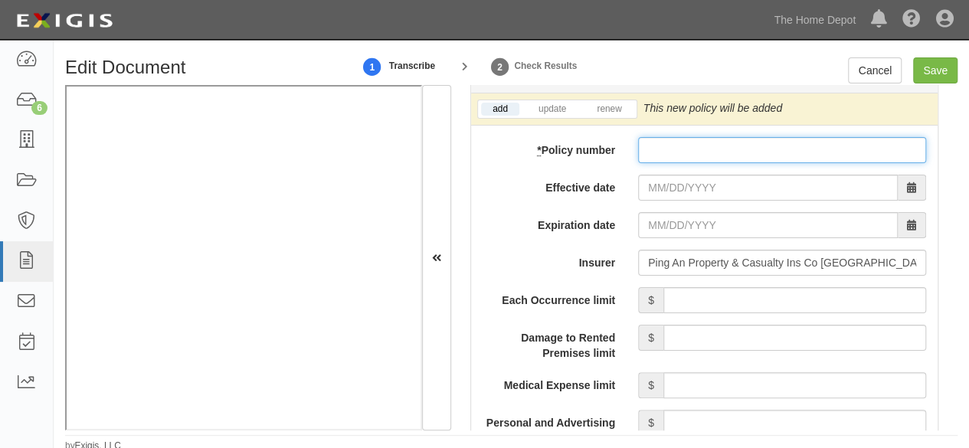
drag, startPoint x: 651, startPoint y: 146, endPoint x: 658, endPoint y: 168, distance: 23.3
click at [651, 146] on input "* Policy number" at bounding box center [782, 150] width 288 height 26
paste input "14176006800 076054973"
type input "14176006800 076054973"
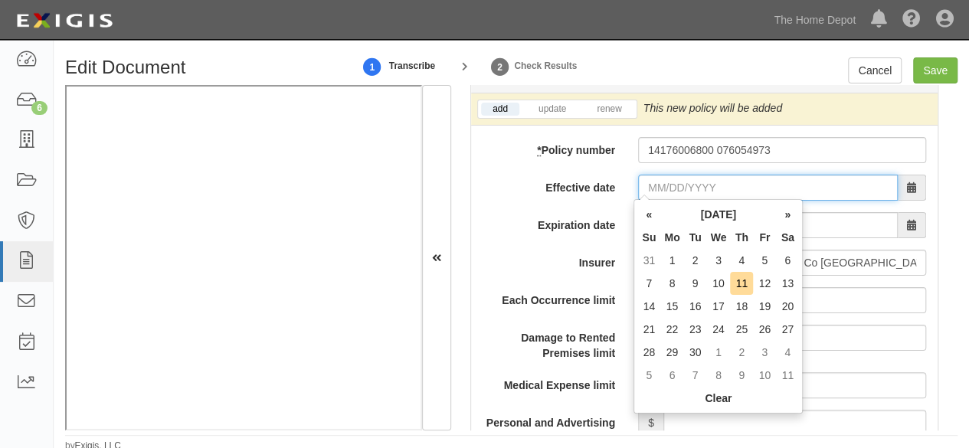
drag, startPoint x: 661, startPoint y: 184, endPoint x: 670, endPoint y: 179, distance: 10.6
click at [661, 184] on input "Effective date" at bounding box center [768, 188] width 260 height 26
click at [690, 256] on td "2" at bounding box center [695, 260] width 23 height 23
type input "09/02/2025"
type input "09/02/2026"
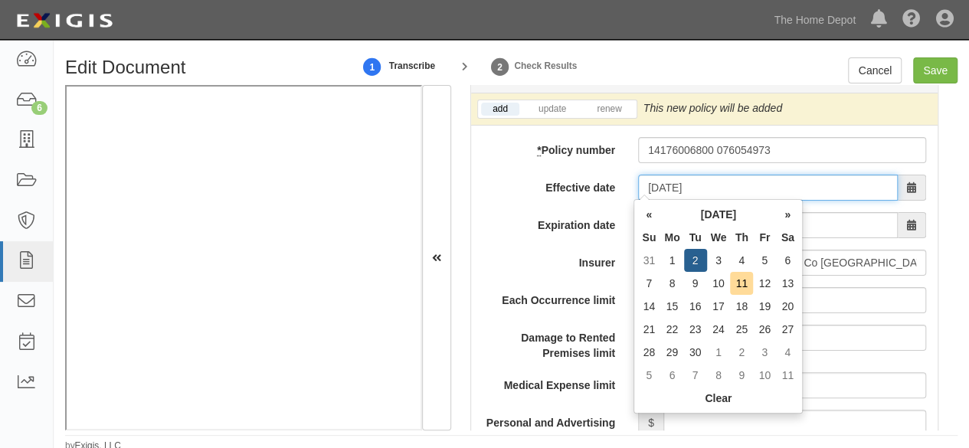
click at [676, 189] on input "09/02/2025" at bounding box center [768, 188] width 260 height 26
click at [745, 278] on td "11" at bounding box center [741, 283] width 23 height 23
type input "09/11/2025"
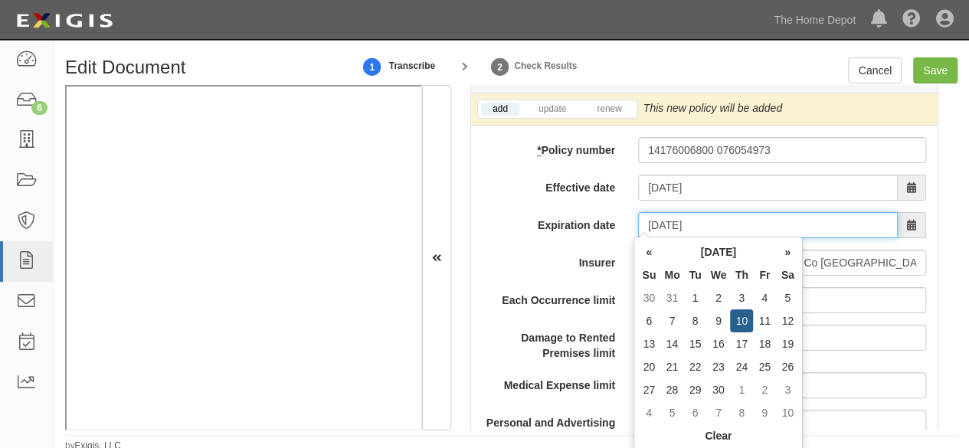
click at [683, 223] on input "09/11/2026" at bounding box center [768, 225] width 260 height 26
click at [740, 317] on td "10" at bounding box center [741, 321] width 23 height 23
type input "09/10/2026"
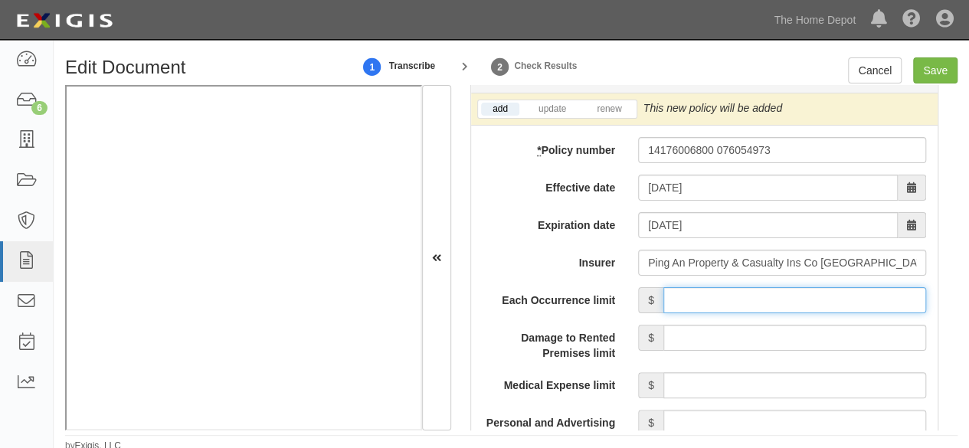
click at [740, 307] on input "Each Occurrence limit" at bounding box center [795, 300] width 263 height 26
type input "8,000,000"
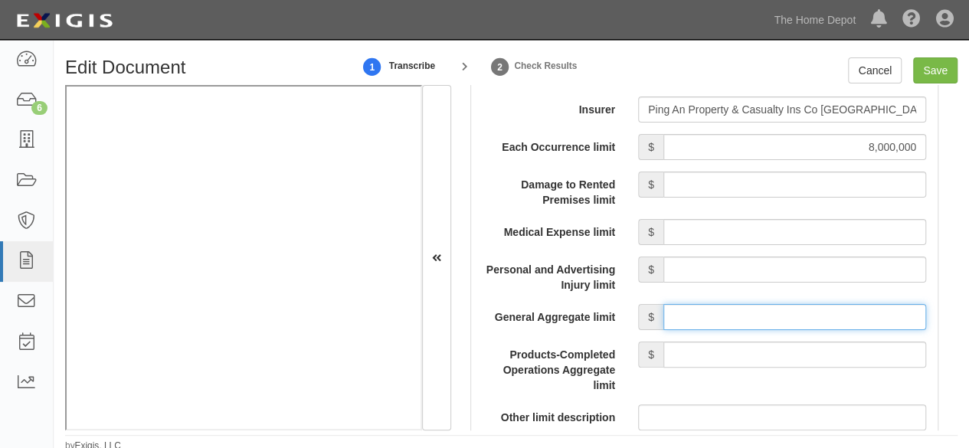
click at [730, 313] on input "General Aggregate limit" at bounding box center [795, 317] width 263 height 26
type input "8,000,000"
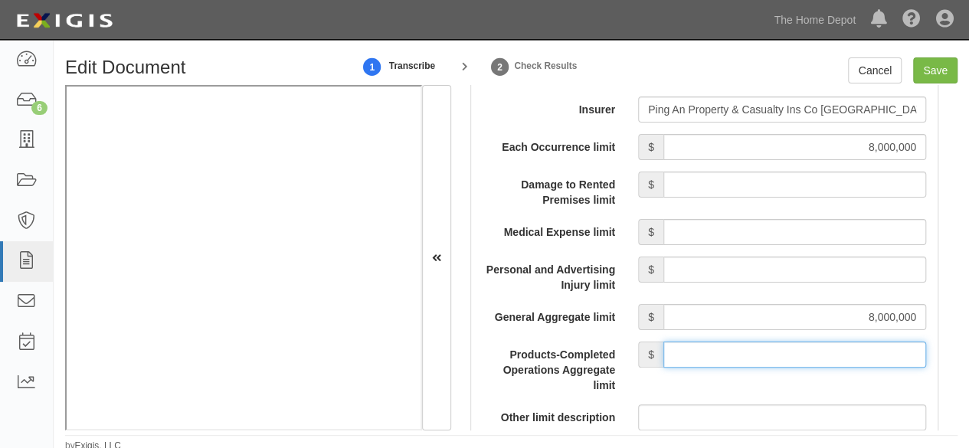
drag, startPoint x: 745, startPoint y: 350, endPoint x: 742, endPoint y: 340, distance: 10.4
click at [743, 343] on input "Products-Completed Operations Aggregate limit" at bounding box center [795, 355] width 263 height 26
type input "8,000,000"
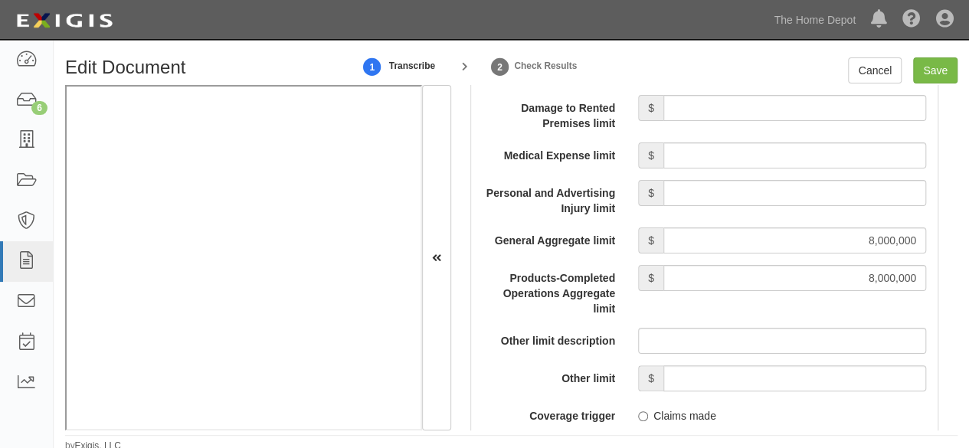
scroll to position [1763, 0]
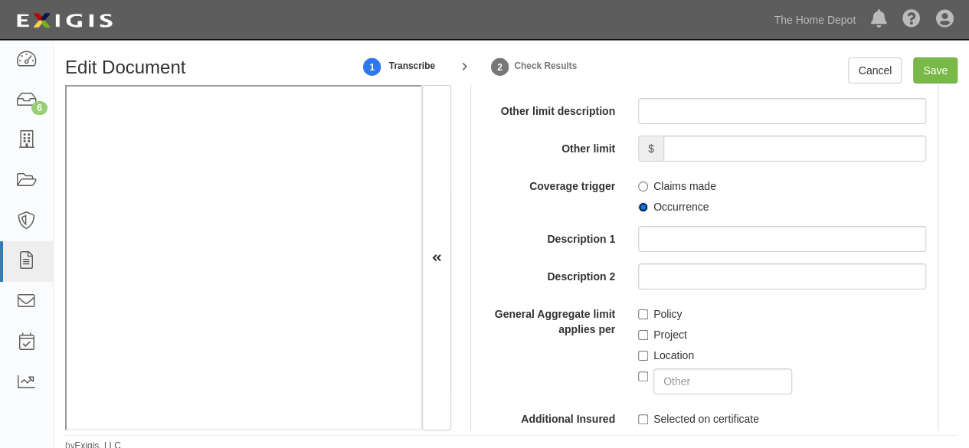
click at [638, 206] on input "Occurrence" at bounding box center [643, 207] width 10 height 10
radio input "true"
click at [638, 310] on input "Policy" at bounding box center [643, 315] width 10 height 10
checkbox input "true"
drag, startPoint x: 925, startPoint y: 71, endPoint x: 747, endPoint y: 121, distance: 184.8
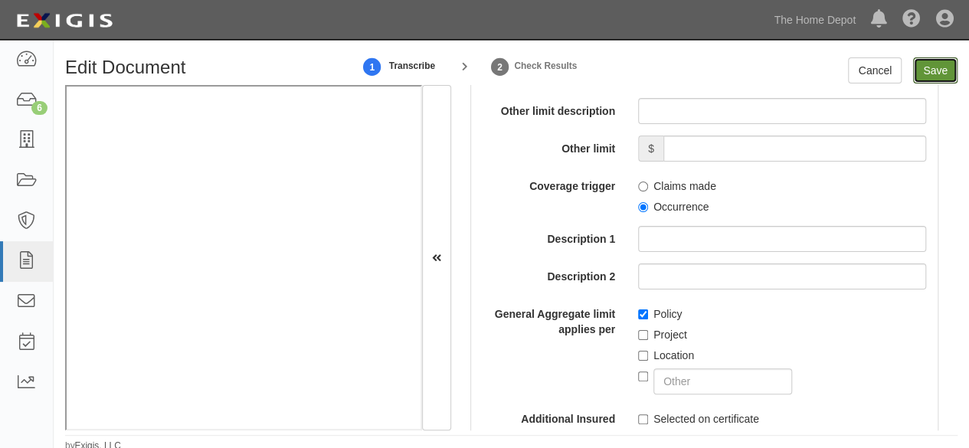
click at [923, 73] on input "Save" at bounding box center [935, 70] width 44 height 26
type input "8000000"
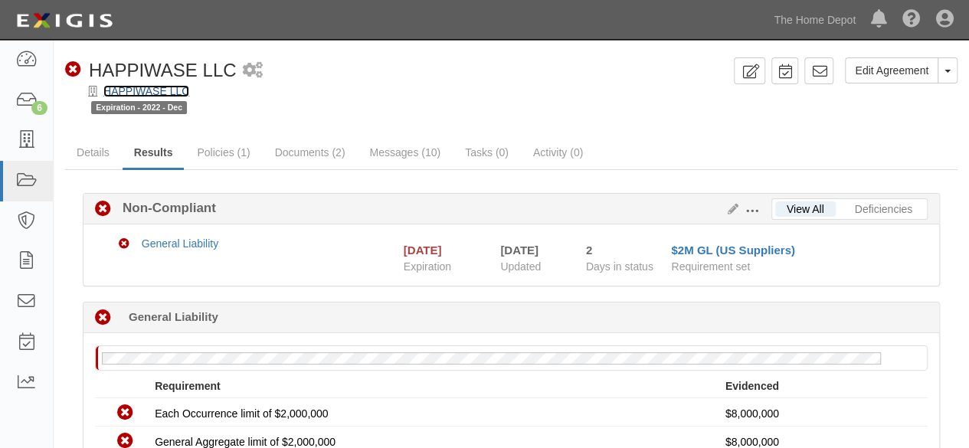
click at [144, 87] on link "HAPPIWASE LLC" at bounding box center [146, 91] width 86 height 12
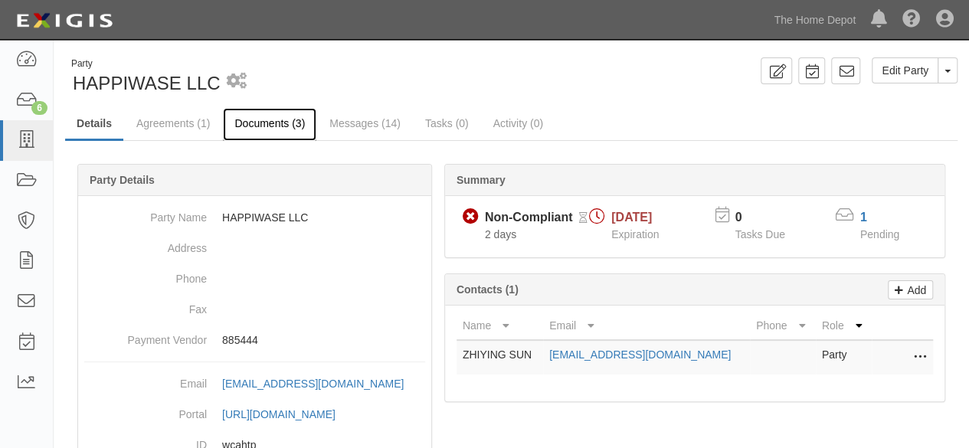
click at [240, 120] on link "Documents (3)" at bounding box center [269, 124] width 93 height 33
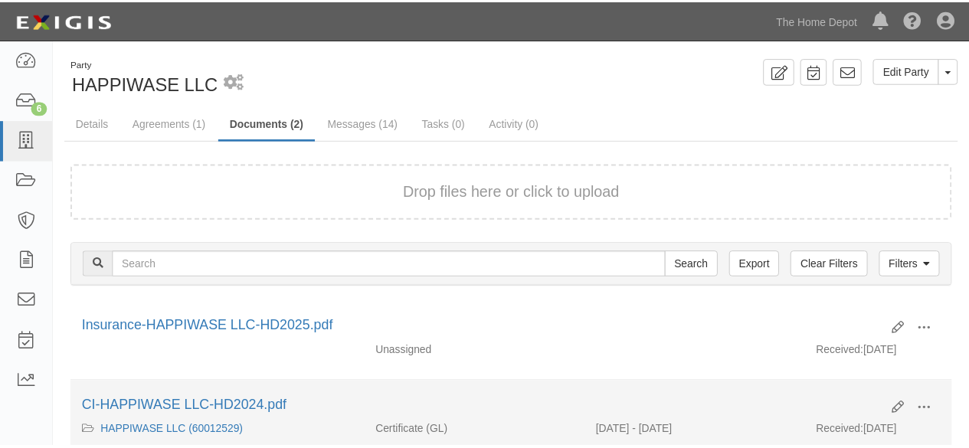
scroll to position [103, 0]
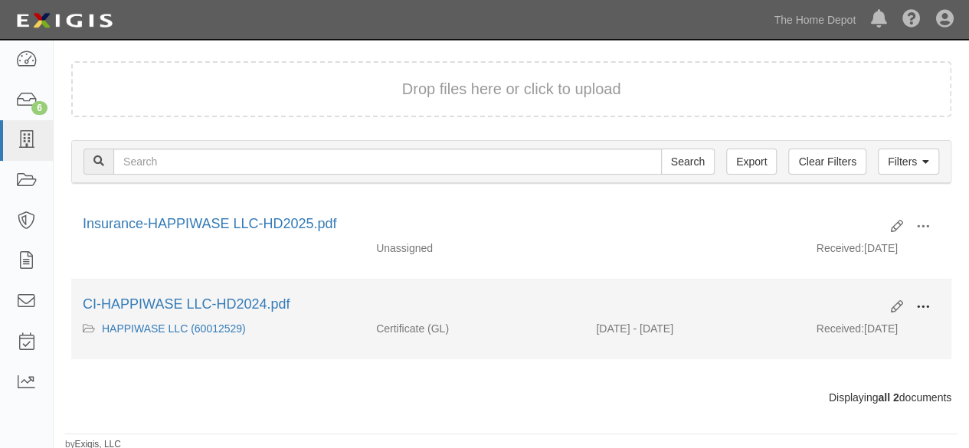
drag, startPoint x: 927, startPoint y: 303, endPoint x: 868, endPoint y: 320, distance: 60.9
click at [924, 304] on span at bounding box center [924, 307] width 14 height 14
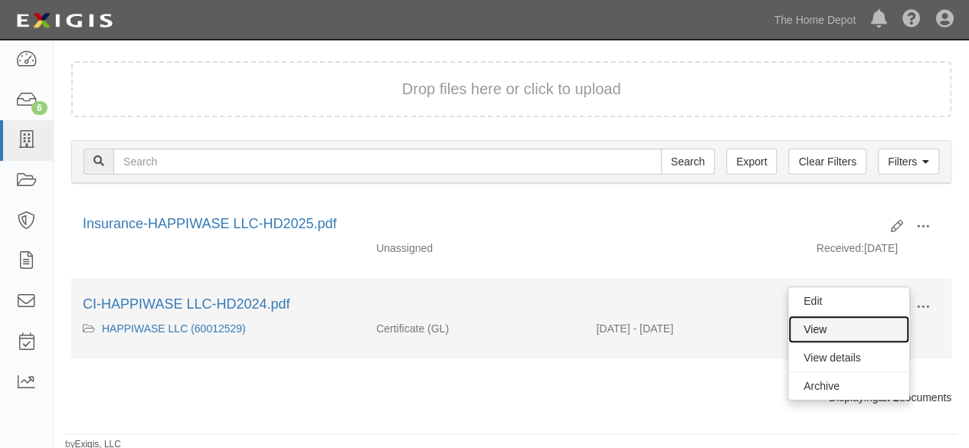
click at [851, 326] on link "View" at bounding box center [849, 330] width 121 height 28
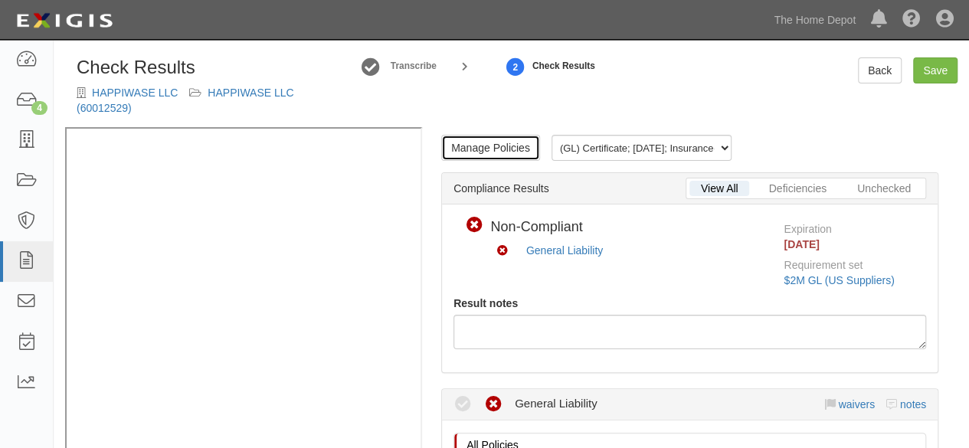
click at [497, 143] on link "Manage Policies" at bounding box center [490, 148] width 99 height 26
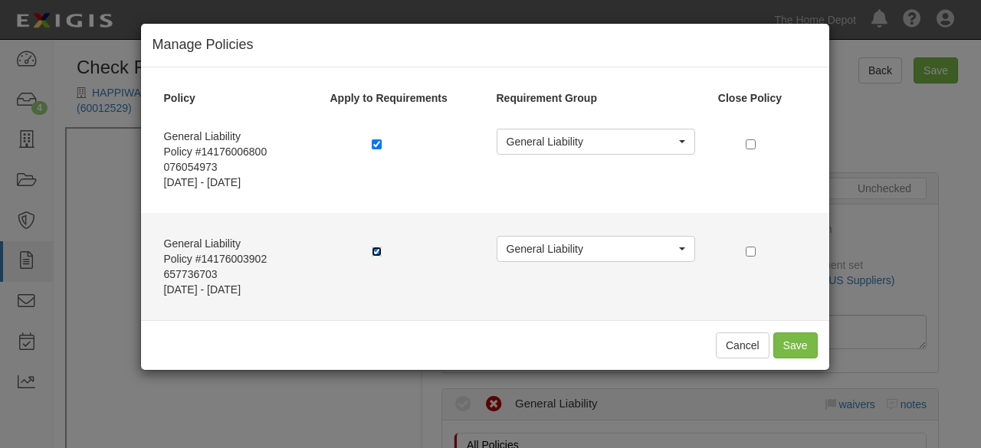
click at [376, 251] on input "checkbox" at bounding box center [377, 252] width 10 height 10
checkbox input "false"
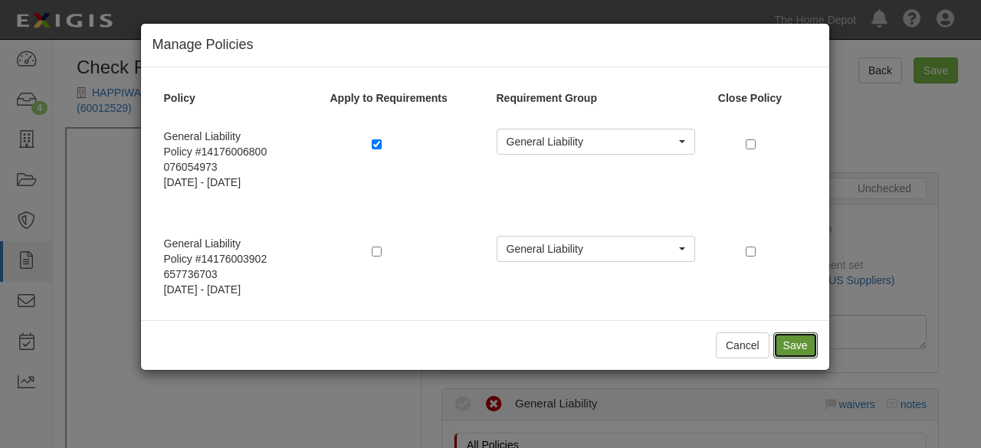
click at [792, 342] on button "Save" at bounding box center [795, 346] width 44 height 26
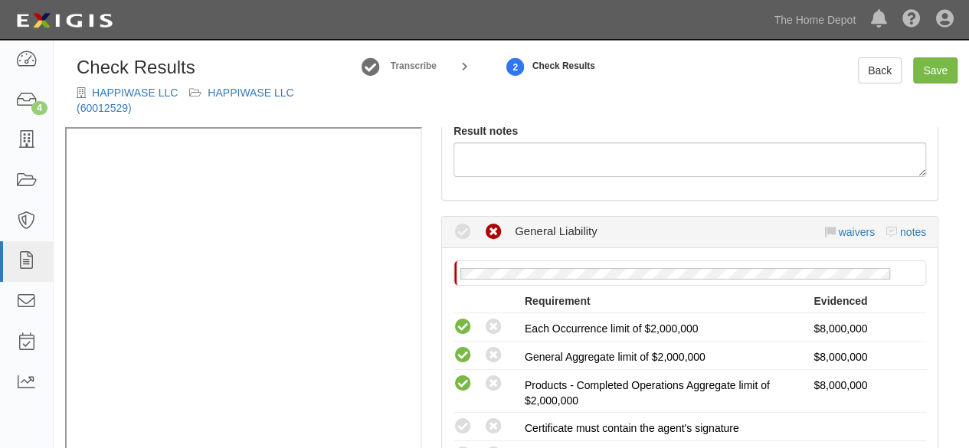
scroll to position [383, 0]
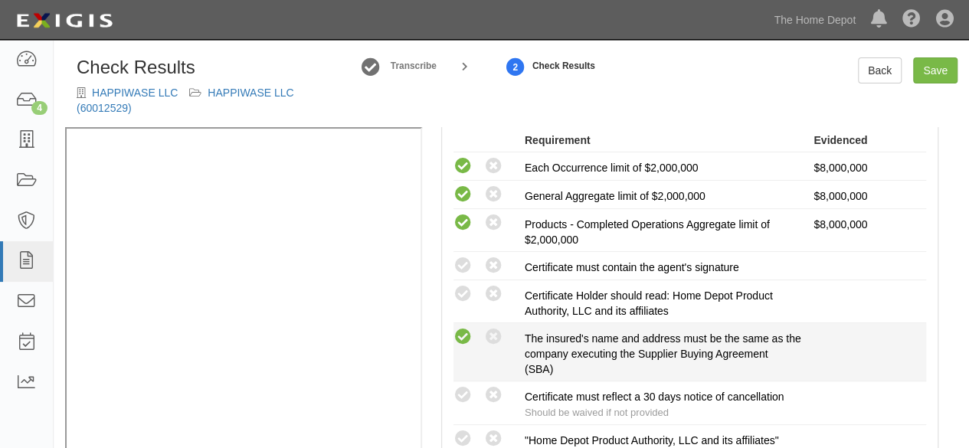
drag, startPoint x: 464, startPoint y: 336, endPoint x: 402, endPoint y: 339, distance: 62.2
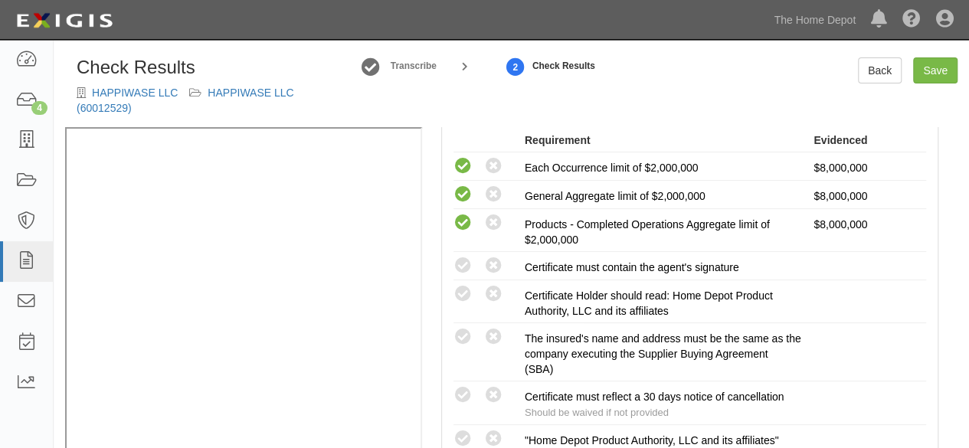
click at [458, 336] on icon at bounding box center [463, 337] width 19 height 19
radio input "true"
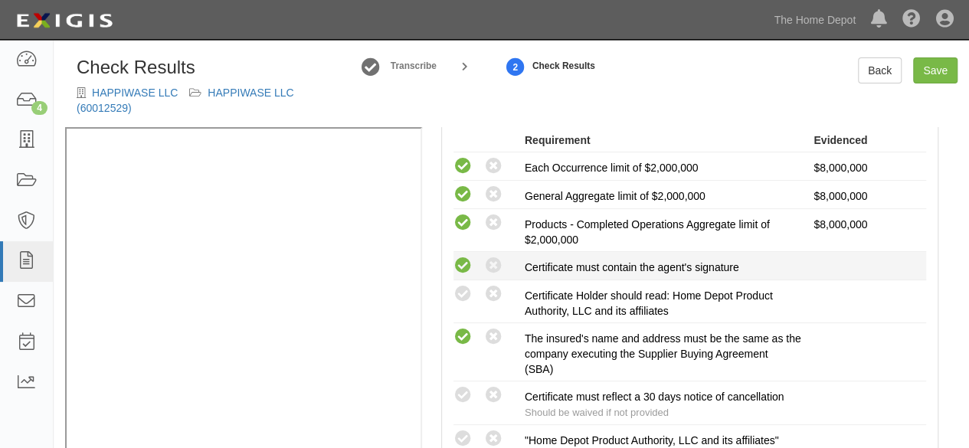
drag, startPoint x: 460, startPoint y: 264, endPoint x: 463, endPoint y: 290, distance: 26.2
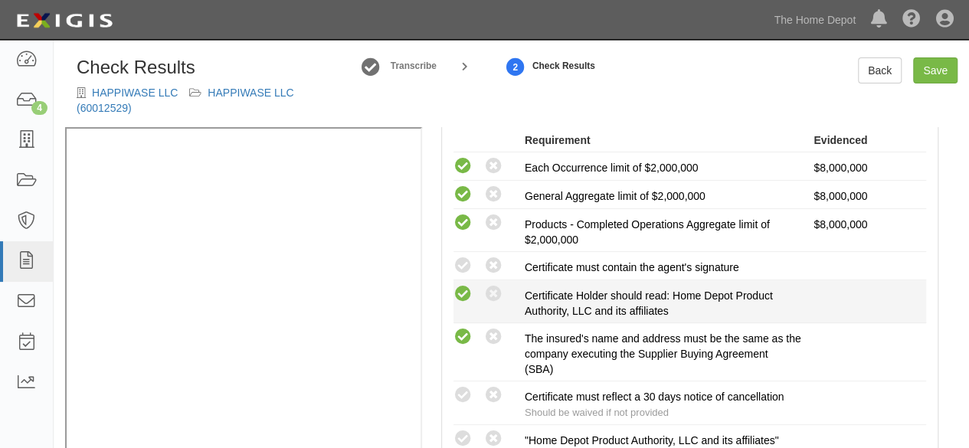
click at [459, 265] on icon at bounding box center [463, 266] width 19 height 19
radio input "true"
click at [463, 292] on icon at bounding box center [463, 294] width 19 height 19
radio input "true"
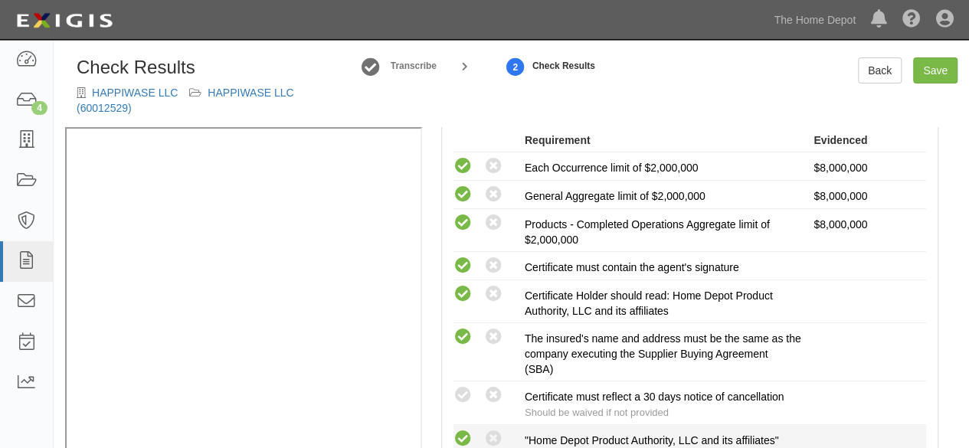
click at [466, 434] on icon at bounding box center [463, 439] width 19 height 19
radio input "true"
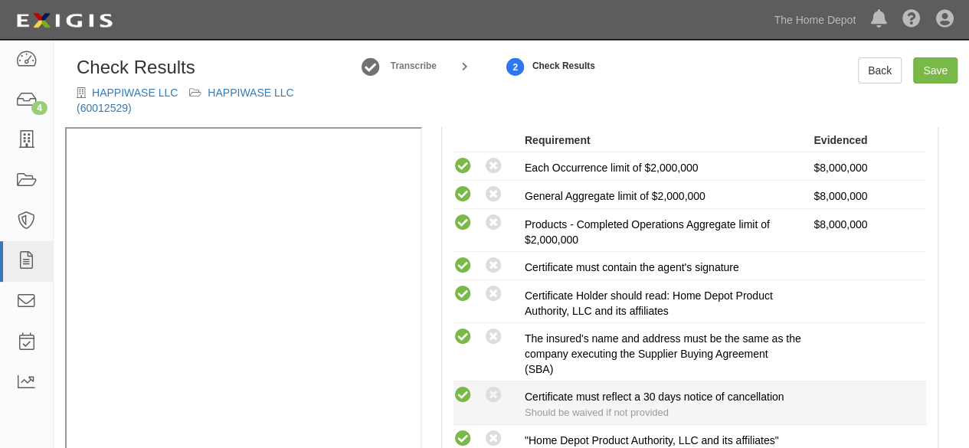
click at [458, 391] on icon at bounding box center [463, 395] width 19 height 19
radio input "true"
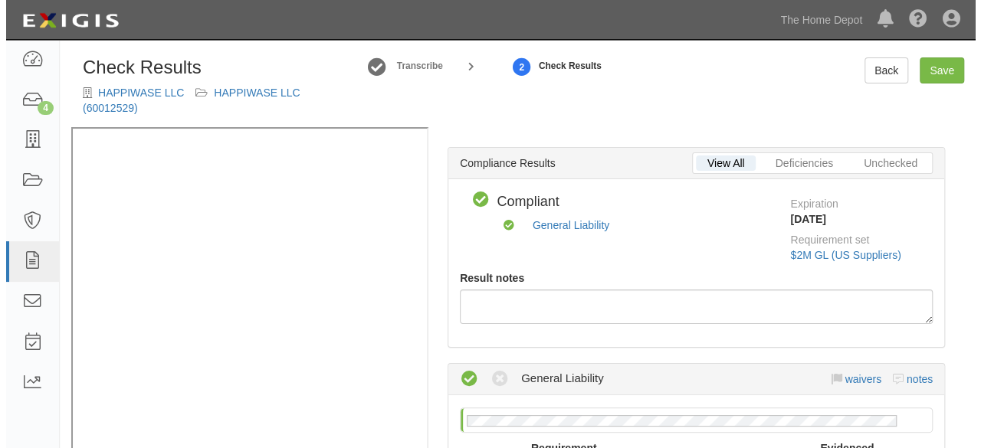
scroll to position [0, 0]
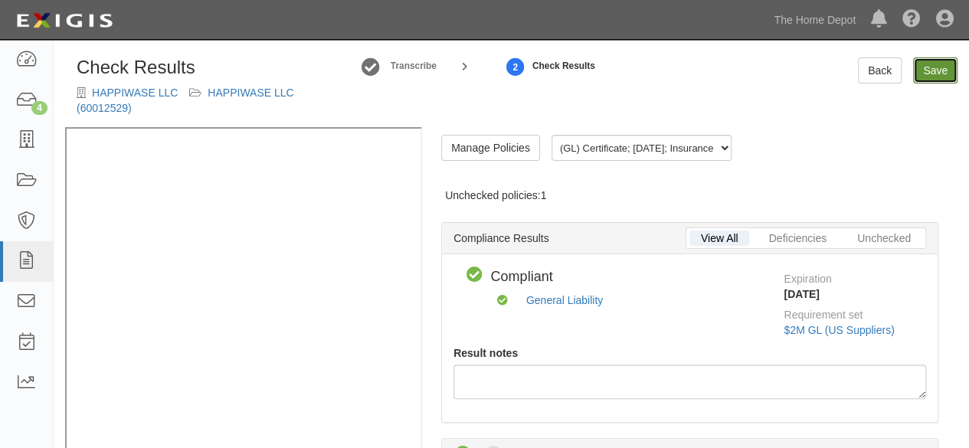
click at [938, 64] on link "Save" at bounding box center [935, 70] width 44 height 26
radio input "true"
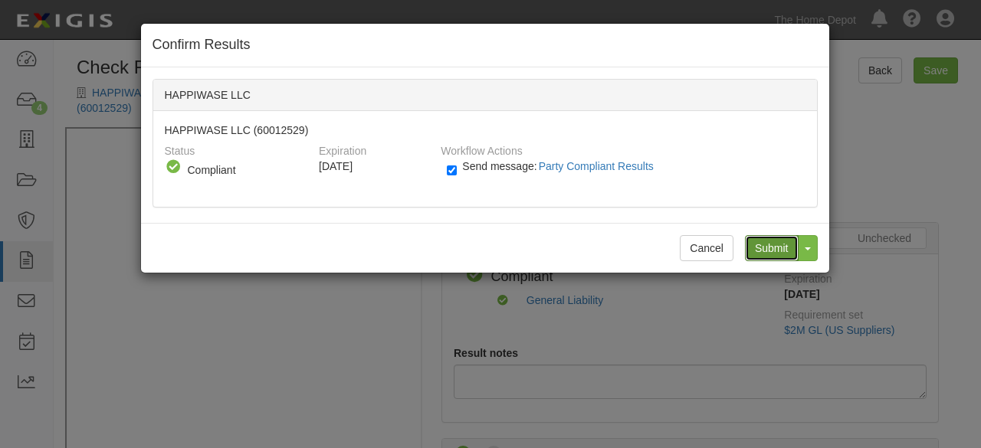
click at [777, 244] on input "Submit" at bounding box center [772, 248] width 54 height 26
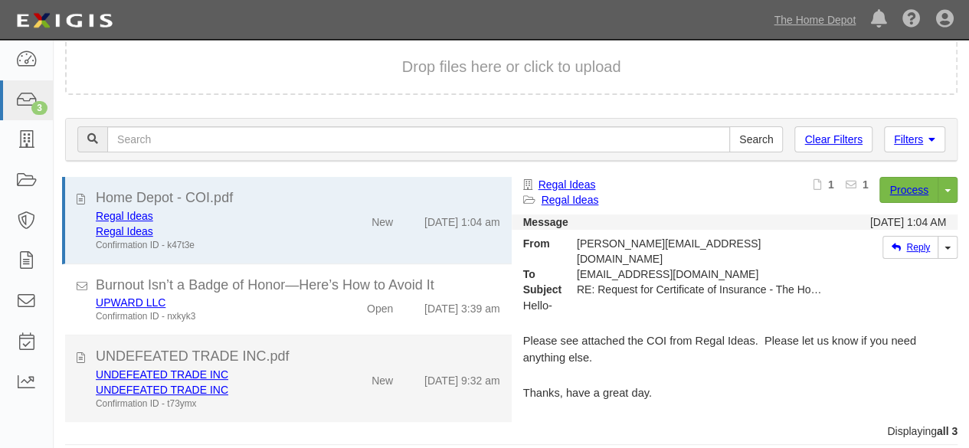
scroll to position [113, 0]
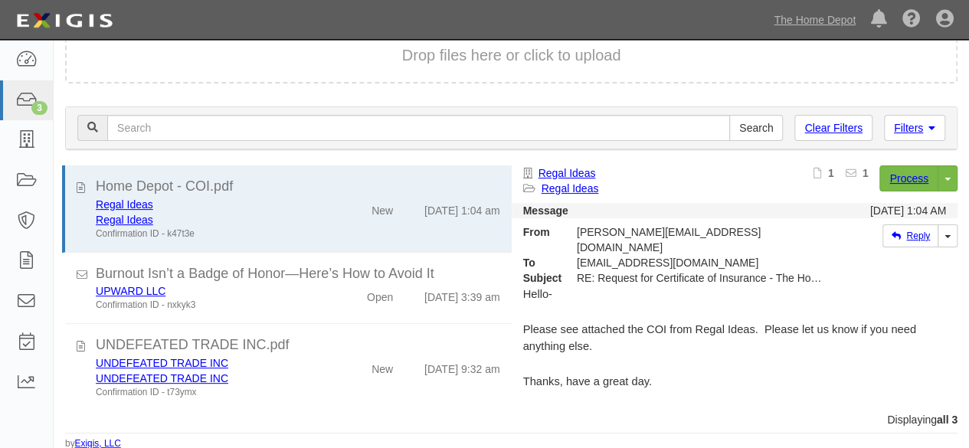
drag, startPoint x: 317, startPoint y: 376, endPoint x: 664, endPoint y: 267, distance: 363.3
click at [325, 370] on div "UNDEFEATED TRADE INC UNDEFEATED TRADE INC Confirmation ID - t73ymx" at bounding box center [208, 378] width 249 height 44
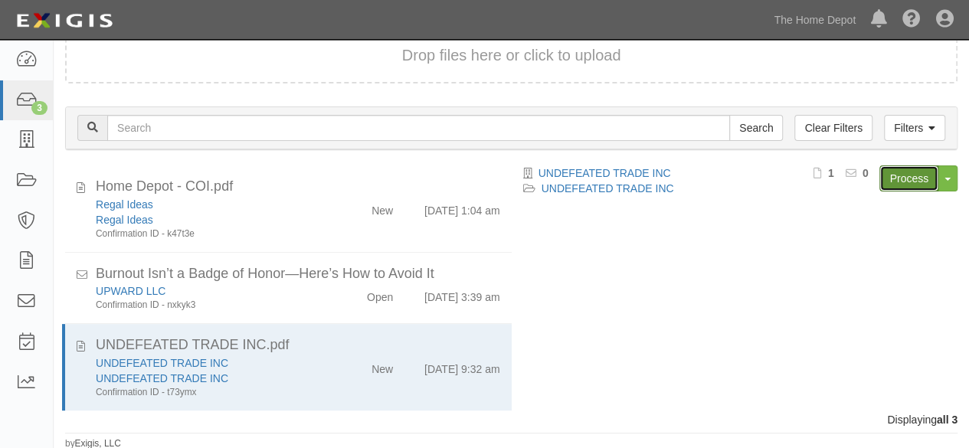
click at [899, 177] on link "Process" at bounding box center [909, 179] width 59 height 26
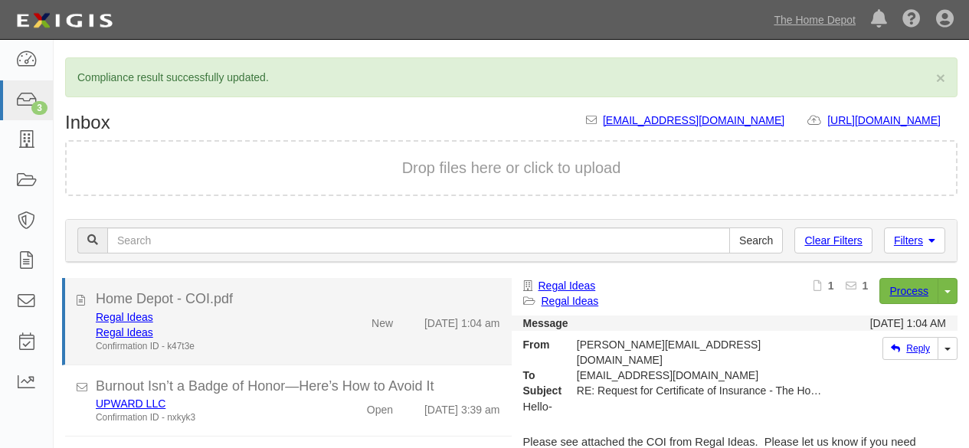
scroll to position [113, 0]
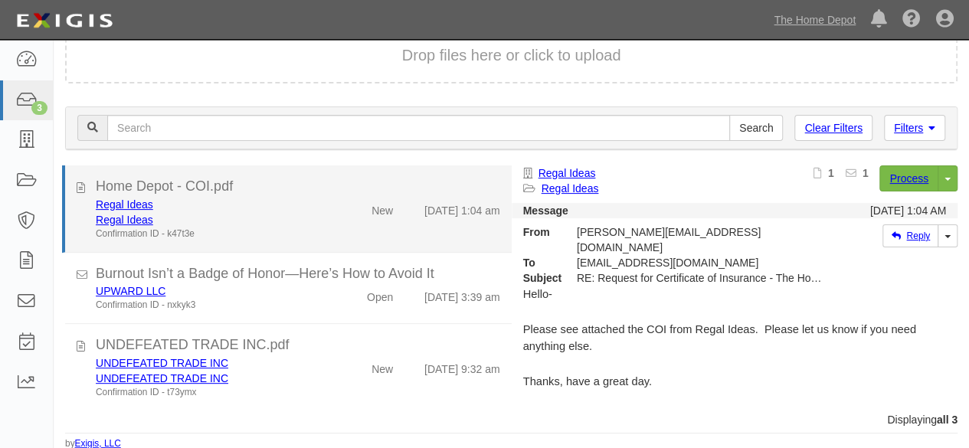
click at [250, 191] on div "Home Depot - COI.pdf" at bounding box center [298, 187] width 405 height 20
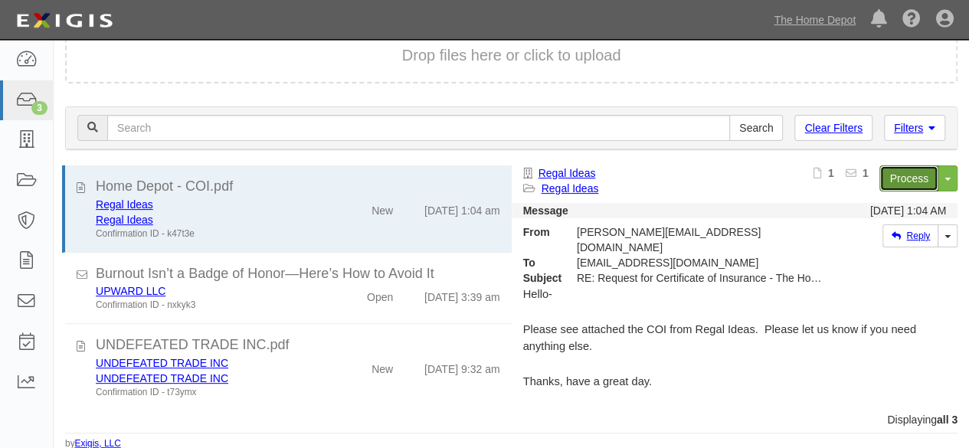
drag, startPoint x: 912, startPoint y: 172, endPoint x: 883, endPoint y: 181, distance: 30.3
click at [910, 172] on link "Process" at bounding box center [909, 179] width 59 height 26
click at [811, 18] on link "The Home Depot" at bounding box center [814, 20] width 97 height 31
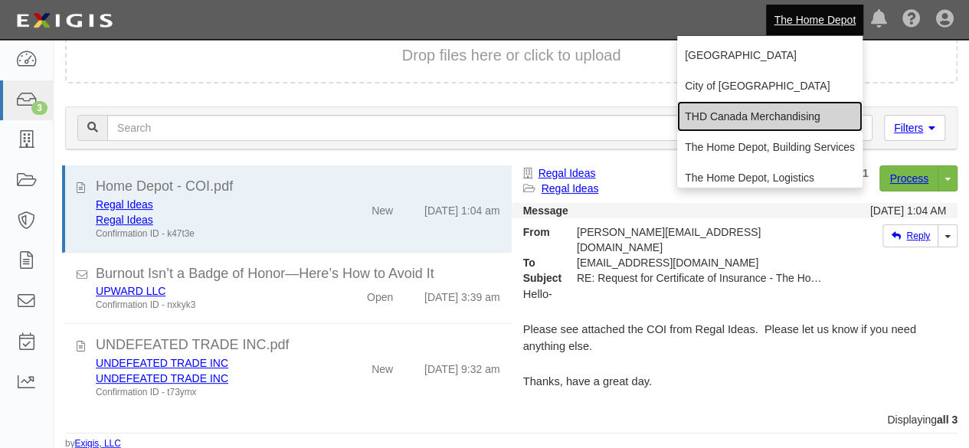
click at [740, 114] on link "THD Canada Merchandising" at bounding box center [769, 116] width 185 height 31
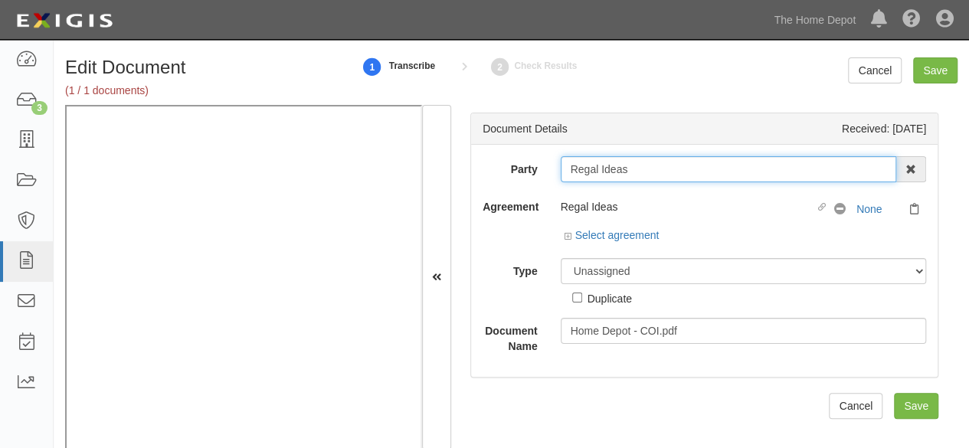
click at [643, 169] on input "Regal Ideas" at bounding box center [729, 169] width 336 height 26
type input "Regal Idea"
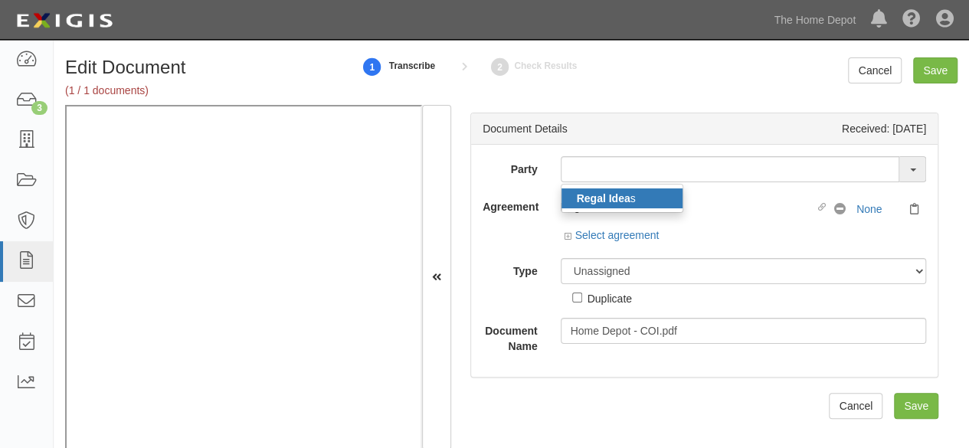
click at [587, 201] on strong "Regal Idea" at bounding box center [604, 198] width 54 height 12
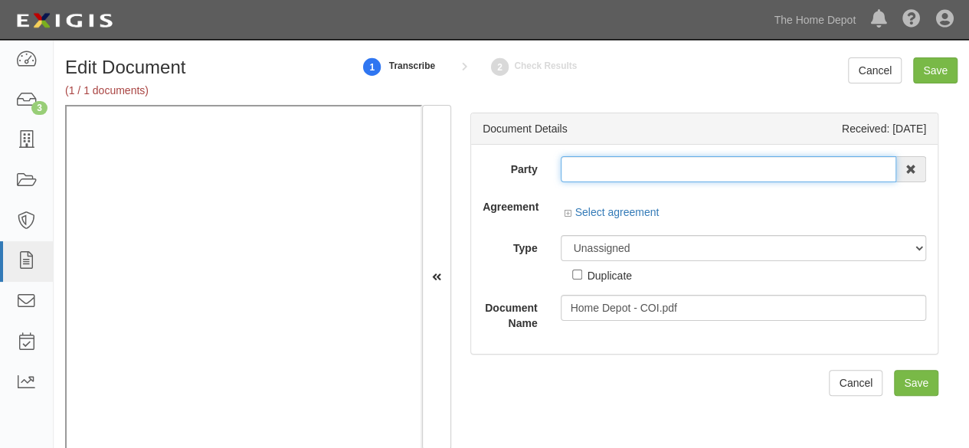
type input "Regal Ideas"
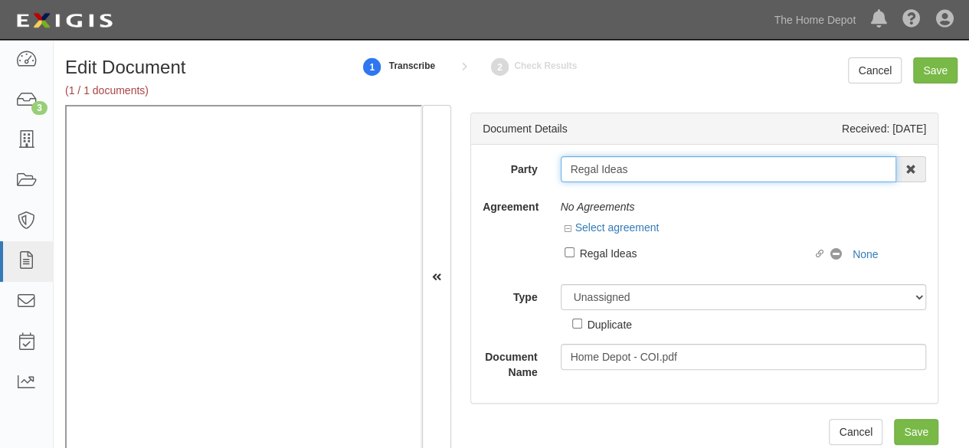
click at [597, 164] on input "Regal Ideas" at bounding box center [729, 169] width 336 height 26
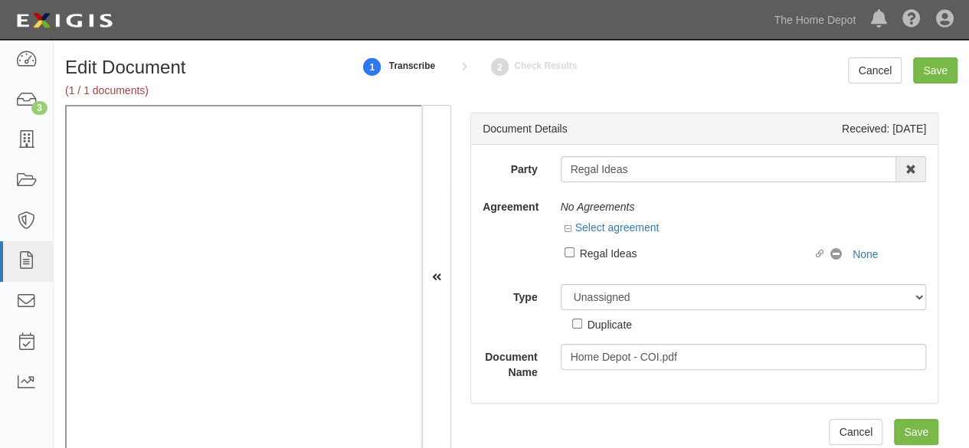
drag, startPoint x: 572, startPoint y: 255, endPoint x: 587, endPoint y: 295, distance: 42.7
click at [572, 255] on label "Linked agreement Regal Ideas Linked agreement" at bounding box center [698, 254] width 267 height 21
click at [572, 255] on input "Linked agreement Regal Ideas Linked agreement" at bounding box center [570, 253] width 10 height 10
checkbox input "true"
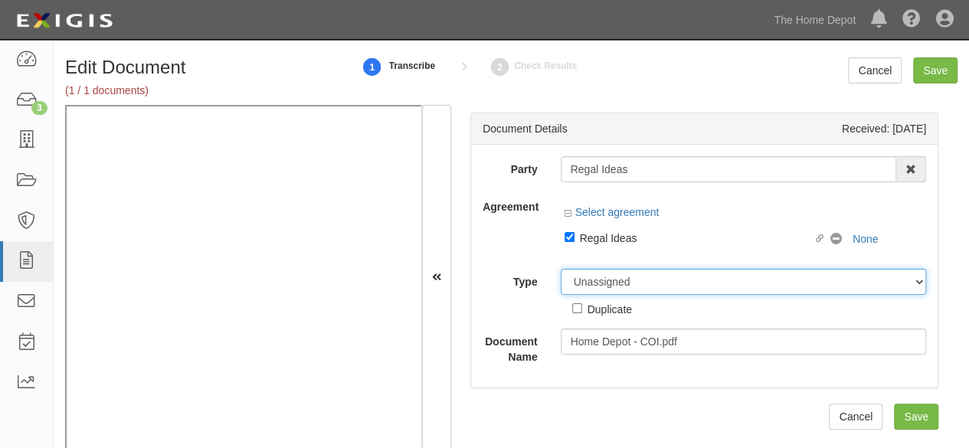
click at [587, 287] on select "Unassigned Binder Cancellation Notice Certificate Contract Endorsement Insuranc…" at bounding box center [744, 282] width 366 height 26
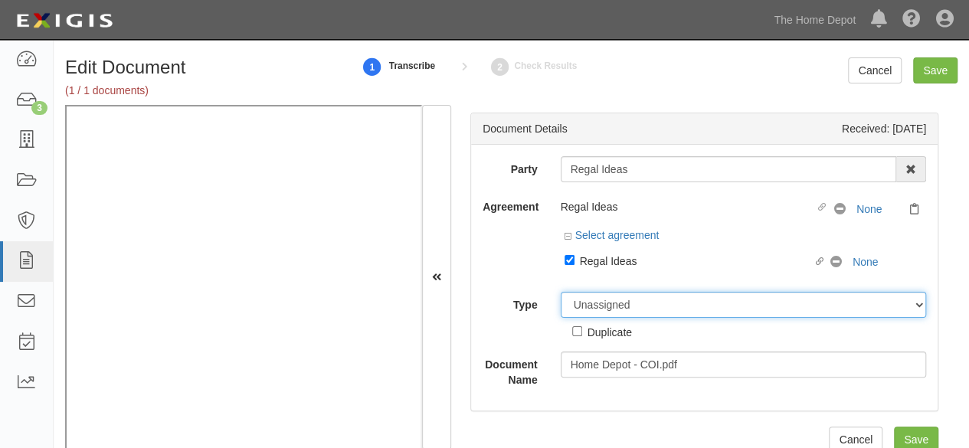
select select "CertificateDetail"
click at [561, 292] on select "Unassigned Binder Cancellation Notice Certificate Contract Endorsement Insuranc…" at bounding box center [744, 305] width 366 height 26
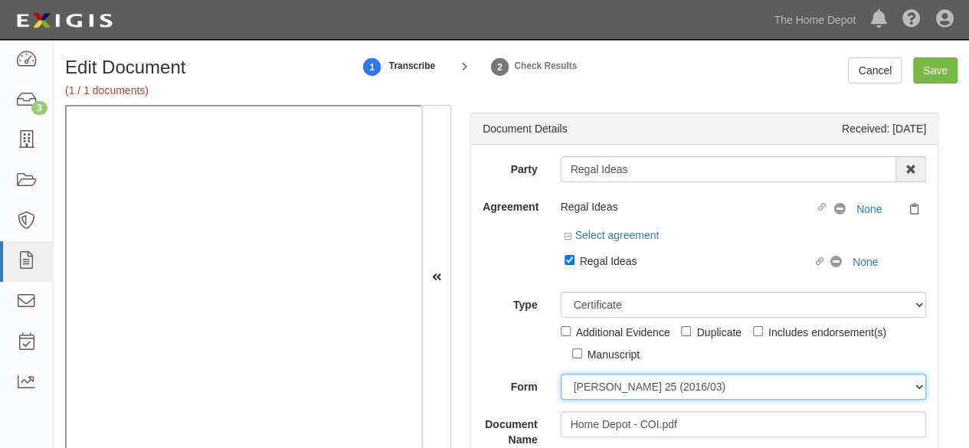
click at [608, 384] on select "ACORD 25 (2016/03) ACORD 101 ACORD 855 NY (2014/05) General" at bounding box center [744, 387] width 366 height 26
select select "GeneralFormDetail"
click at [561, 374] on select "ACORD 25 (2016/03) ACORD 101 ACORD 855 NY (2014/05) General" at bounding box center [744, 387] width 366 height 26
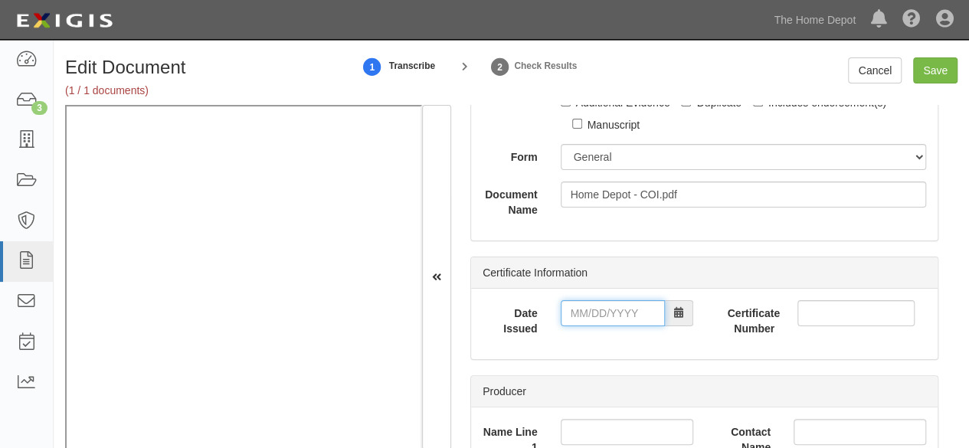
drag, startPoint x: 582, startPoint y: 312, endPoint x: 590, endPoint y: 300, distance: 13.8
click at [582, 311] on input "Date Issued" at bounding box center [613, 313] width 104 height 26
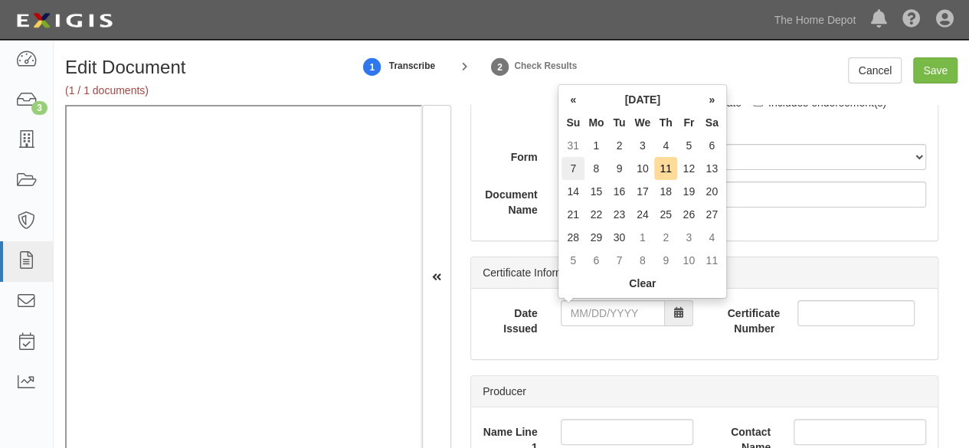
click at [576, 171] on td "7" at bounding box center [573, 168] width 23 height 23
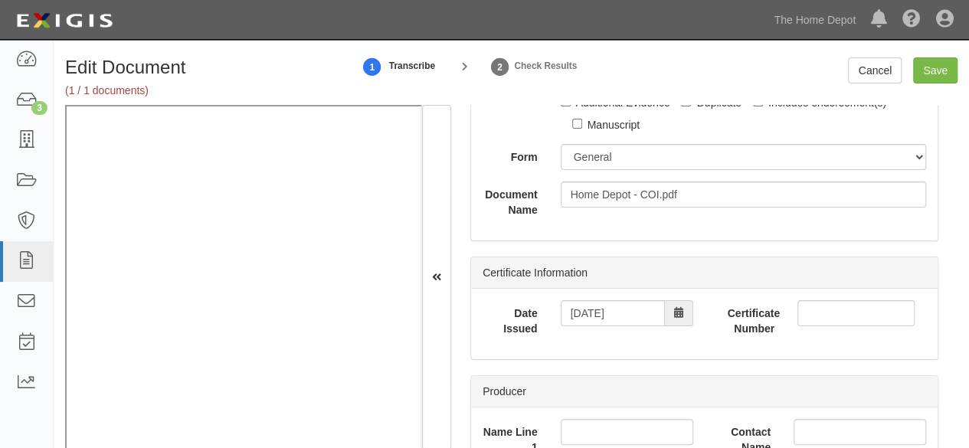
drag, startPoint x: 584, startPoint y: 283, endPoint x: 588, endPoint y: 312, distance: 29.4
click at [585, 300] on div "Certificate Information Date Issued 09/07/2025 Certificate Number" at bounding box center [705, 308] width 468 height 103
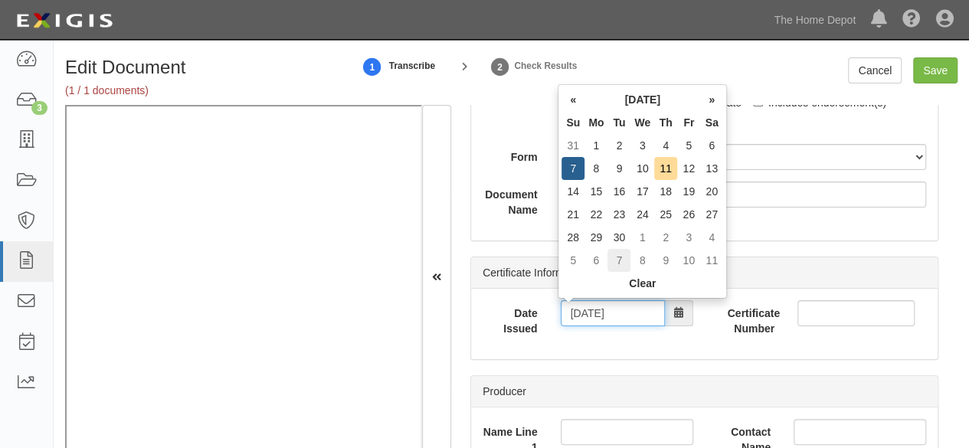
drag, startPoint x: 588, startPoint y: 313, endPoint x: 608, endPoint y: 265, distance: 52.2
click at [589, 312] on input "09/07/2025" at bounding box center [613, 313] width 104 height 26
drag, startPoint x: 616, startPoint y: 171, endPoint x: 610, endPoint y: 186, distance: 16.5
click at [615, 173] on td "9" at bounding box center [619, 168] width 23 height 23
type input "09/09/2025"
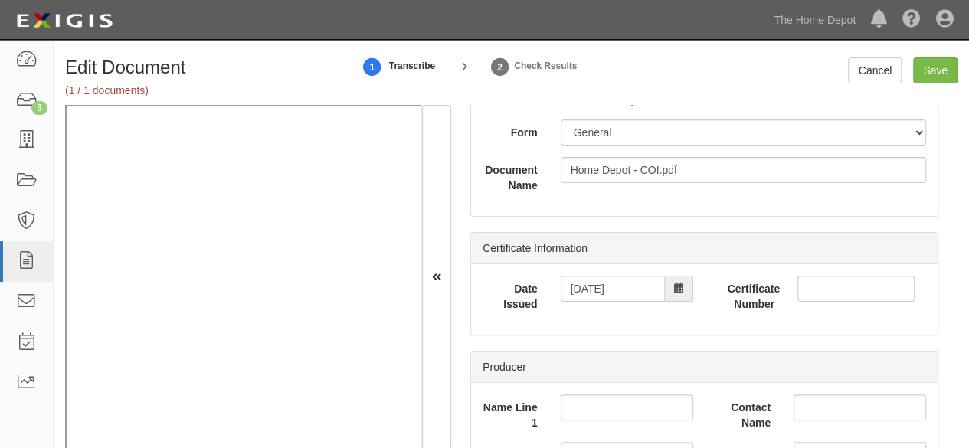
scroll to position [0, 0]
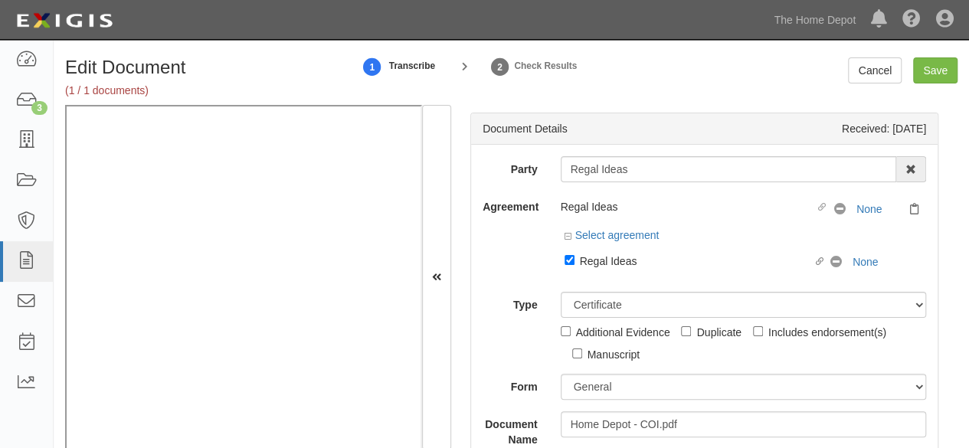
drag, startPoint x: 599, startPoint y: 258, endPoint x: 594, endPoint y: 281, distance: 23.4
click at [599, 258] on div "Regal Ideas" at bounding box center [697, 260] width 234 height 17
click at [575, 258] on input "Linked agreement Regal Ideas Linked agreement" at bounding box center [570, 260] width 10 height 10
checkbox input "false"
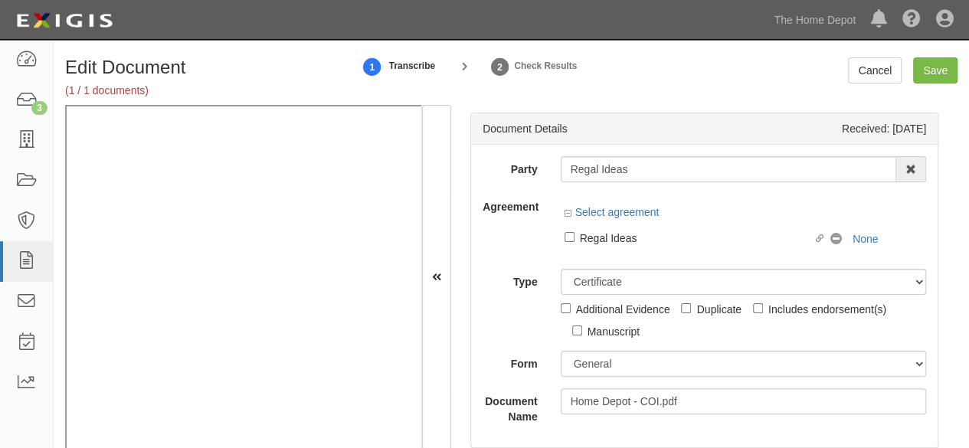
click at [595, 300] on div "Additional Evidence" at bounding box center [623, 308] width 94 height 17
click at [571, 303] on input "Additional Evidence" at bounding box center [566, 308] width 10 height 10
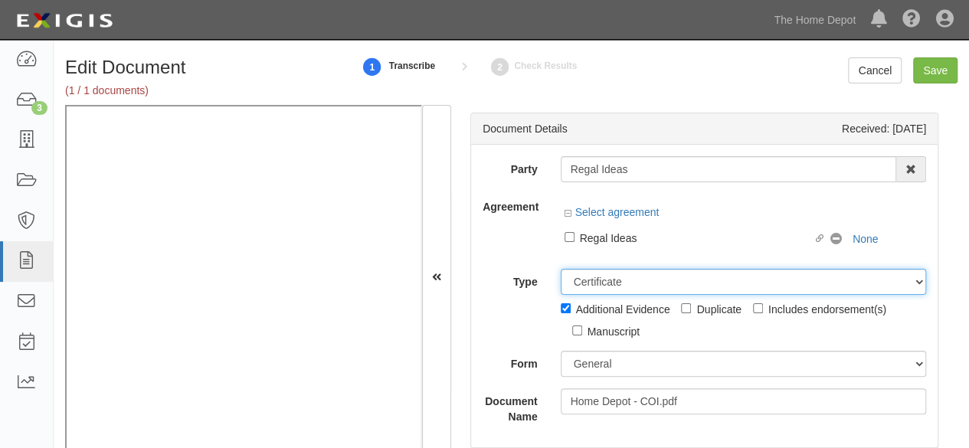
click at [601, 281] on select "Unassigned Binder Cancellation Notice Certificate Contract Endorsement Insuranc…" at bounding box center [744, 282] width 366 height 26
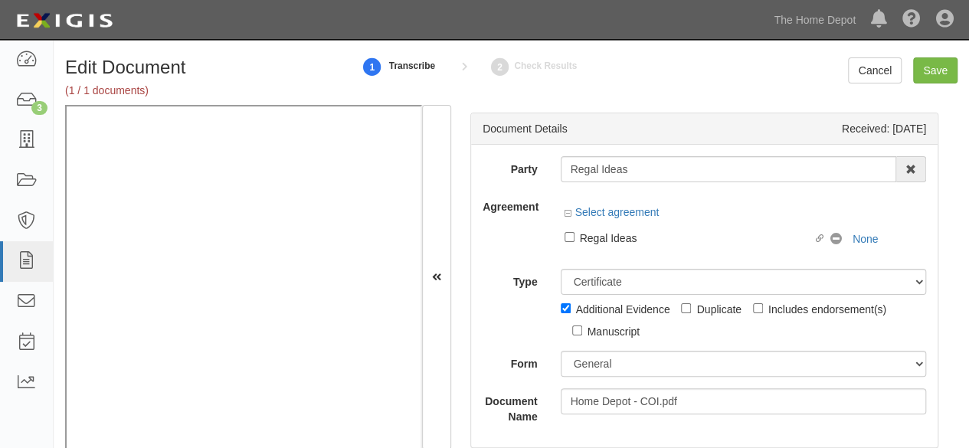
click at [594, 304] on div "Additional Evidence" at bounding box center [623, 308] width 94 height 17
click at [571, 304] on input "Additional Evidence" at bounding box center [566, 308] width 10 height 10
checkbox input "false"
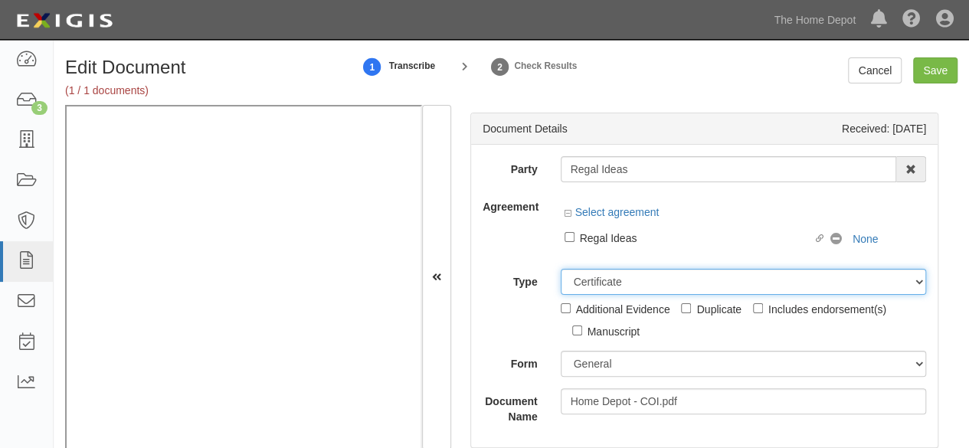
click at [604, 282] on select "Unassigned Binder Cancellation Notice Certificate Contract Endorsement Insuranc…" at bounding box center [744, 282] width 366 height 26
select select "OtherDetail"
click at [561, 269] on select "Unassigned Binder Cancellation Notice Certificate Contract Endorsement Insuranc…" at bounding box center [744, 282] width 366 height 26
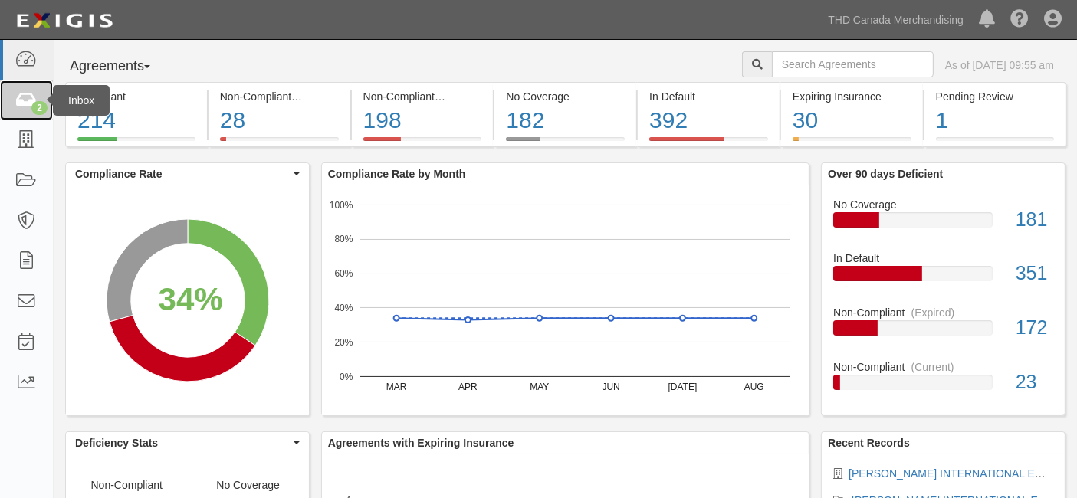
click at [28, 101] on icon at bounding box center [25, 101] width 21 height 18
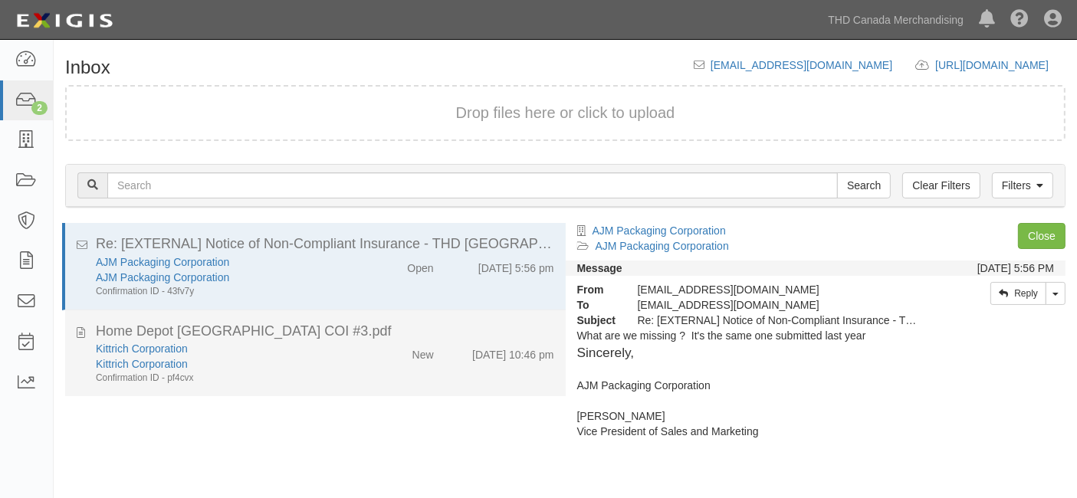
drag, startPoint x: 292, startPoint y: 355, endPoint x: 496, endPoint y: 347, distance: 204.0
click at [298, 356] on div "Kittrich Corporation" at bounding box center [224, 363] width 257 height 15
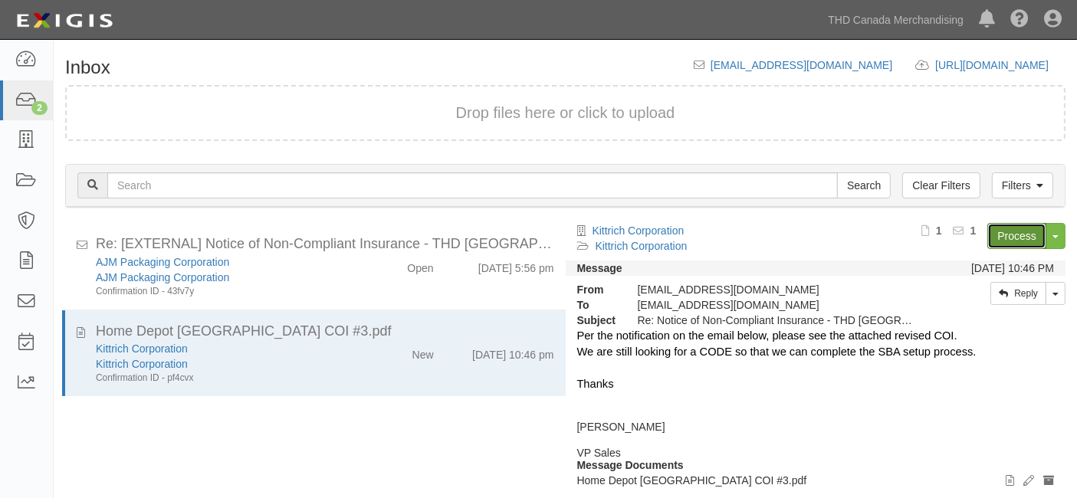
click at [999, 240] on link "Process" at bounding box center [1016, 236] width 59 height 26
click at [884, 18] on link "THD Canada Merchandising" at bounding box center [895, 20] width 151 height 31
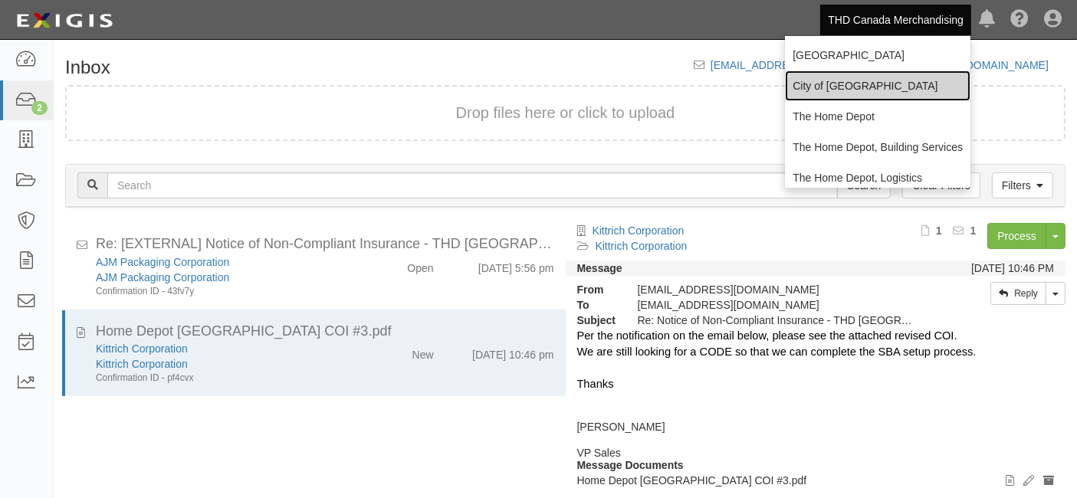
click at [816, 87] on link "City of [GEOGRAPHIC_DATA]" at bounding box center [877, 86] width 185 height 31
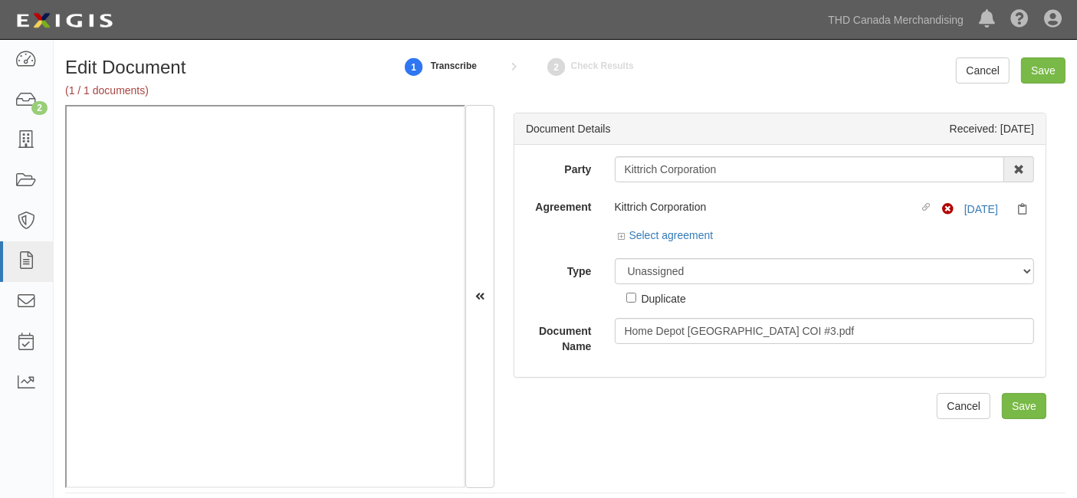
drag, startPoint x: 755, startPoint y: 146, endPoint x: 737, endPoint y: 167, distance: 27.8
click at [741, 160] on div "Party Kittrich Corporation 1000576868 Ontario Inc 1371815-8 CANADA INC/OSM 1940…" at bounding box center [779, 261] width 531 height 232
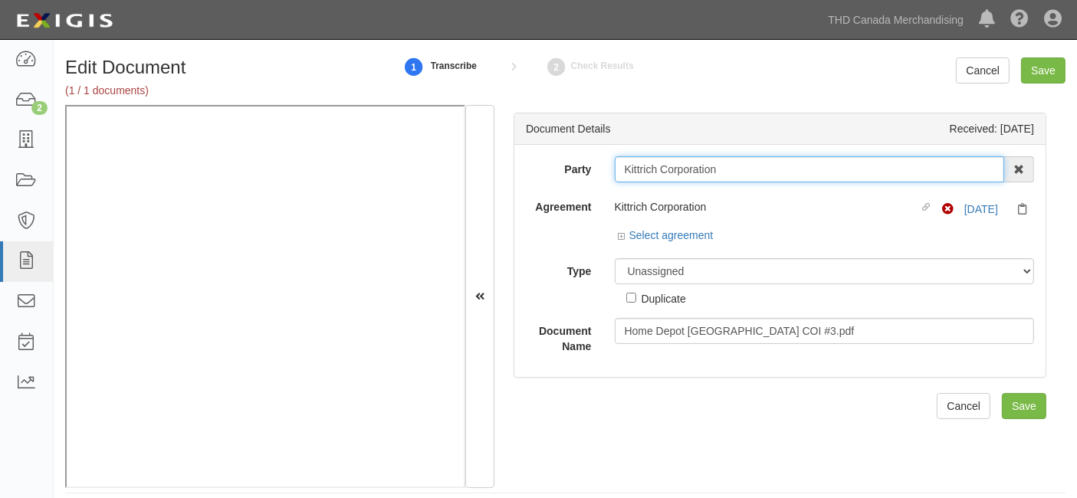
click at [736, 168] on input "Kittrich Corporation" at bounding box center [810, 169] width 390 height 26
drag, startPoint x: 648, startPoint y: 169, endPoint x: 628, endPoint y: 169, distance: 20.7
click at [571, 179] on div "Party Kittrich Corporation 1000576868 Ontario Inc 1371815-8 CANADA INC/OSM 1940…" at bounding box center [779, 169] width 531 height 26
click at [727, 169] on input "Kittrich Corporation" at bounding box center [810, 169] width 390 height 26
type input "Kittrich Corporatio"
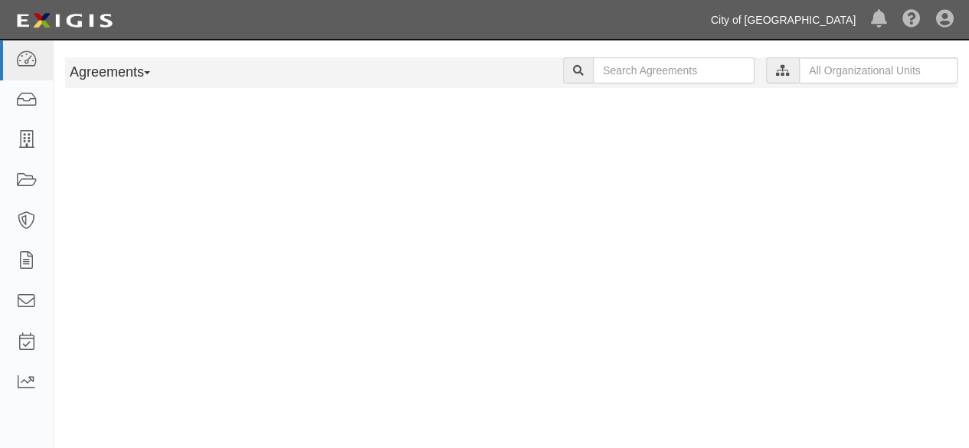
click at [818, 20] on link "City of [GEOGRAPHIC_DATA]" at bounding box center [784, 20] width 160 height 31
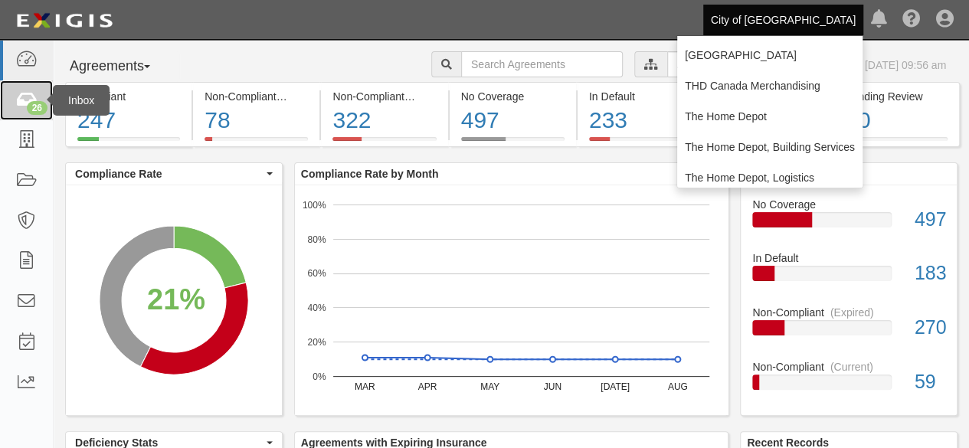
click at [26, 98] on icon at bounding box center [25, 101] width 21 height 18
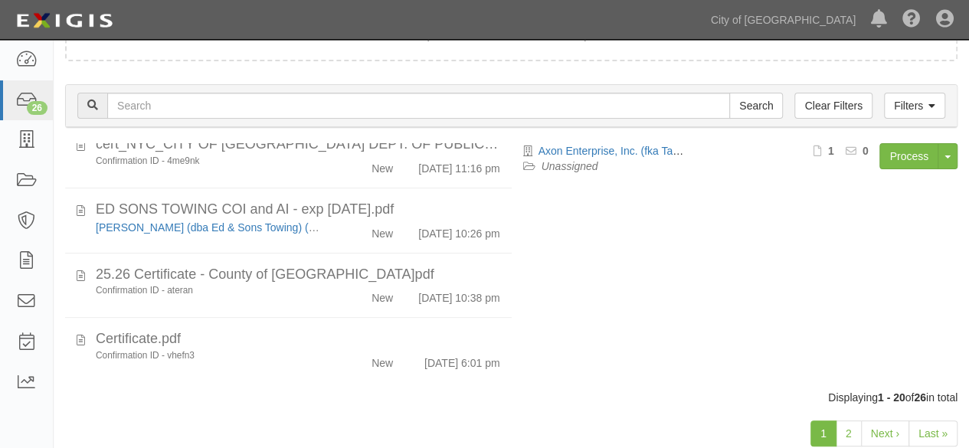
scroll to position [118, 0]
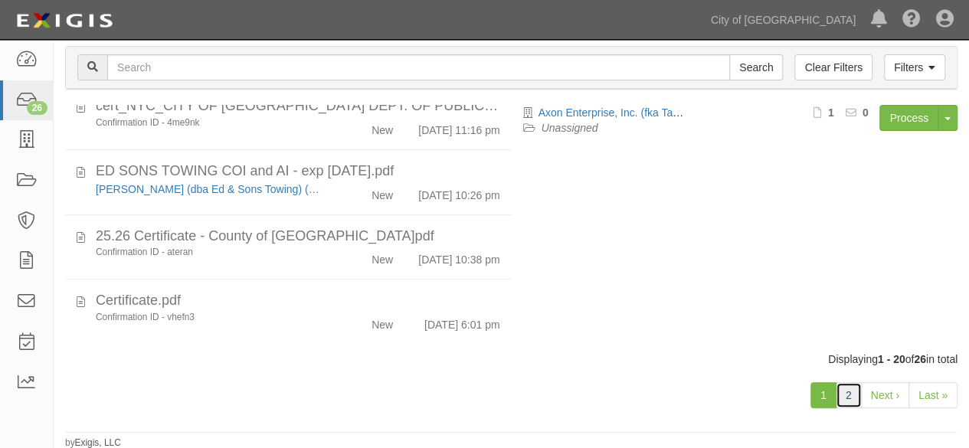
click at [857, 402] on link "2" at bounding box center [849, 395] width 26 height 26
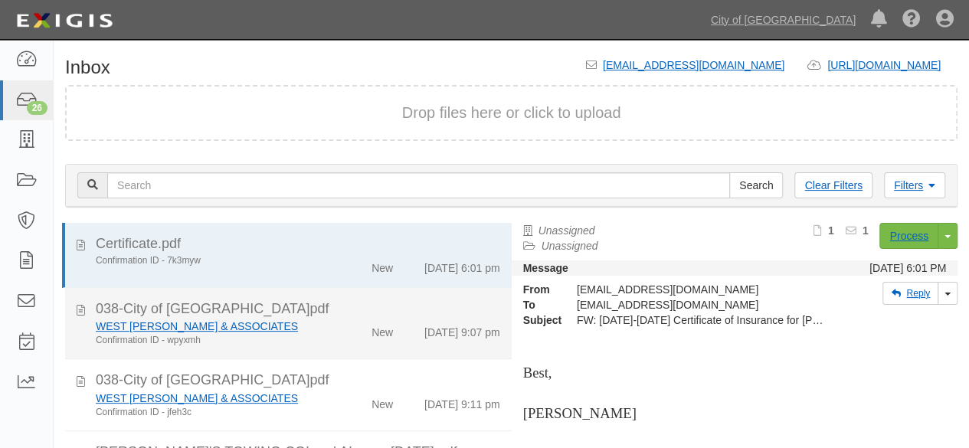
click at [333, 327] on div "New" at bounding box center [368, 329] width 71 height 21
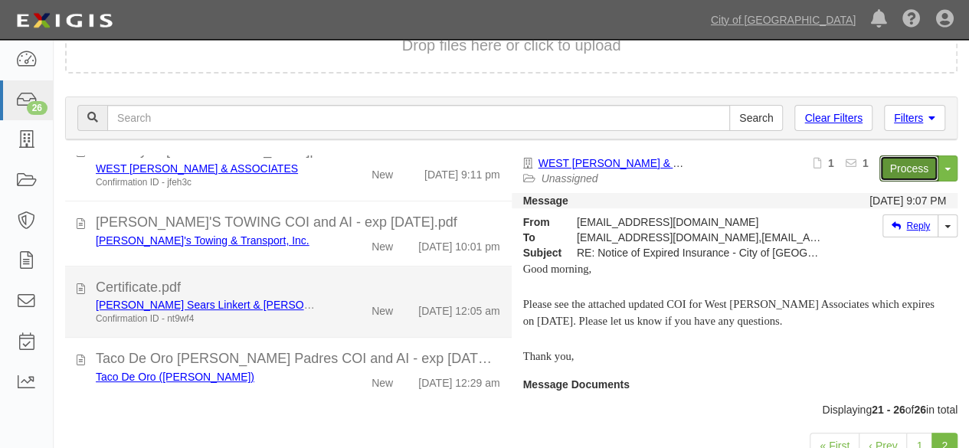
scroll to position [118, 0]
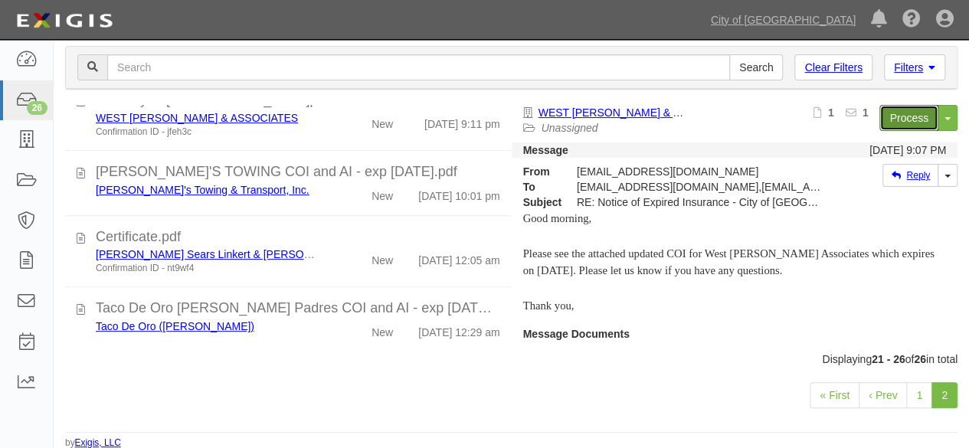
click at [898, 108] on link "Process" at bounding box center [909, 118] width 59 height 26
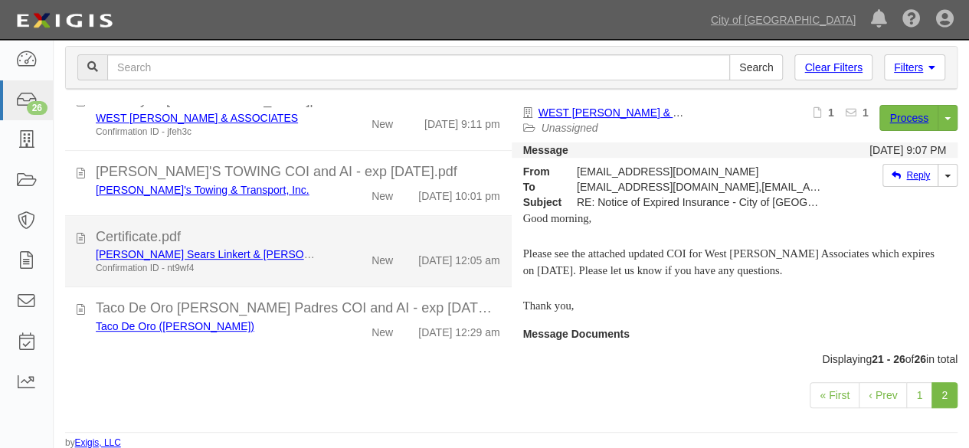
click at [333, 247] on div "New" at bounding box center [368, 257] width 71 height 21
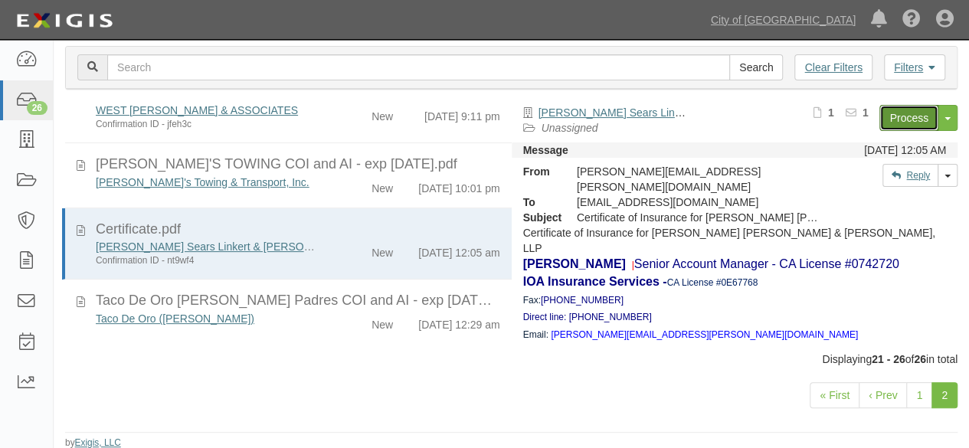
click at [887, 117] on link "Process" at bounding box center [909, 118] width 59 height 26
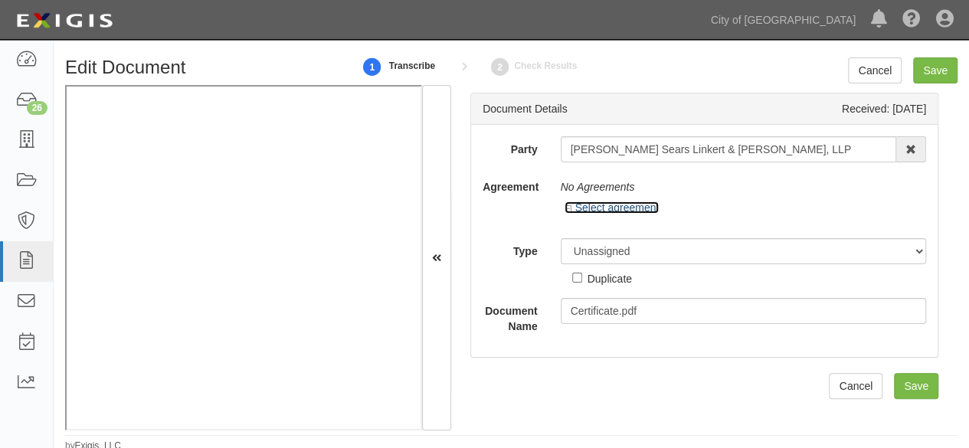
click at [622, 211] on link "Select agreement" at bounding box center [612, 208] width 95 height 12
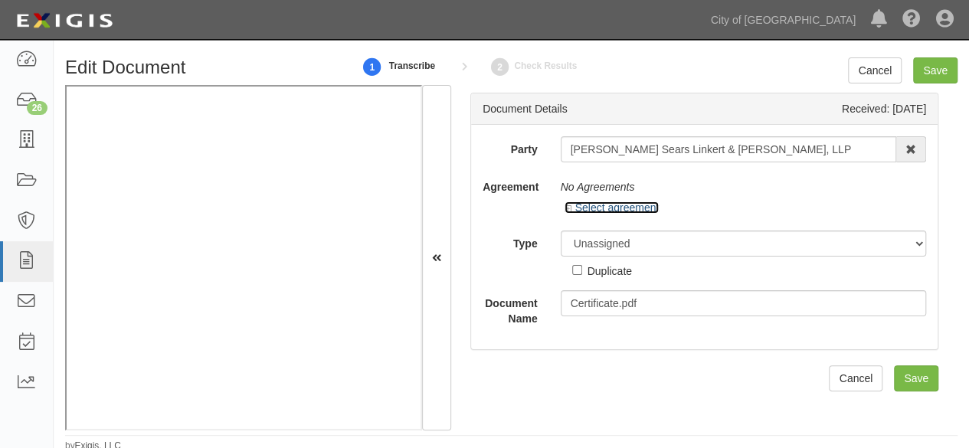
click at [623, 209] on link "Select agreement" at bounding box center [612, 208] width 95 height 12
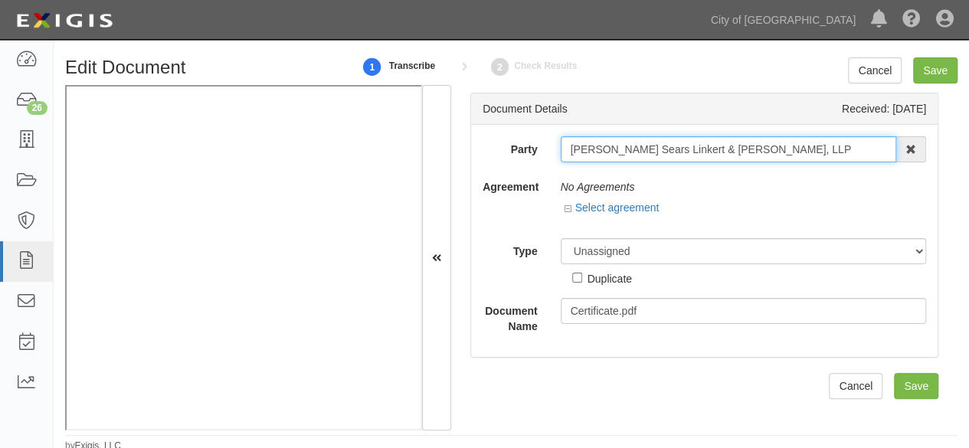
drag, startPoint x: 746, startPoint y: 153, endPoint x: 530, endPoint y: 172, distance: 217.0
click at [513, 177] on div "Party Matheny Sears Linkert & Jaime, LLP 16th & O Gateway (dba Ravel Rasmussen …" at bounding box center [705, 235] width 444 height 198
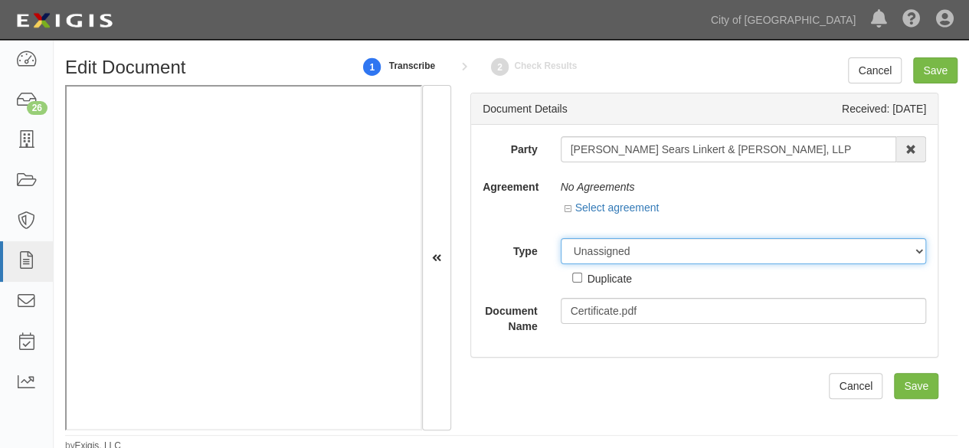
click at [628, 248] on select "Unassigned Binder Cancellation Notice Certificate Contract Endorsement Insuranc…" at bounding box center [744, 251] width 366 height 26
select select "OtherDetail"
click at [561, 238] on select "Unassigned Binder Cancellation Notice Certificate Contract Endorsement Insuranc…" at bounding box center [744, 251] width 366 height 26
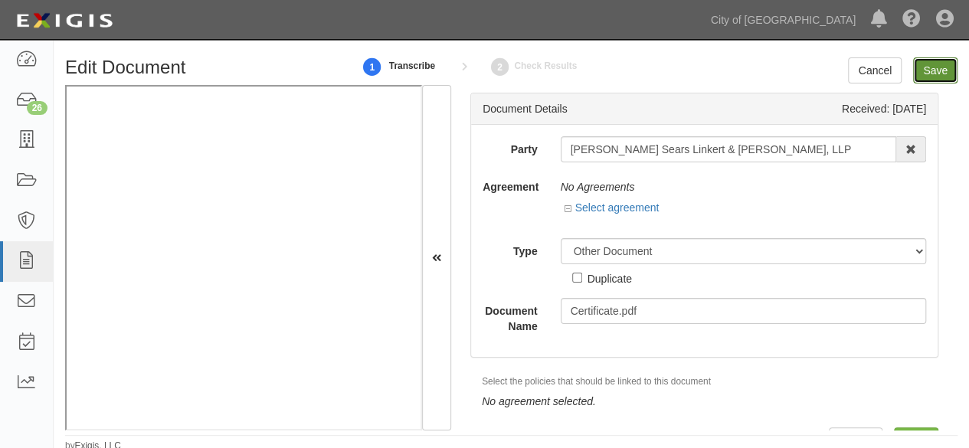
click at [933, 68] on input "Save" at bounding box center [935, 70] width 44 height 26
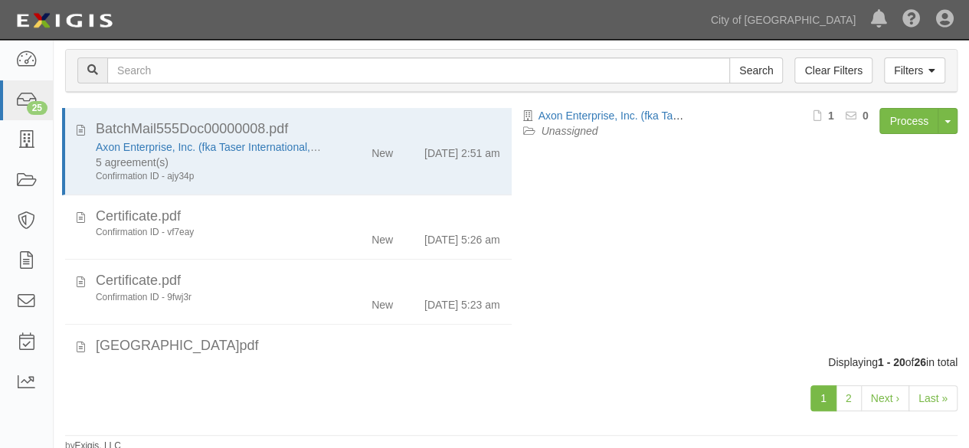
scroll to position [118, 0]
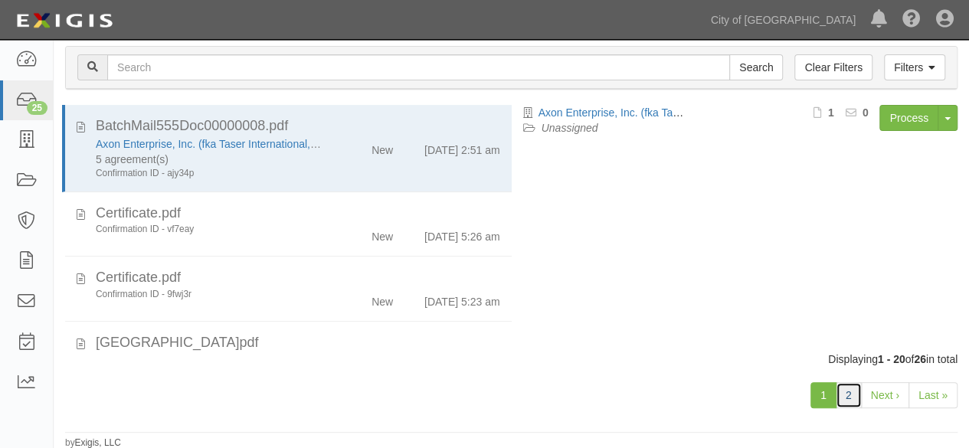
click at [842, 396] on link "2" at bounding box center [849, 395] width 26 height 26
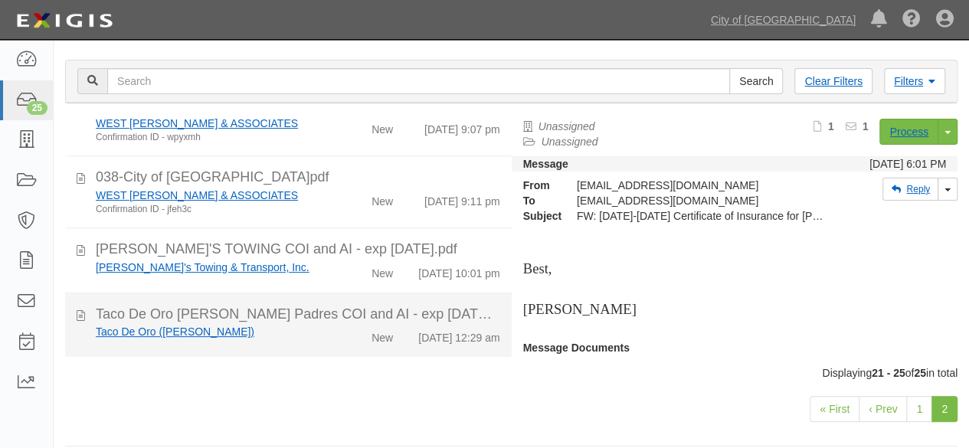
scroll to position [118, 0]
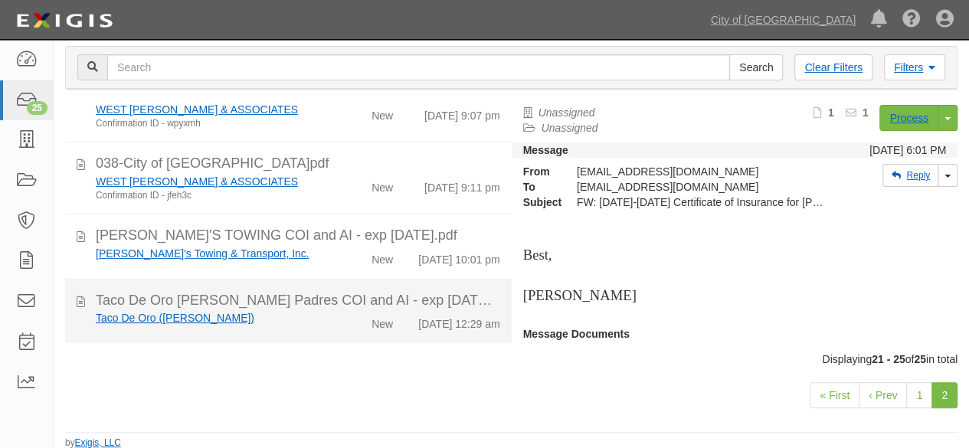
click at [333, 320] on div "Taco De Oro ([PERSON_NAME]) New [DATE] 12:29 am" at bounding box center [298, 320] width 428 height 21
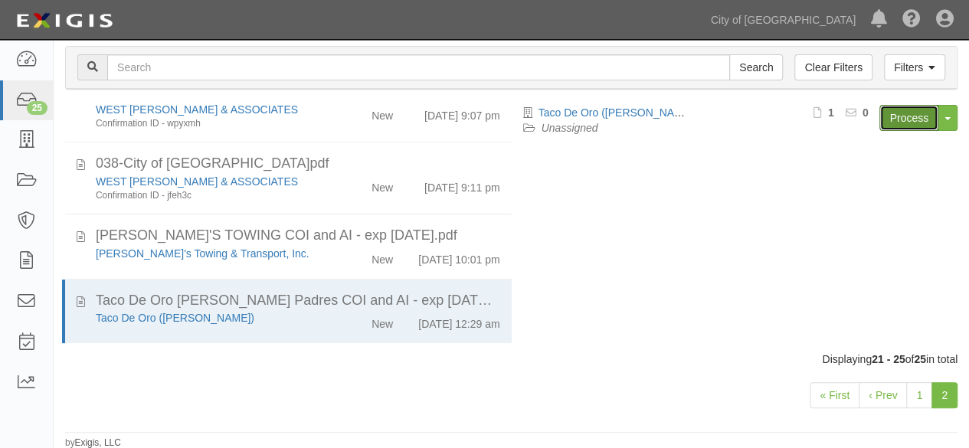
click at [901, 113] on link "Process" at bounding box center [909, 118] width 59 height 26
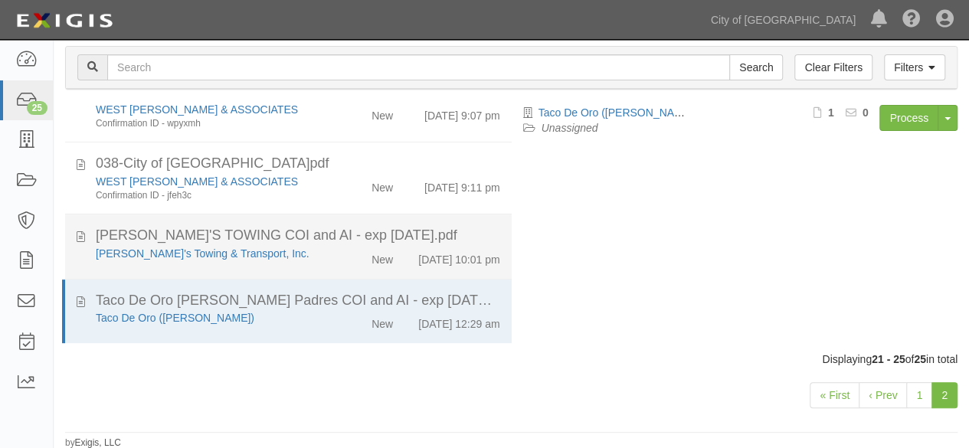
click at [297, 246] on div "[PERSON_NAME]'s Towing & Transport, Inc." at bounding box center [209, 253] width 226 height 15
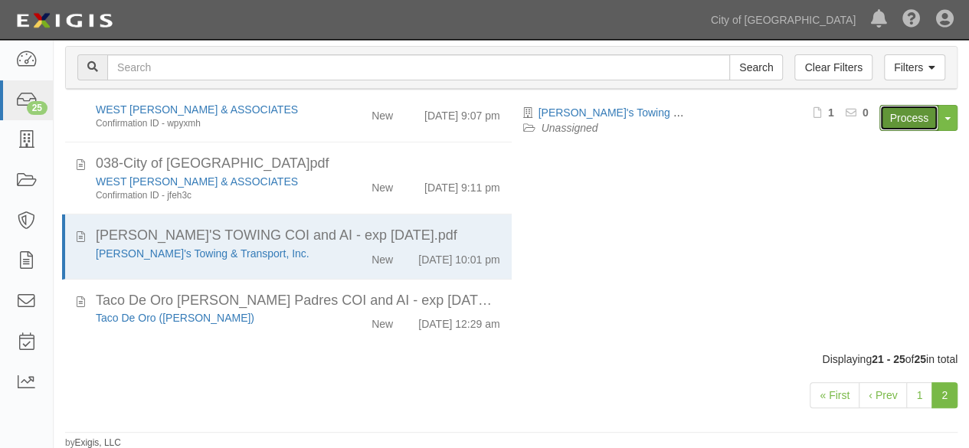
click at [917, 119] on link "Process" at bounding box center [909, 118] width 59 height 26
click at [806, 15] on link "City of [GEOGRAPHIC_DATA]" at bounding box center [784, 20] width 160 height 31
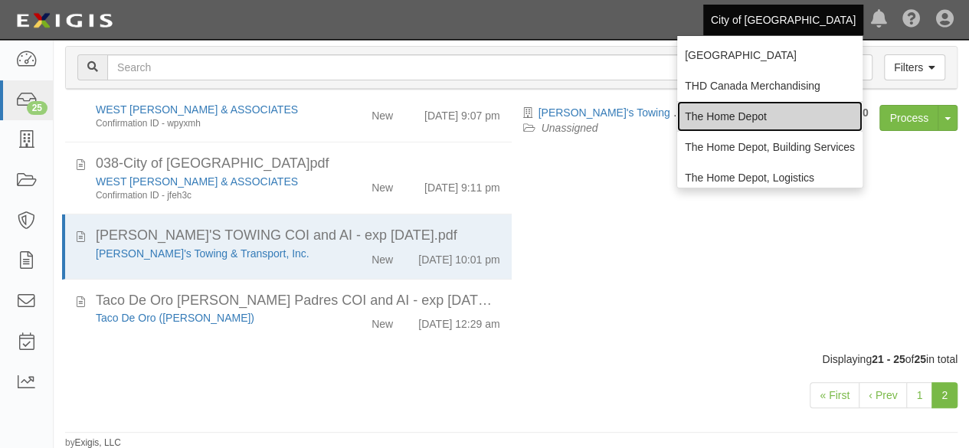
click at [717, 122] on link "The Home Depot" at bounding box center [769, 116] width 185 height 31
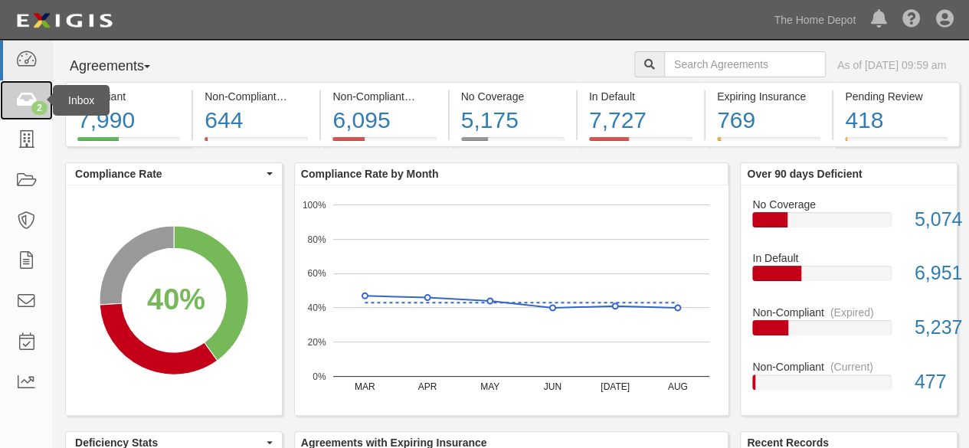
click at [18, 97] on icon at bounding box center [25, 101] width 21 height 18
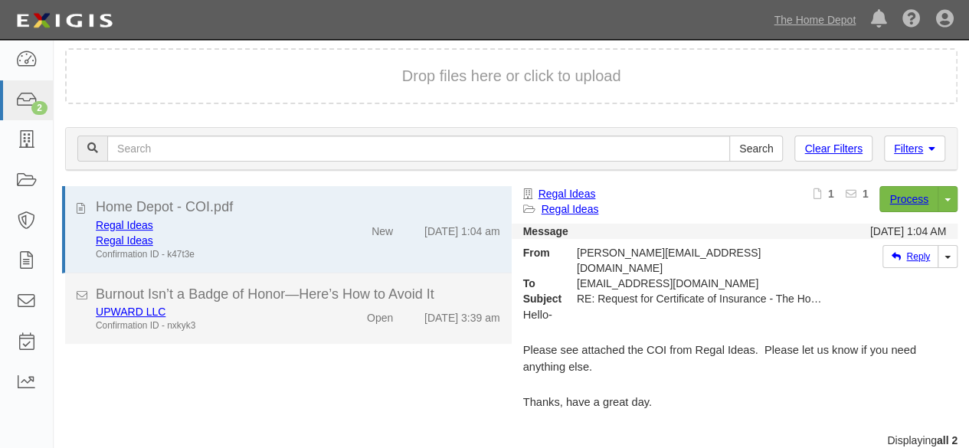
scroll to position [58, 0]
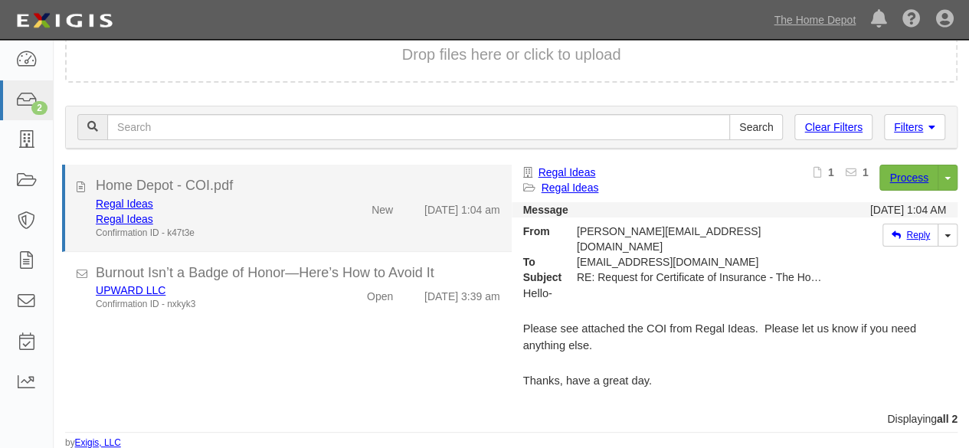
click at [320, 221] on div "Regal Ideas Regal Ideas Confirmation ID - k47t3e" at bounding box center [208, 218] width 249 height 44
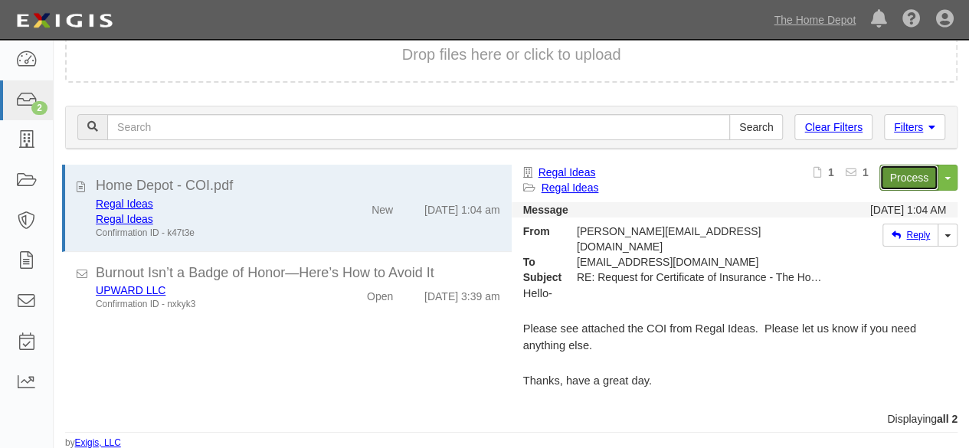
click at [896, 182] on link "Process" at bounding box center [909, 178] width 59 height 26
click at [822, 21] on link "The Home Depot" at bounding box center [814, 20] width 97 height 31
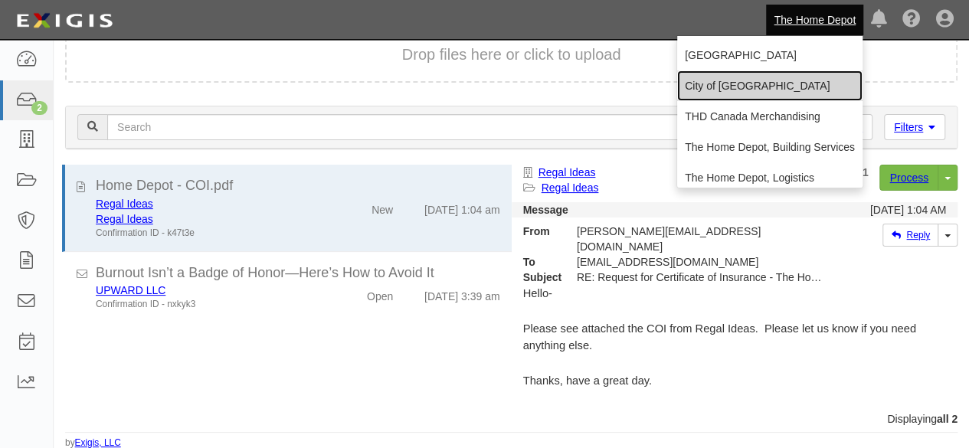
click at [762, 80] on link "City of [GEOGRAPHIC_DATA]" at bounding box center [769, 86] width 185 height 31
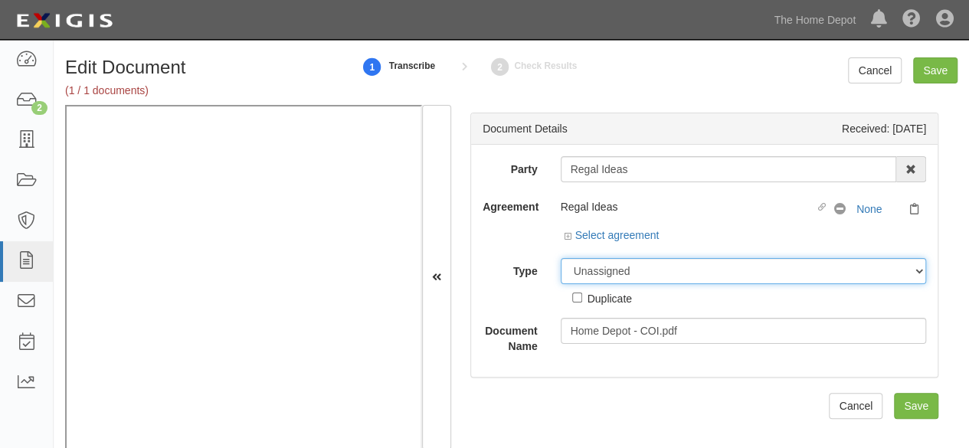
click at [653, 280] on select "Unassigned Binder Cancellation Notice Certificate Contract Endorsement Insuranc…" at bounding box center [744, 271] width 366 height 26
select select "CertificateDetail"
click at [561, 258] on select "Unassigned Binder Cancellation Notice Certificate Contract Endorsement Insuranc…" at bounding box center [744, 271] width 366 height 26
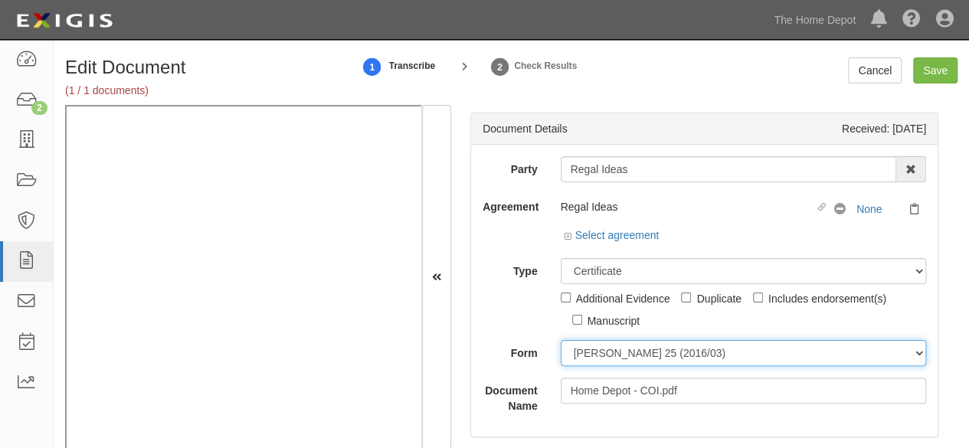
click at [593, 350] on select "ACORD 25 (2016/03) ACORD 101 ACORD 855 NY (2014/05) General" at bounding box center [744, 353] width 366 height 26
select select "GeneralFormDetail"
click at [561, 340] on select "ACORD 25 (2016/03) ACORD 101 ACORD 855 NY (2014/05) General" at bounding box center [744, 353] width 366 height 26
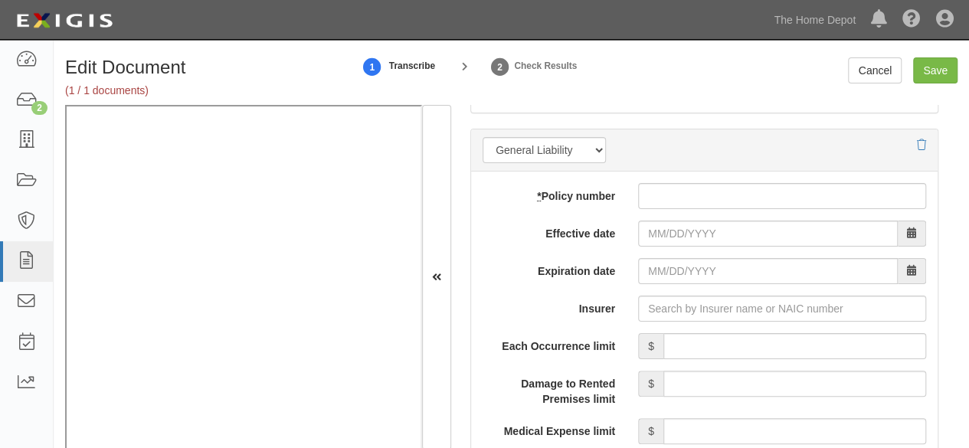
scroll to position [1379, 0]
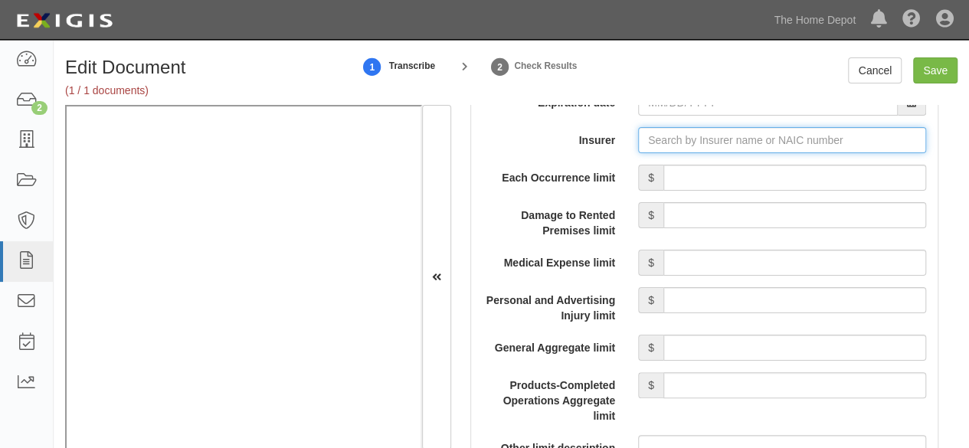
click at [654, 137] on input "Insurer" at bounding box center [782, 140] width 288 height 26
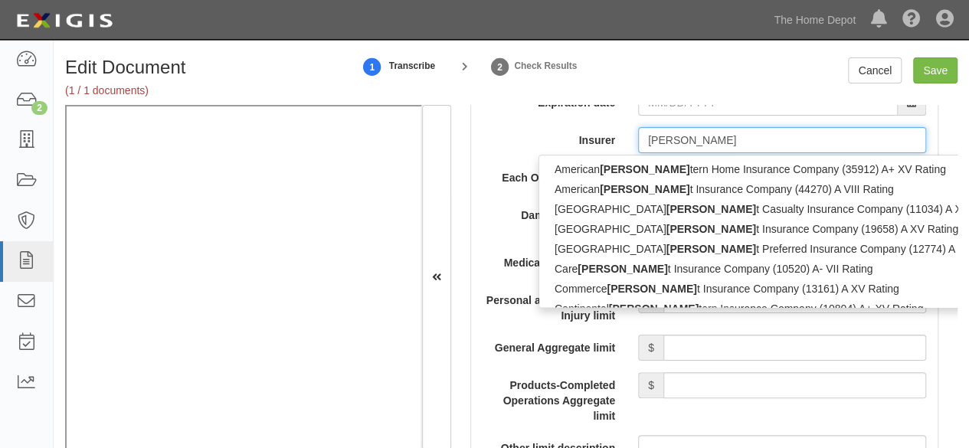
type input "west"
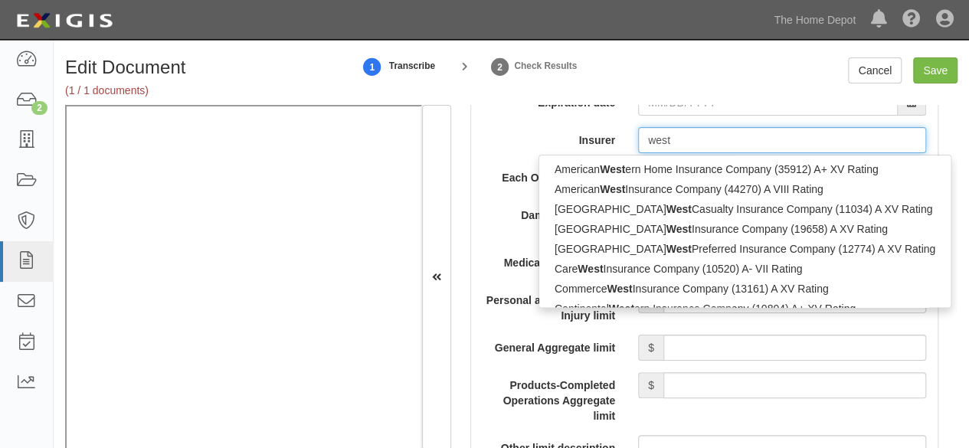
type input "westlake Specialty Insurance Company (17006) A- VIII Rating"
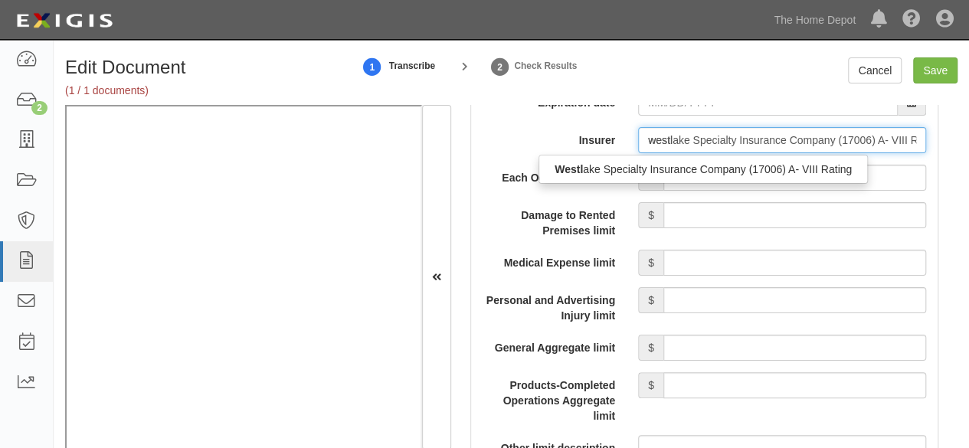
type input "westla"
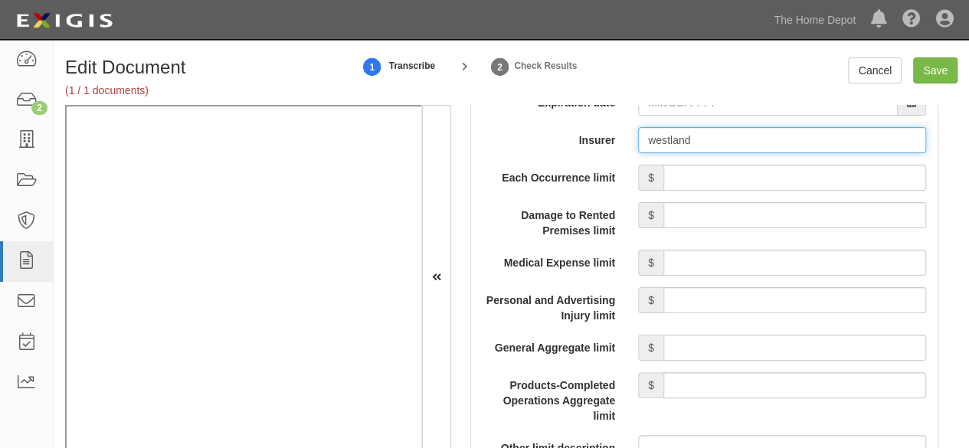
type input "westlan"
type input "westlake Specialty Insurance Company (17006) A- VIII Rating"
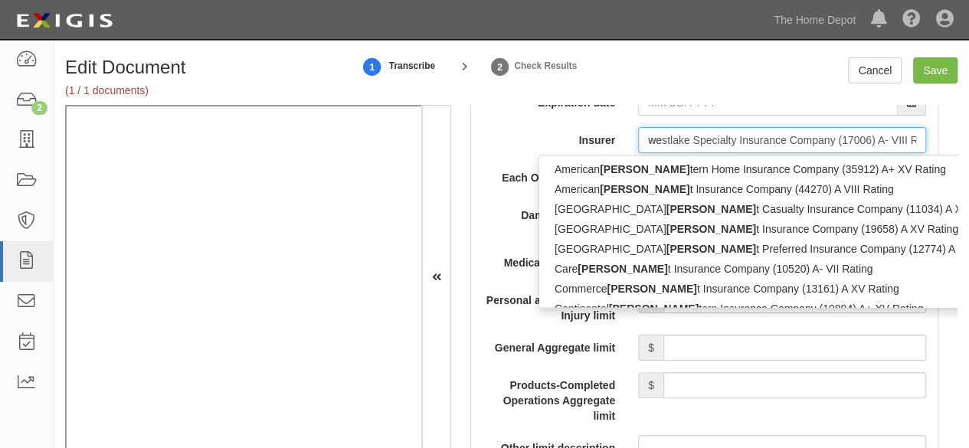
type input "w"
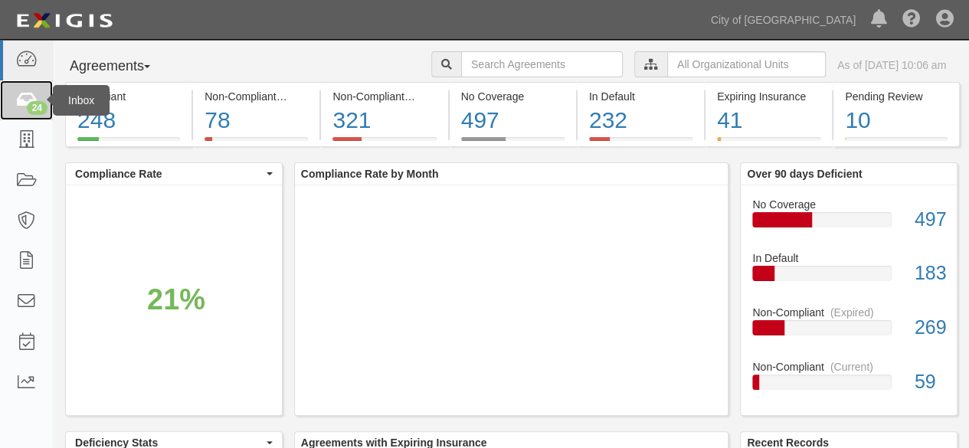
click at [21, 96] on icon at bounding box center [25, 101] width 21 height 18
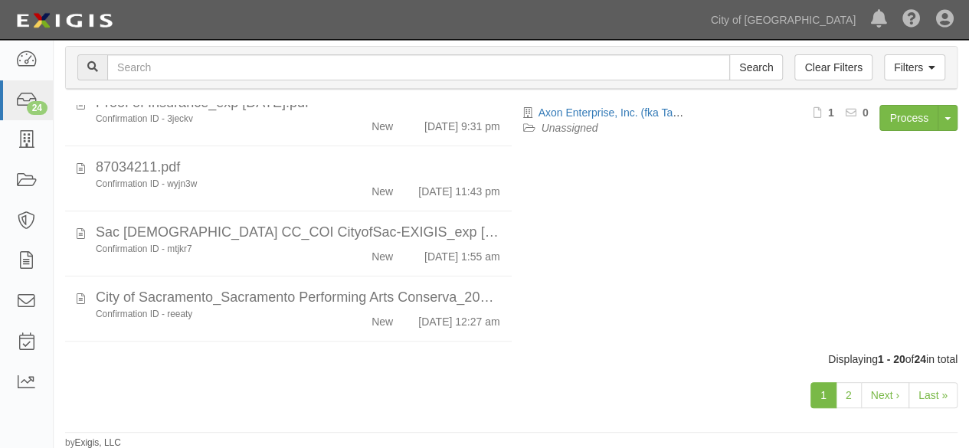
scroll to position [1105, 0]
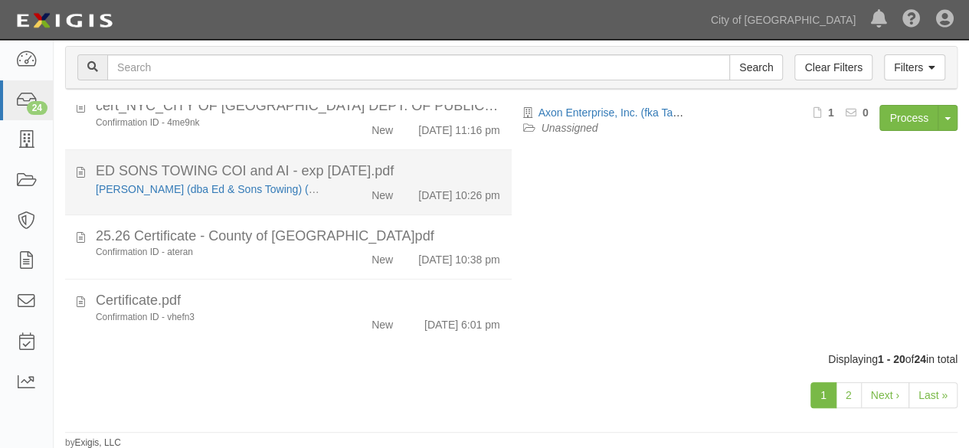
drag, startPoint x: 331, startPoint y: 199, endPoint x: 350, endPoint y: 192, distance: 20.4
click at [333, 199] on div "New" at bounding box center [368, 192] width 71 height 21
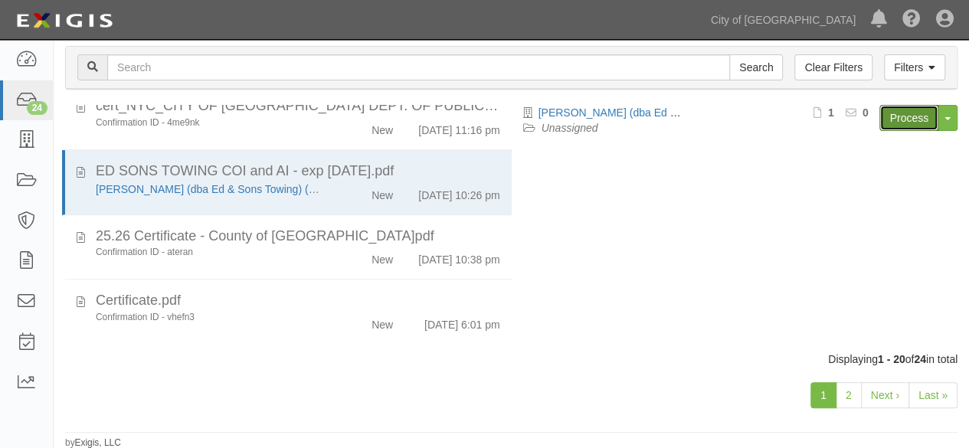
click at [906, 123] on link "Process" at bounding box center [909, 118] width 59 height 26
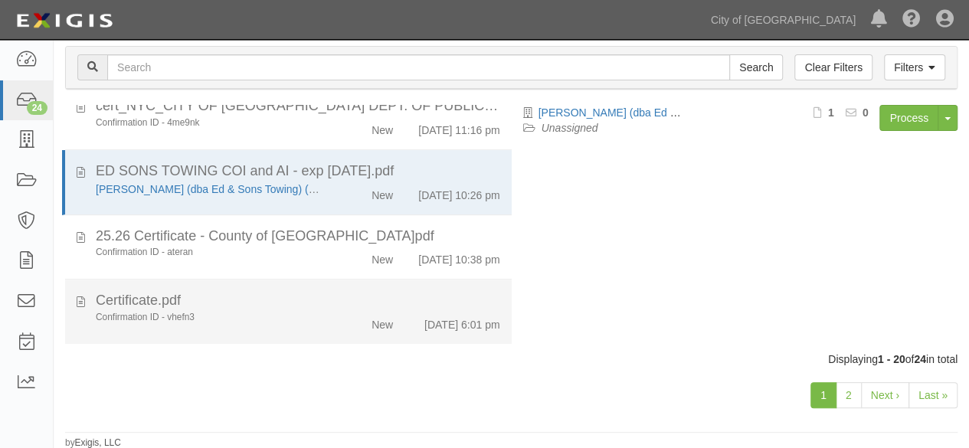
drag, startPoint x: 296, startPoint y: 317, endPoint x: 307, endPoint y: 312, distance: 12.0
click at [307, 312] on div "Confirmation ID - vhefn3" at bounding box center [209, 317] width 226 height 13
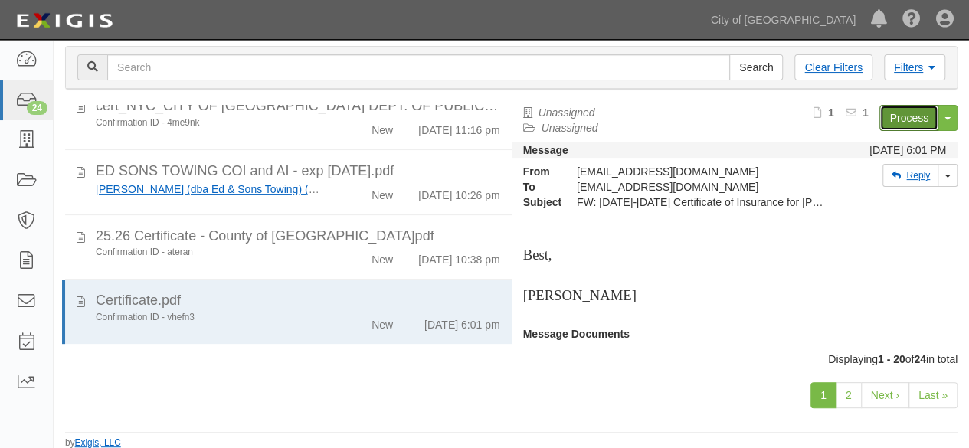
click at [886, 110] on link "Process" at bounding box center [909, 118] width 59 height 26
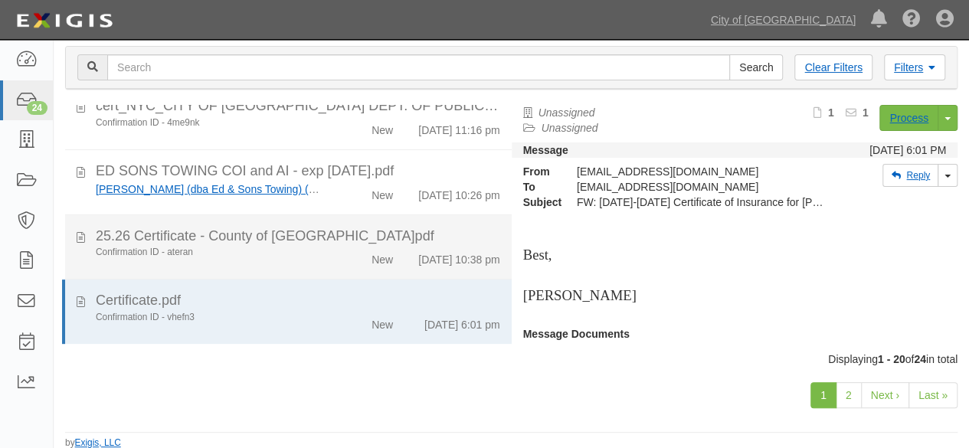
click at [313, 248] on div "Confirmation ID - ateran" at bounding box center [209, 252] width 226 height 13
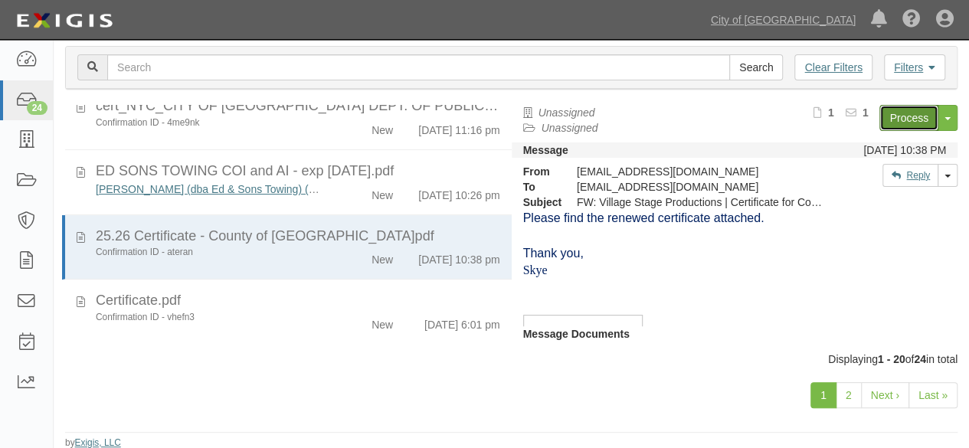
click at [882, 111] on link "Process" at bounding box center [909, 118] width 59 height 26
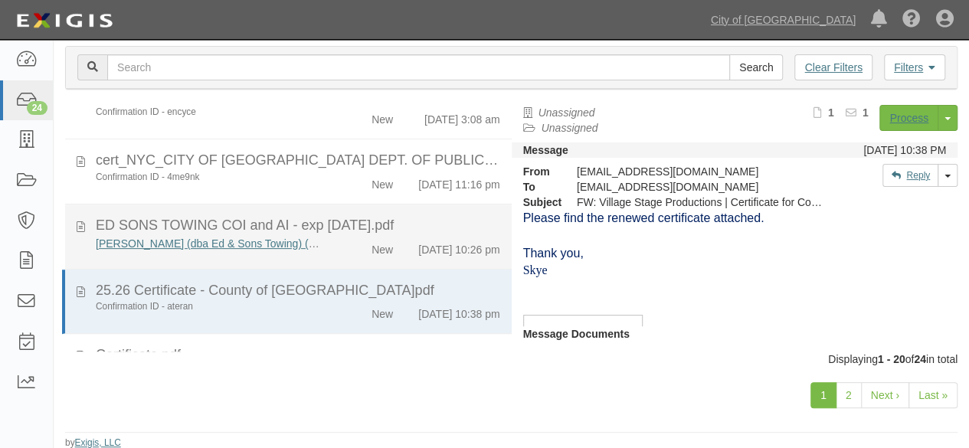
scroll to position [1028, 0]
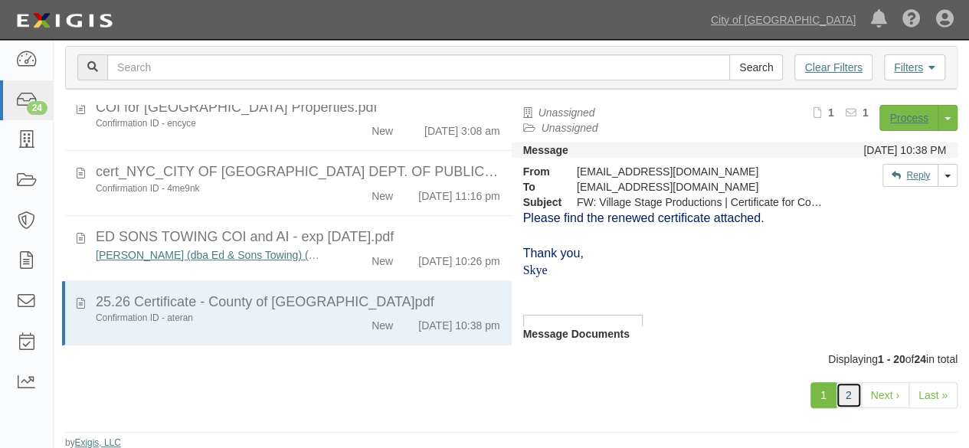
click at [852, 398] on link "2" at bounding box center [849, 395] width 26 height 26
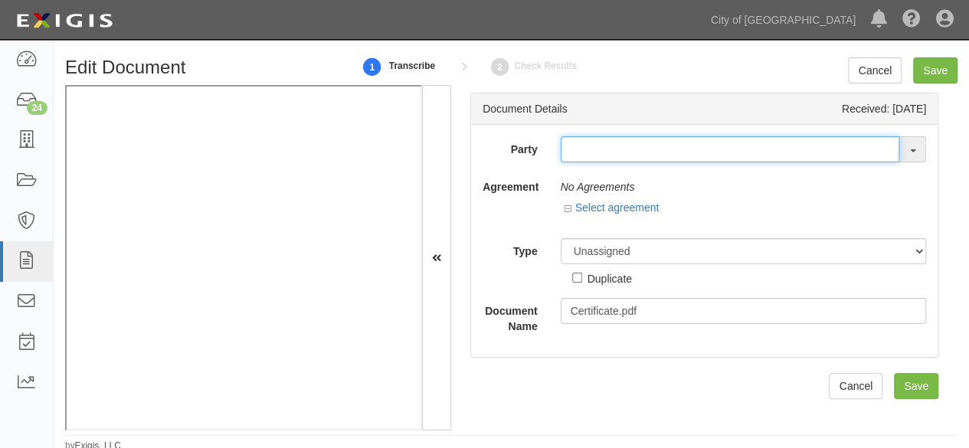
click at [585, 136] on div "Party 16th & O Gateway (dba Ravel [PERSON_NAME] Properties) 17R Orchard Partner…" at bounding box center [704, 241] width 467 height 232
paste input "[PERSON_NAME] & Company, Inc."
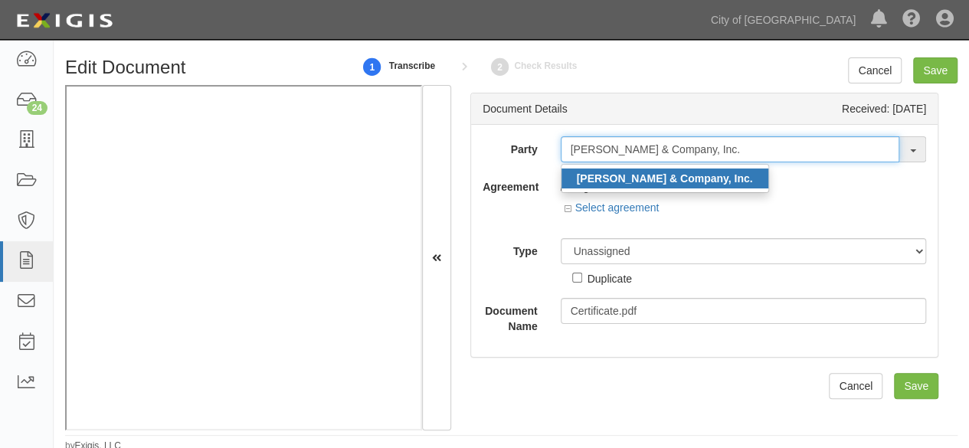
type input "[PERSON_NAME] & Company, Inc."
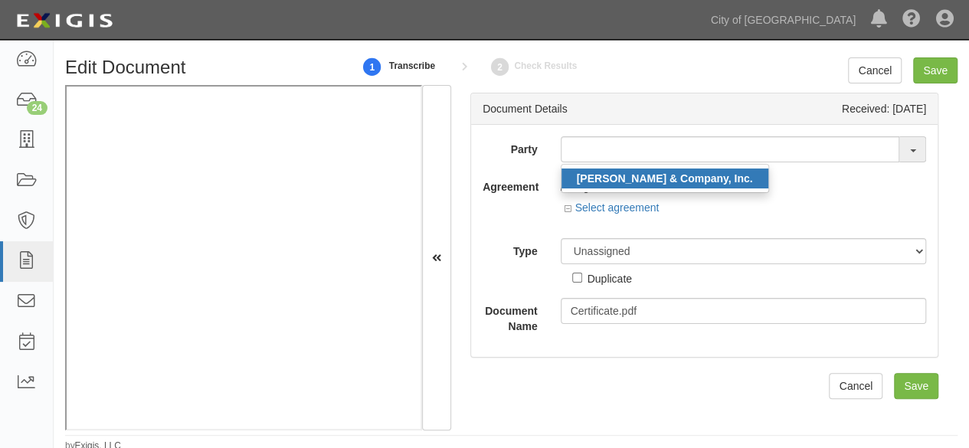
click at [593, 178] on strong "[PERSON_NAME] & Company, Inc." at bounding box center [665, 178] width 176 height 12
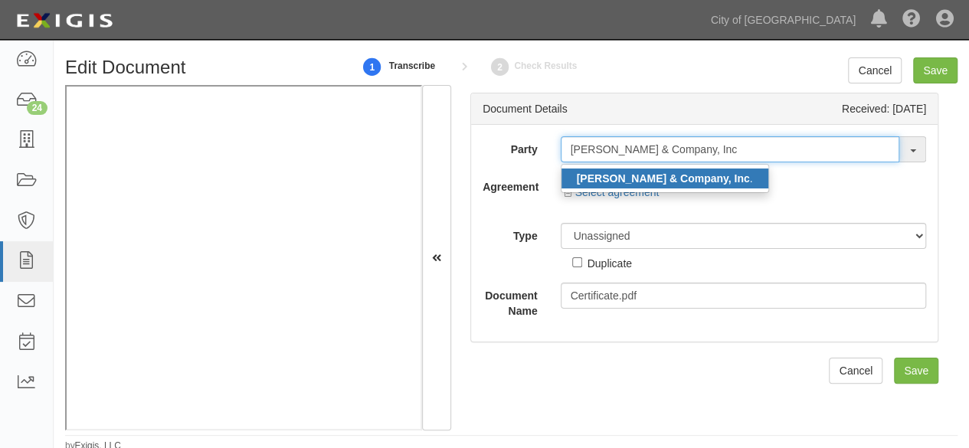
type input "Mark Thomas & Company, Inc"
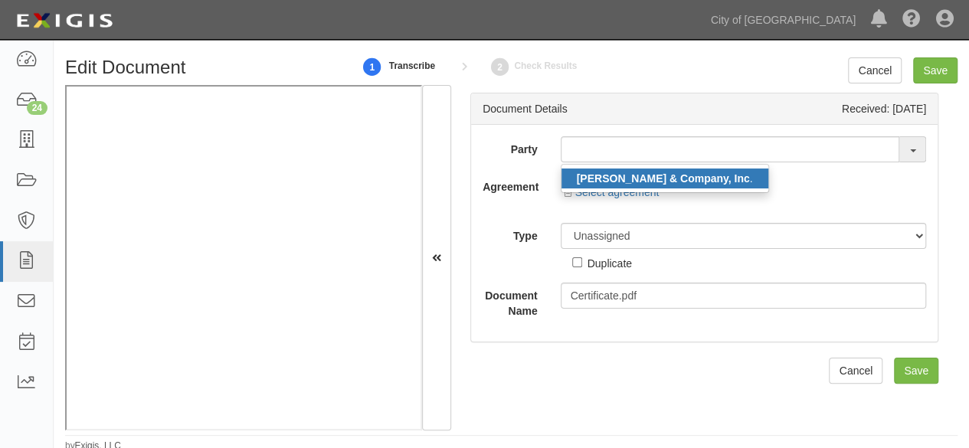
click at [630, 175] on strong "Mark Thomas & Company, Inc" at bounding box center [663, 178] width 173 height 12
type input "[PERSON_NAME] & Company, Inc."
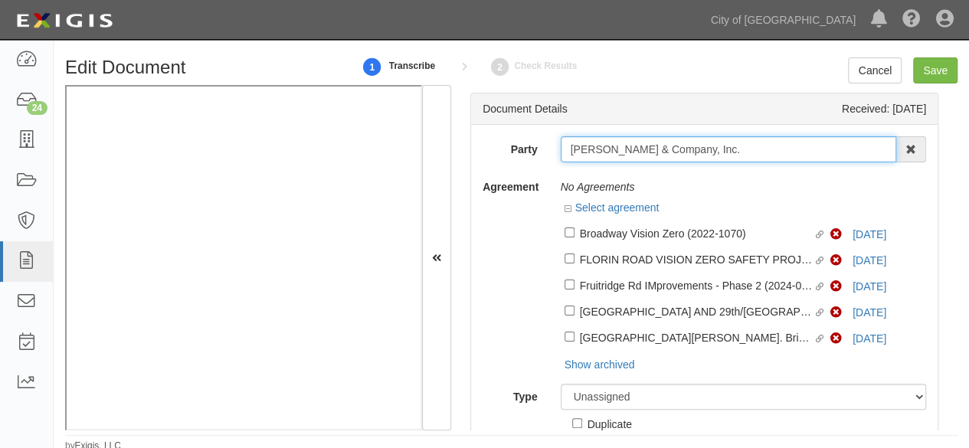
scroll to position [4, 0]
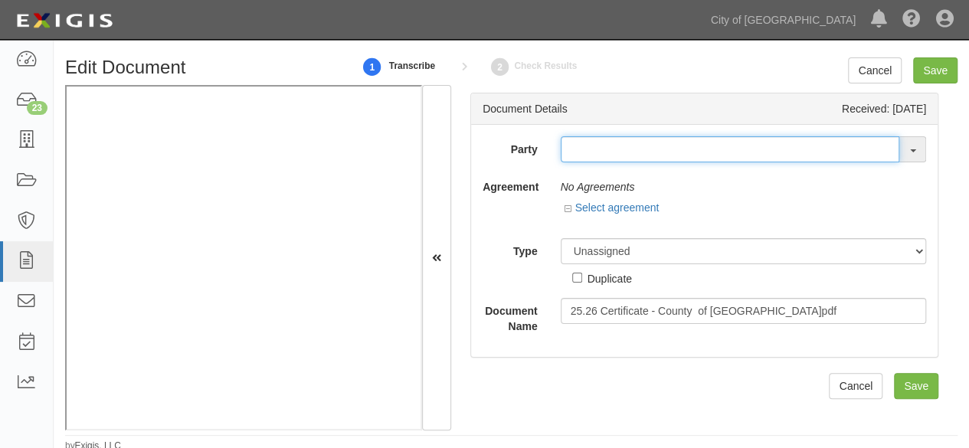
click at [607, 149] on input "text" at bounding box center [730, 149] width 339 height 26
paste input "Village Stage Productions"
type input "Village Stage Producti"
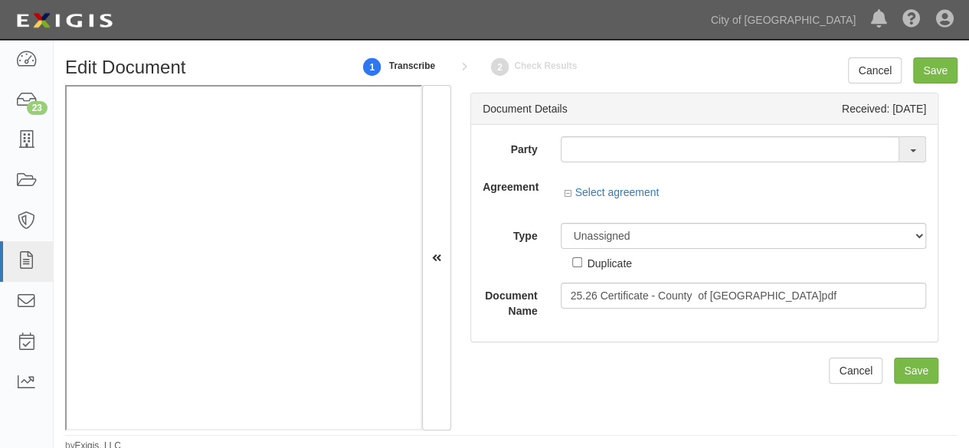
click at [694, 185] on div "Select agreement Show archived Hide archived" at bounding box center [743, 193] width 389 height 38
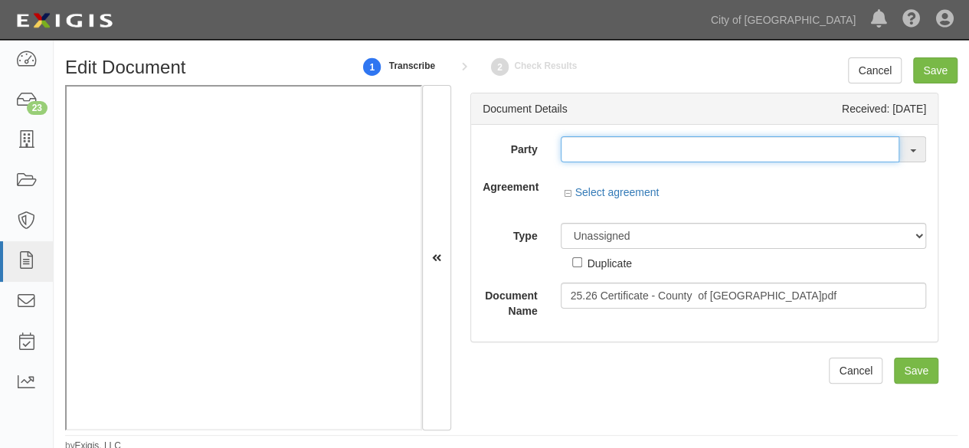
click at [642, 144] on input "text" at bounding box center [730, 149] width 339 height 26
paste input "Village Stage Productions"
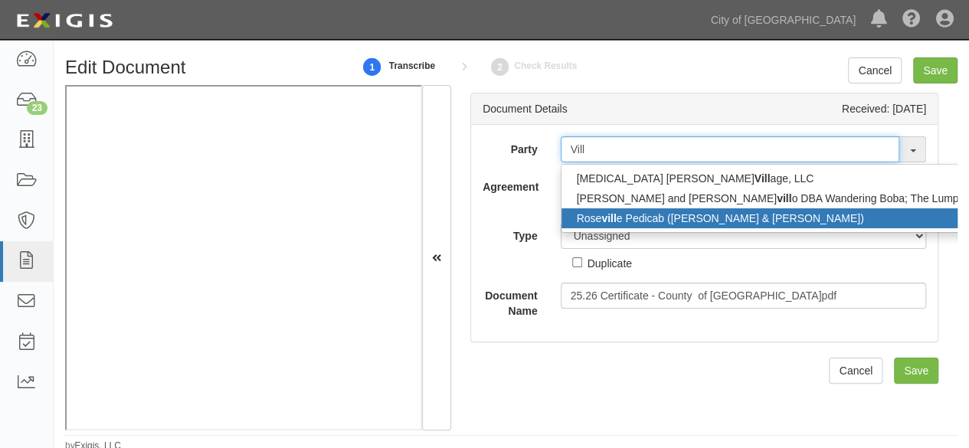
type input "Vill"
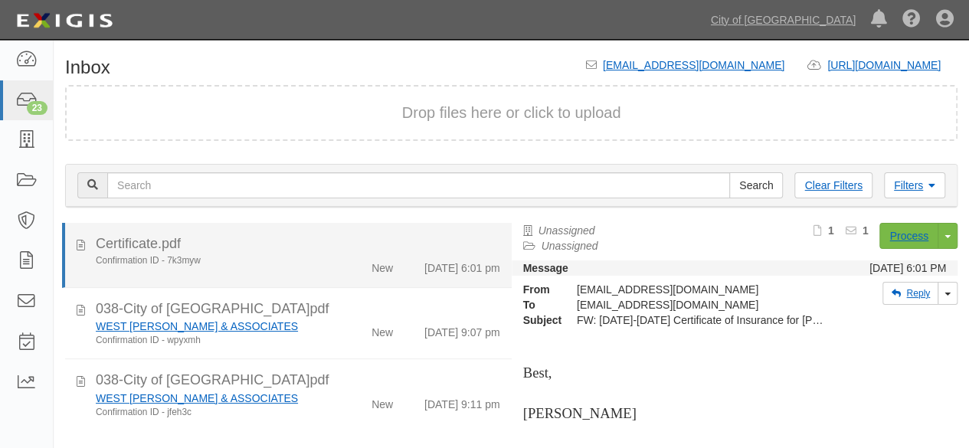
click at [312, 263] on div "Confirmation ID - 7k3myw" at bounding box center [209, 260] width 226 height 13
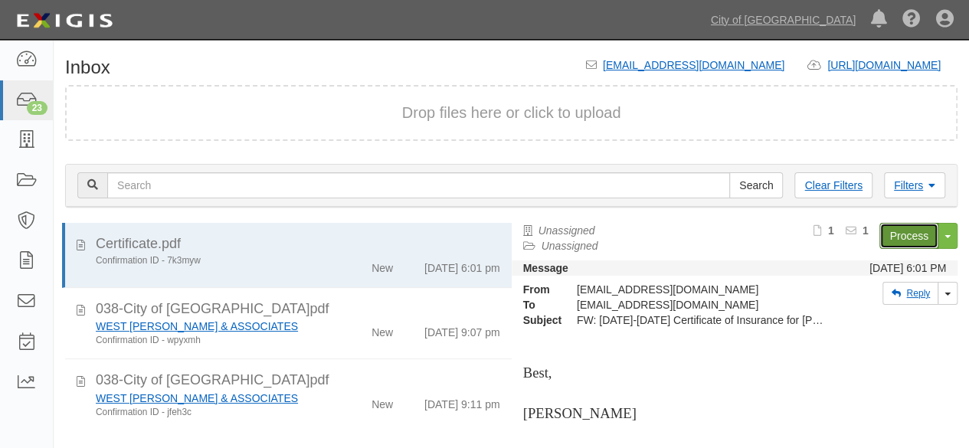
click at [902, 233] on link "Process" at bounding box center [909, 236] width 59 height 26
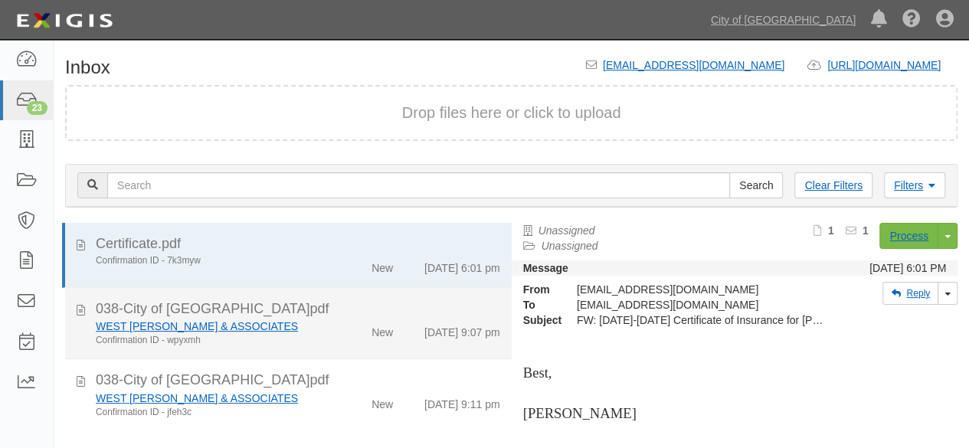
click at [317, 330] on div "WEST YOST & ASSOCIATES Confirmation ID - wpyxmh" at bounding box center [208, 333] width 249 height 28
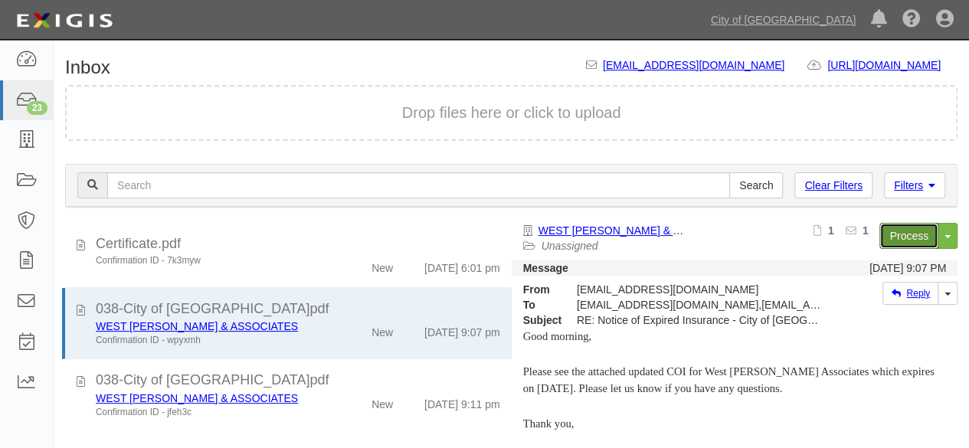
click at [889, 241] on link "Process" at bounding box center [909, 236] width 59 height 26
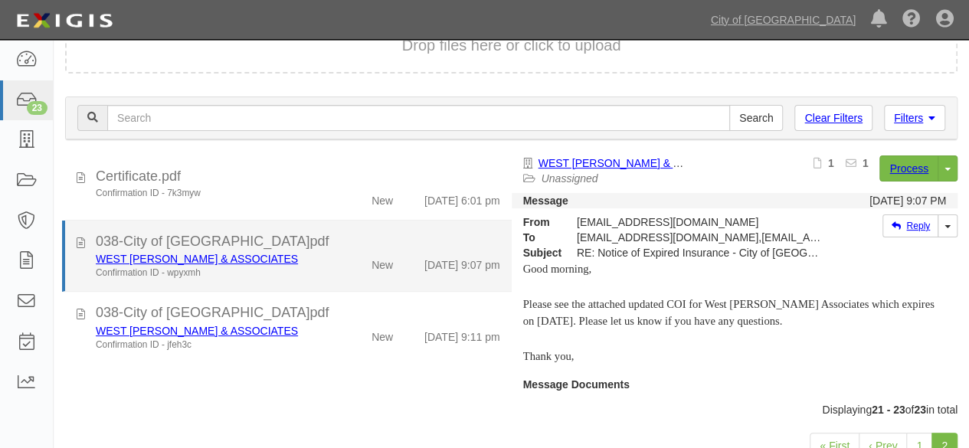
scroll to position [118, 0]
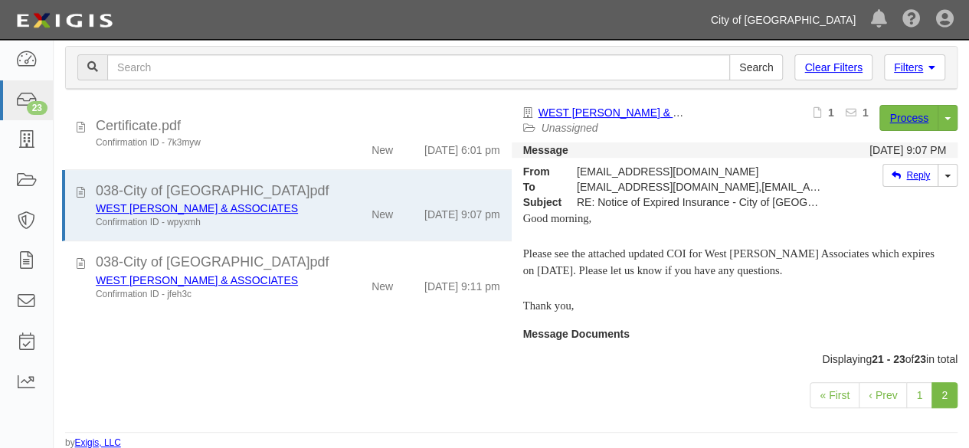
click at [801, 22] on link "City of [GEOGRAPHIC_DATA]" at bounding box center [784, 20] width 160 height 31
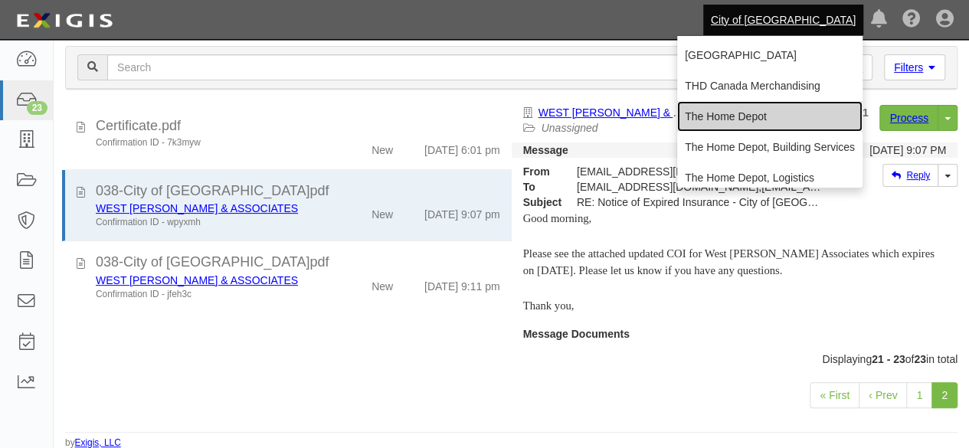
click at [760, 111] on link "The Home Depot" at bounding box center [769, 116] width 185 height 31
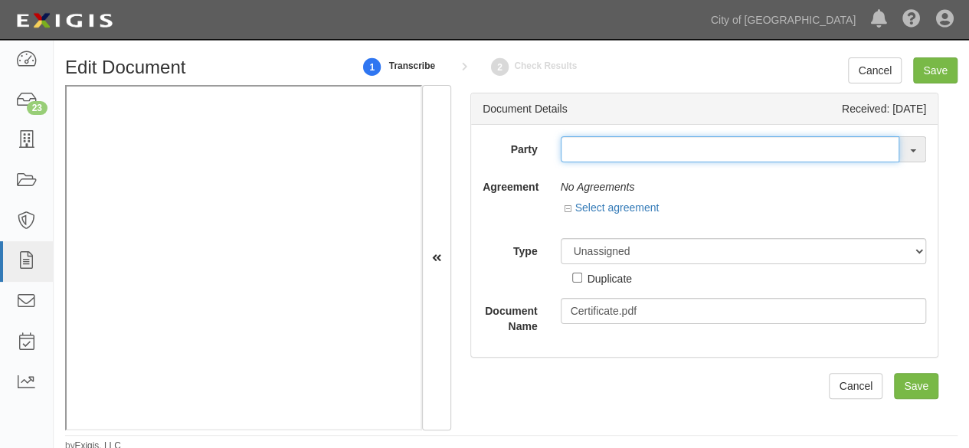
click at [581, 149] on input "text" at bounding box center [730, 149] width 339 height 26
paste input "[PERSON_NAME] & Company, Inc."
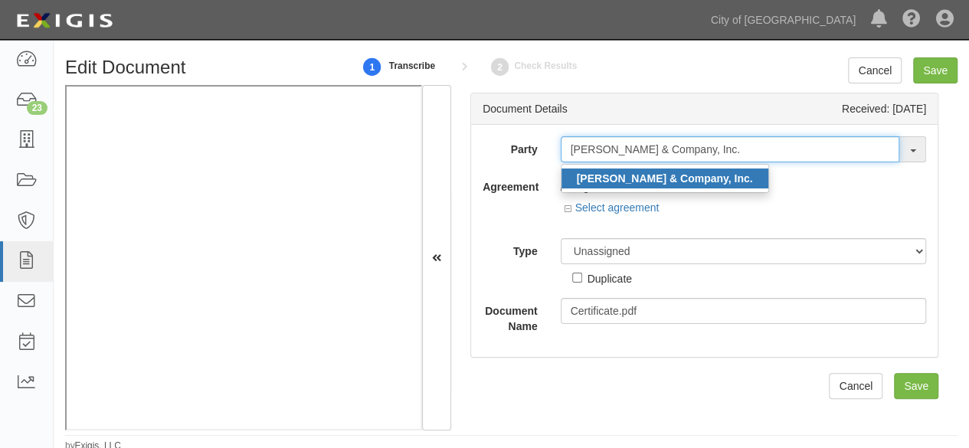
type input "Mark Thomas & Company, Inc."
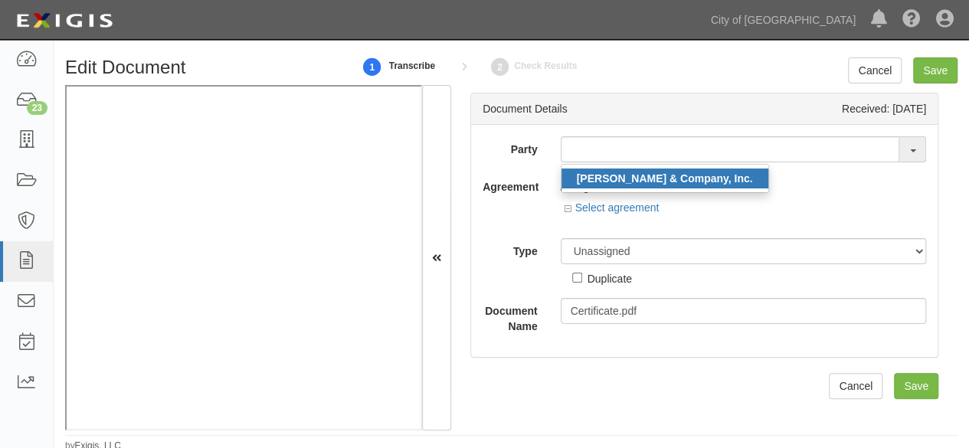
click at [590, 182] on strong "Mark Thomas & Company, Inc." at bounding box center [665, 178] width 176 height 12
type input "Mark Thomas & Company, Inc."
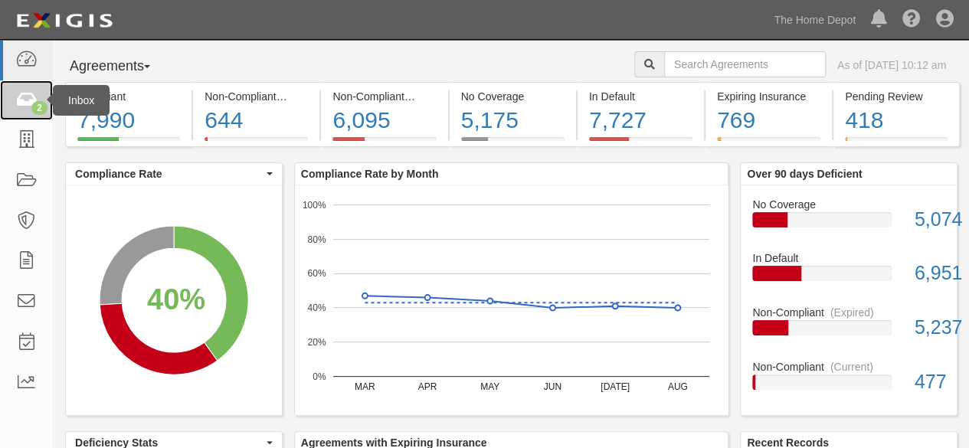
click at [26, 98] on icon at bounding box center [25, 101] width 21 height 18
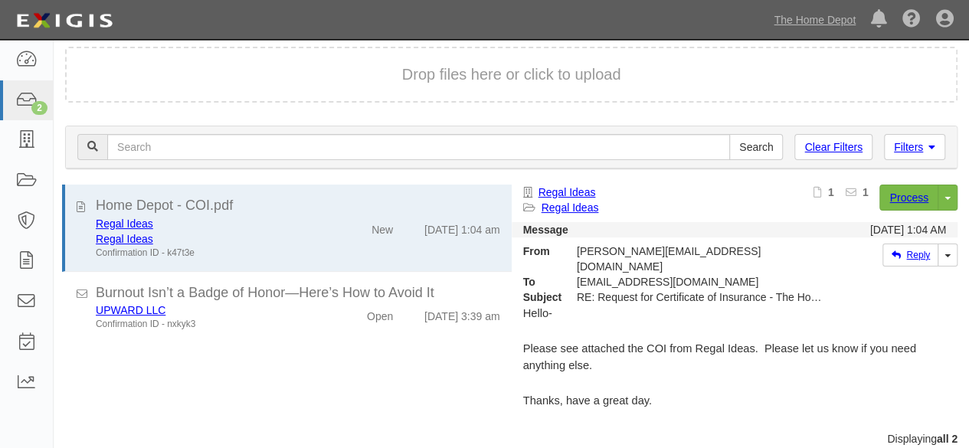
scroll to position [58, 0]
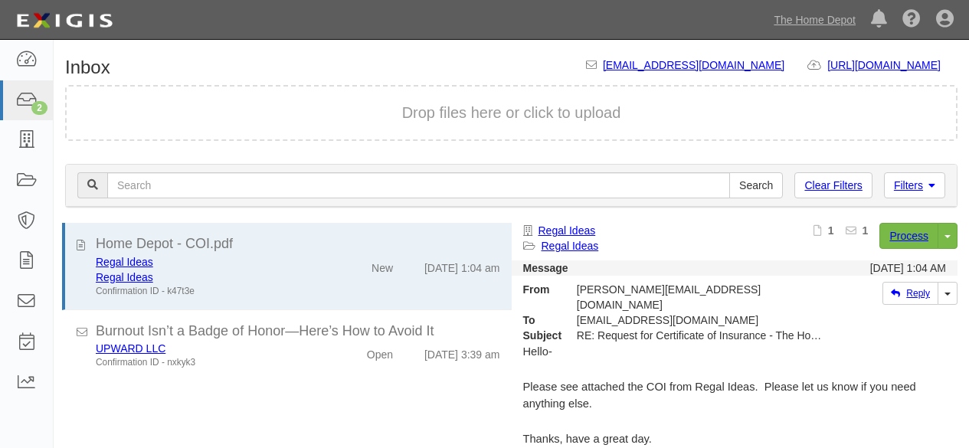
scroll to position [58, 0]
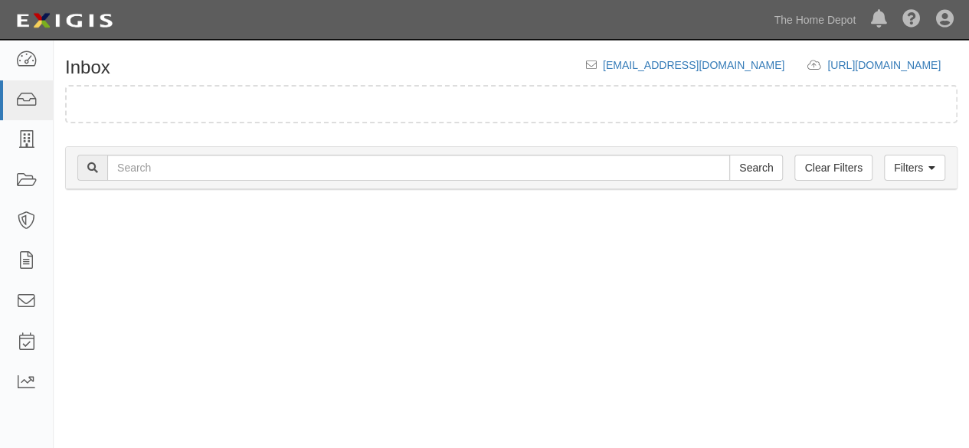
scroll to position [58, 0]
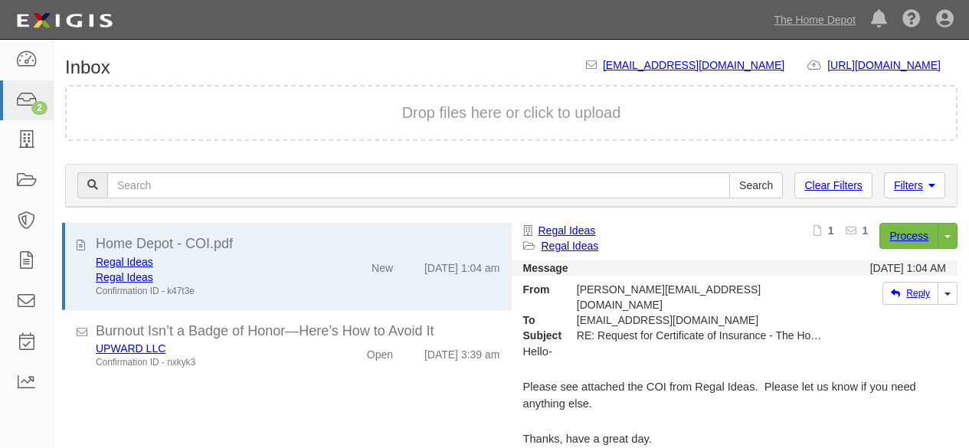
scroll to position [58, 0]
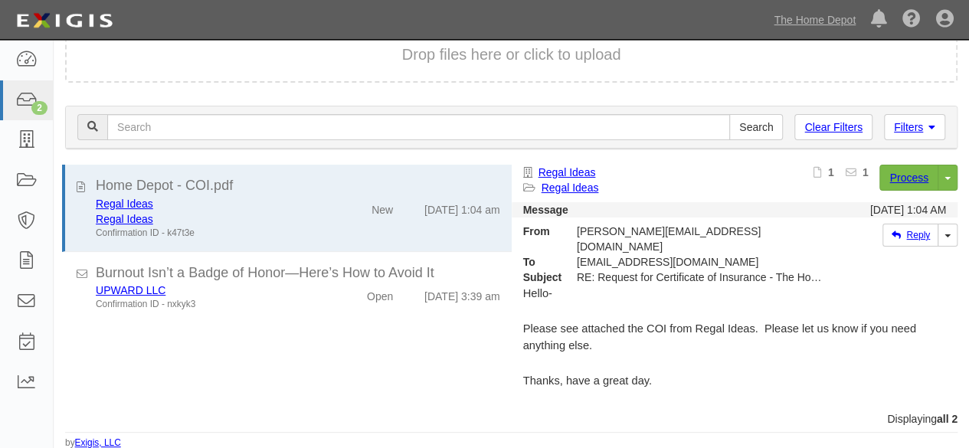
scroll to position [58, 0]
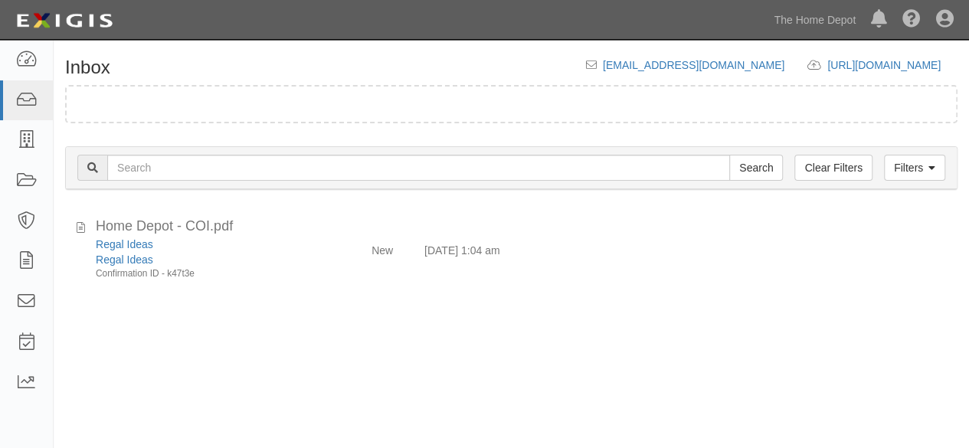
scroll to position [58, 0]
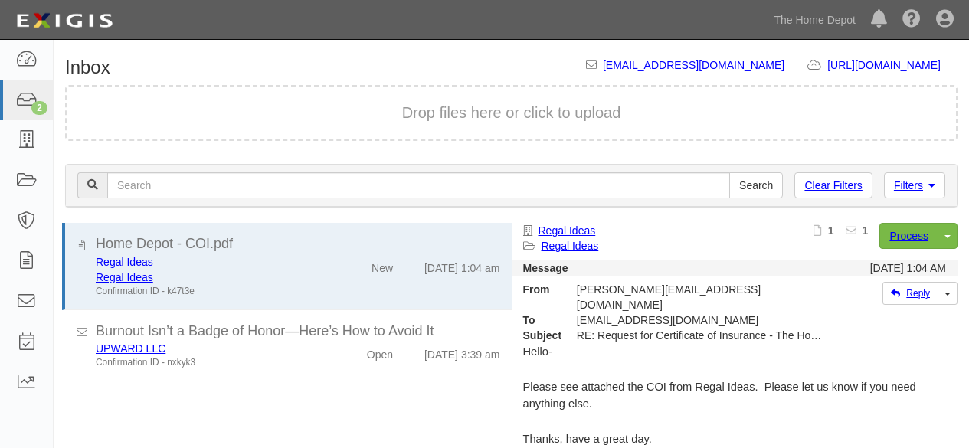
scroll to position [58, 0]
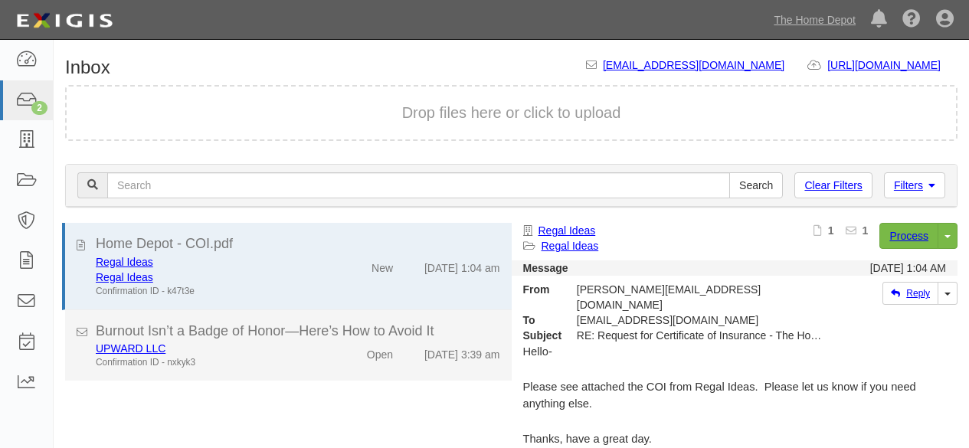
scroll to position [58, 0]
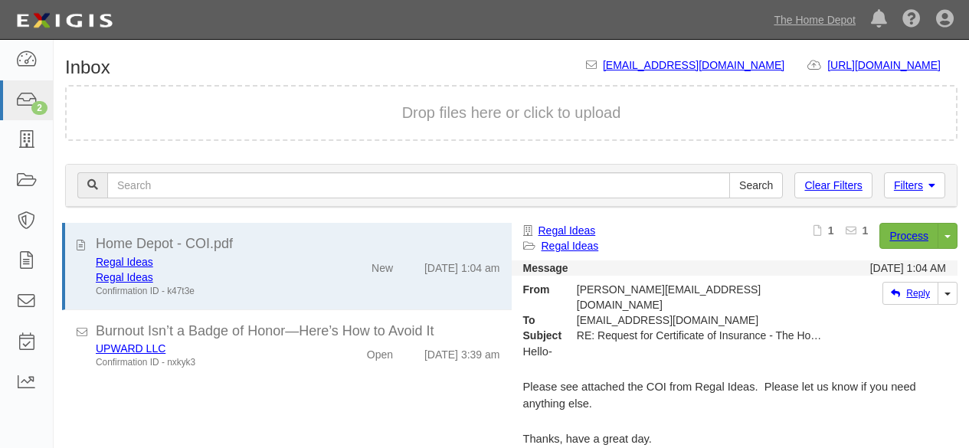
scroll to position [58, 0]
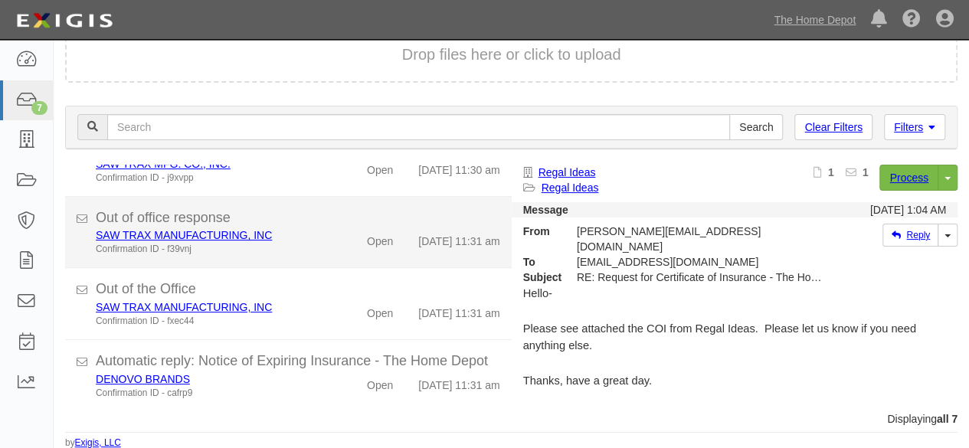
scroll to position [311, 0]
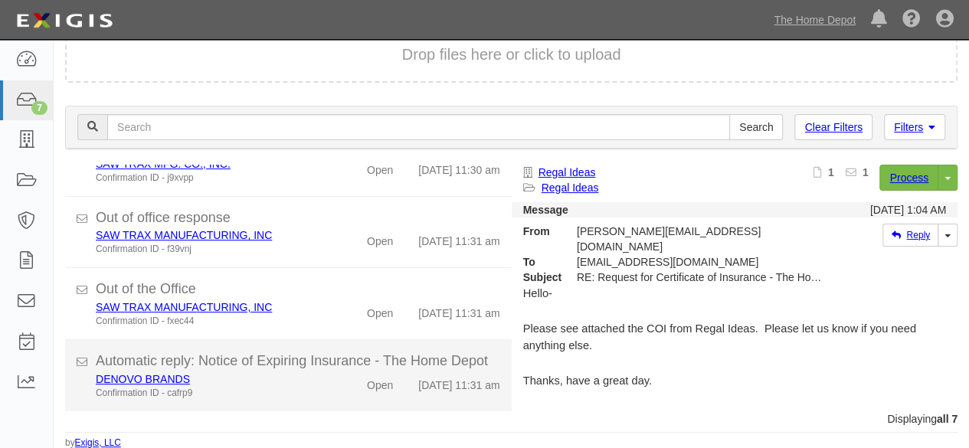
click at [264, 387] on div "Confirmation ID - cafrp9" at bounding box center [209, 393] width 226 height 13
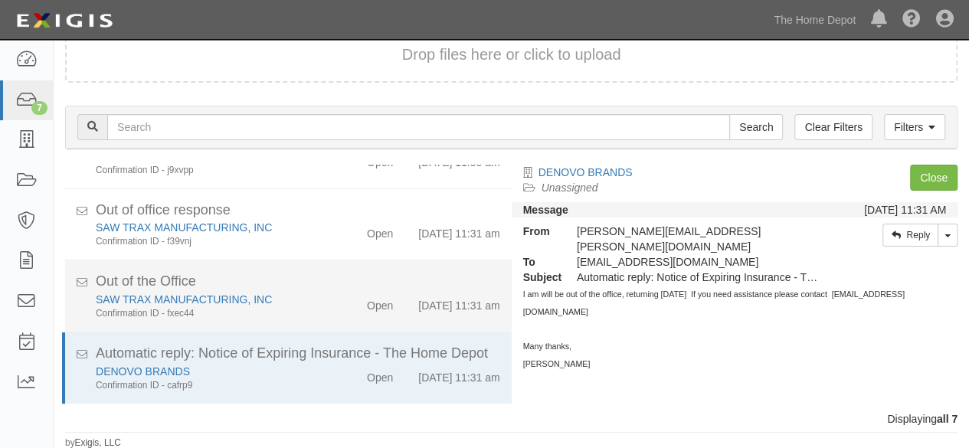
click at [313, 307] on div "Confirmation ID - fxec44" at bounding box center [209, 313] width 226 height 13
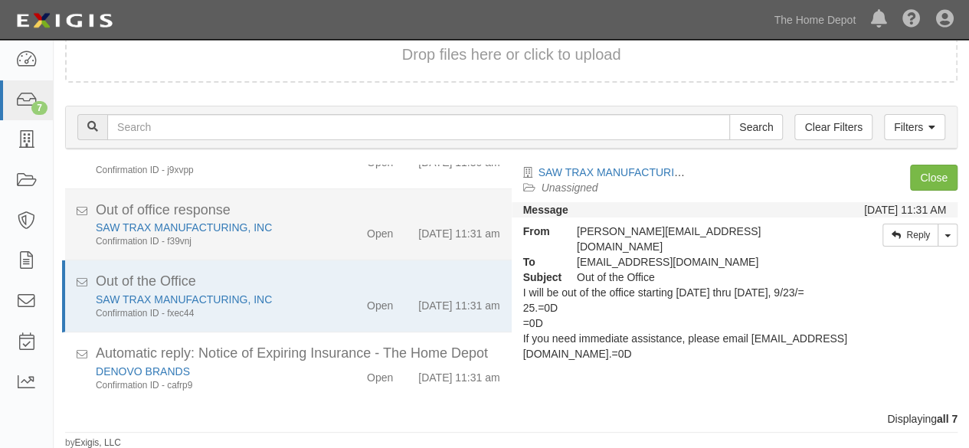
click at [315, 220] on div "SAW TRAX MANUFACTURING, INC Confirmation ID - f39vnj" at bounding box center [208, 234] width 249 height 28
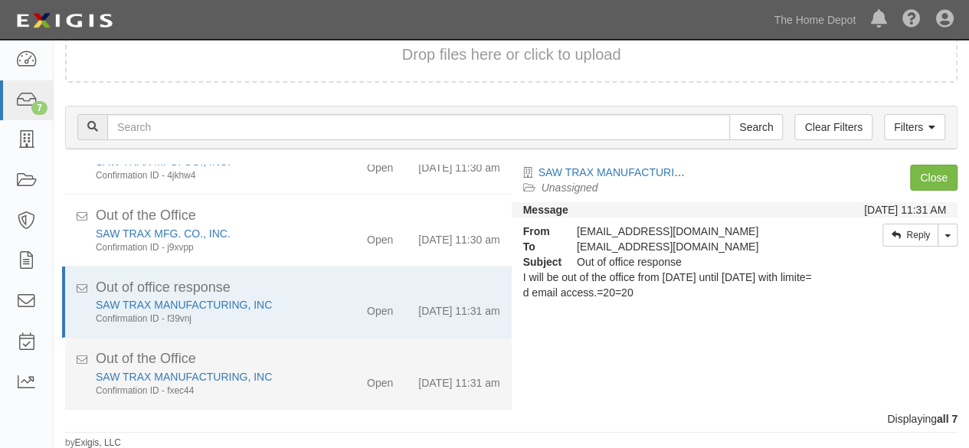
scroll to position [158, 0]
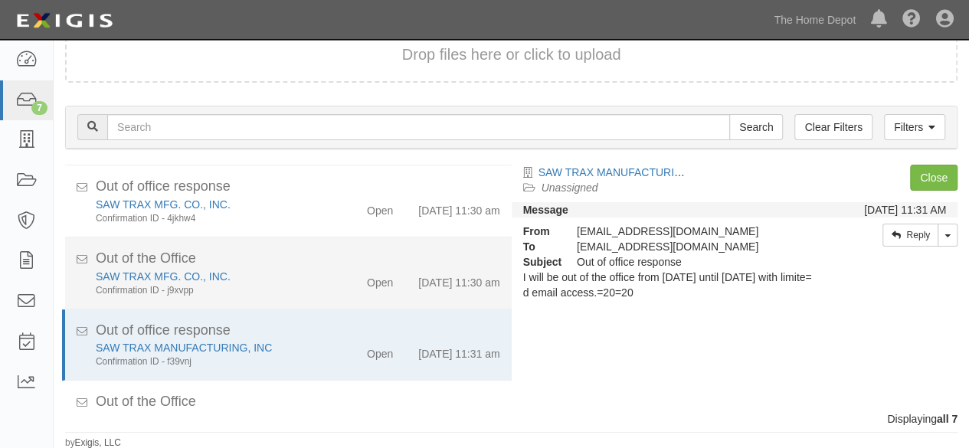
click at [274, 284] on div "SAW TRAX MFG. CO., INC." at bounding box center [209, 276] width 226 height 15
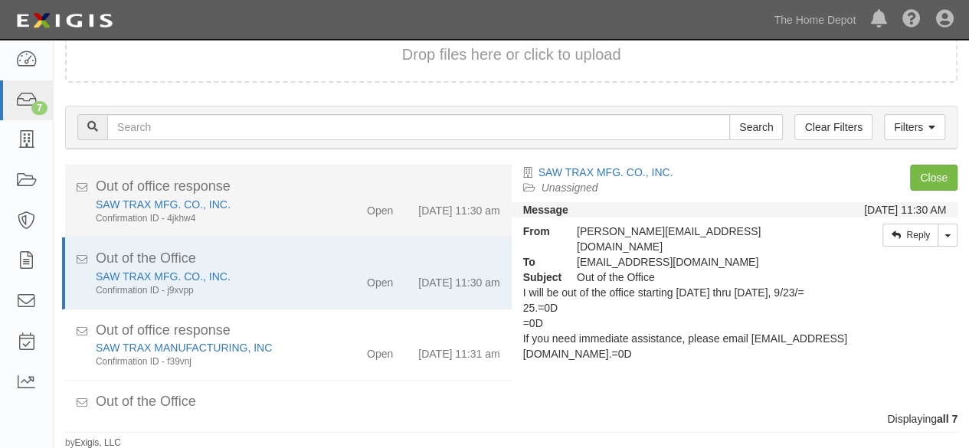
click at [303, 208] on div "SAW TRAX MFG. CO., INC." at bounding box center [209, 204] width 226 height 15
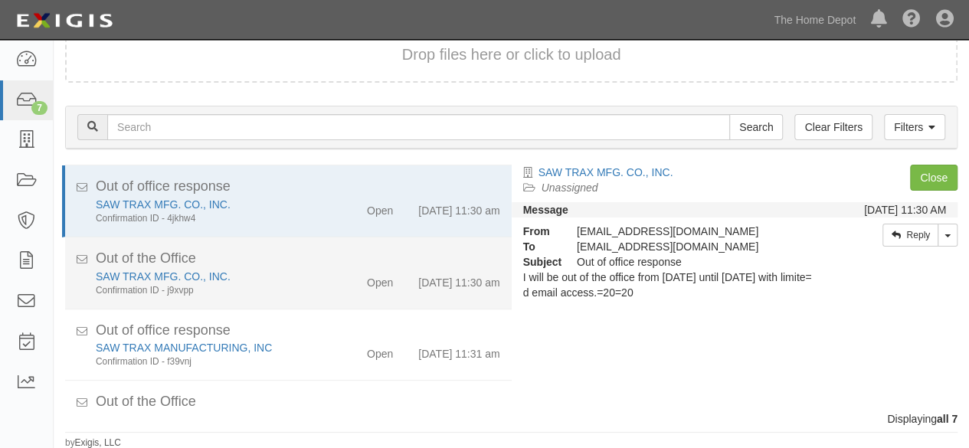
click at [278, 284] on div "SAW TRAX MFG. CO., INC." at bounding box center [209, 276] width 226 height 15
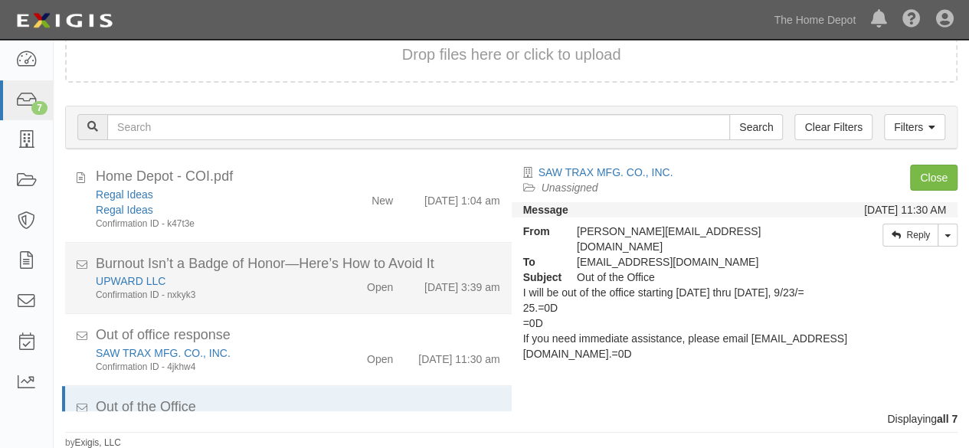
scroll to position [5, 0]
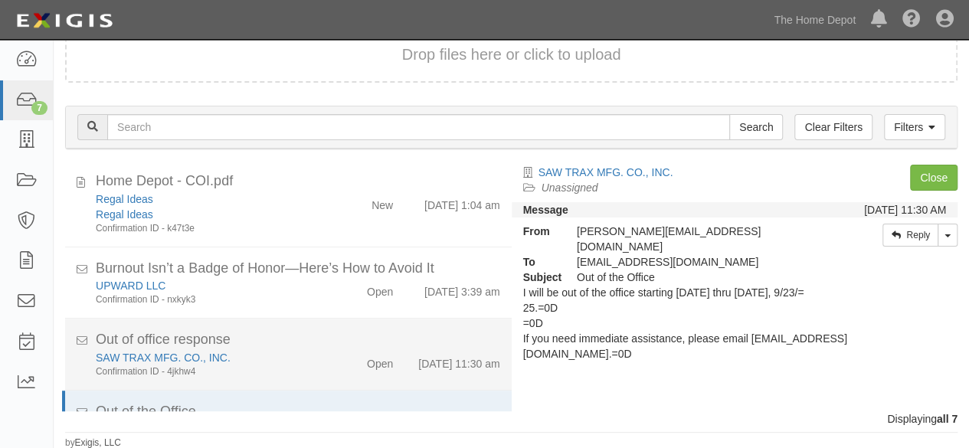
click at [291, 336] on div "Out of office response" at bounding box center [298, 340] width 405 height 20
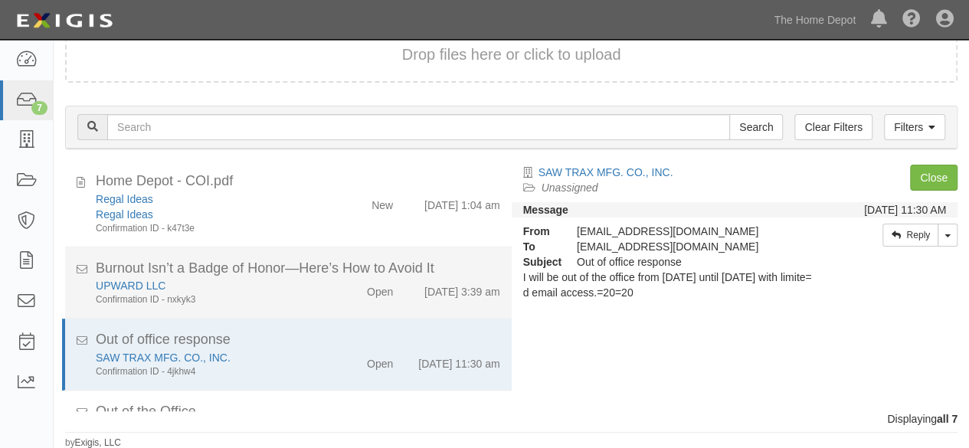
click at [301, 294] on div "Confirmation ID - nxkyk3" at bounding box center [209, 300] width 226 height 13
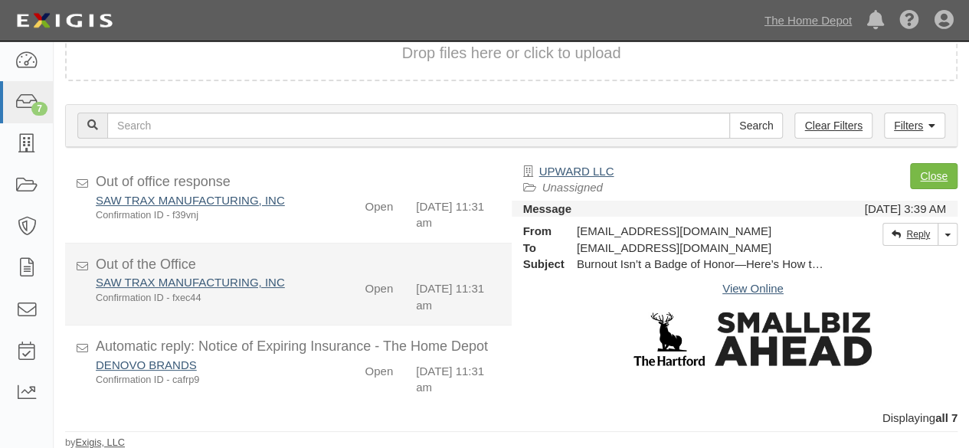
scroll to position [343, 0]
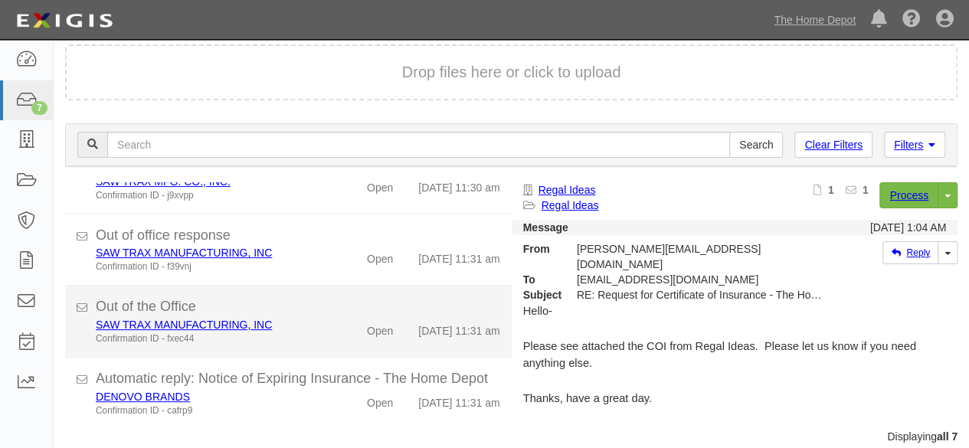
scroll to position [58, 0]
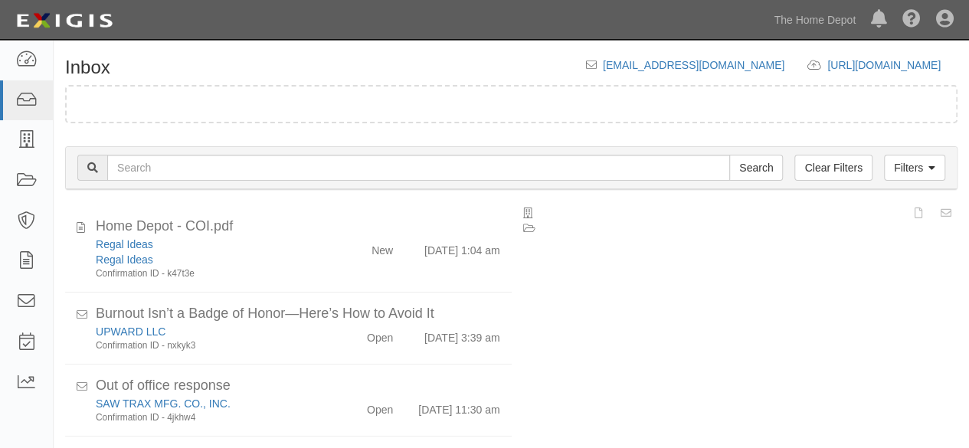
scroll to position [58, 0]
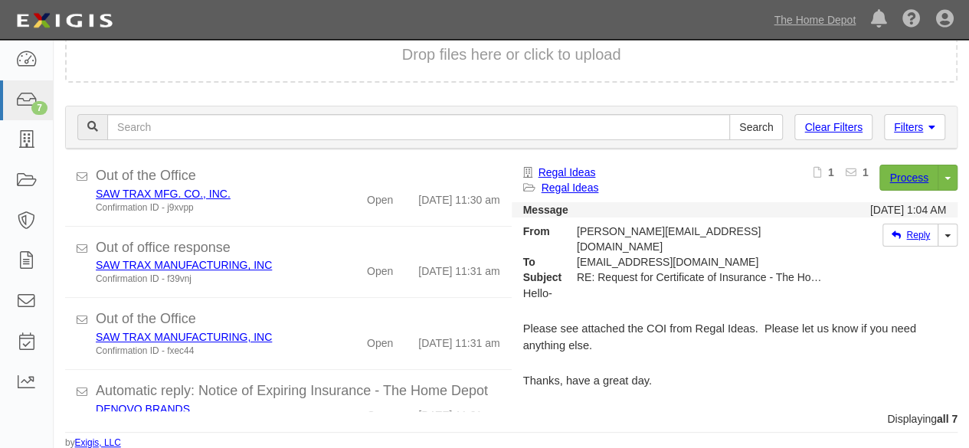
scroll to position [311, 0]
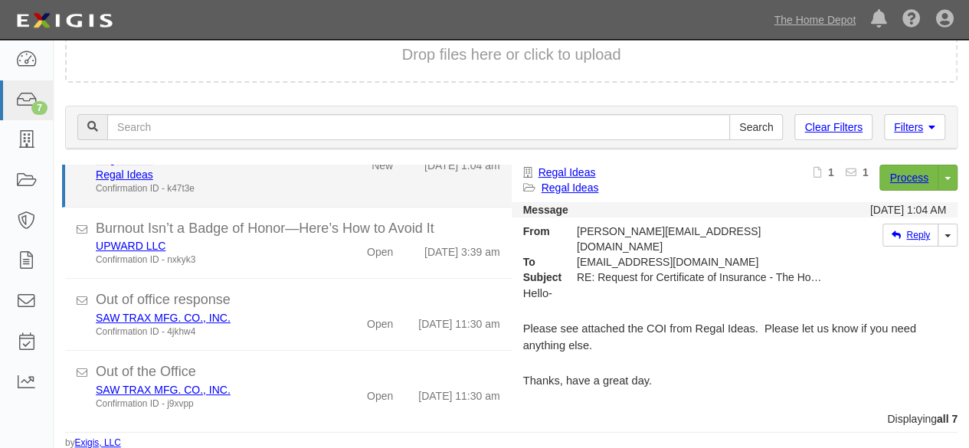
scroll to position [311, 0]
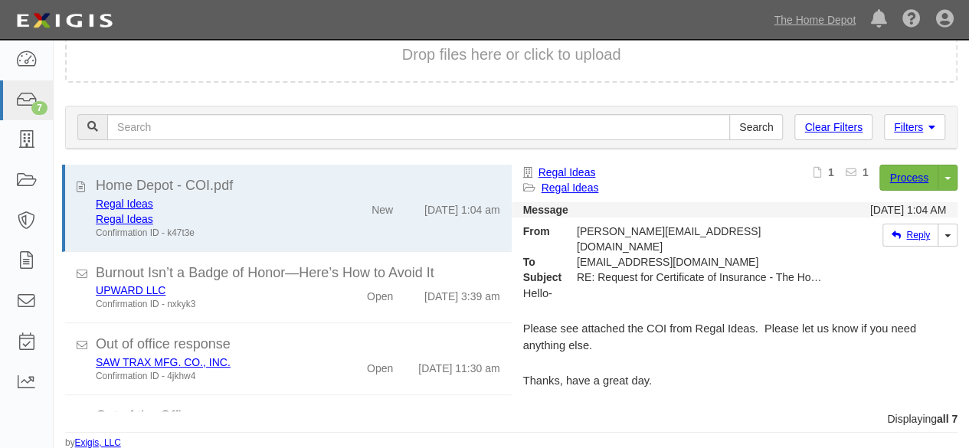
scroll to position [311, 0]
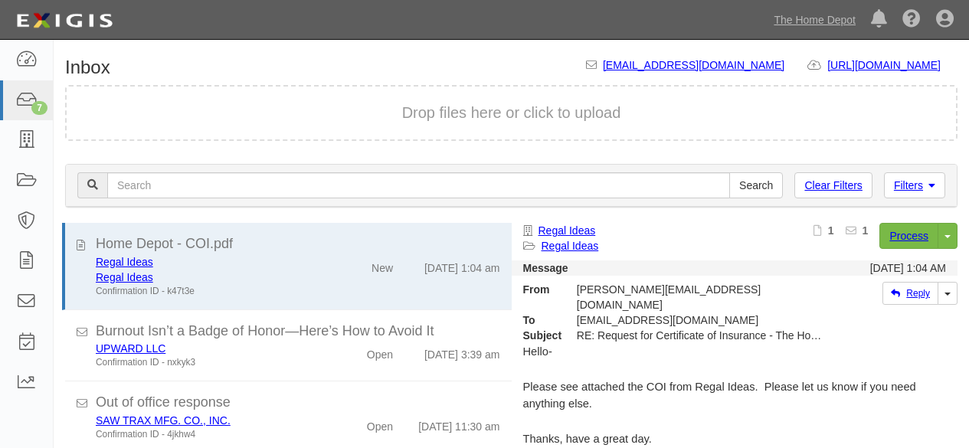
scroll to position [58, 0]
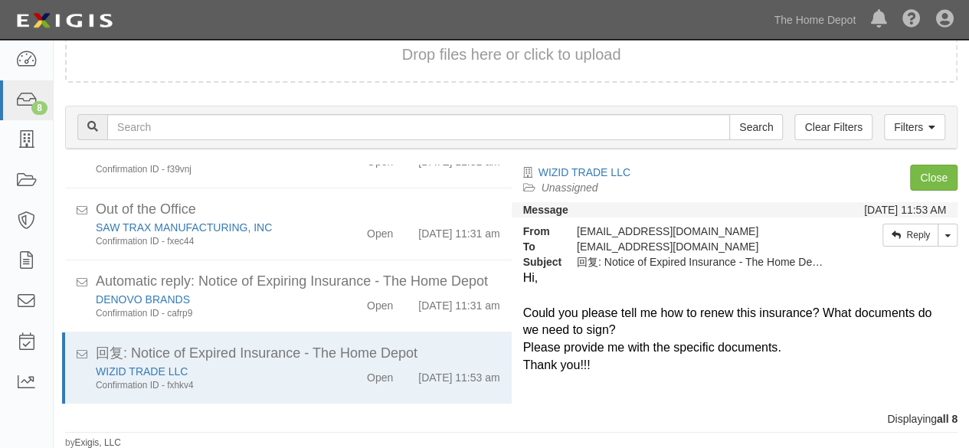
scroll to position [399, 0]
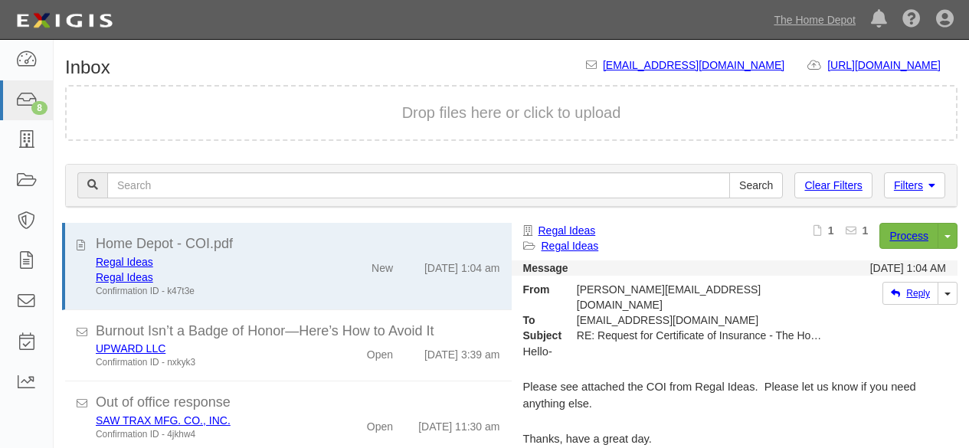
scroll to position [58, 0]
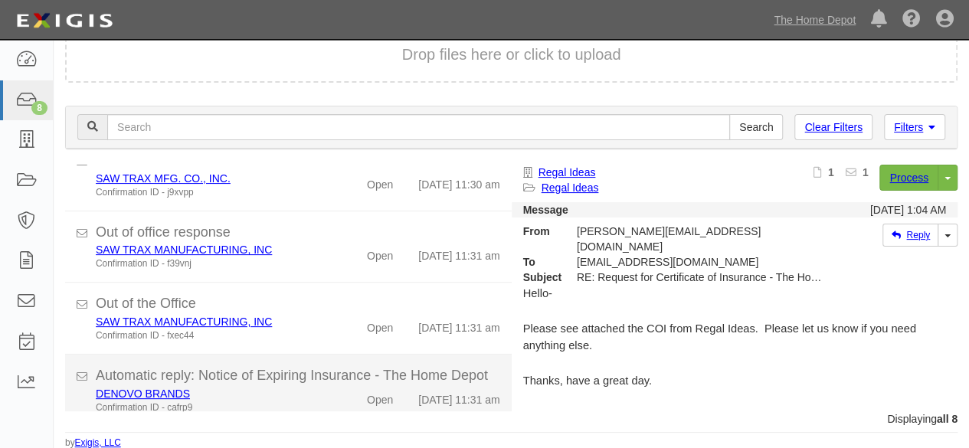
scroll to position [391, 0]
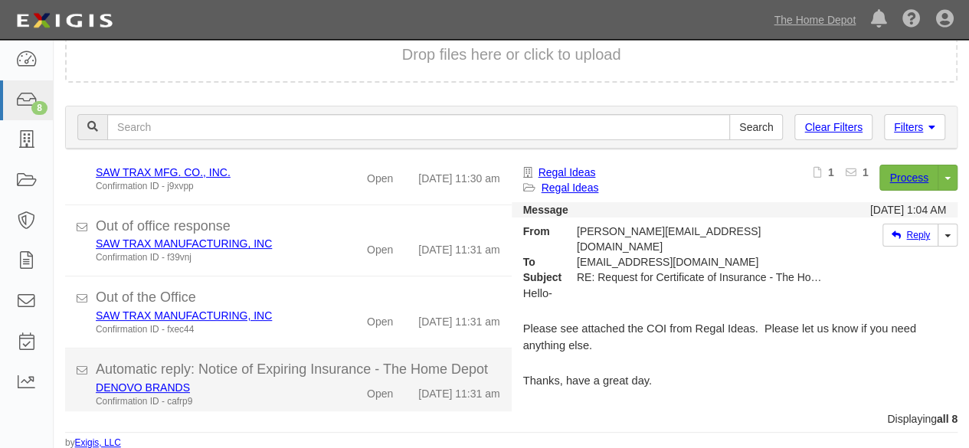
scroll to position [391, 0]
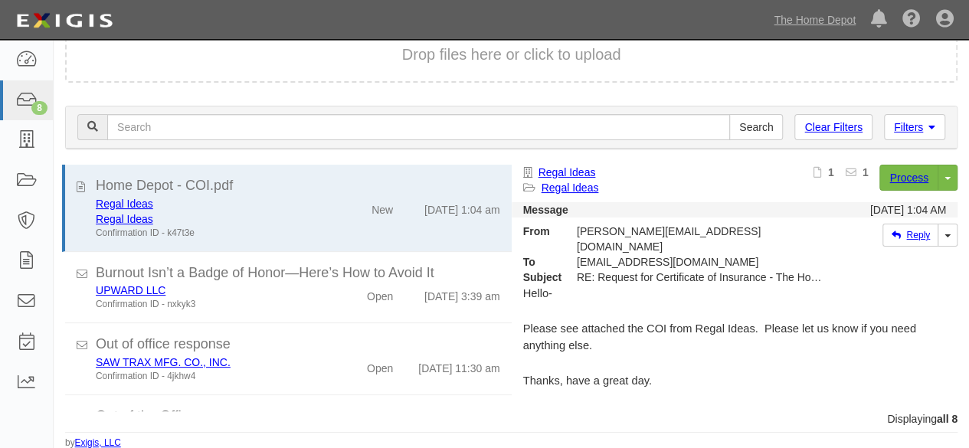
scroll to position [391, 0]
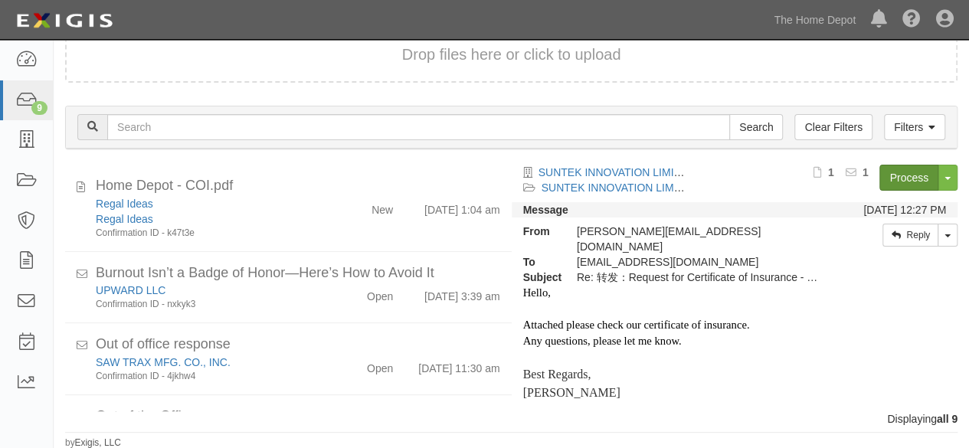
scroll to position [477, 0]
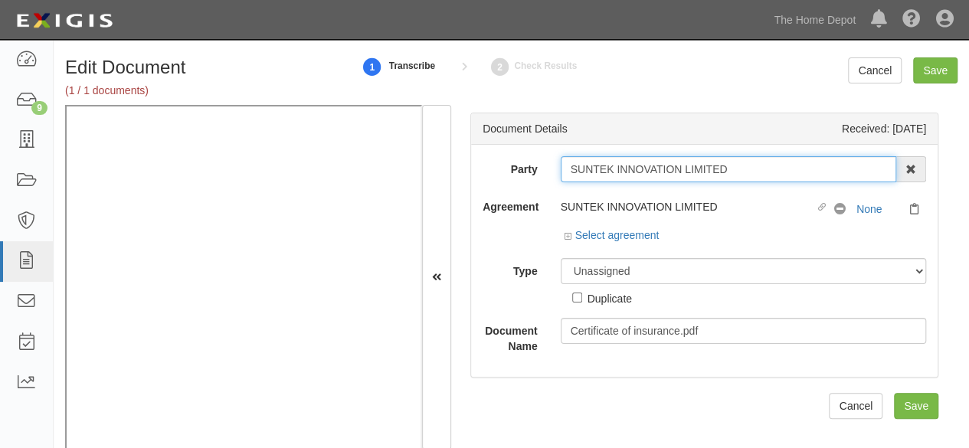
click at [742, 166] on input "SUNTEK INNOVATION LIMITED" at bounding box center [729, 169] width 336 height 26
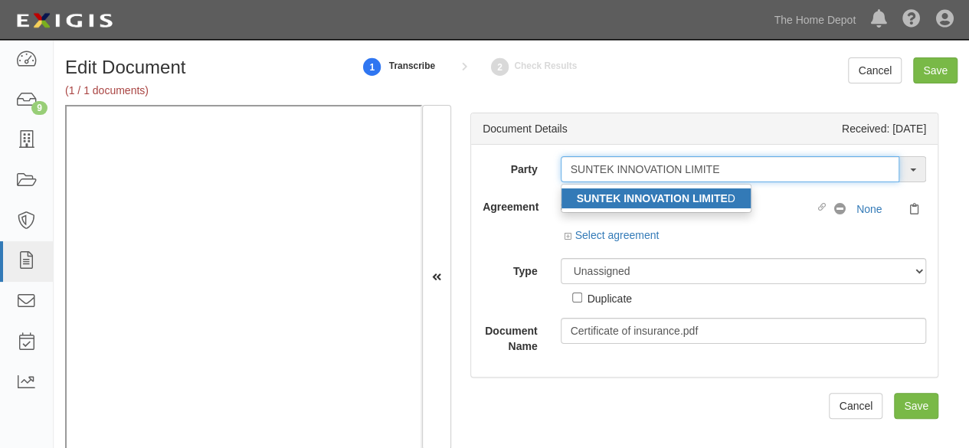
type input "SUNTEK INNOVATION LIMITE"
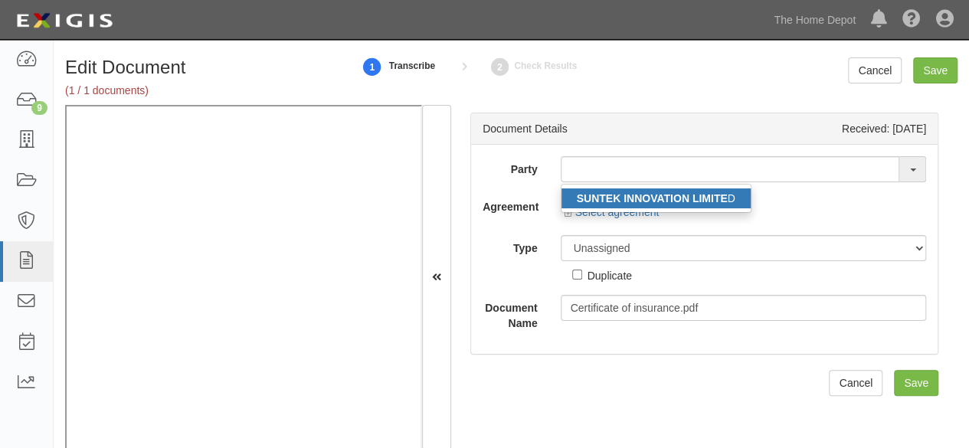
click at [712, 198] on strong "SUNTEK INNOVATION LIMITE" at bounding box center [652, 198] width 151 height 12
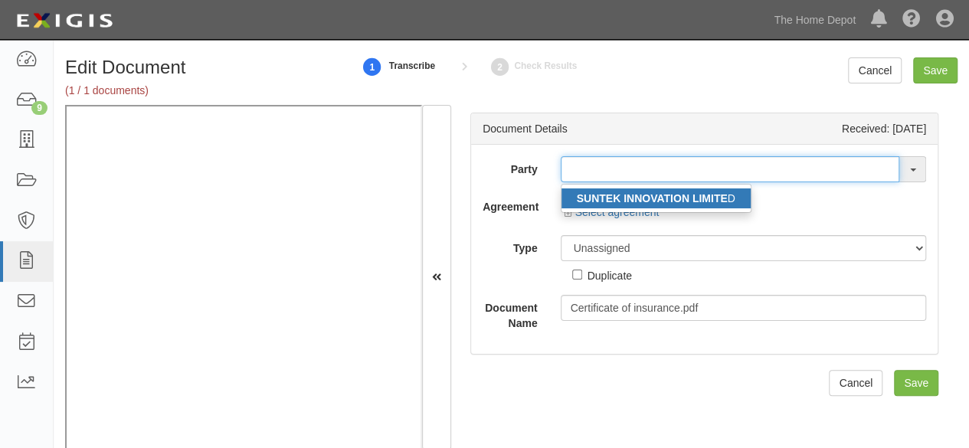
type input "SUNTEK INNOVATION LIMITED"
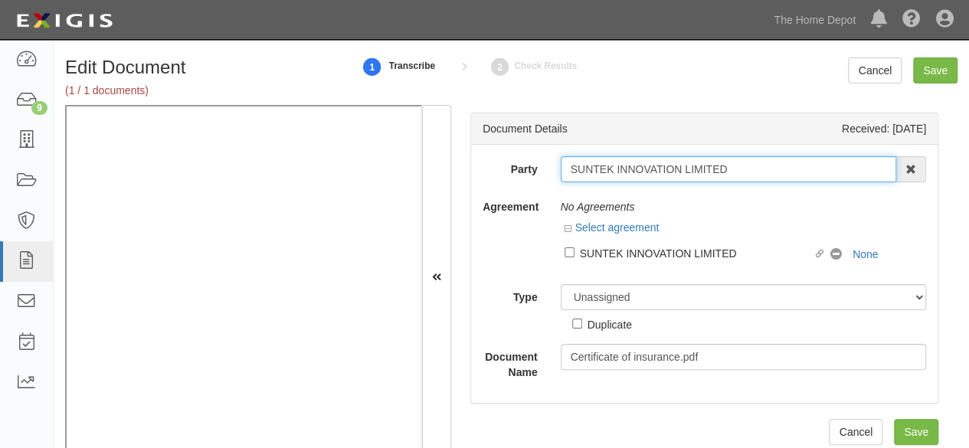
click at [615, 160] on input "SUNTEK INNOVATION LIMITED" at bounding box center [729, 169] width 336 height 26
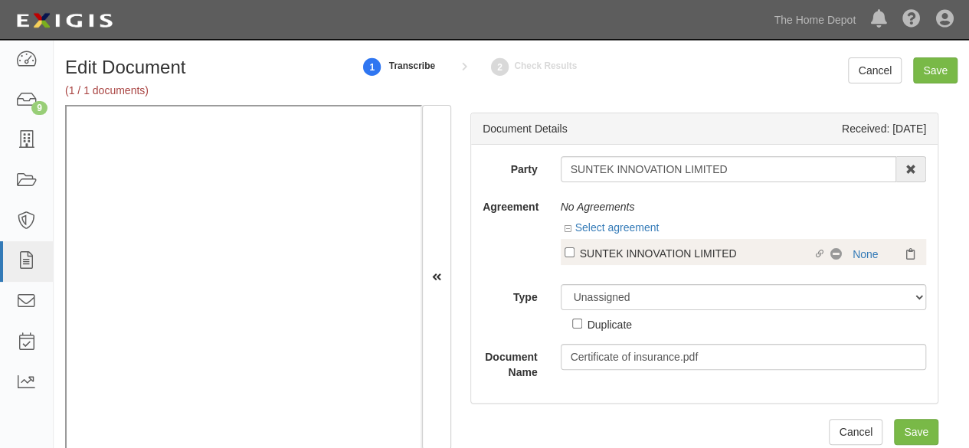
click at [628, 239] on div "Linked agreement SUNTEK INNOVATION LIMITED Linked agreement No Coverage None" at bounding box center [744, 252] width 366 height 26
click at [627, 255] on div "SUNTEK INNOVATION LIMITED" at bounding box center [697, 252] width 234 height 17
click at [575, 255] on input "Linked agreement SUNTEK INNOVATION LIMITED Linked agreement" at bounding box center [570, 253] width 10 height 10
checkbox input "true"
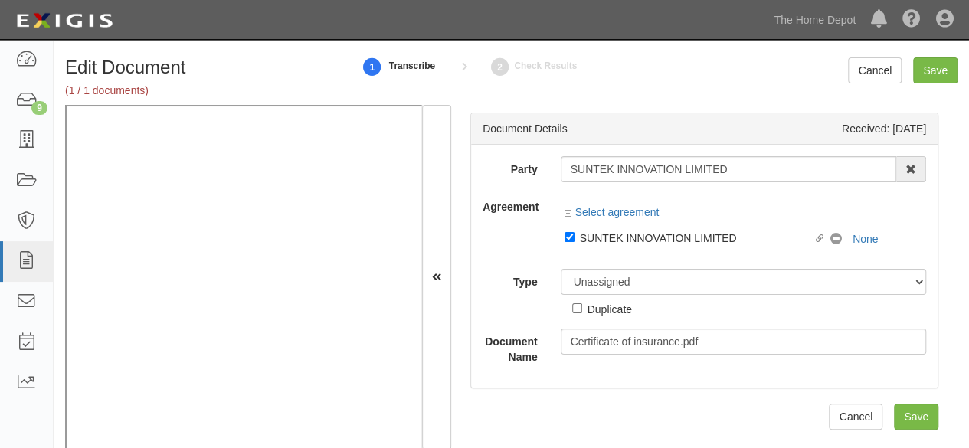
click at [606, 284] on div "Party SUNTEK INNOVATION LIMITED SUNTEK INNOVATION LIMITE D 1000576868 Ontario I…" at bounding box center [705, 260] width 444 height 208
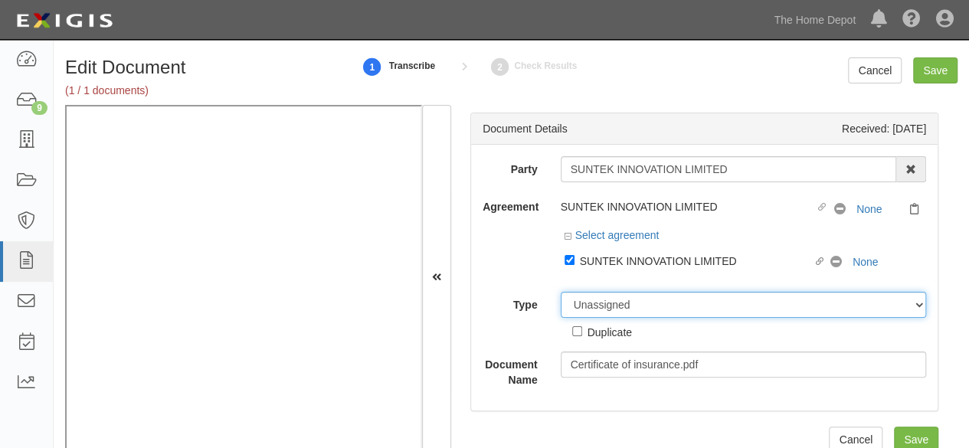
drag, startPoint x: 615, startPoint y: 309, endPoint x: 613, endPoint y: 294, distance: 15.5
click at [613, 294] on select "Unassigned Binder Cancellation Notice Certificate Contract Endorsement Insuranc…" at bounding box center [744, 305] width 366 height 26
select select "CertificateDetail"
click at [561, 292] on select "Unassigned Binder Cancellation Notice Certificate Contract Endorsement Insuranc…" at bounding box center [744, 305] width 366 height 26
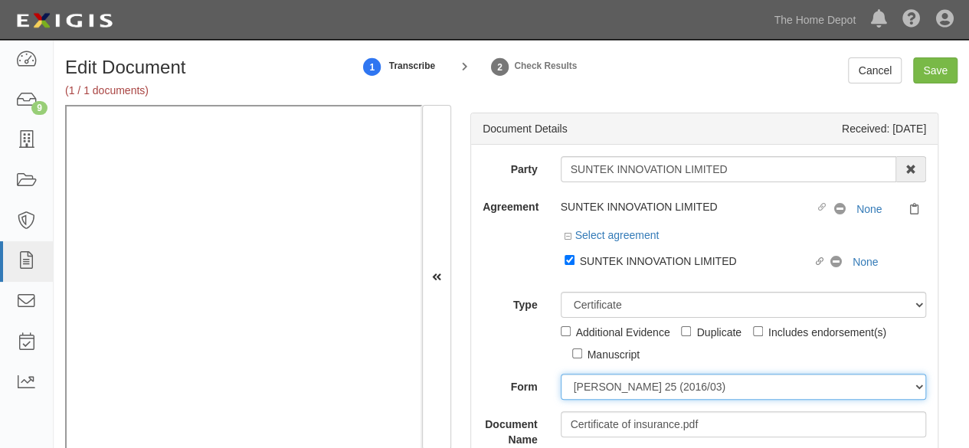
drag, startPoint x: 598, startPoint y: 389, endPoint x: 598, endPoint y: 380, distance: 8.4
click at [598, 389] on select "ACORD 25 (2016/03) ACORD 101 ACORD 855 NY (2014/05) General" at bounding box center [744, 387] width 366 height 26
select select "GeneralFormDetail"
click at [561, 374] on select "ACORD 25 (2016/03) ACORD 101 ACORD 855 NY (2014/05) General" at bounding box center [744, 387] width 366 height 26
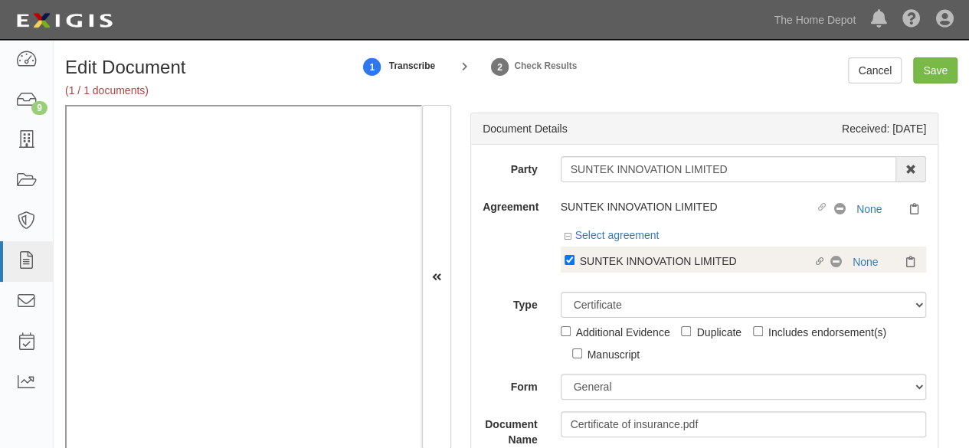
click at [604, 264] on div "SUNTEK INNOVATION LIMITED" at bounding box center [697, 260] width 234 height 17
click at [575, 264] on input "Linked agreement SUNTEK INNOVATION LIMITED Linked agreement" at bounding box center [570, 260] width 10 height 10
checkbox input "false"
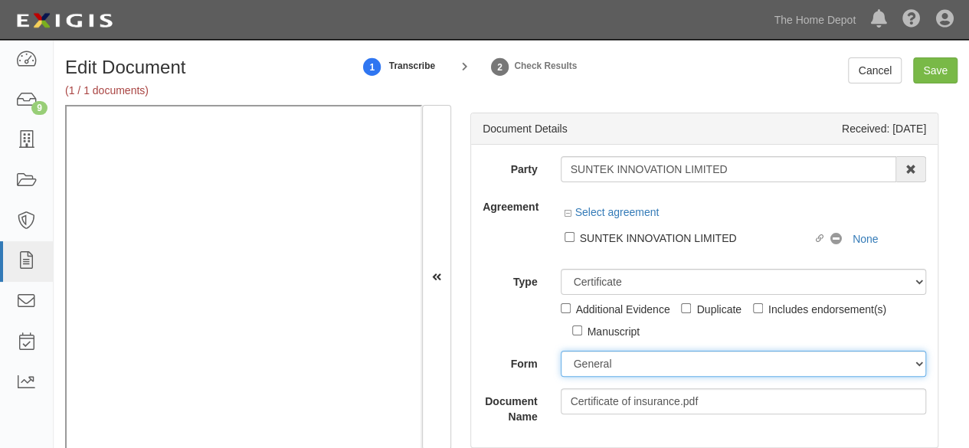
click at [598, 362] on select "ACORD 25 (2016/03) ACORD 101 ACORD 855 NY (2014/05) General" at bounding box center [744, 364] width 366 height 26
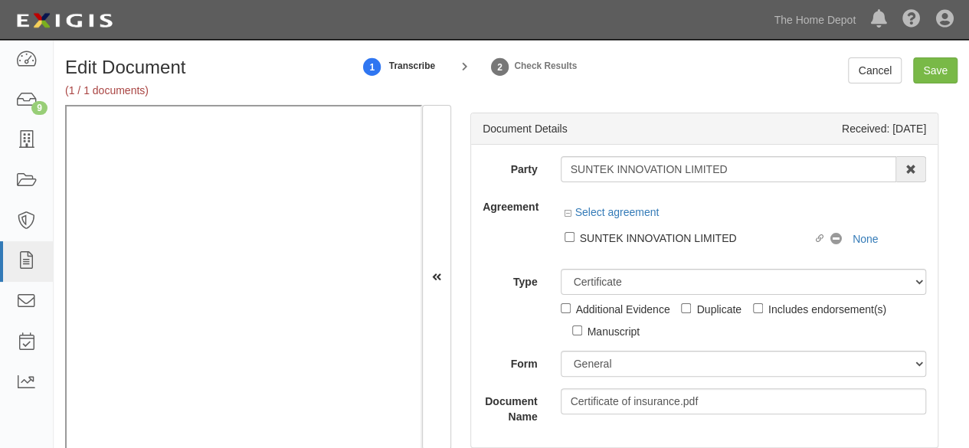
click at [509, 315] on div "Type Unassigned Binder Cancellation Notice Certificate Contract Endorsement Ins…" at bounding box center [704, 304] width 467 height 71
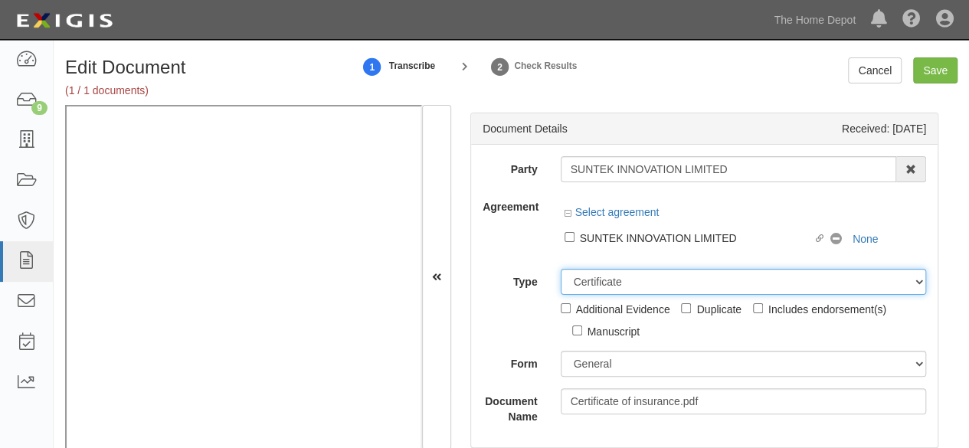
click at [611, 275] on select "Unassigned Binder Cancellation Notice Certificate Contract Endorsement Insuranc…" at bounding box center [744, 282] width 366 height 26
select select "OtherDetail"
click at [561, 269] on select "Unassigned Binder Cancellation Notice Certificate Contract Endorsement Insuranc…" at bounding box center [744, 282] width 366 height 26
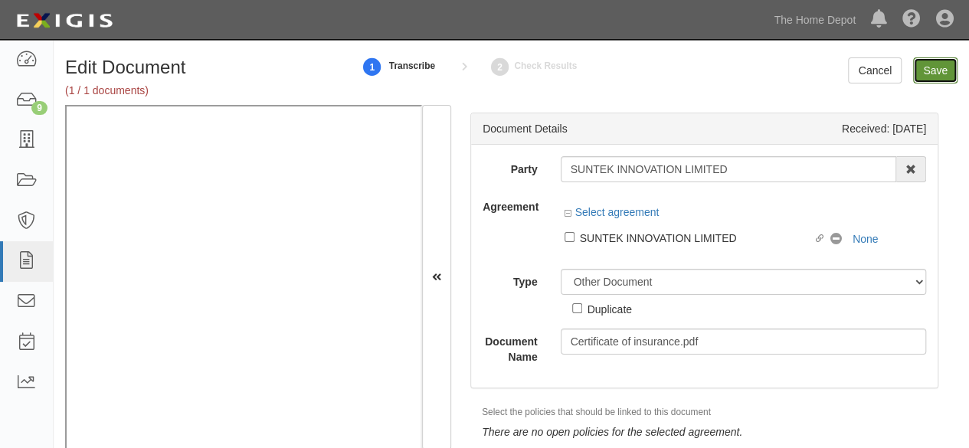
click at [929, 71] on input "Save" at bounding box center [935, 70] width 44 height 26
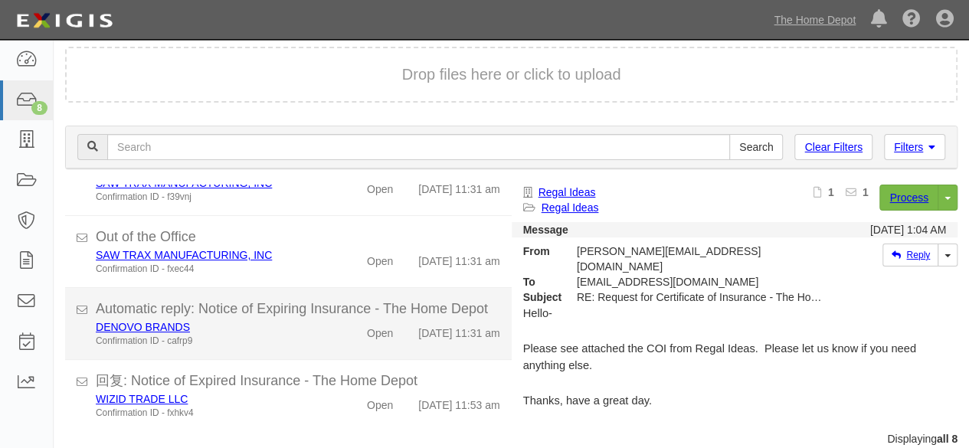
scroll to position [58, 0]
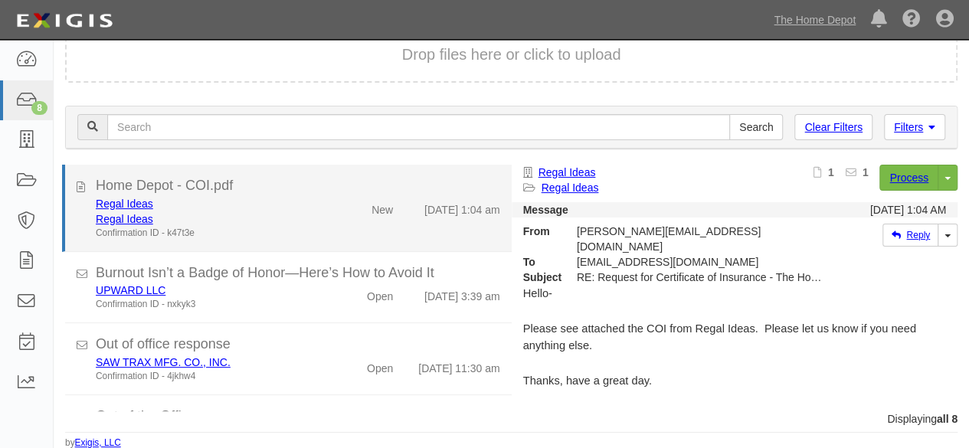
scroll to position [391, 0]
